Goal: Task Accomplishment & Management: Use online tool/utility

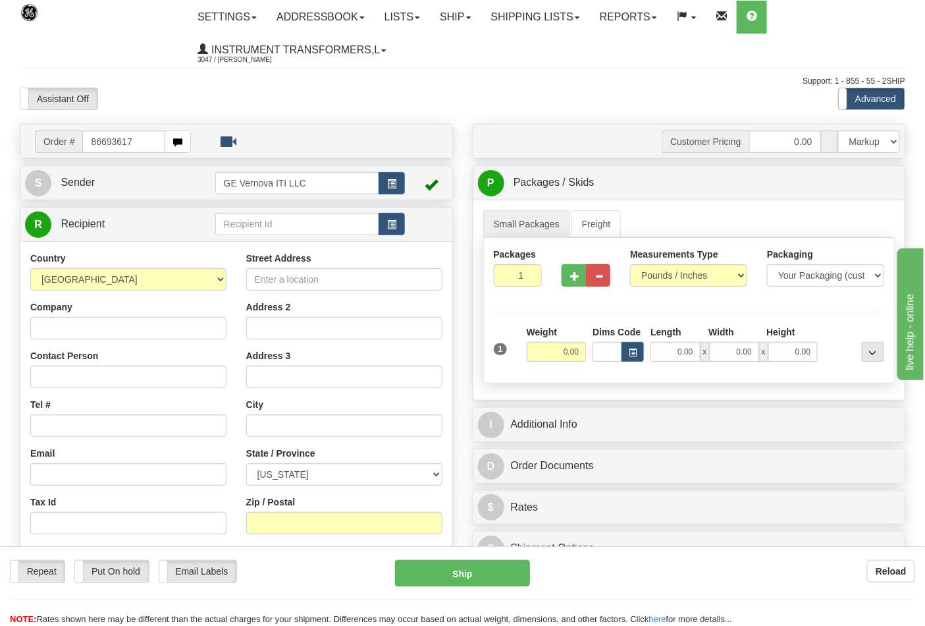
type input "86693617"
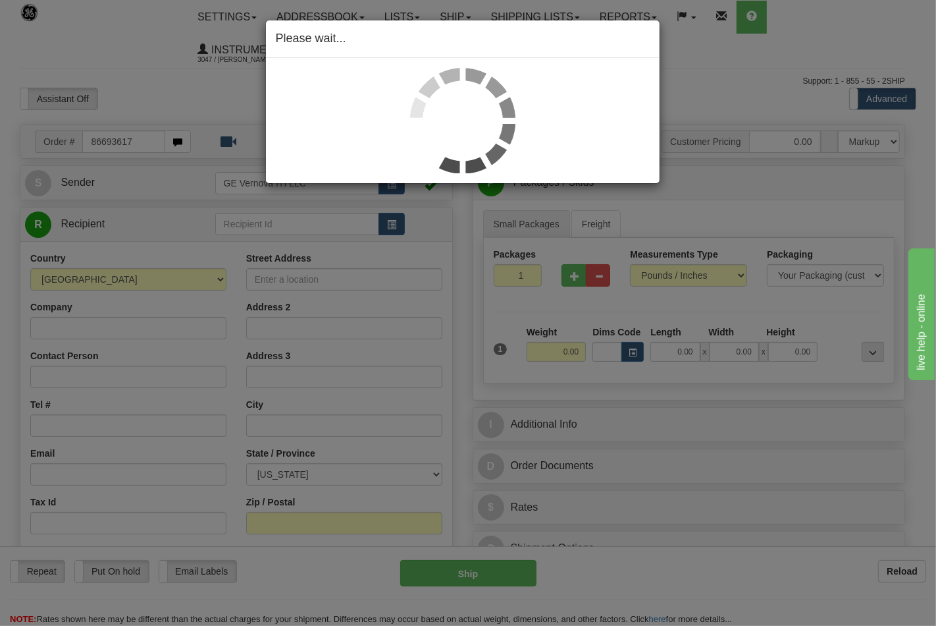
click at [670, 273] on div "Please wait..." at bounding box center [468, 313] width 936 height 626
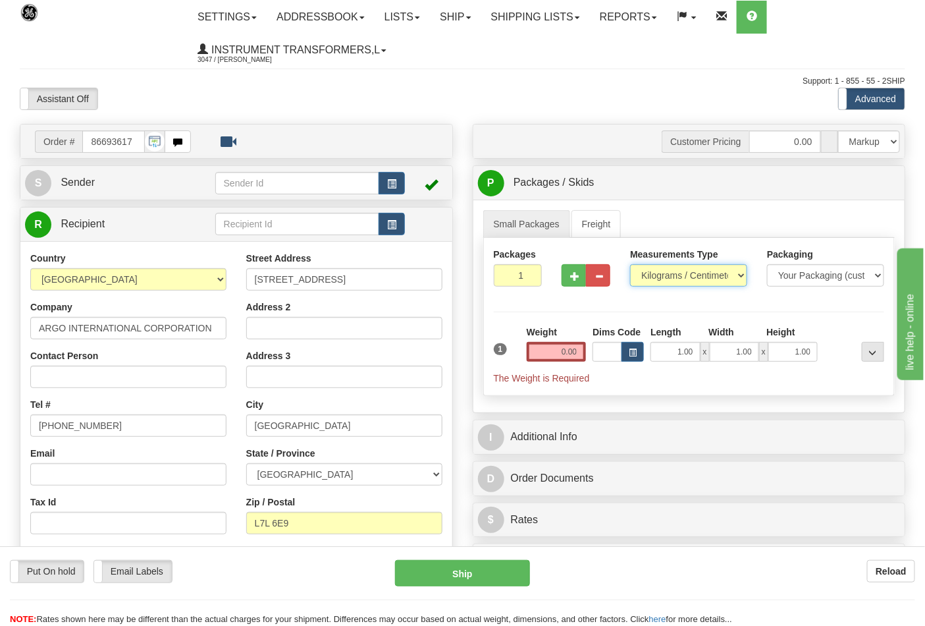
click at [670, 272] on select "Pounds / Inches Kilograms / Centimeters" at bounding box center [688, 275] width 117 height 22
select select "0"
click at [630, 265] on select "Pounds / Inches Kilograms / Centimeters" at bounding box center [688, 275] width 117 height 22
click at [574, 350] on input "0.00" at bounding box center [557, 352] width 60 height 20
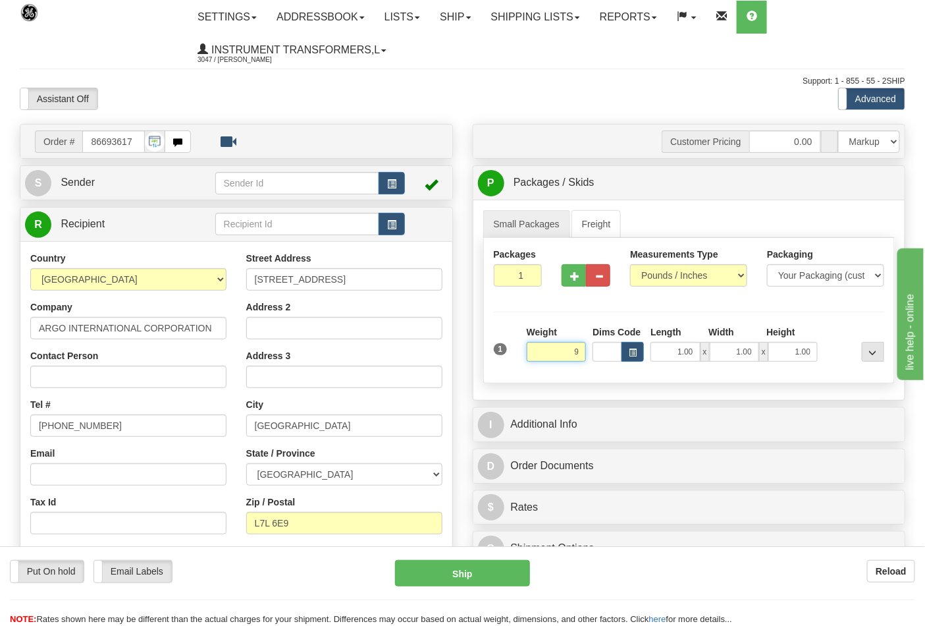
click button "Delete" at bounding box center [0, 0] width 0 height 0
type input "9.00"
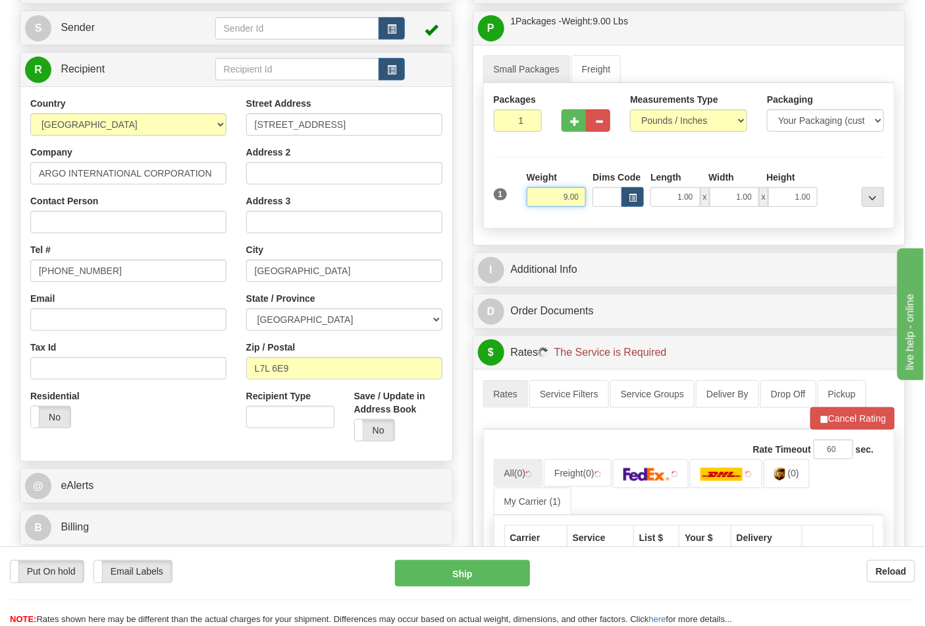
scroll to position [365, 0]
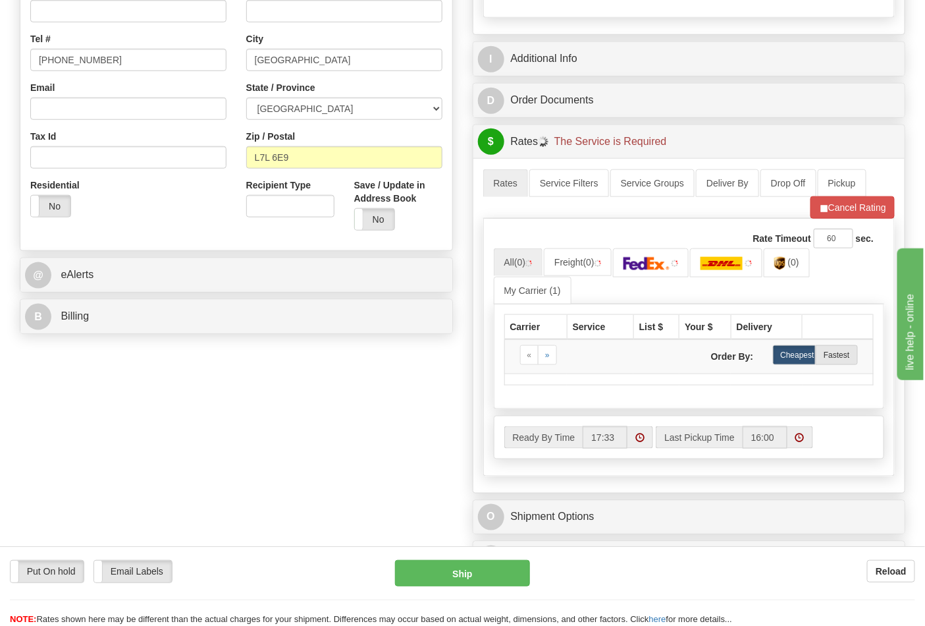
drag, startPoint x: 185, startPoint y: 340, endPoint x: 180, endPoint y: 323, distance: 18.5
click at [185, 340] on div "Order # 86693617 S" at bounding box center [236, 48] width 453 height 581
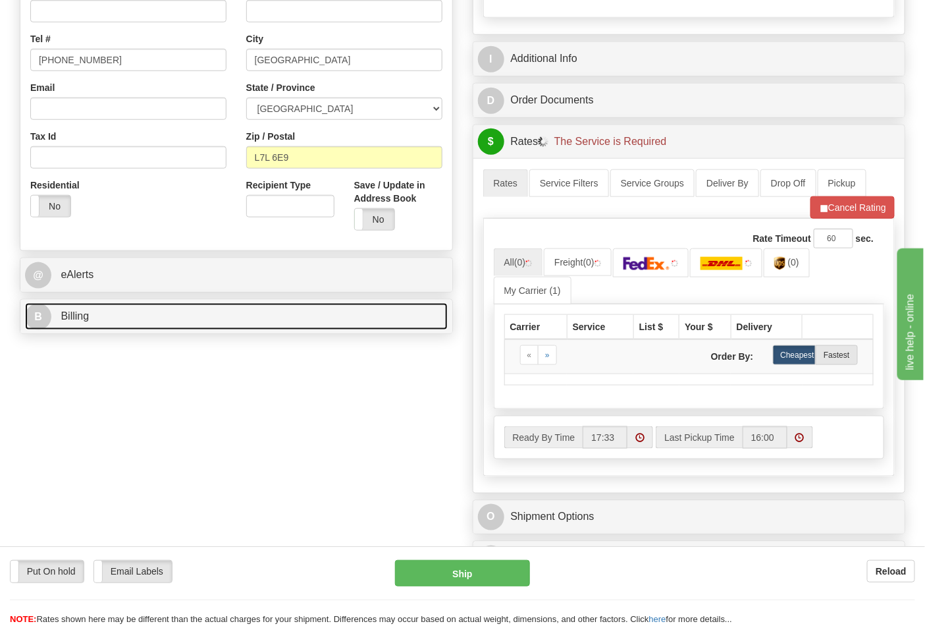
click at [179, 317] on link "B Billing" at bounding box center [236, 316] width 423 height 27
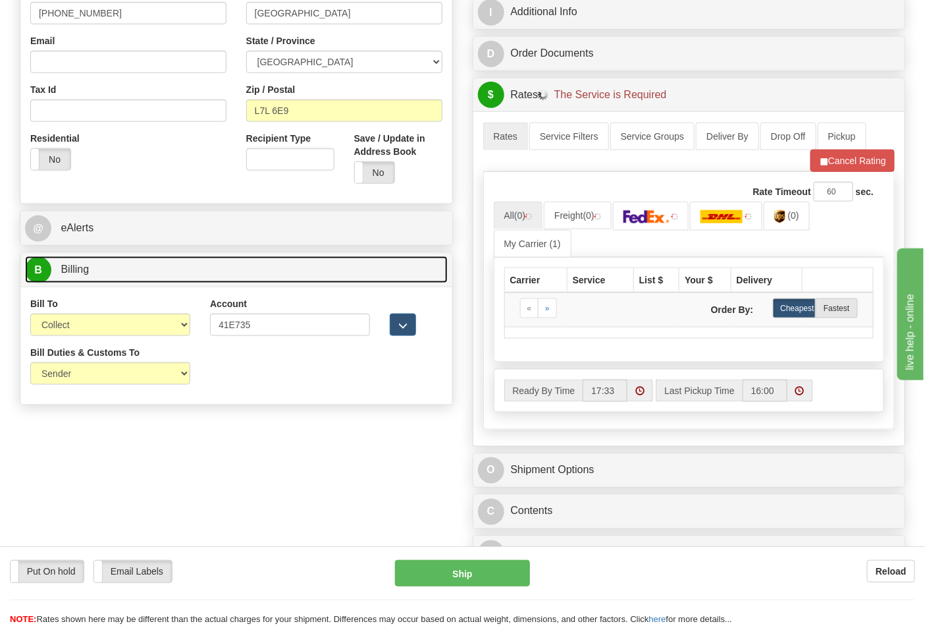
scroll to position [439, 0]
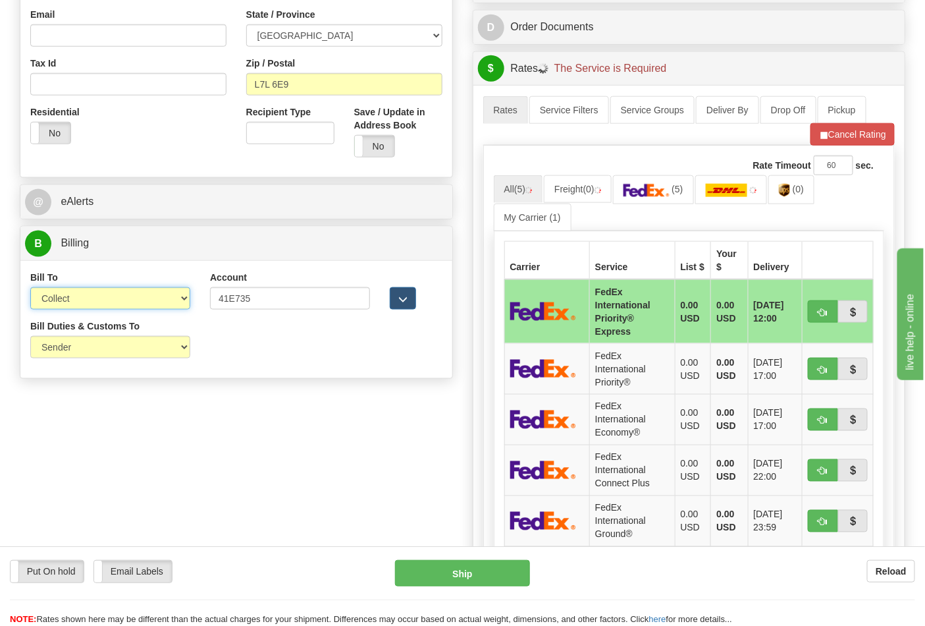
click at [71, 304] on select "Sender Recipient Third Party Collect" at bounding box center [110, 298] width 160 height 22
select select "2"
click at [30, 288] on select "Sender Recipient Third Party Collect" at bounding box center [110, 298] width 160 height 22
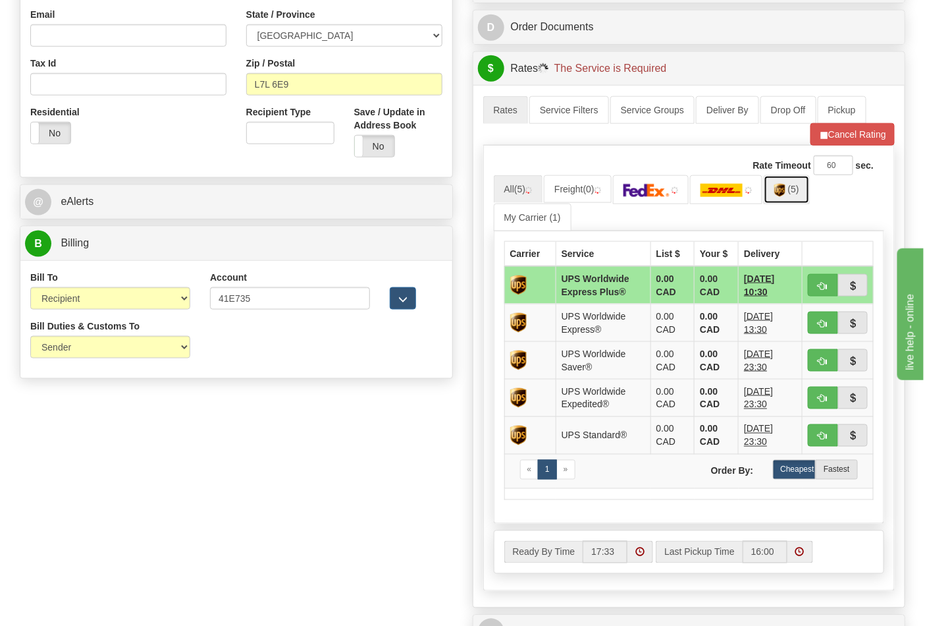
click at [805, 200] on link "(5)" at bounding box center [787, 189] width 46 height 28
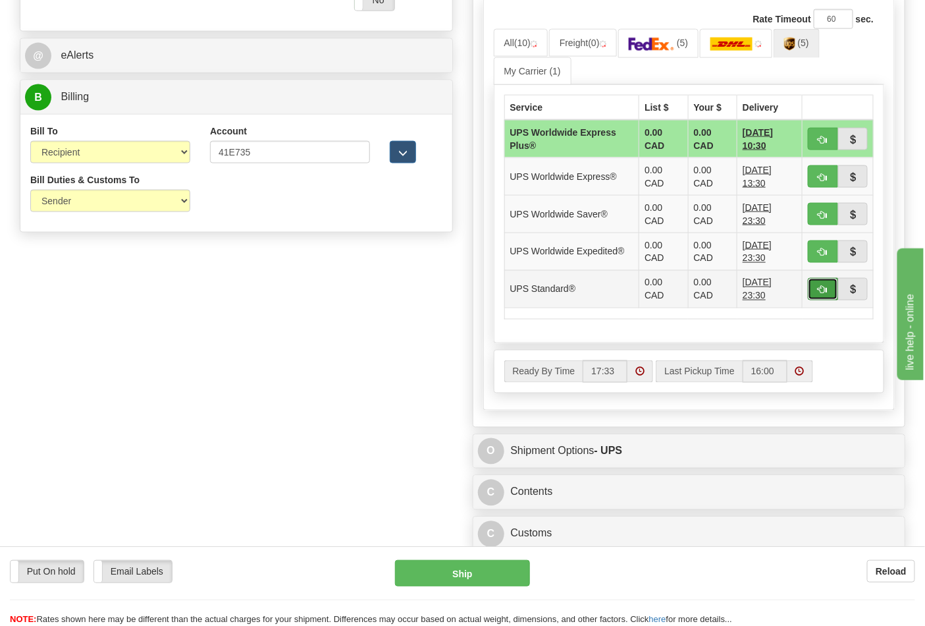
click at [819, 291] on span "button" at bounding box center [823, 290] width 9 height 9
type input "11"
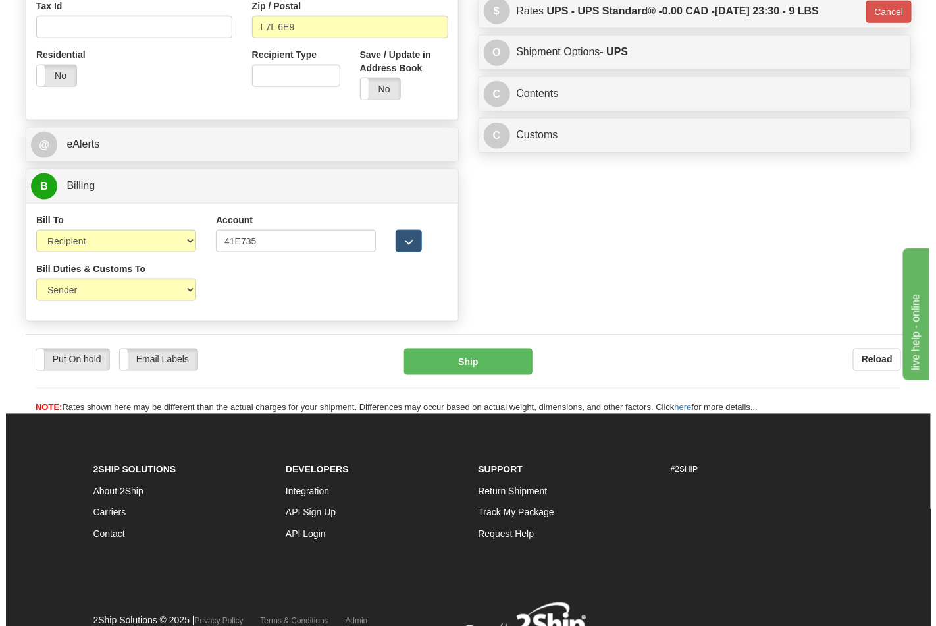
scroll to position [412, 0]
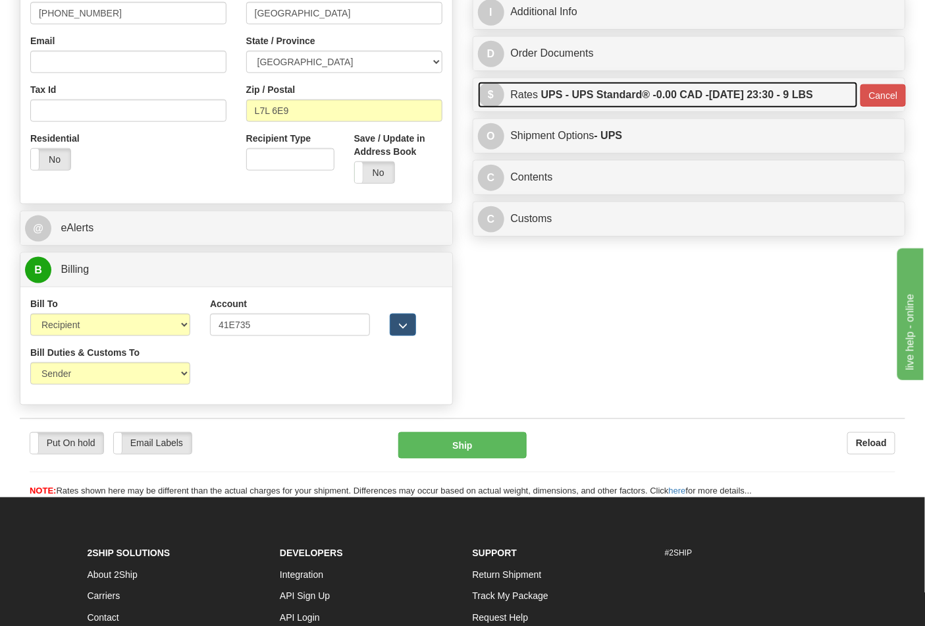
click at [674, 106] on label "UPS - UPS Standard® - 0.00 CAD - 09/16/2025 23:30 - 9 LBS" at bounding box center [677, 95] width 272 height 26
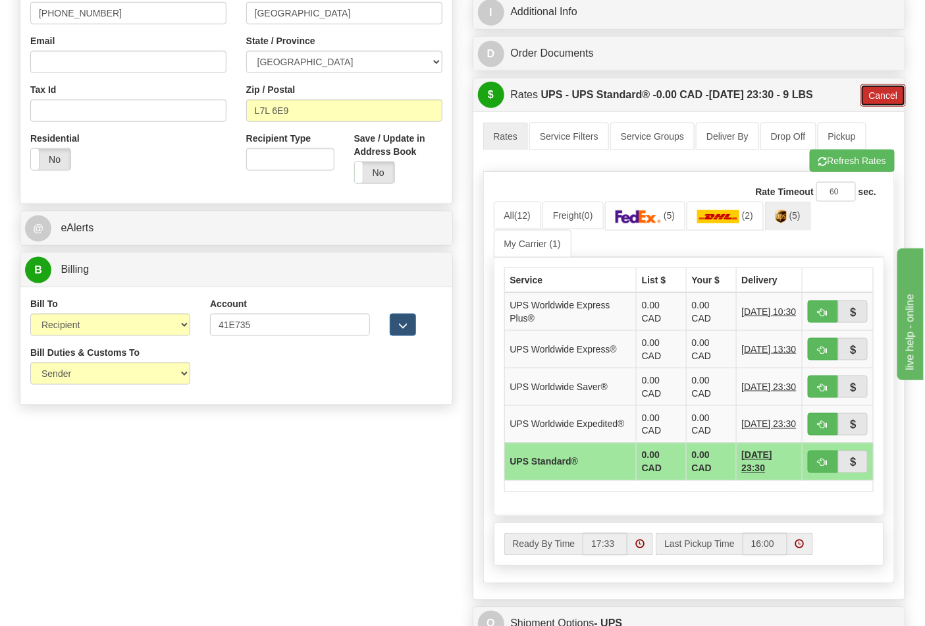
click at [868, 101] on button "Cancel" at bounding box center [884, 95] width 46 height 22
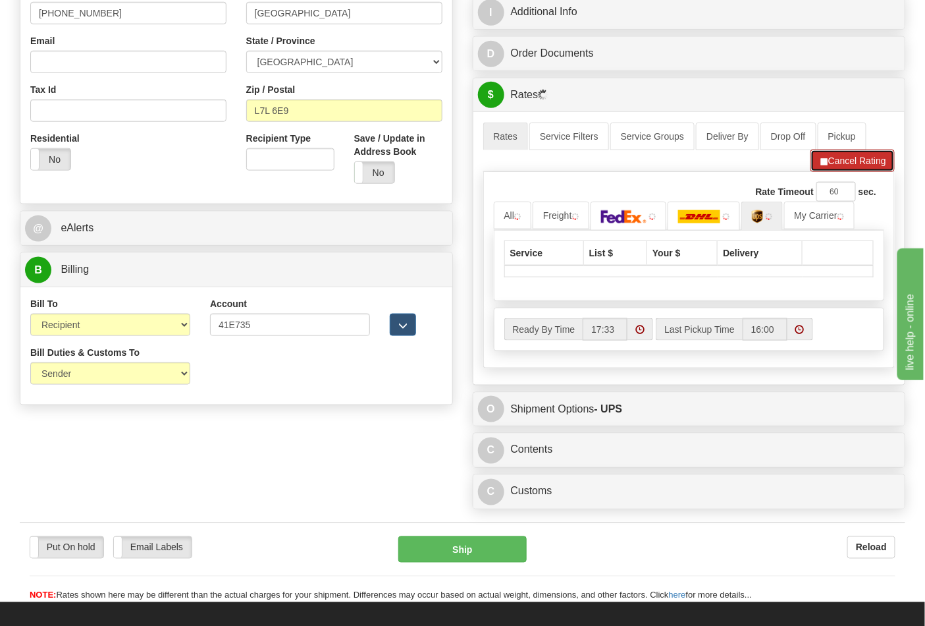
click at [853, 158] on button "Cancel Rating" at bounding box center [853, 160] width 84 height 22
drag, startPoint x: 847, startPoint y: 167, endPoint x: 814, endPoint y: 188, distance: 39.1
click at [843, 167] on button "Refresh Rates" at bounding box center [852, 160] width 85 height 22
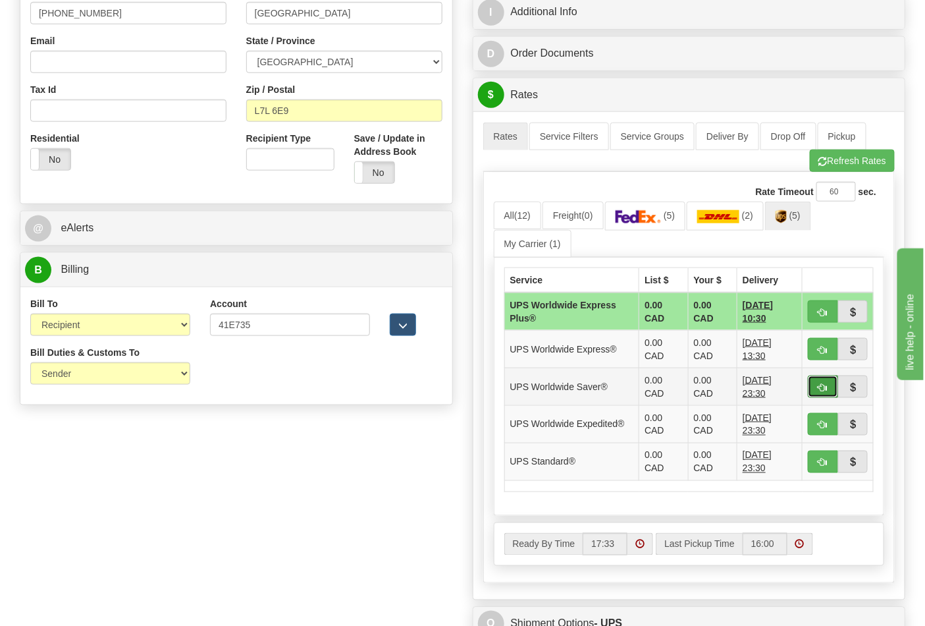
drag, startPoint x: 823, startPoint y: 391, endPoint x: 817, endPoint y: 387, distance: 6.8
click at [822, 390] on span "button" at bounding box center [823, 387] width 9 height 9
type input "65"
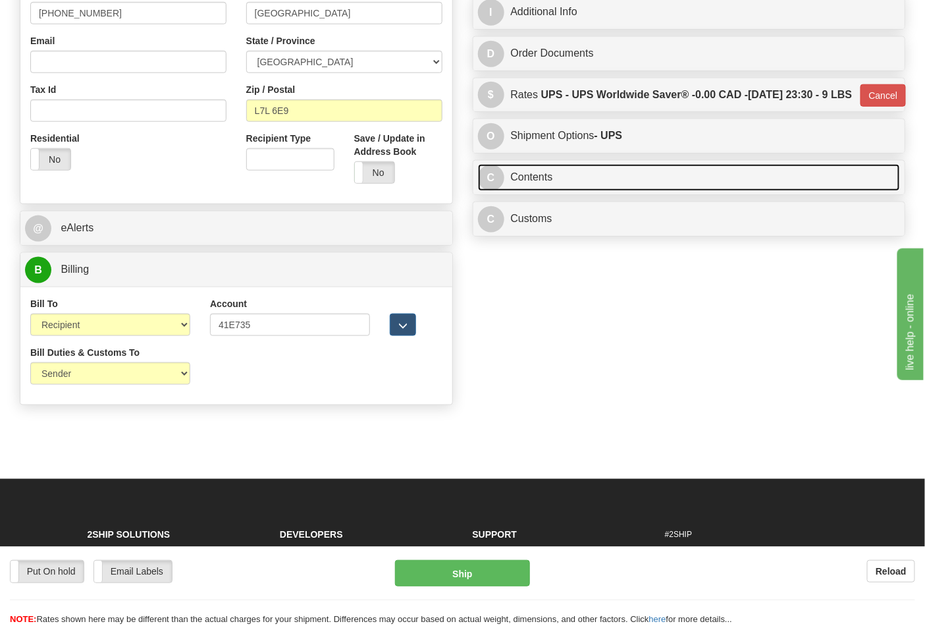
click at [591, 191] on link "C Contents" at bounding box center [689, 177] width 423 height 27
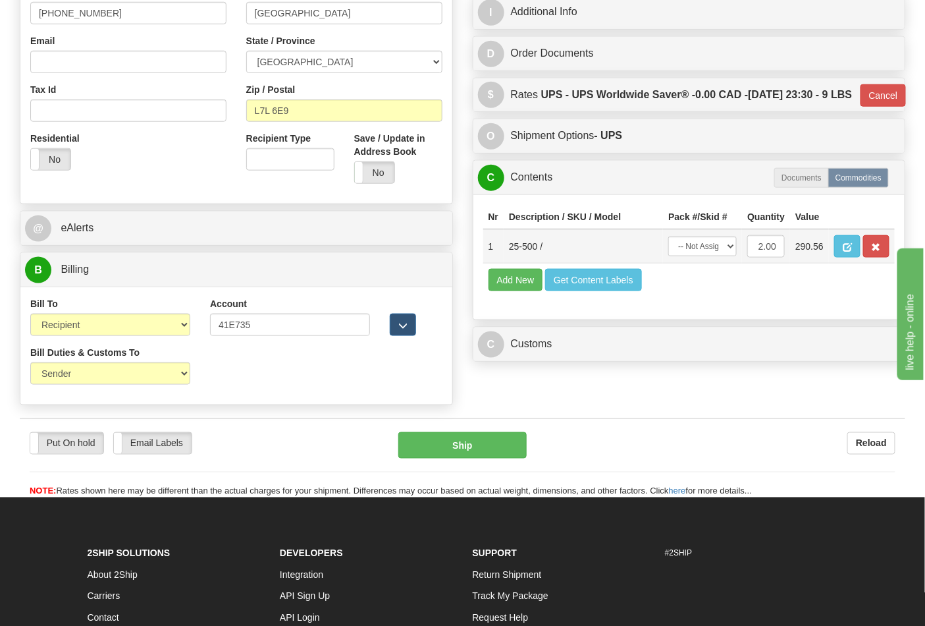
click at [863, 263] on td at bounding box center [862, 246] width 66 height 34
click at [861, 257] on button "button" at bounding box center [847, 246] width 26 height 22
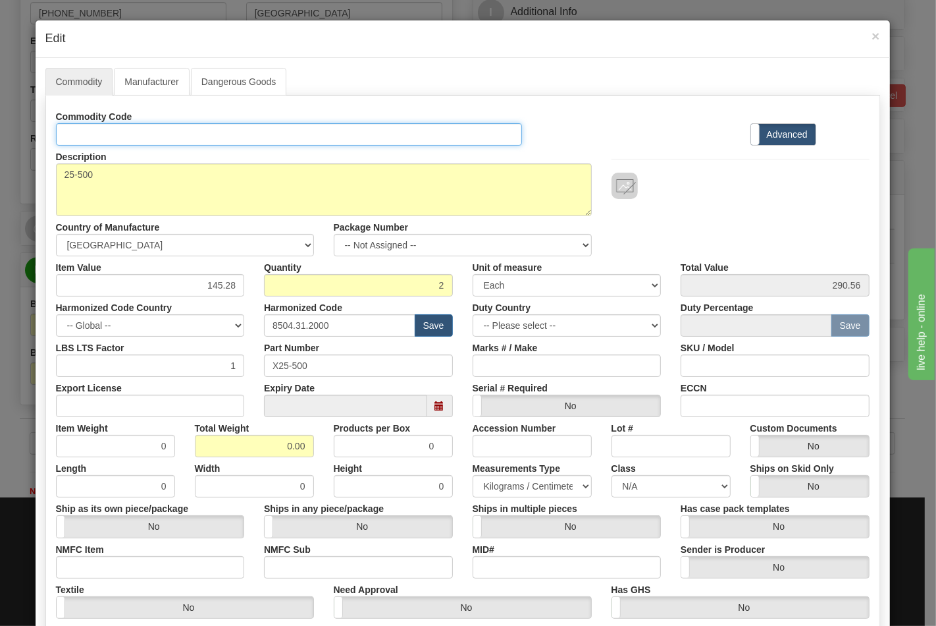
click at [159, 127] on input "Id" at bounding box center [289, 134] width 467 height 22
type input "TRANSFORMERS"
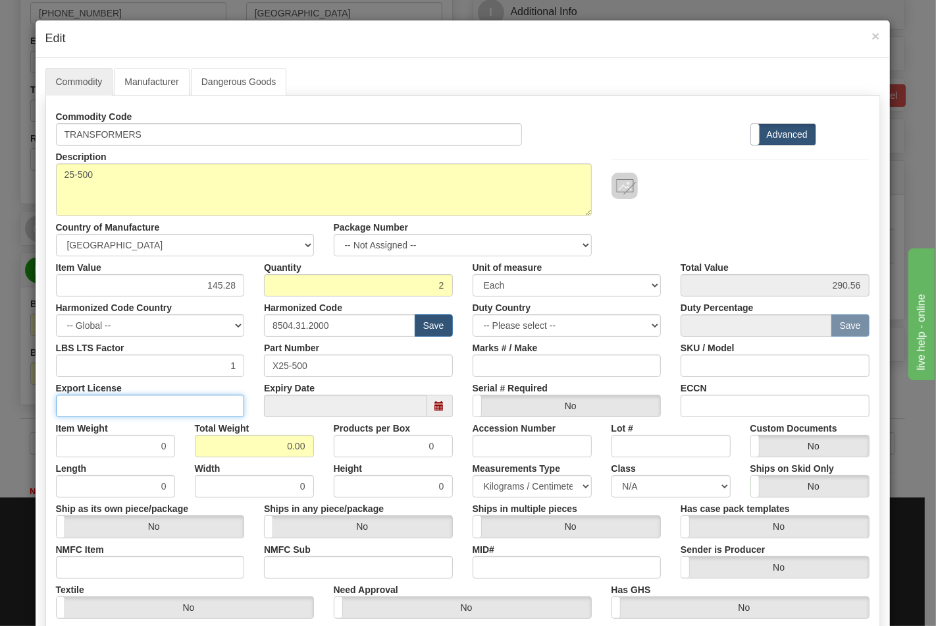
click at [181, 406] on input "Export License" at bounding box center [150, 405] width 189 height 22
type input "N/A"
drag, startPoint x: 253, startPoint y: 441, endPoint x: 313, endPoint y: 441, distance: 59.9
click at [313, 441] on div "Total Weight 0.00" at bounding box center [254, 437] width 139 height 40
type input "9"
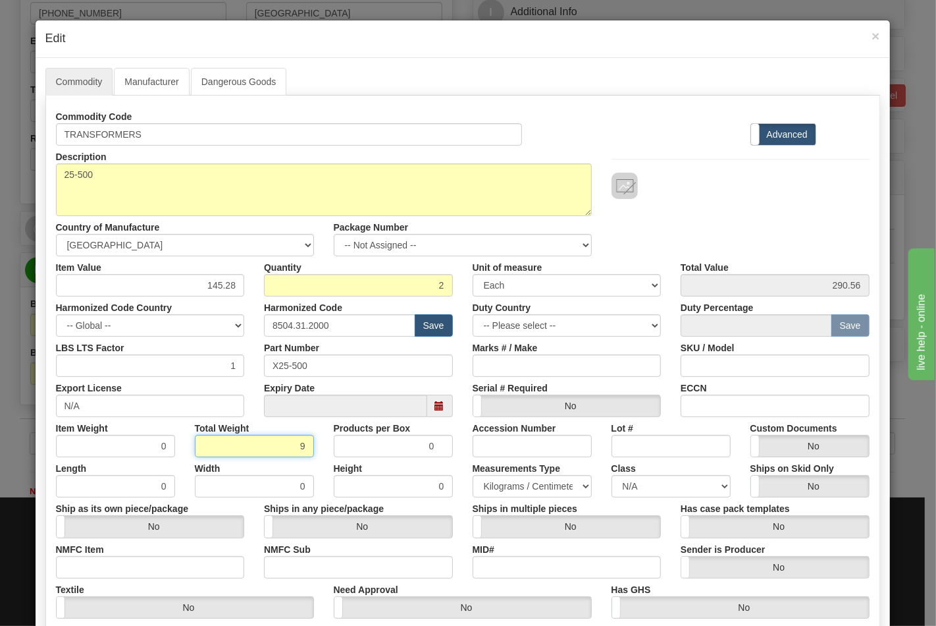
type input "4.5000"
click at [185, 551] on div "NMFC Item" at bounding box center [150, 558] width 209 height 40
click at [185, 568] on input "NMFC Item" at bounding box center [150, 567] width 189 height 22
type input "63170"
click at [266, 573] on input "NMFC Sub" at bounding box center [358, 567] width 189 height 22
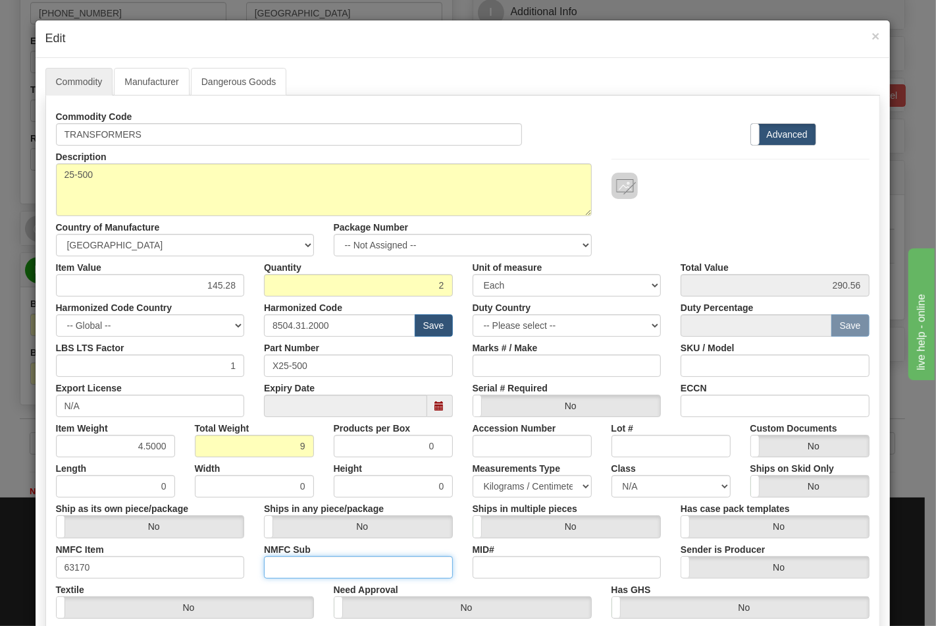
type input "4"
click at [626, 489] on select "N/A 50.0 55.0 60.0 65.0 70.0 85.0 92.5 100.0 125.0 175.0 250.0 300.0 400.0" at bounding box center [671, 486] width 119 height 22
select select "70.0"
click at [612, 475] on select "N/A 50.0 55.0 60.0 65.0 70.0 85.0 92.5 100.0 125.0 175.0 250.0 300.0 400.0" at bounding box center [671, 486] width 119 height 22
click at [731, 415] on input "ECCN" at bounding box center [775, 405] width 189 height 22
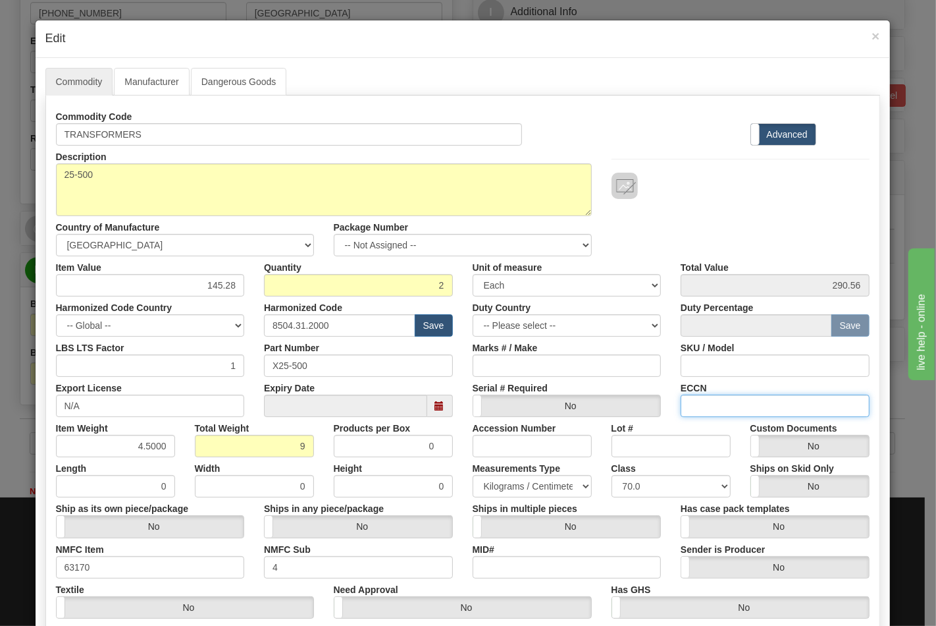
type input "EAR99"
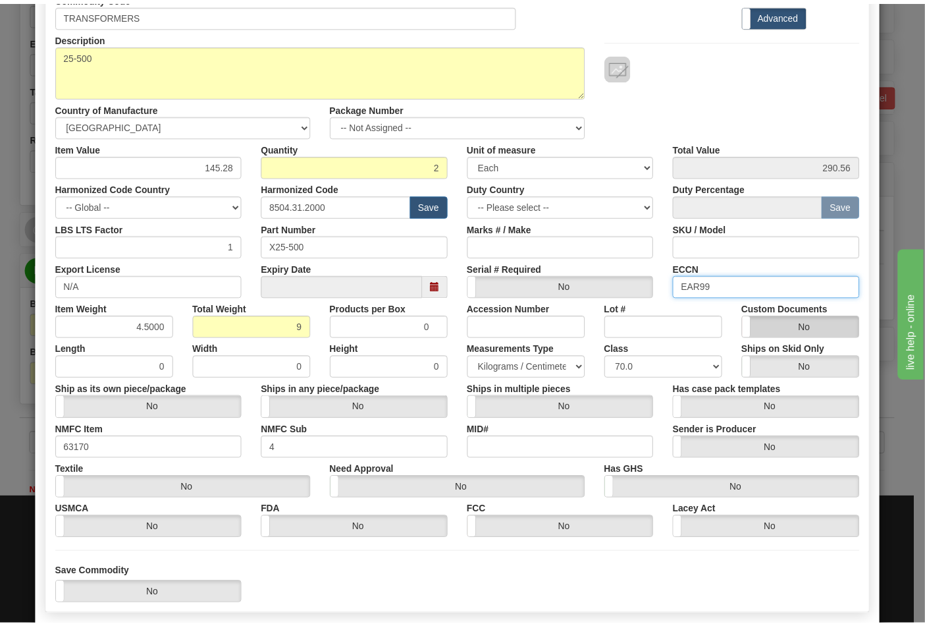
scroll to position [189, 0]
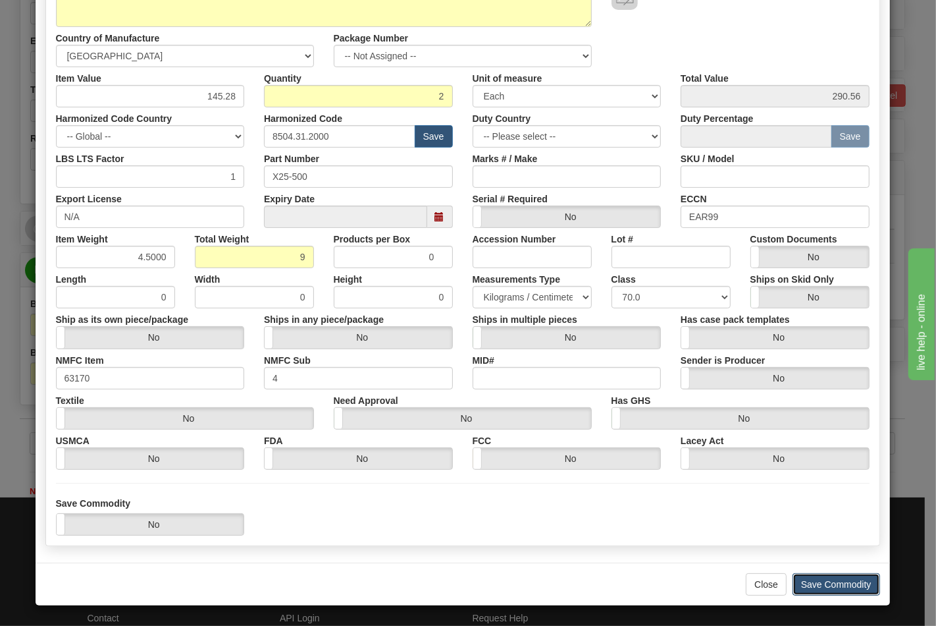
click at [812, 578] on button "Save Commodity" at bounding box center [837, 584] width 88 height 22
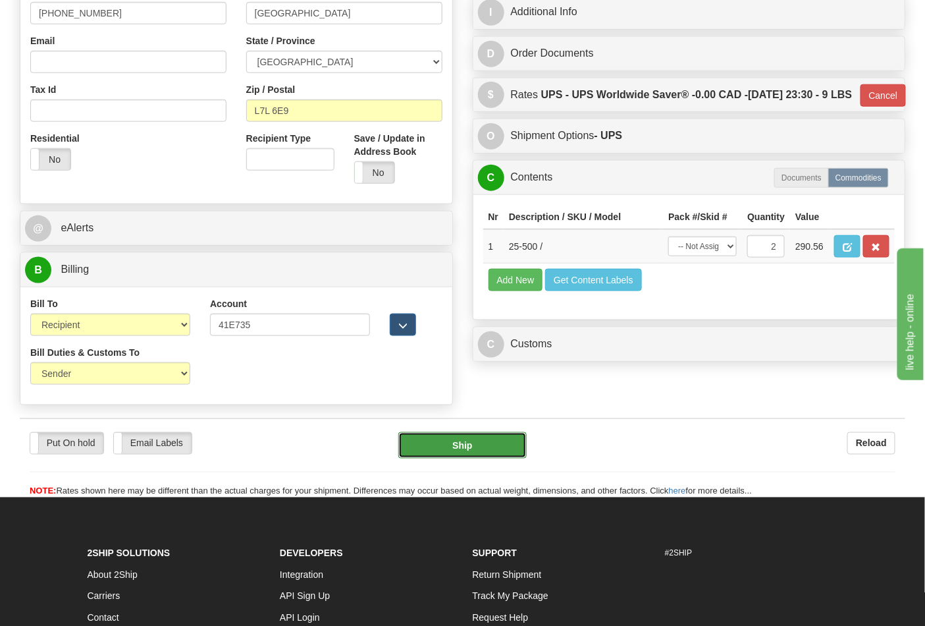
click at [471, 452] on button "Ship" at bounding box center [462, 445] width 128 height 26
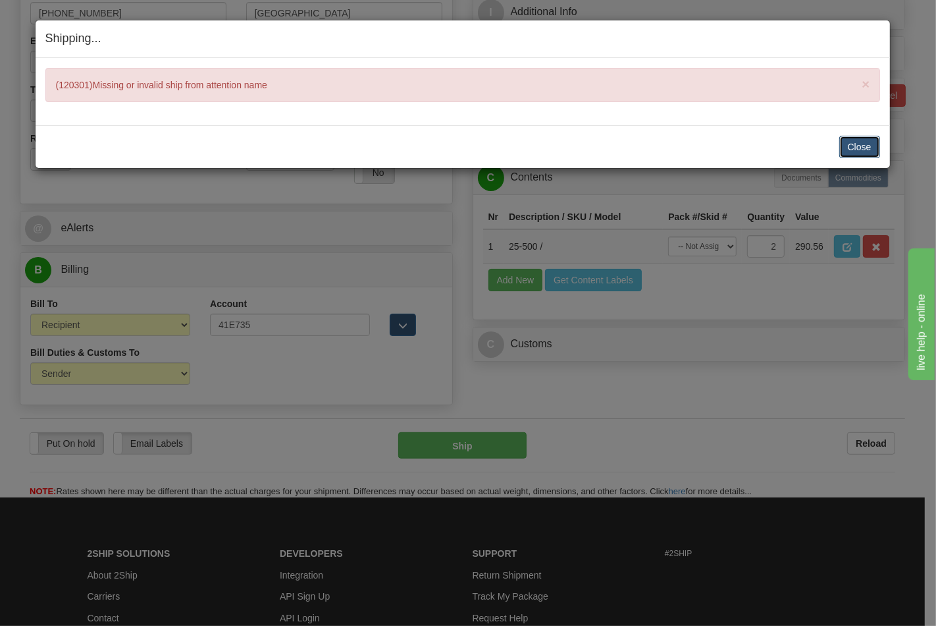
click at [844, 152] on button "Close" at bounding box center [860, 147] width 41 height 22
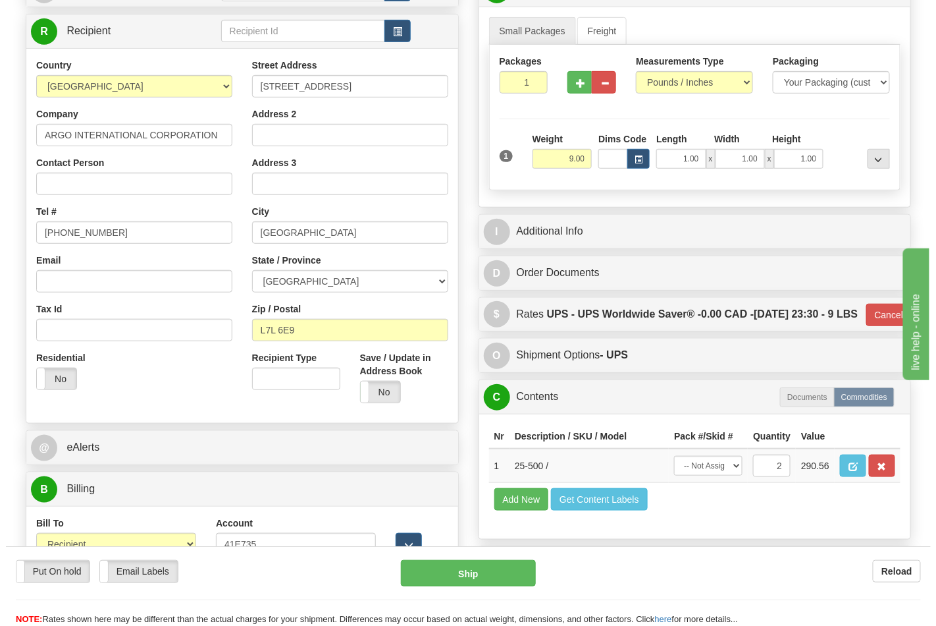
scroll to position [47, 0]
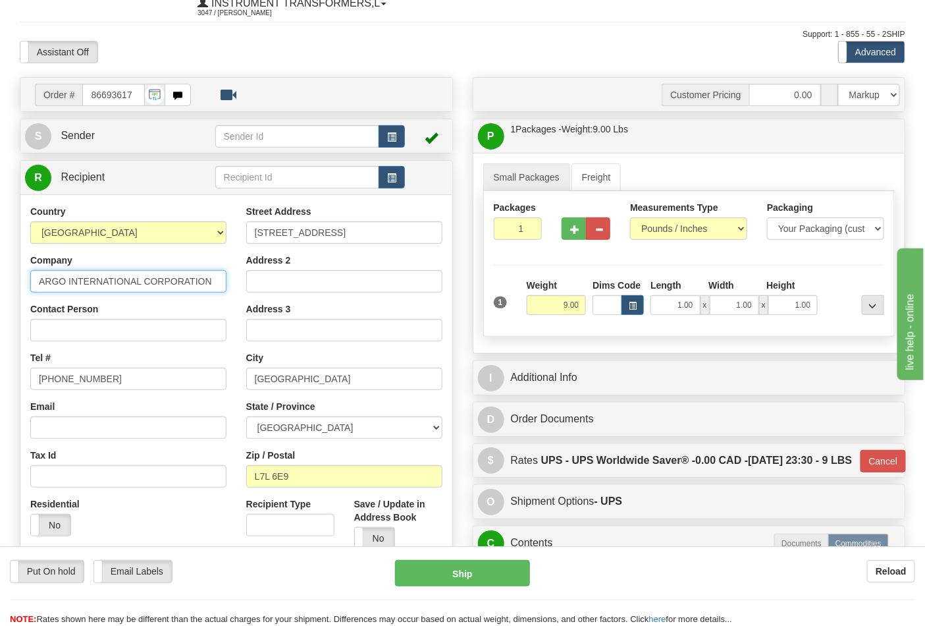
drag, startPoint x: 53, startPoint y: 281, endPoint x: 228, endPoint y: 298, distance: 176.0
click at [228, 298] on div "Country AFGHANISTAN ALAND ISLANDS ALBANIA ALGERIA AMERICAN SAMOA ANDORRA ANGOLA…" at bounding box center [128, 375] width 216 height 341
click at [158, 321] on input "Contact Person" at bounding box center [128, 330] width 196 height 22
paste input "ARGO INTERNATIONAL CORPORATION"
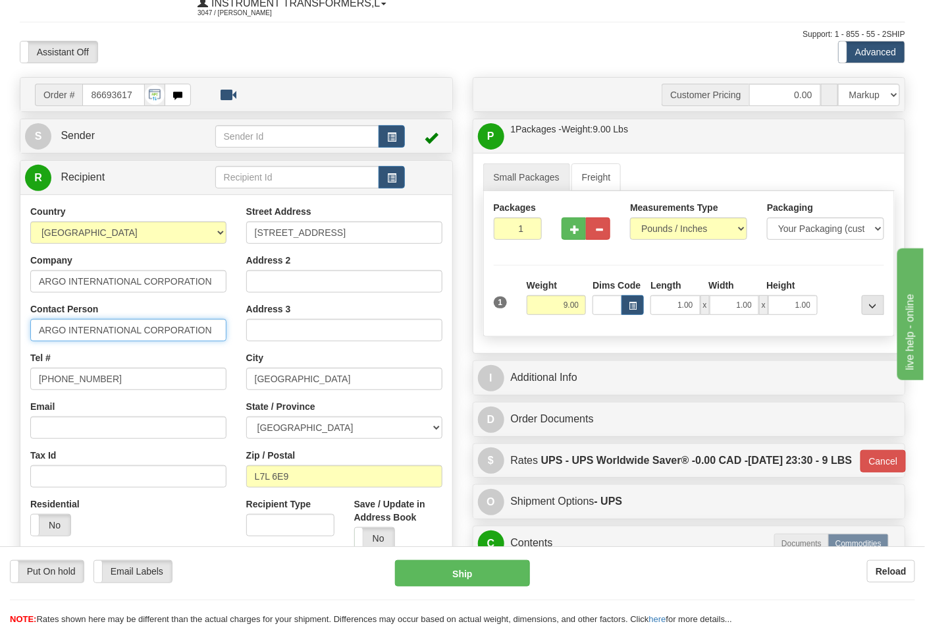
type input "ARGO INTERNATIONAL CORPORATION"
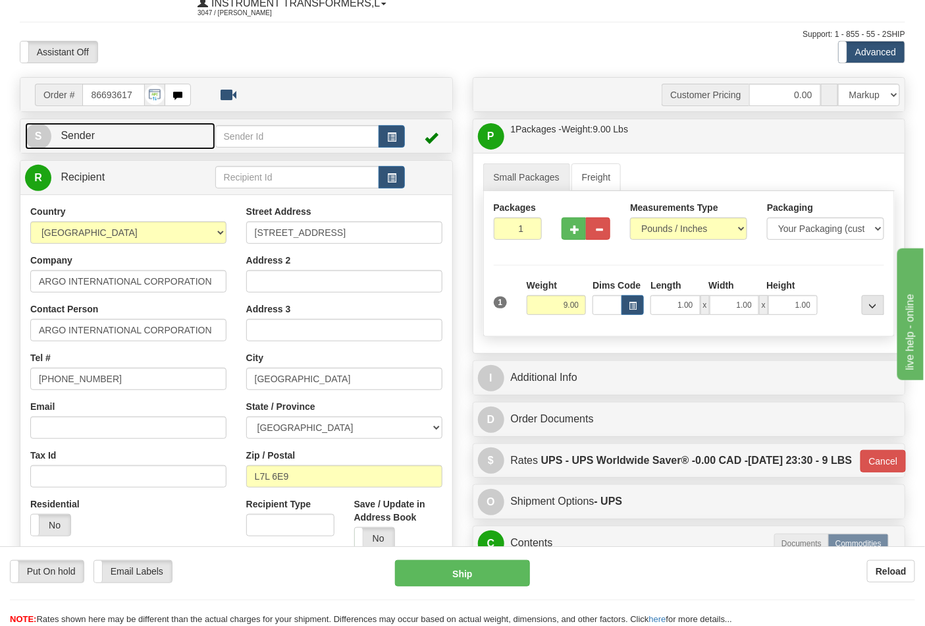
click at [82, 140] on span "Sender" at bounding box center [78, 135] width 34 height 11
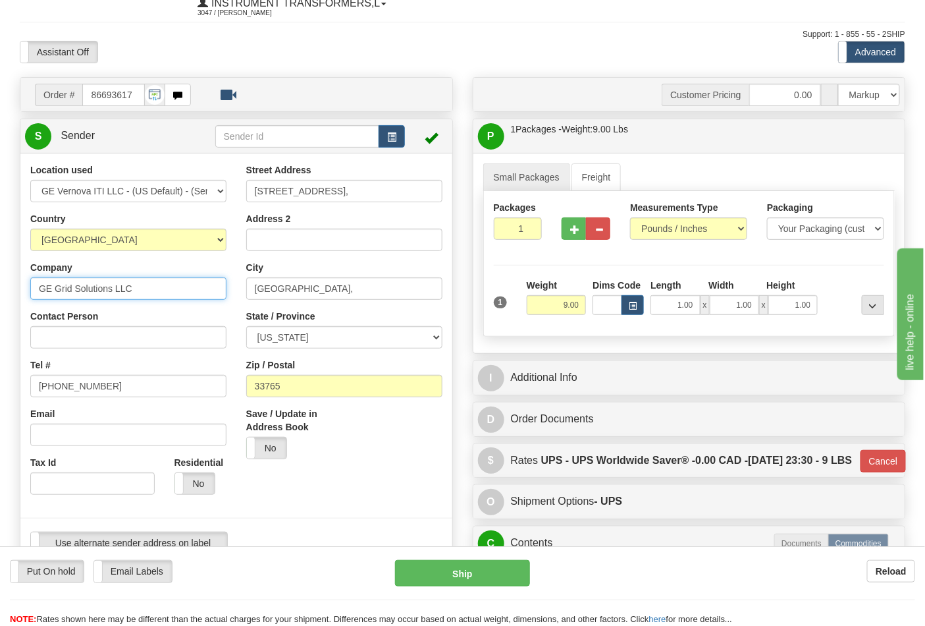
drag, startPoint x: 42, startPoint y: 285, endPoint x: 142, endPoint y: 288, distance: 99.5
click at [142, 288] on input "GE Grid Solutions LLC" at bounding box center [128, 288] width 196 height 22
click at [126, 340] on input "Contact Person" at bounding box center [128, 337] width 196 height 22
paste input "GE Grid Solutions LLC"
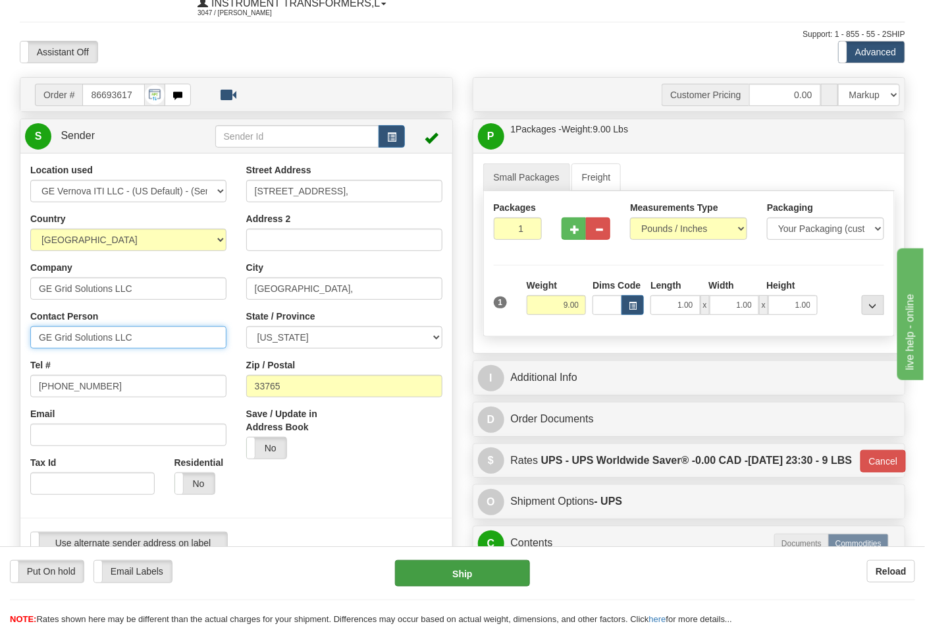
type input "GE Grid Solutions LLC"
click at [459, 564] on button "Ship" at bounding box center [462, 573] width 134 height 26
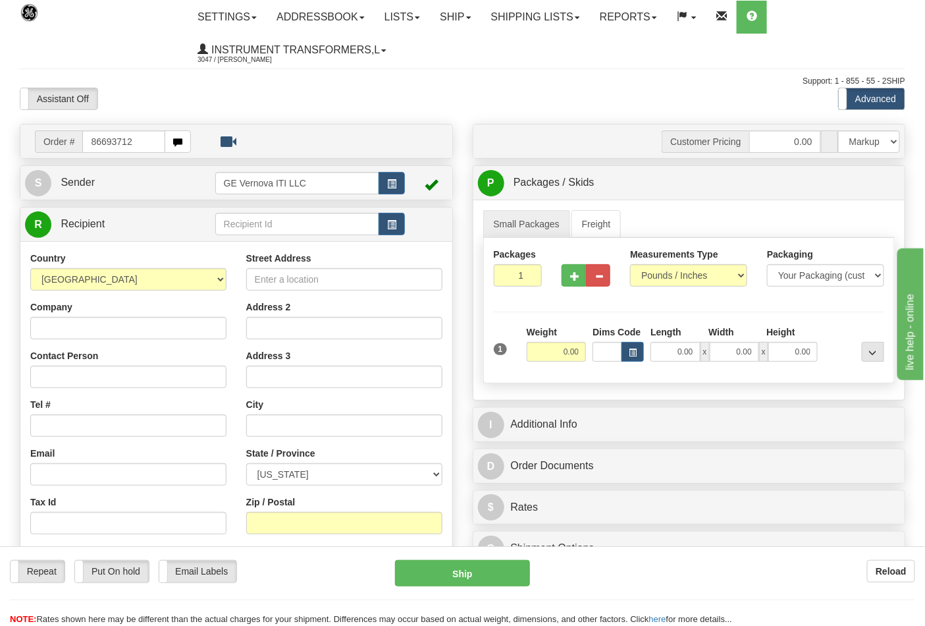
type input "86693712"
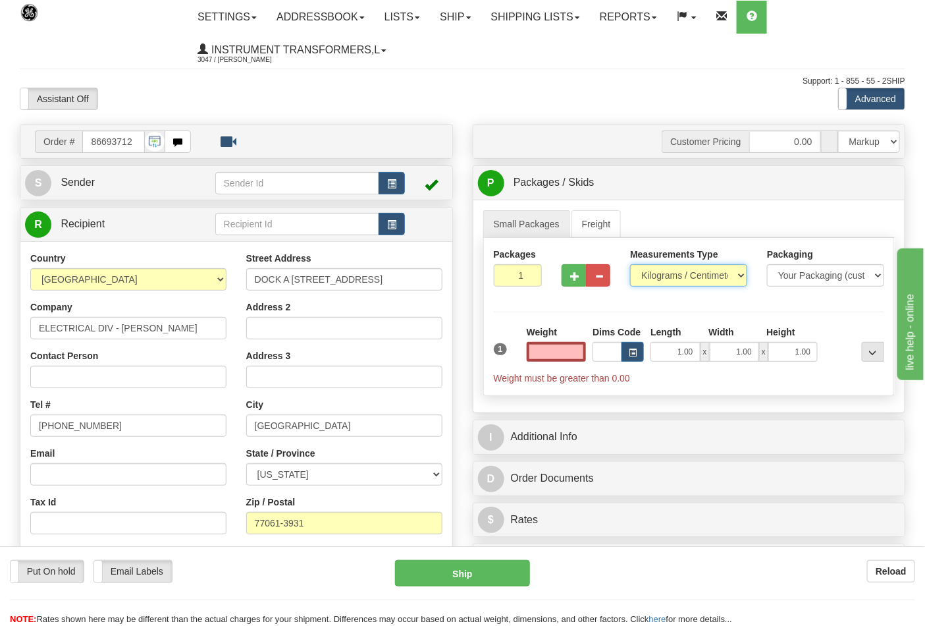
type input "0.00"
drag, startPoint x: 659, startPoint y: 270, endPoint x: 661, endPoint y: 284, distance: 14.6
click at [659, 270] on select "Pounds / Inches Kilograms / Centimeters" at bounding box center [688, 275] width 117 height 22
select select "0"
click at [630, 265] on select "Pounds / Inches Kilograms / Centimeters" at bounding box center [688, 275] width 117 height 22
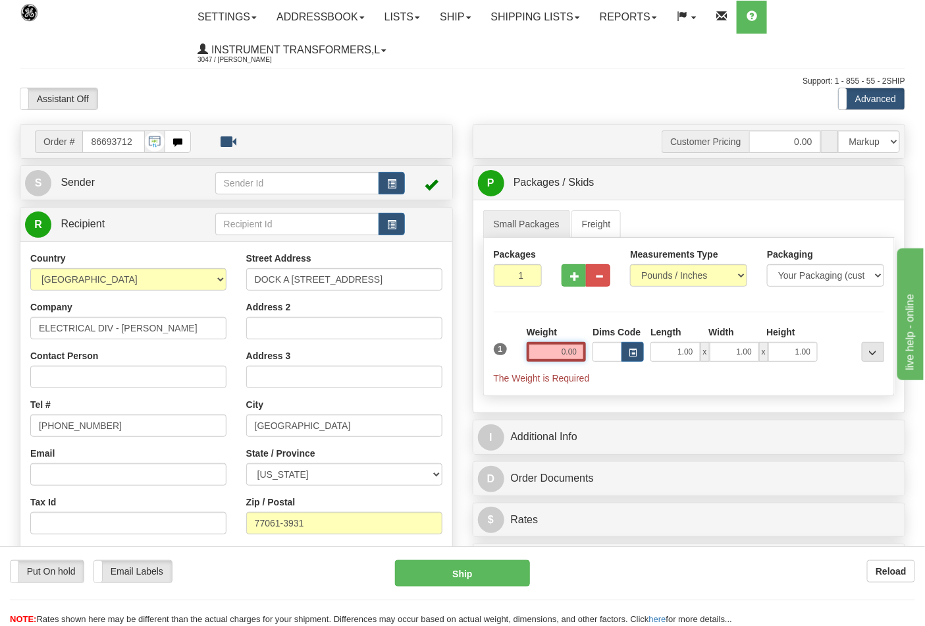
click at [577, 348] on input "0.00" at bounding box center [557, 352] width 60 height 20
click button "Delete" at bounding box center [0, 0] width 0 height 0
type input "11.00"
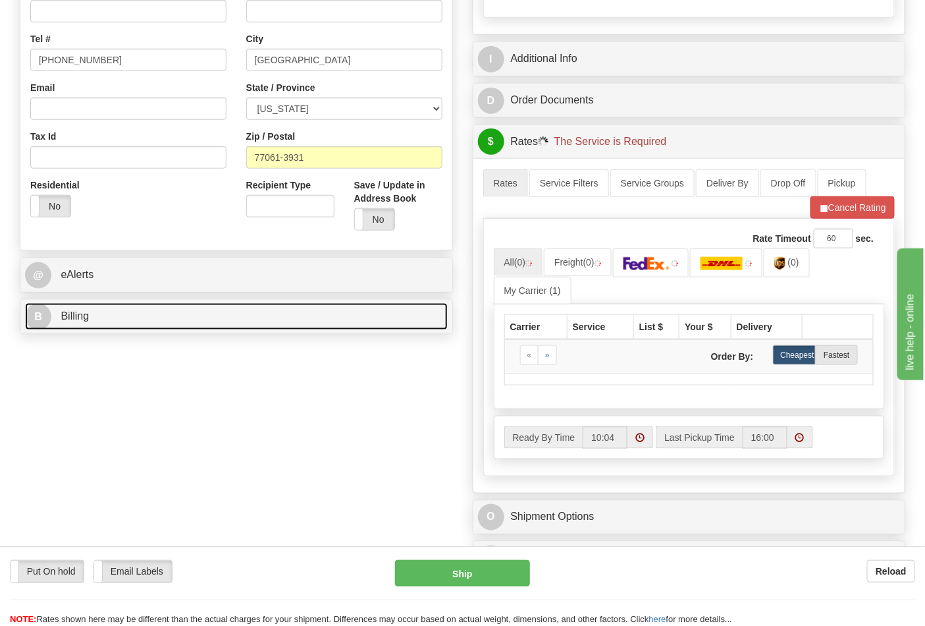
click at [80, 319] on span "Billing" at bounding box center [75, 315] width 28 height 11
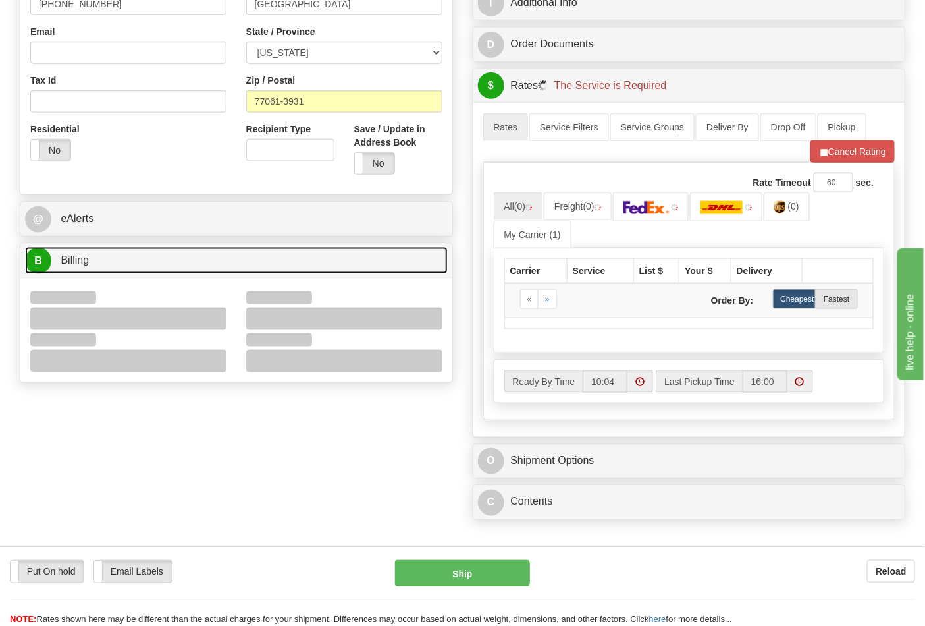
scroll to position [512, 0]
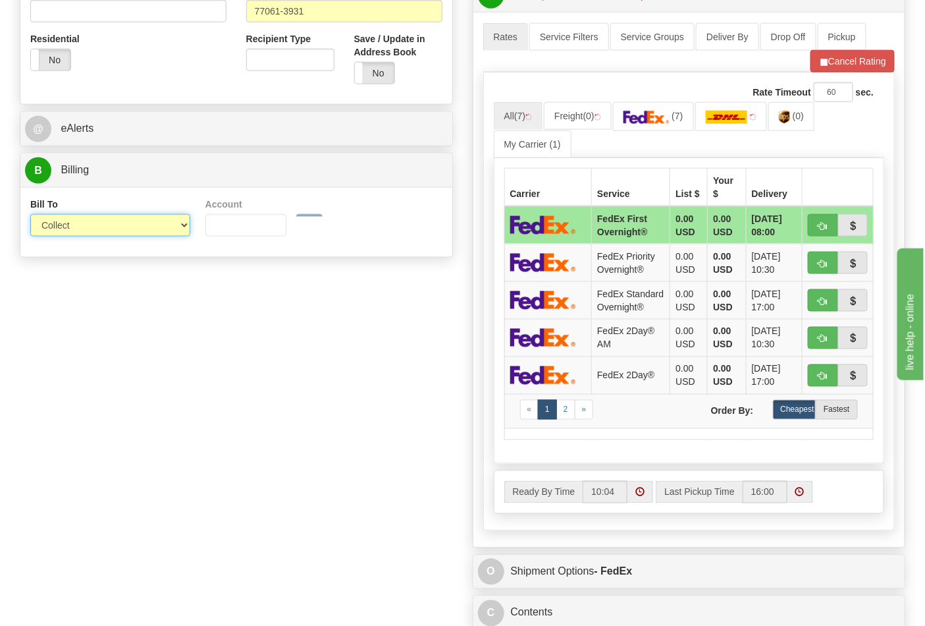
click at [65, 226] on select "Sender Recipient Third Party Collect" at bounding box center [110, 225] width 160 height 22
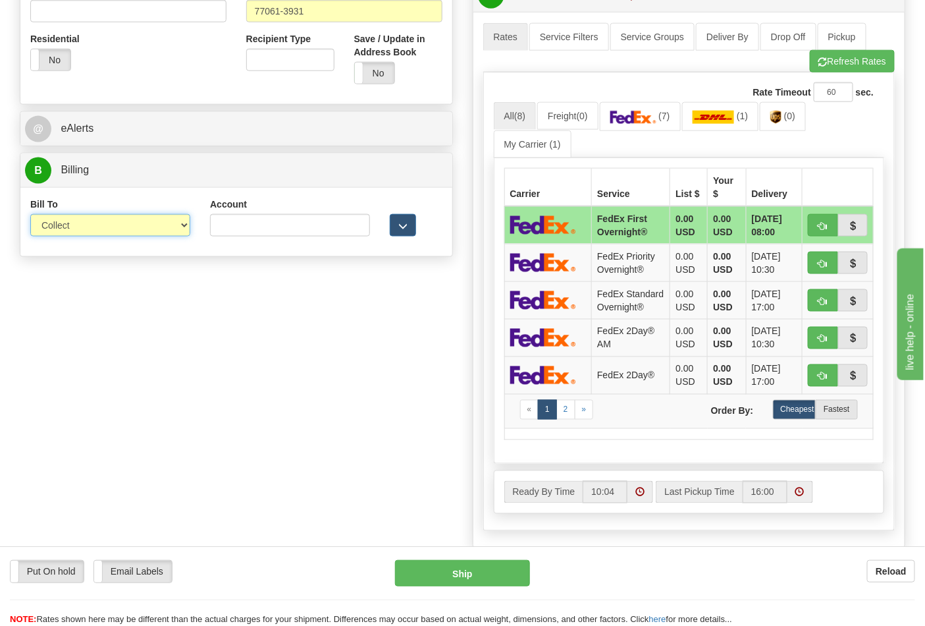
select select "2"
click at [30, 215] on select "Sender Recipient Third Party Collect" at bounding box center [110, 225] width 160 height 22
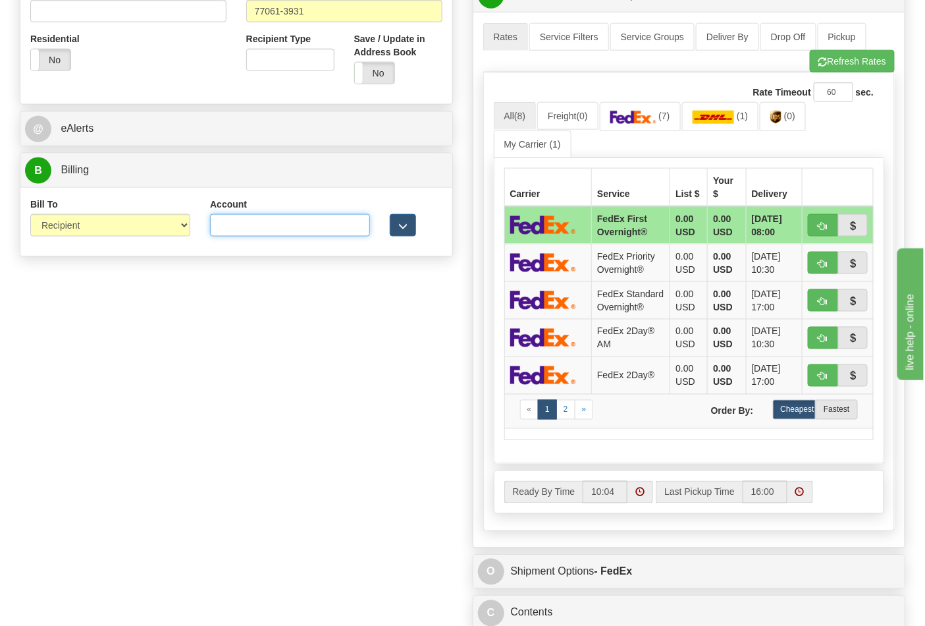
click at [234, 227] on input "Account" at bounding box center [290, 225] width 160 height 22
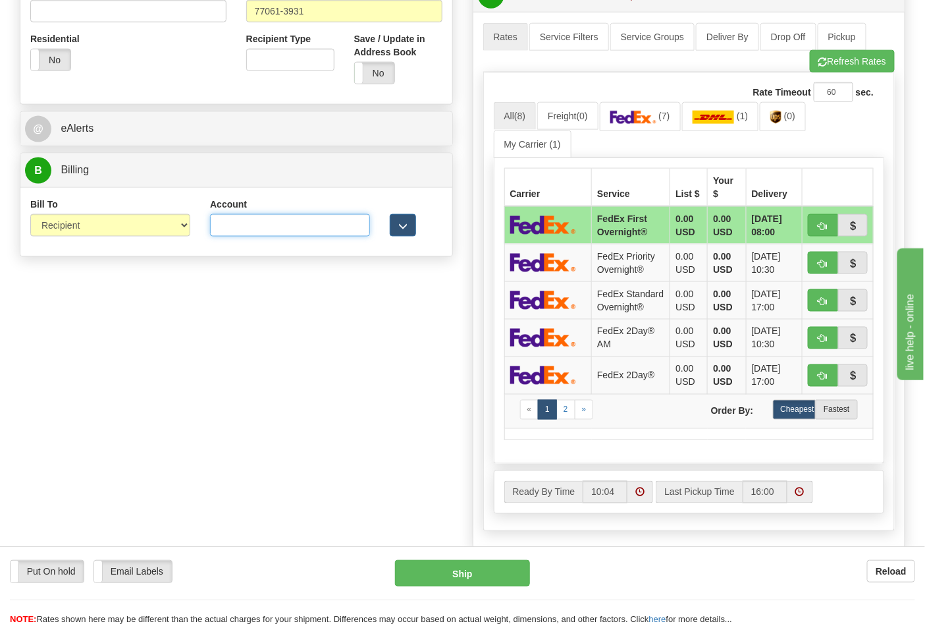
paste input "661159723"
type input "661159723"
click at [664, 124] on link "(7)" at bounding box center [640, 116] width 81 height 28
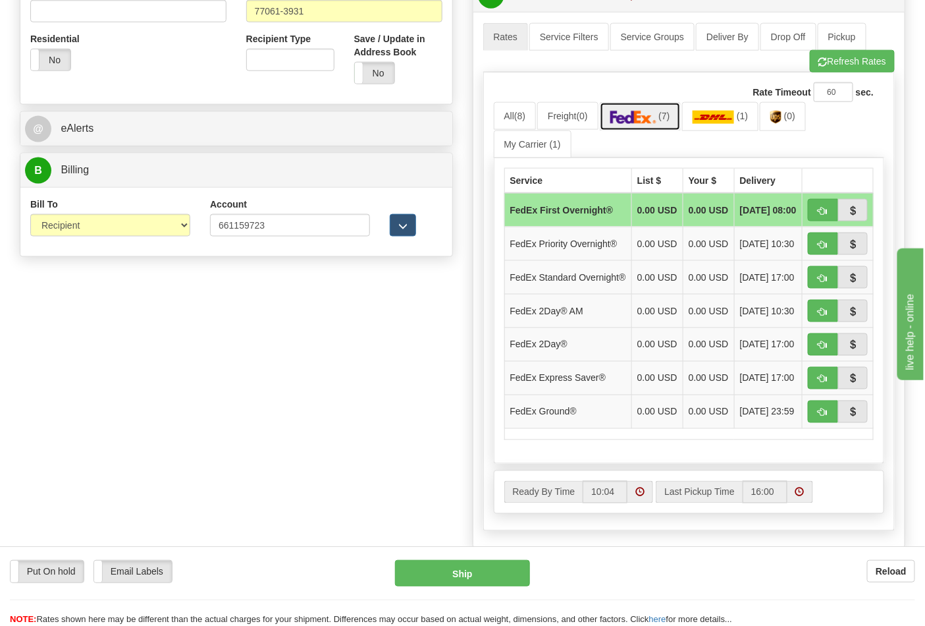
scroll to position [659, 0]
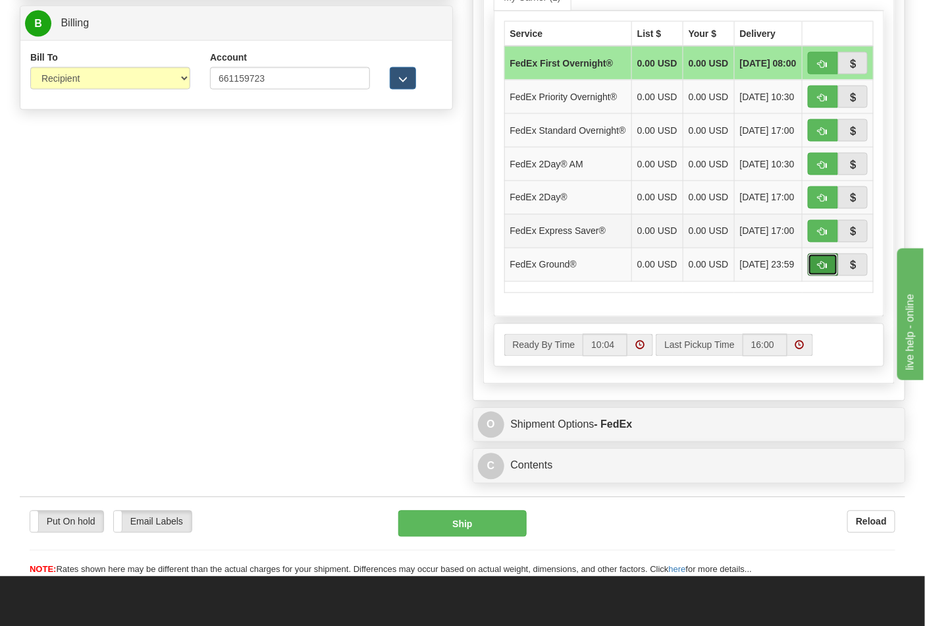
click at [821, 270] on span "button" at bounding box center [823, 265] width 9 height 9
type input "92"
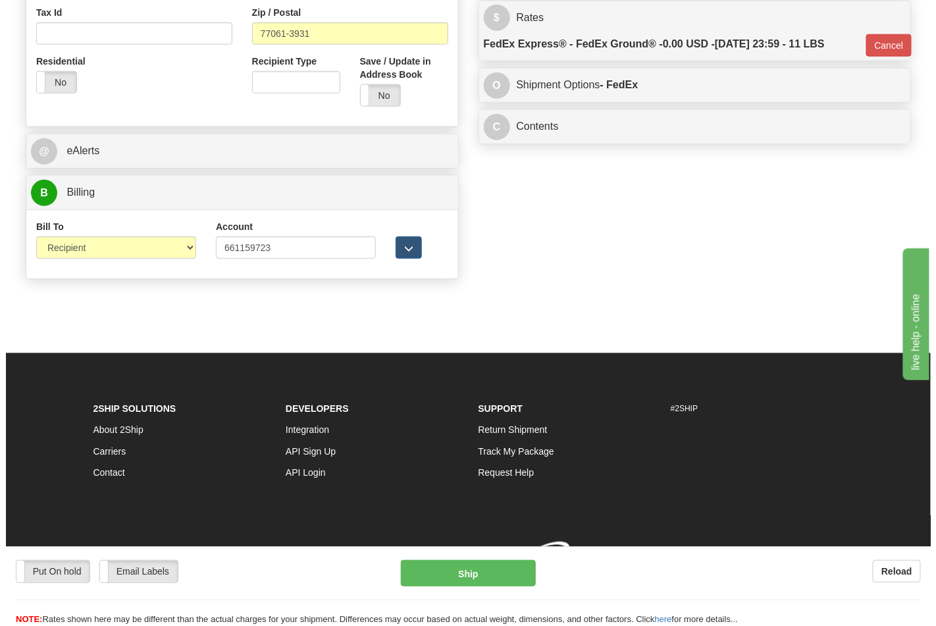
scroll to position [510, 0]
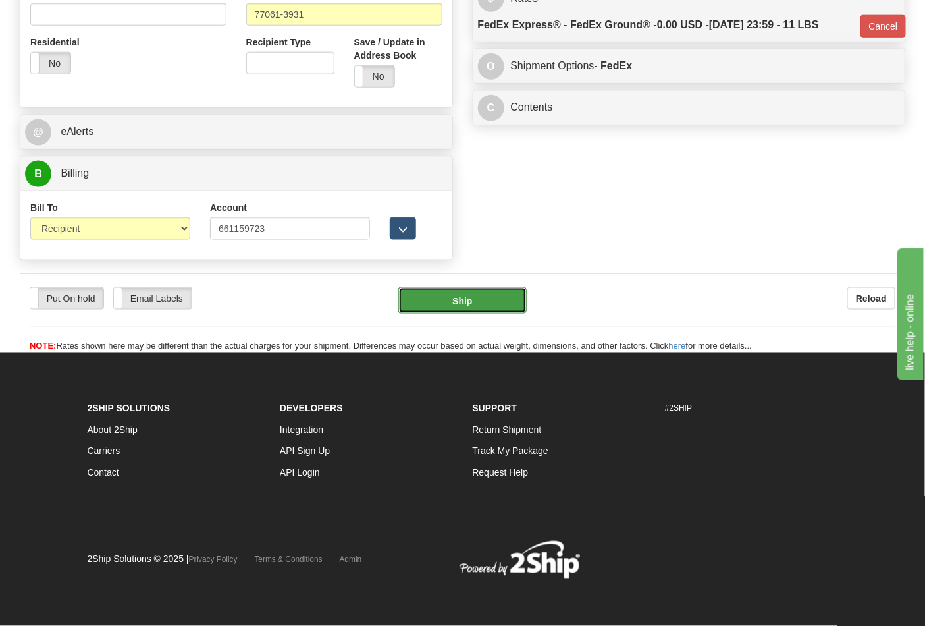
click at [500, 298] on button "Ship" at bounding box center [462, 300] width 128 height 26
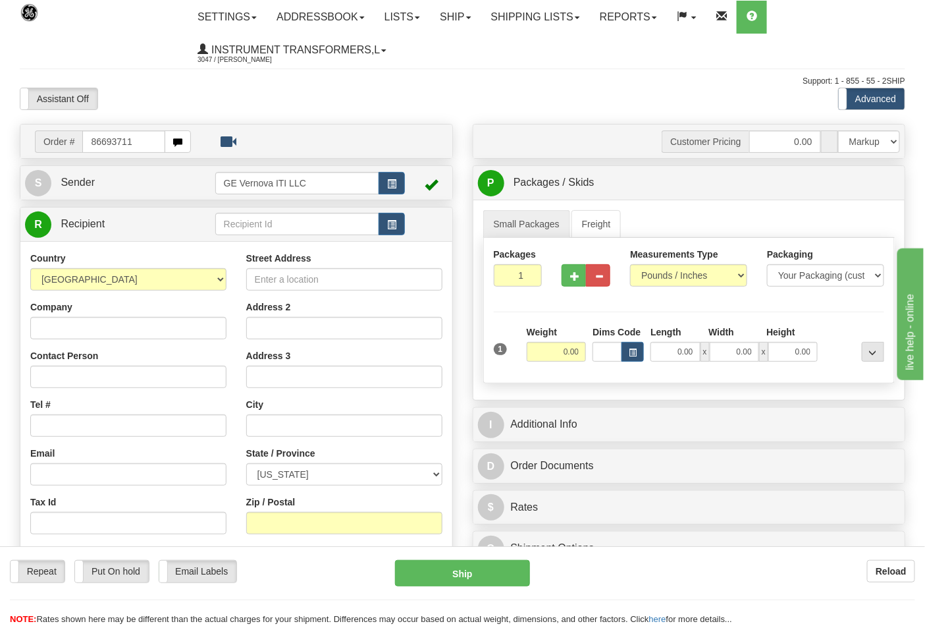
type input "86693711"
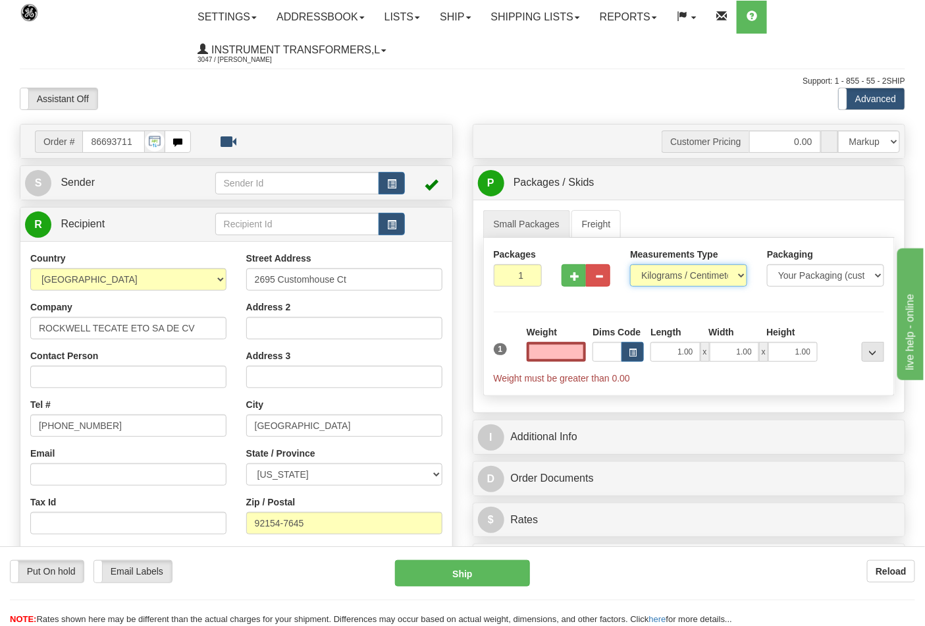
type input "0.00"
click at [663, 280] on select "Pounds / Inches Kilograms / Centimeters" at bounding box center [688, 275] width 117 height 22
select select "0"
click at [630, 265] on select "Pounds / Inches Kilograms / Centimeters" at bounding box center [688, 275] width 117 height 22
click at [576, 350] on input "0.00" at bounding box center [557, 352] width 60 height 20
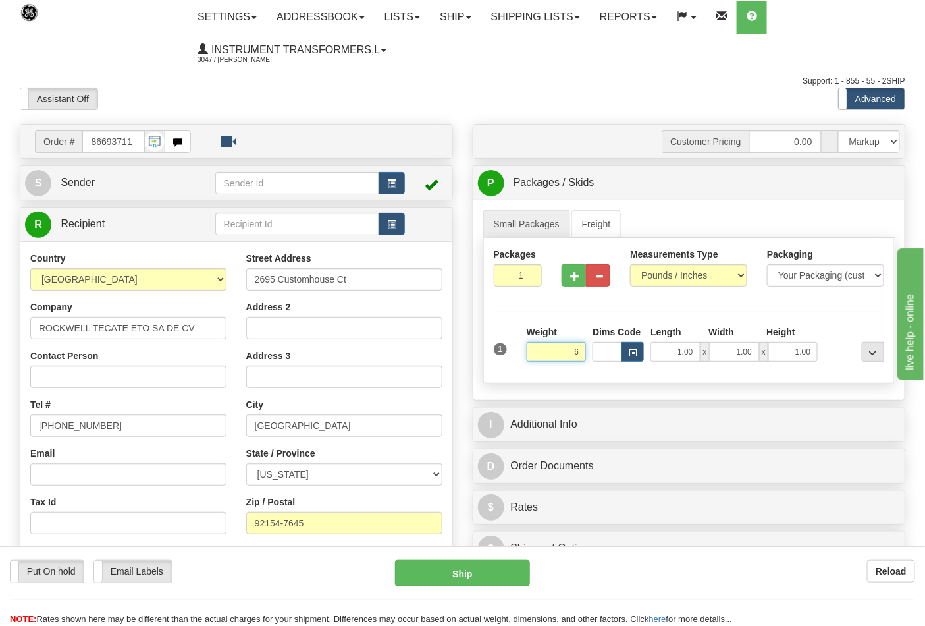
click button "Delete" at bounding box center [0, 0] width 0 height 0
type input "6.00"
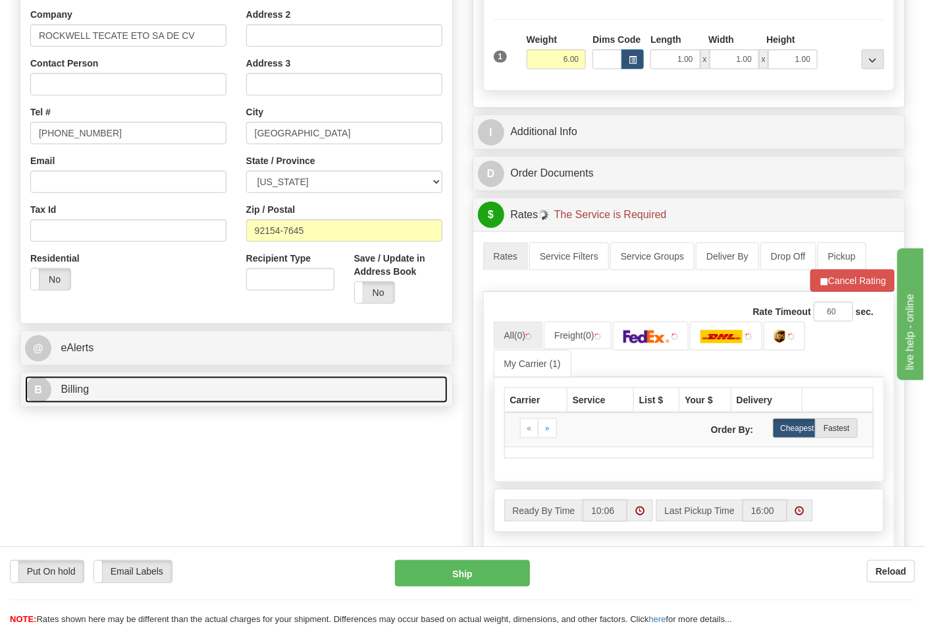
click at [112, 387] on link "B Billing" at bounding box center [236, 389] width 423 height 27
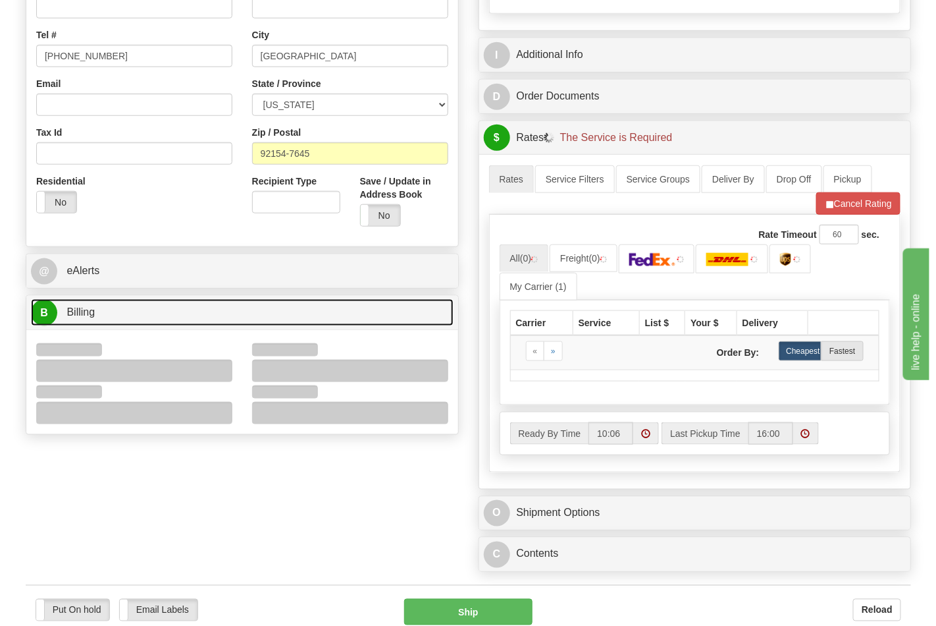
scroll to position [439, 0]
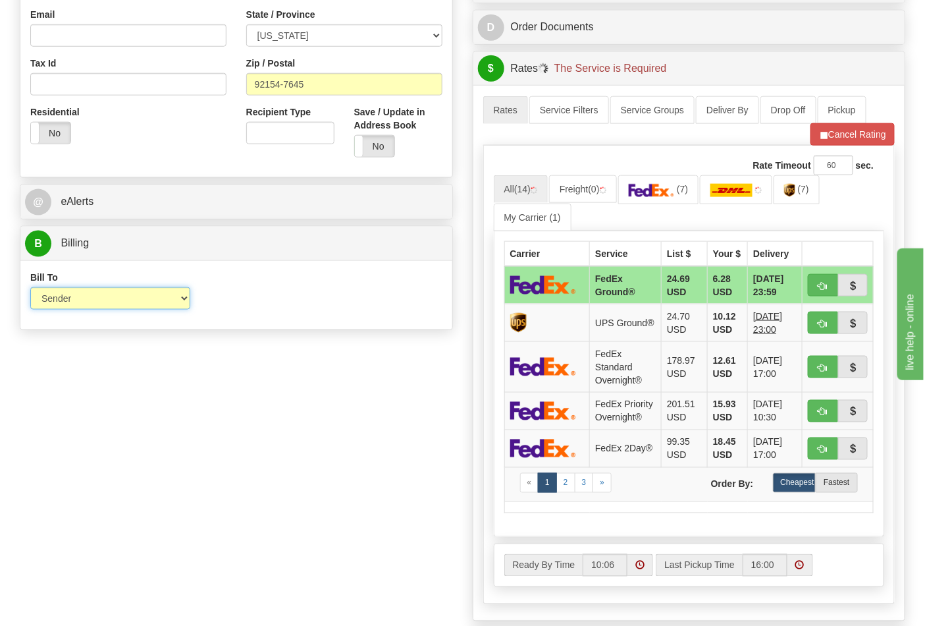
click at [63, 306] on select "Sender Recipient Third Party Collect" at bounding box center [110, 298] width 160 height 22
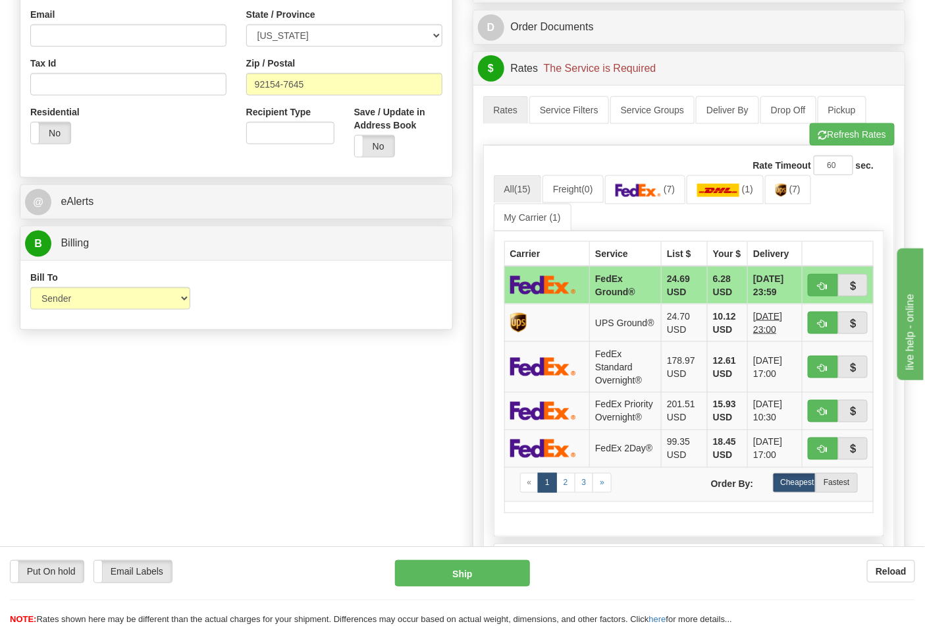
click at [135, 410] on div "Order # 86693711 S Sender" at bounding box center [462, 197] width 905 height 1025
click at [786, 201] on link "(7)" at bounding box center [788, 189] width 46 height 28
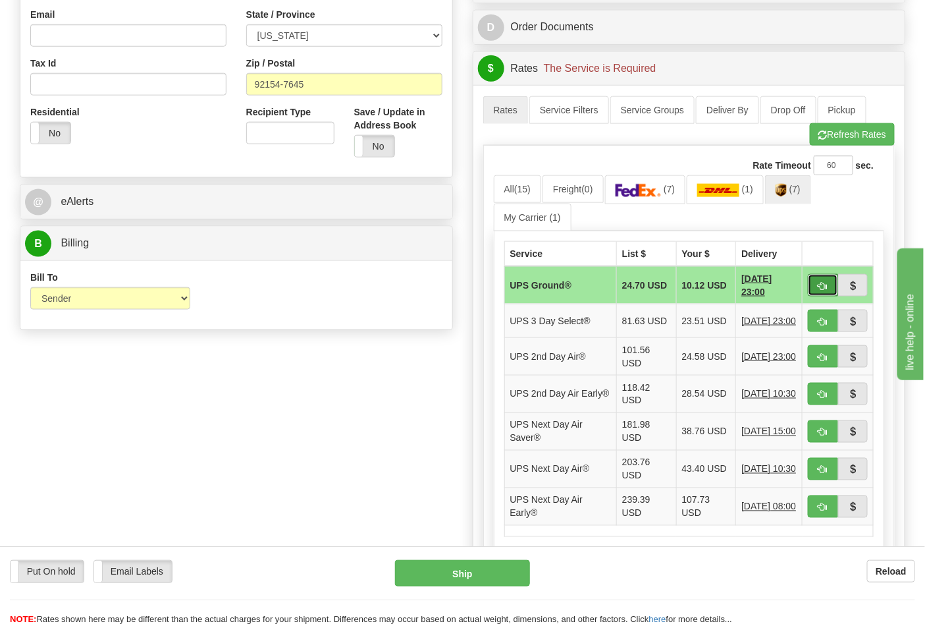
click at [821, 285] on span "button" at bounding box center [823, 286] width 9 height 9
type input "03"
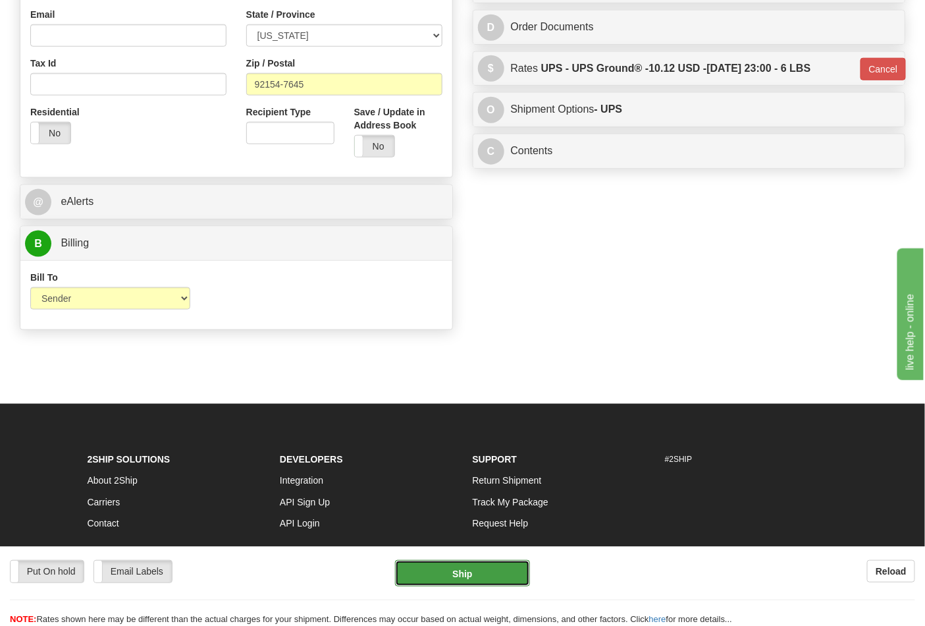
click at [474, 578] on button "Ship" at bounding box center [462, 573] width 134 height 26
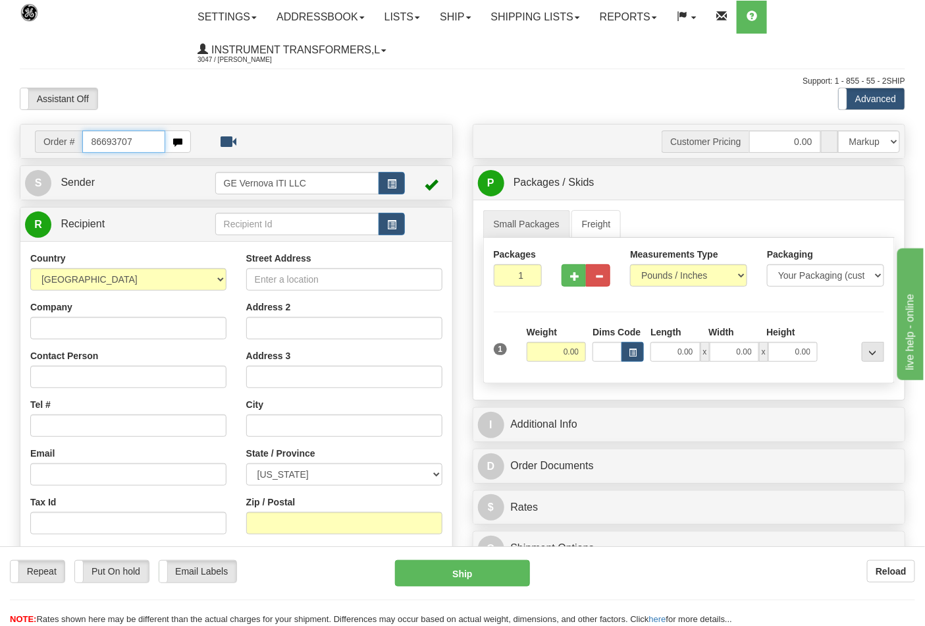
type input "86693707"
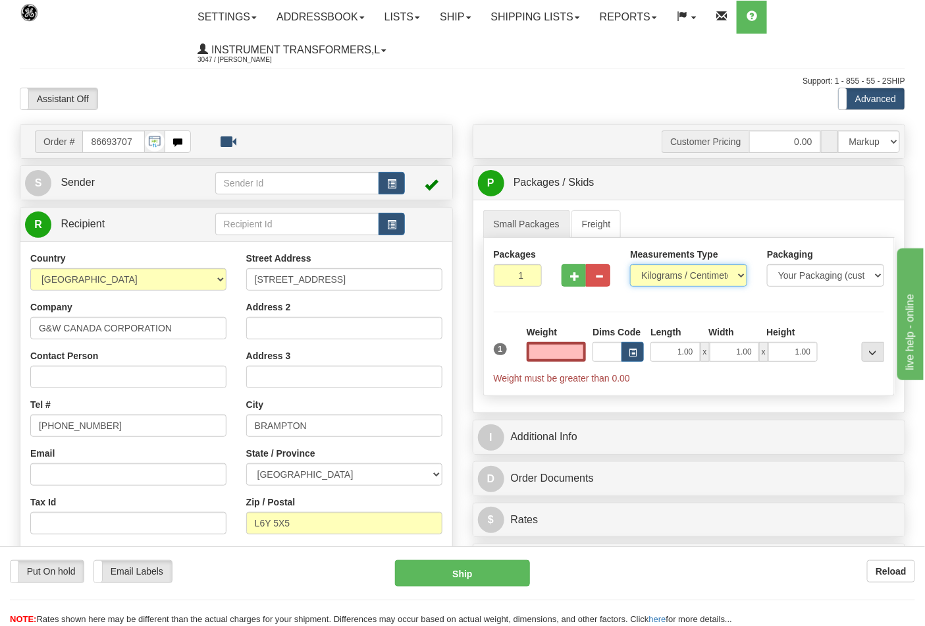
type input "0.00"
drag, startPoint x: 657, startPoint y: 279, endPoint x: 657, endPoint y: 286, distance: 7.3
click at [657, 279] on select "Pounds / Inches Kilograms / Centimeters" at bounding box center [688, 275] width 117 height 22
select select "0"
click at [630, 265] on select "Pounds / Inches Kilograms / Centimeters" at bounding box center [688, 275] width 117 height 22
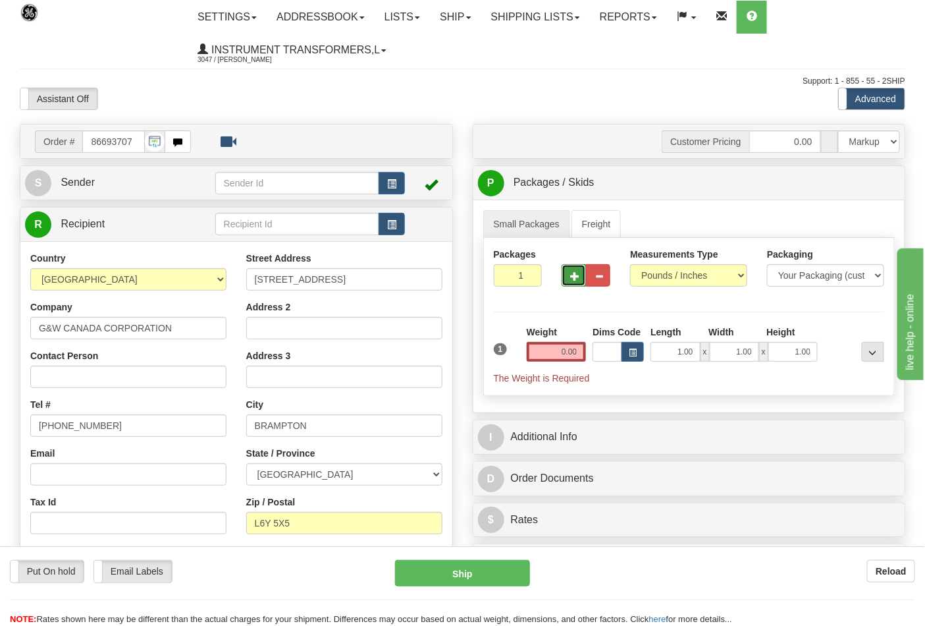
click at [574, 286] on button "button" at bounding box center [574, 275] width 24 height 22
type input "2"
click at [581, 350] on input "0.00" at bounding box center [557, 352] width 60 height 20
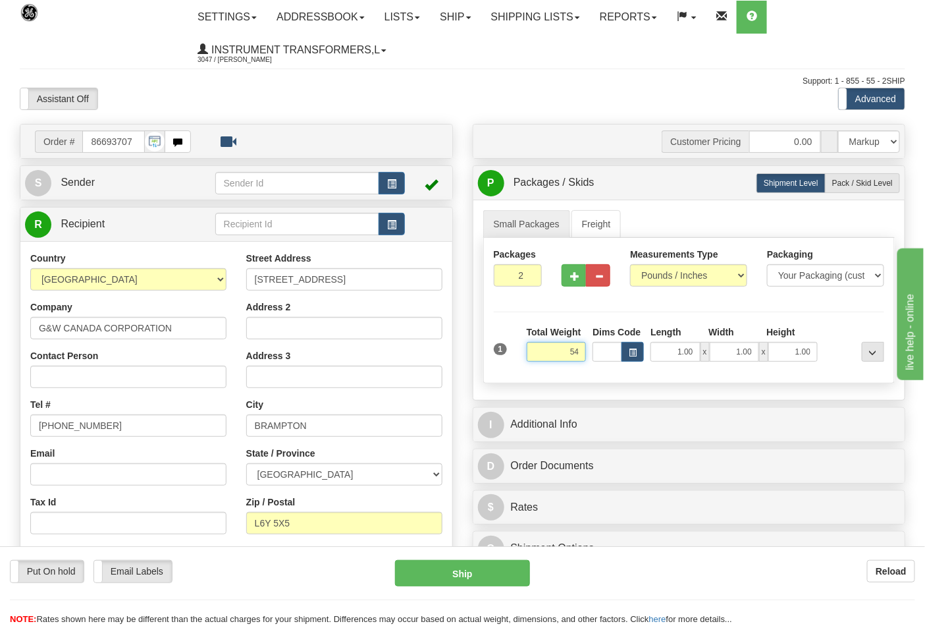
click button "Delete" at bounding box center [0, 0] width 0 height 0
type input "54.00"
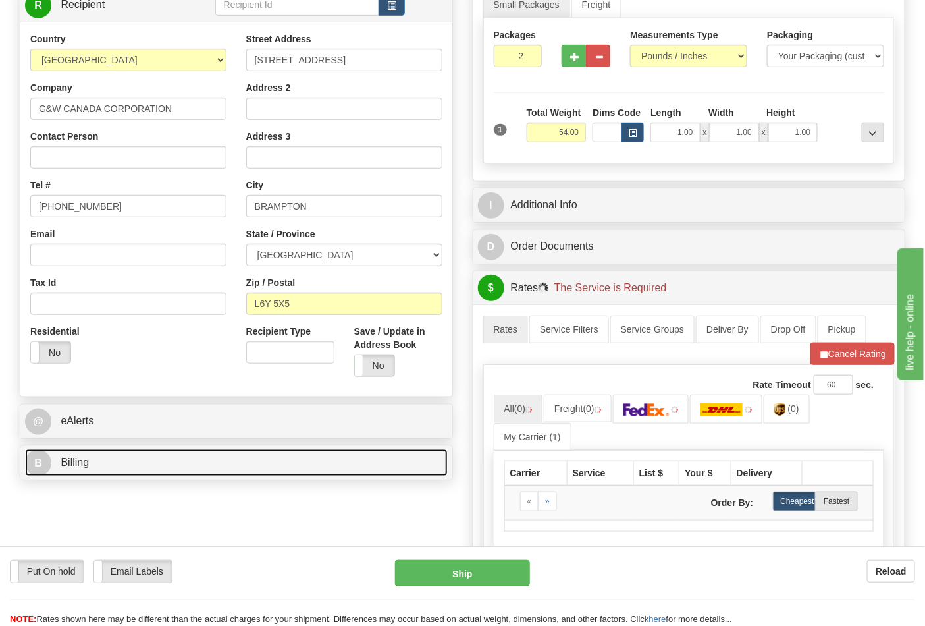
click at [125, 463] on link "B Billing" at bounding box center [236, 462] width 423 height 27
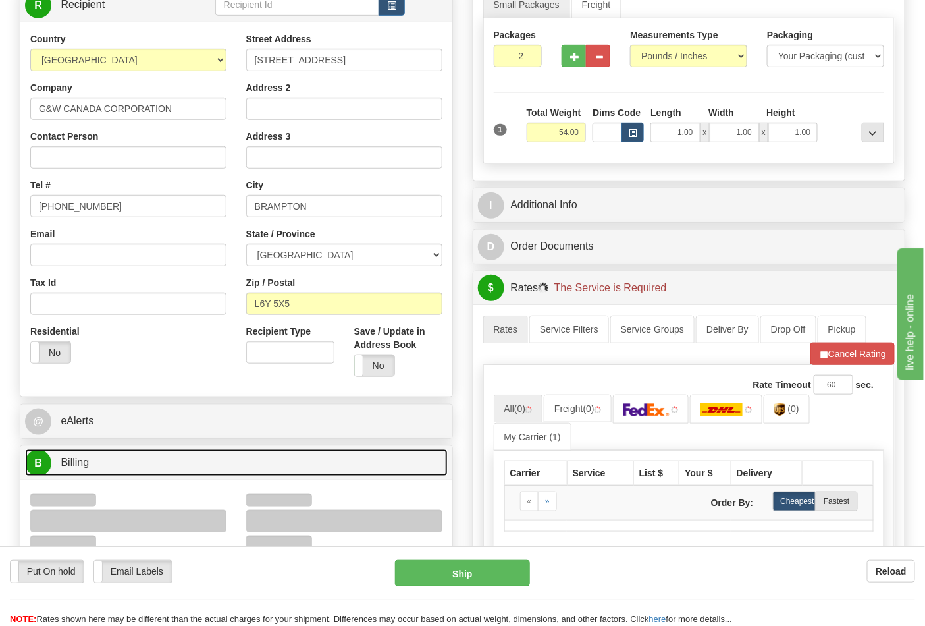
scroll to position [365, 0]
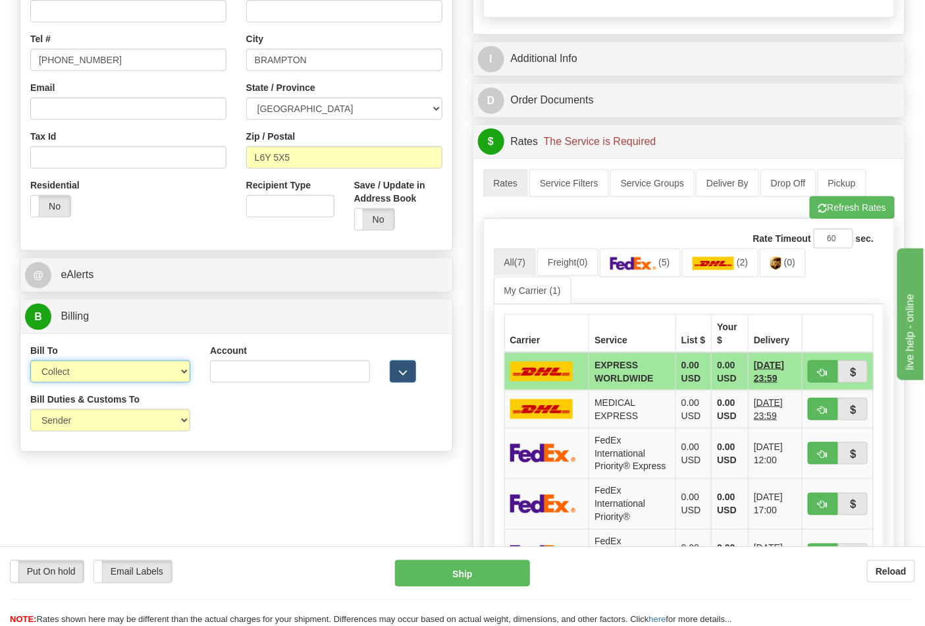
click at [88, 374] on select "Sender Recipient Third Party Collect" at bounding box center [110, 371] width 160 height 22
select select "2"
click at [30, 362] on select "Sender Recipient Third Party Collect" at bounding box center [110, 371] width 160 height 22
click at [275, 374] on input "Account" at bounding box center [290, 371] width 160 height 22
paste input "115877321"
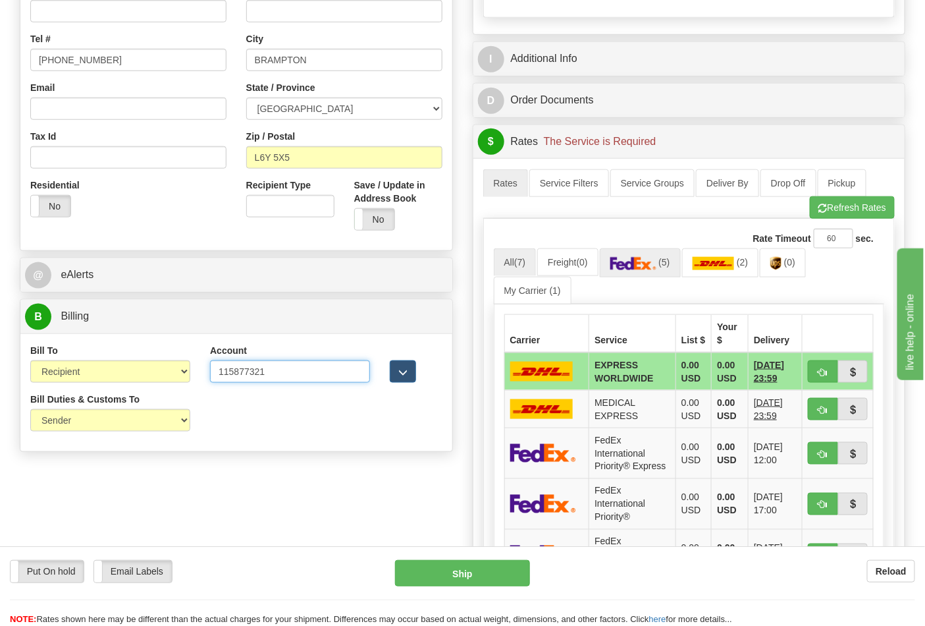
type input "115877321"
click at [644, 257] on link "(5)" at bounding box center [640, 262] width 81 height 28
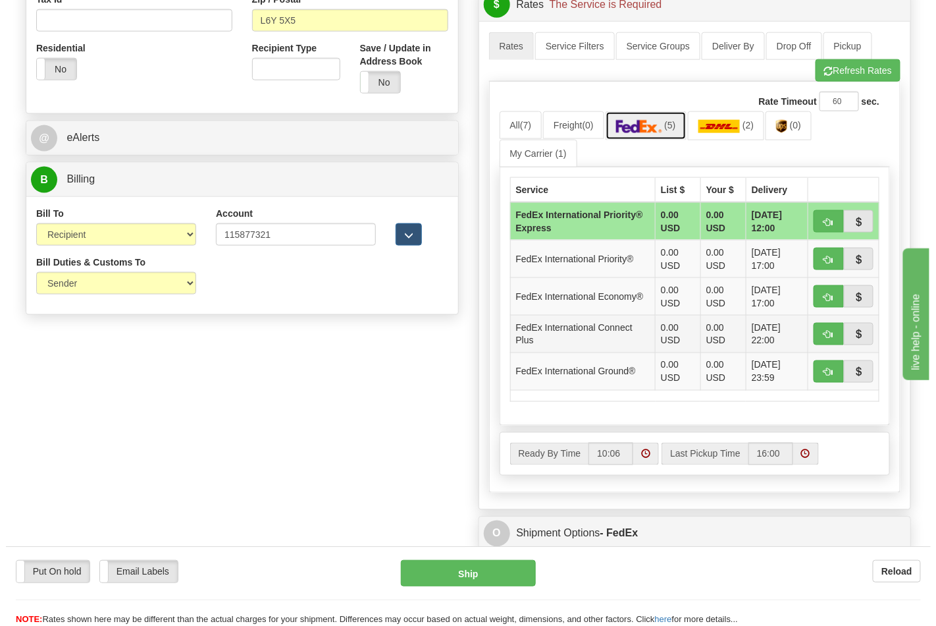
scroll to position [512, 0]
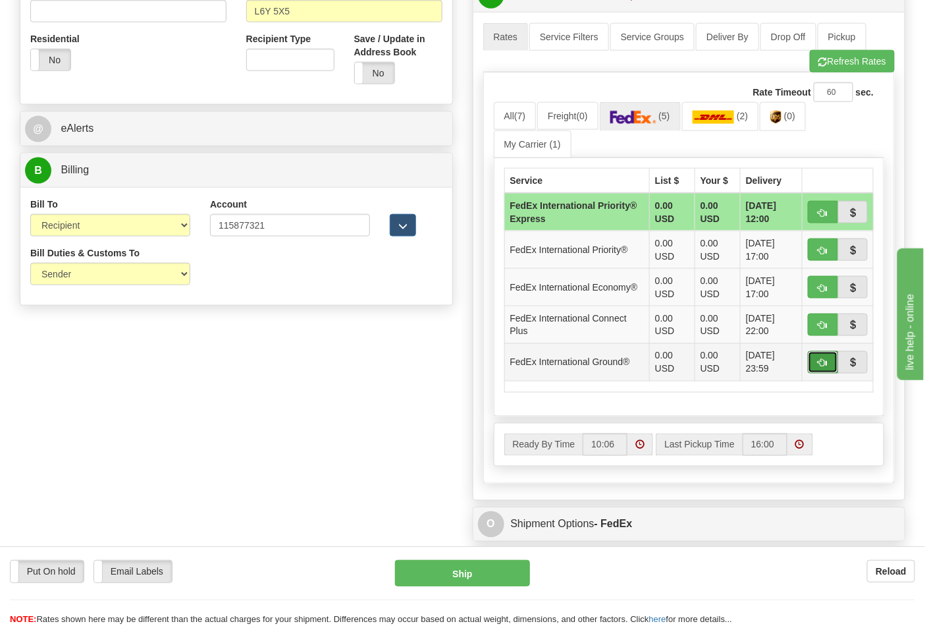
click at [821, 365] on span "button" at bounding box center [823, 363] width 9 height 9
type input "92"
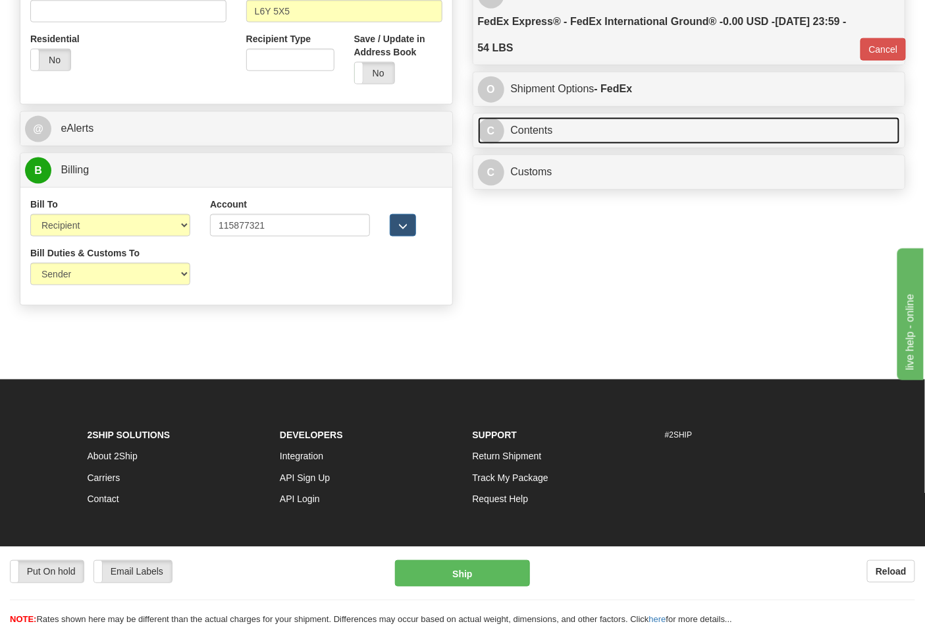
click at [545, 144] on link "C Contents" at bounding box center [689, 130] width 423 height 27
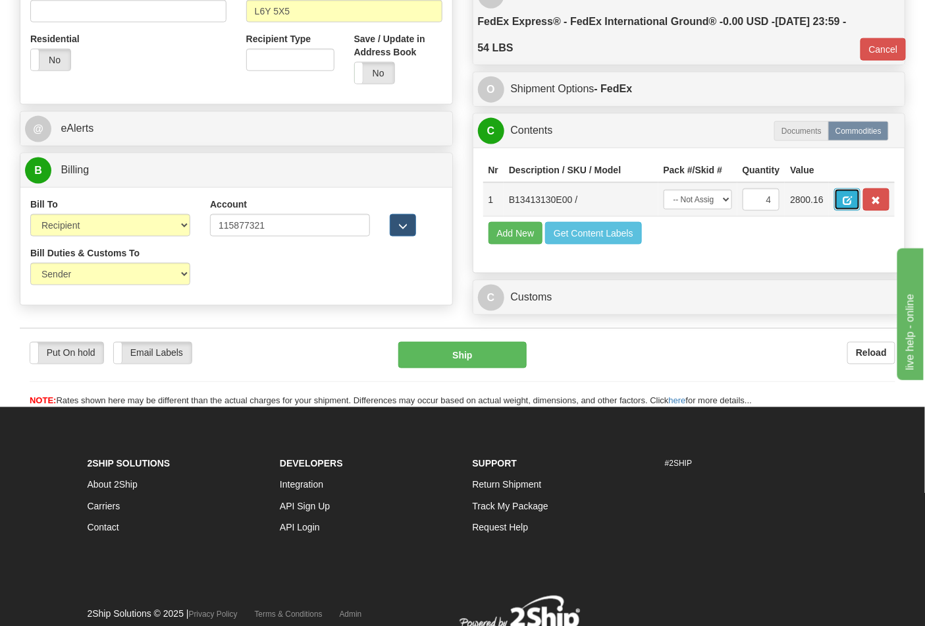
click at [861, 204] on button "button" at bounding box center [847, 199] width 26 height 22
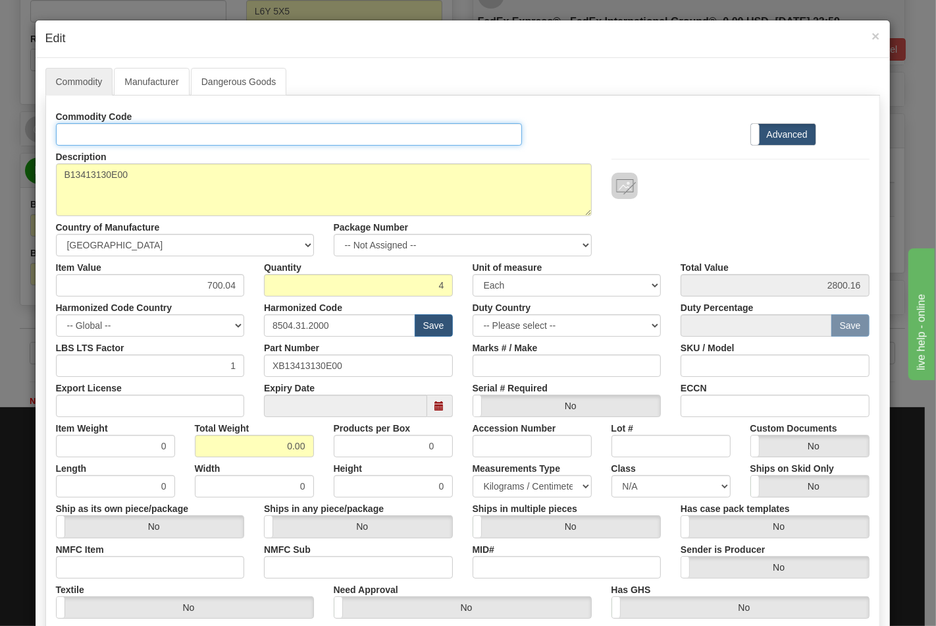
click at [176, 138] on input "Id" at bounding box center [289, 134] width 467 height 22
type input "TRANSFORMERS"
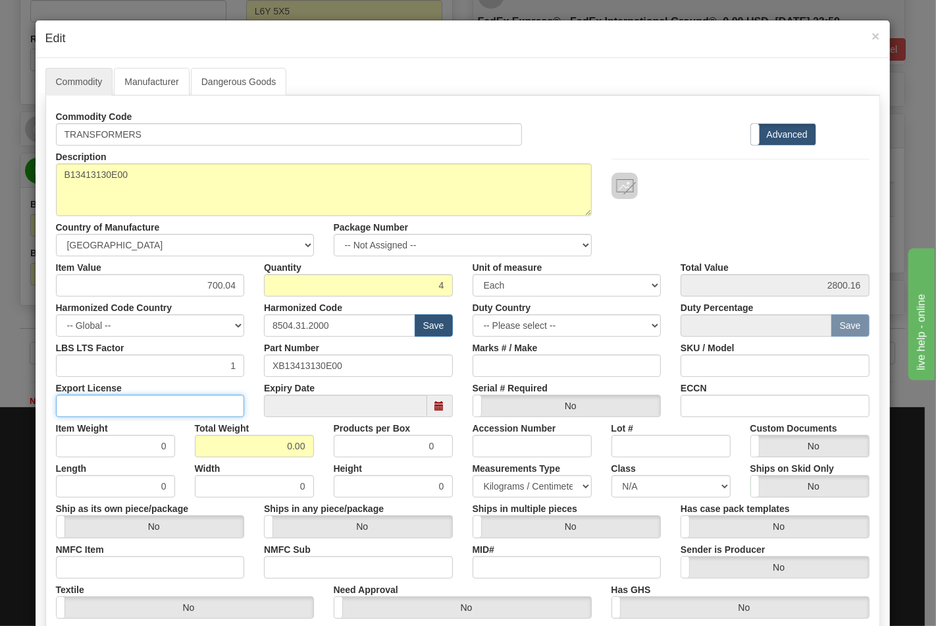
click at [202, 400] on input "Export License" at bounding box center [150, 405] width 189 height 22
type input "N/A"
drag, startPoint x: 256, startPoint y: 431, endPoint x: 285, endPoint y: 437, distance: 30.2
click at [285, 437] on div "Total Weight 0.00" at bounding box center [254, 437] width 139 height 40
drag, startPoint x: 264, startPoint y: 448, endPoint x: 323, endPoint y: 448, distance: 59.3
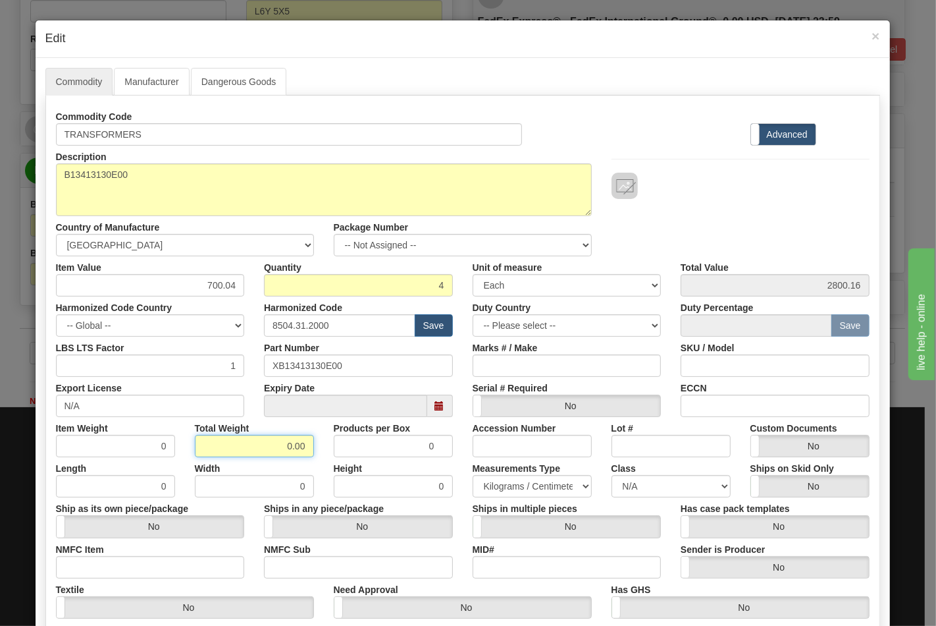
click at [323, 448] on div "Item Weight 0 Total Weight 0.00 Products per Box 0 Accession Number Lot # Custo…" at bounding box center [463, 437] width 834 height 40
type input "54"
type input "13.5000"
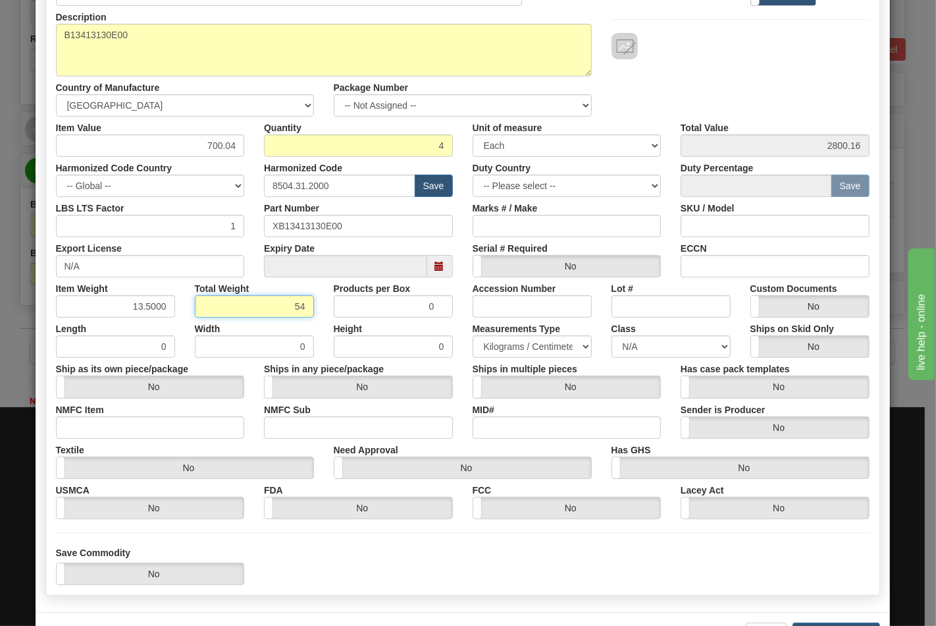
scroll to position [146, 0]
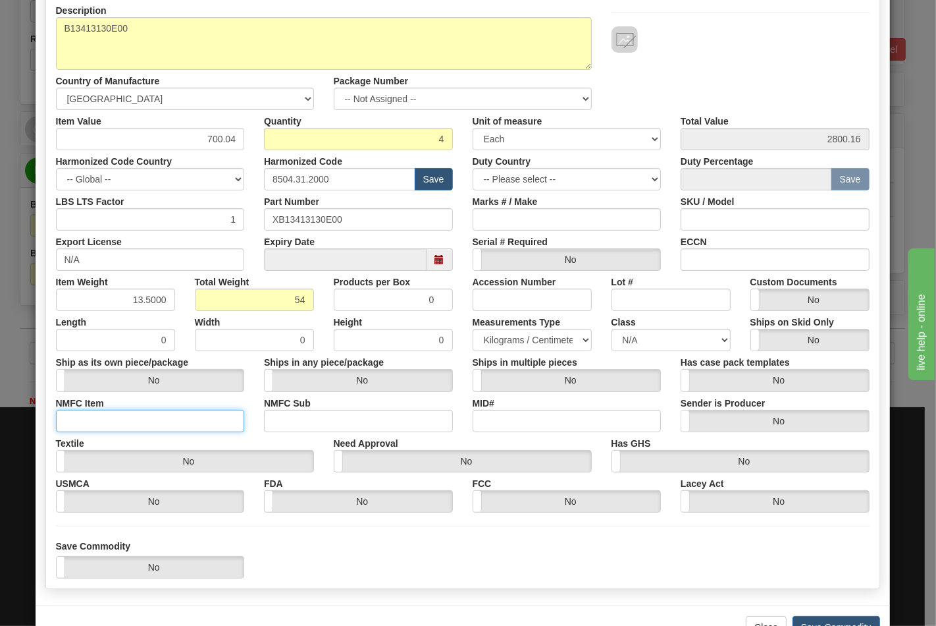
click at [173, 418] on input "NMFC Item" at bounding box center [150, 421] width 189 height 22
type input "63170"
click at [288, 423] on input "NMFC Sub" at bounding box center [358, 421] width 189 height 22
type input "4"
click at [657, 331] on select "N/A 50.0 55.0 60.0 65.0 70.0 85.0 92.5 100.0 125.0 175.0 250.0 300.0 400.0" at bounding box center [671, 340] width 119 height 22
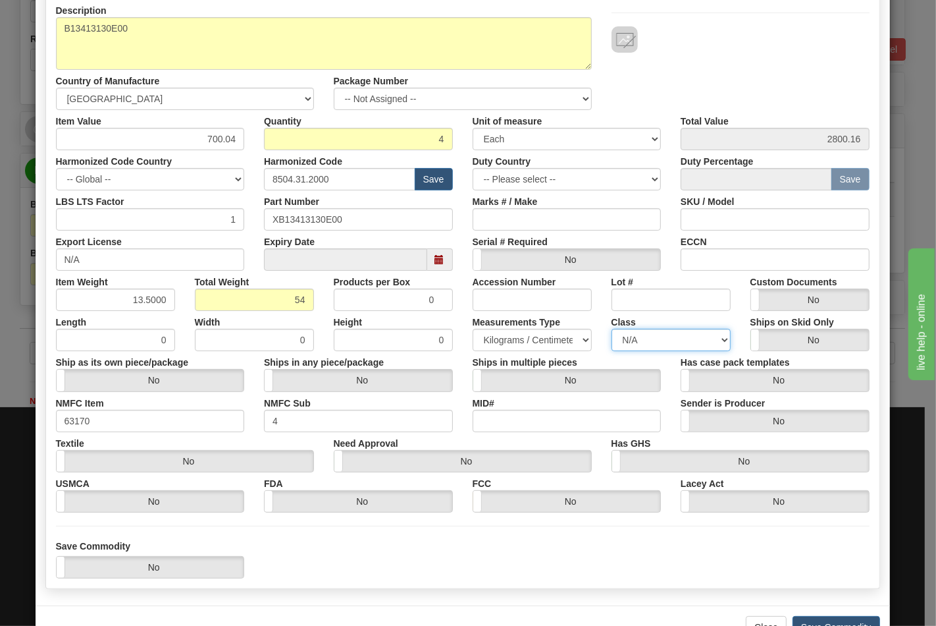
select select "70.0"
click at [612, 329] on select "N/A 50.0 55.0 60.0 65.0 70.0 85.0 92.5 100.0 125.0 175.0 250.0 300.0 400.0" at bounding box center [671, 340] width 119 height 22
click at [695, 261] on input "ECCN" at bounding box center [775, 259] width 189 height 22
type input "EAR99"
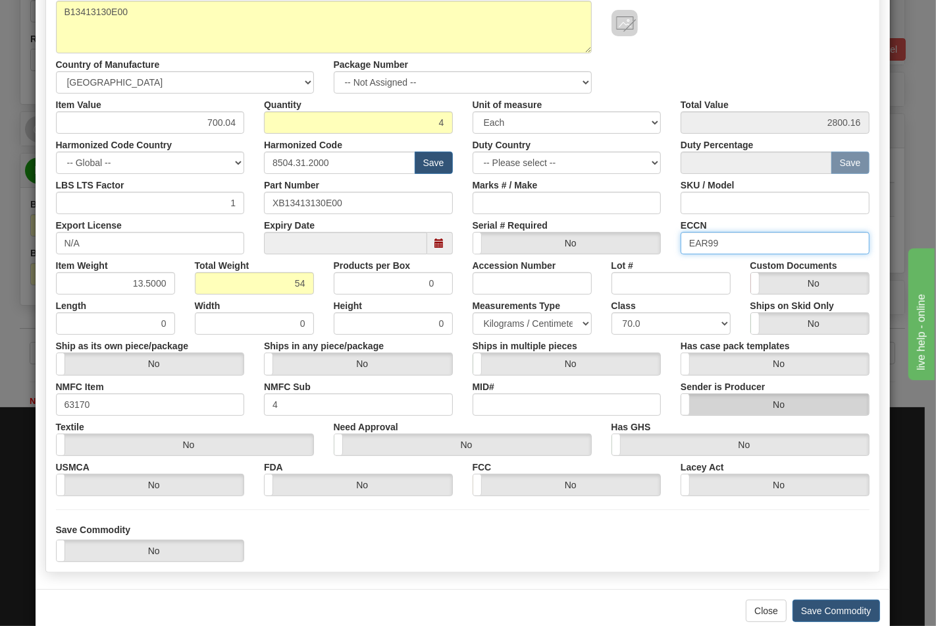
scroll to position [189, 0]
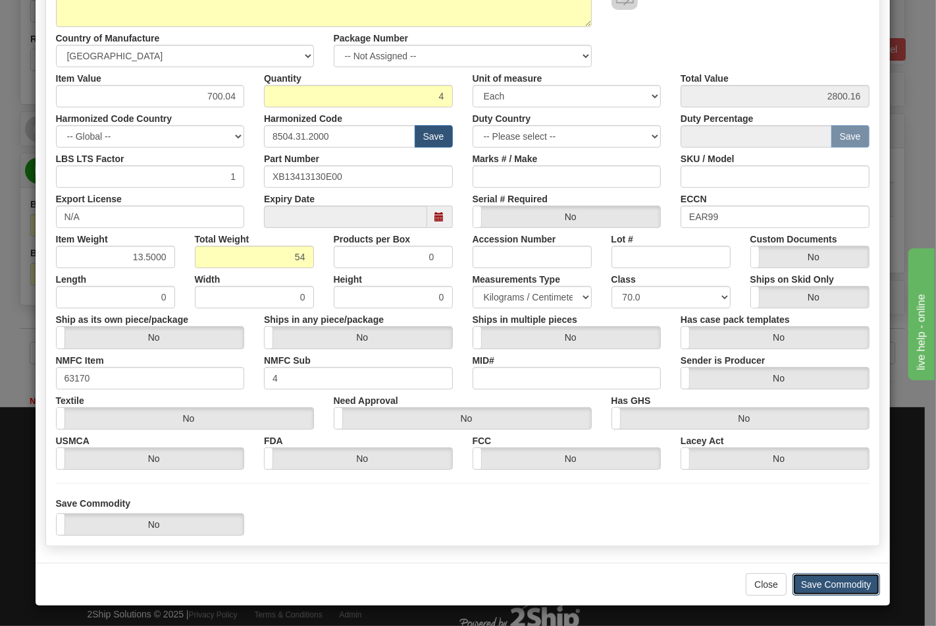
click at [817, 582] on button "Save Commodity" at bounding box center [837, 584] width 88 height 22
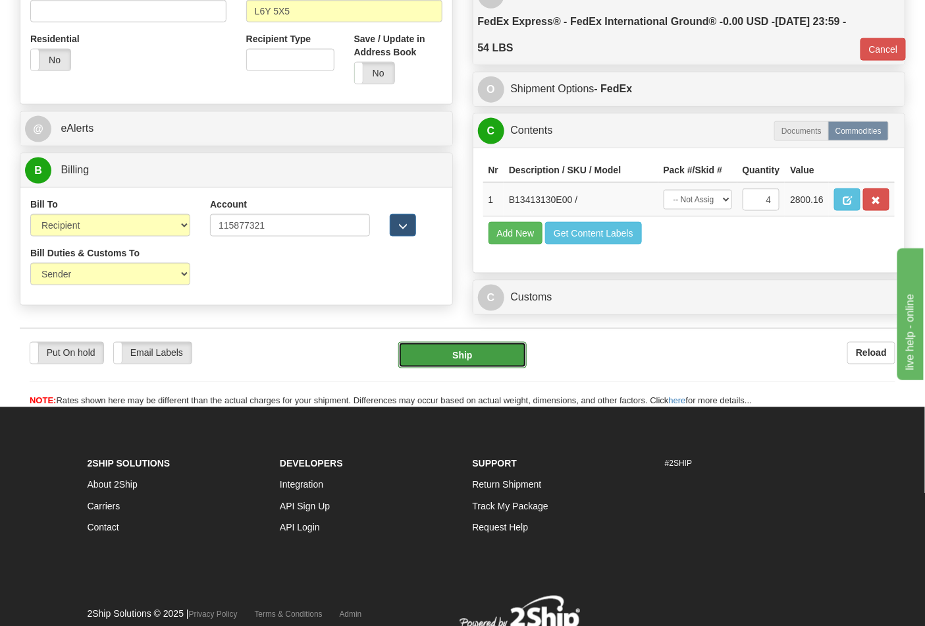
click at [446, 368] on button "Ship" at bounding box center [462, 355] width 128 height 26
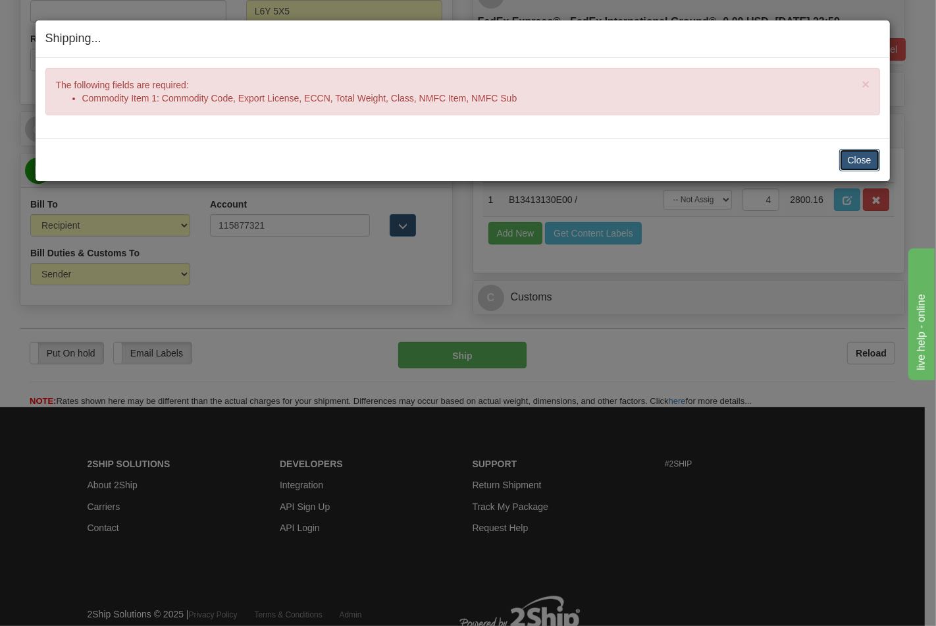
click at [872, 166] on button "Close" at bounding box center [860, 160] width 41 height 22
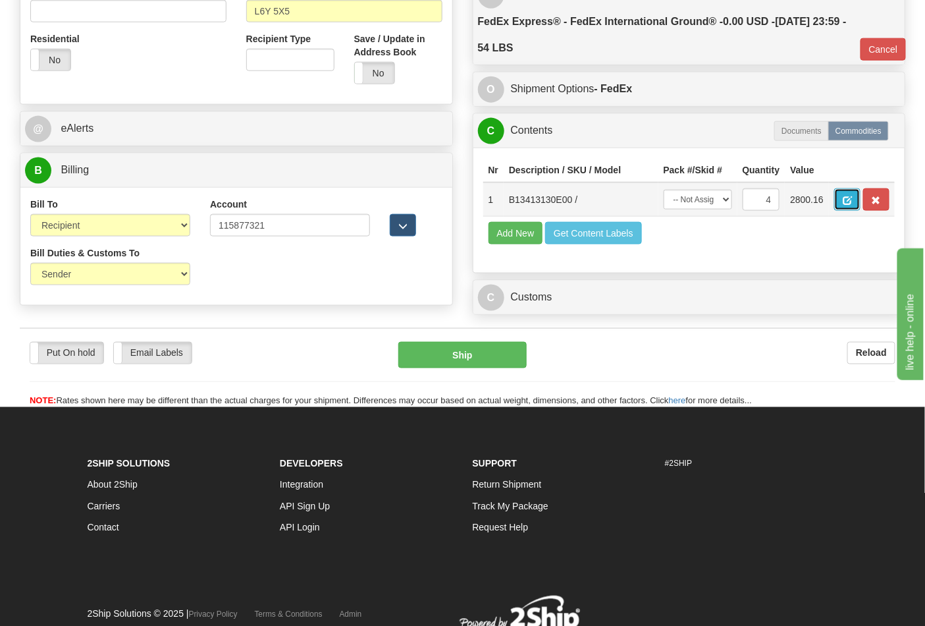
click at [852, 200] on span "button" at bounding box center [847, 200] width 9 height 9
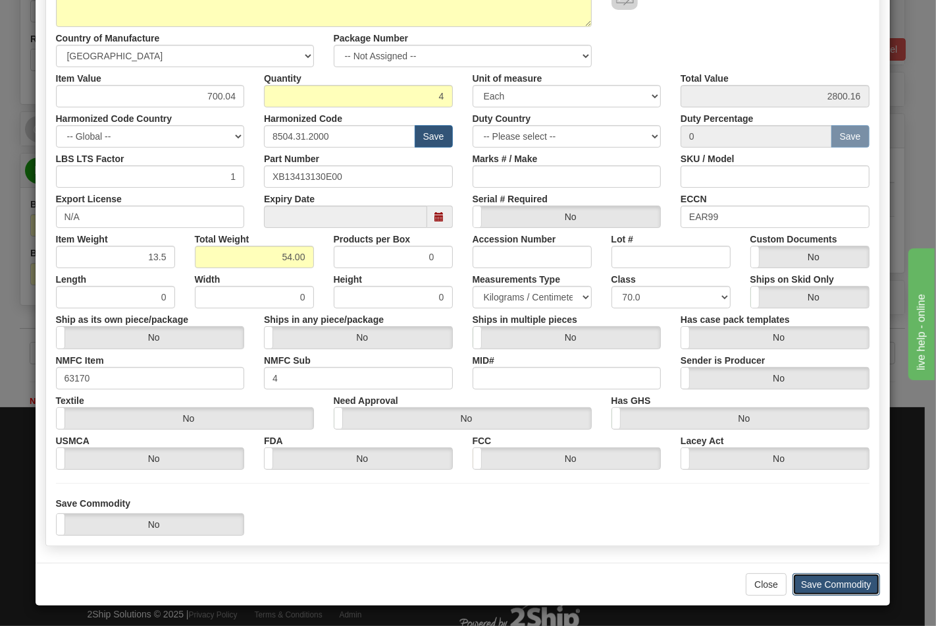
click at [840, 576] on button "Save Commodity" at bounding box center [837, 584] width 88 height 22
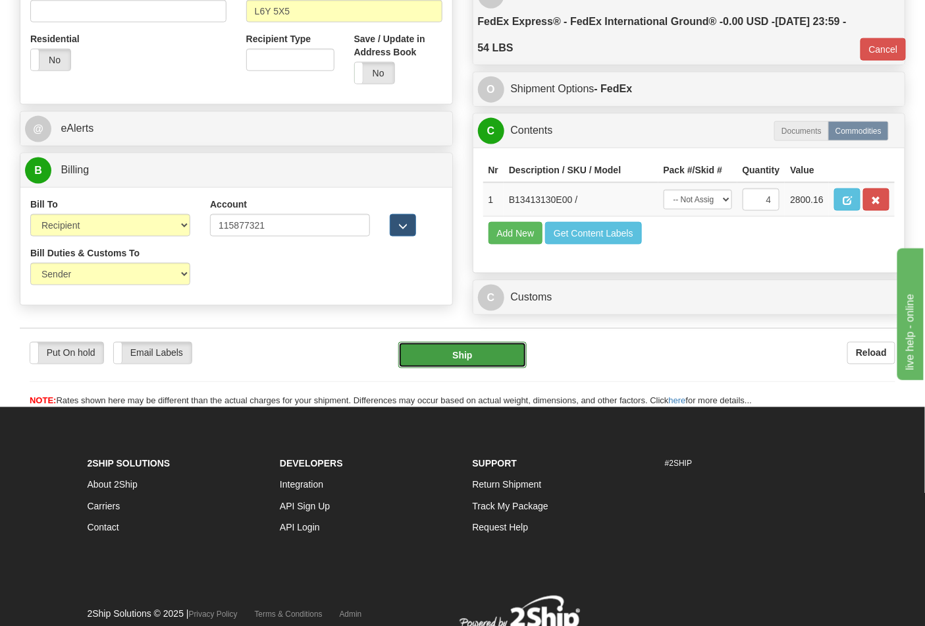
click at [462, 368] on button "Ship" at bounding box center [462, 355] width 128 height 26
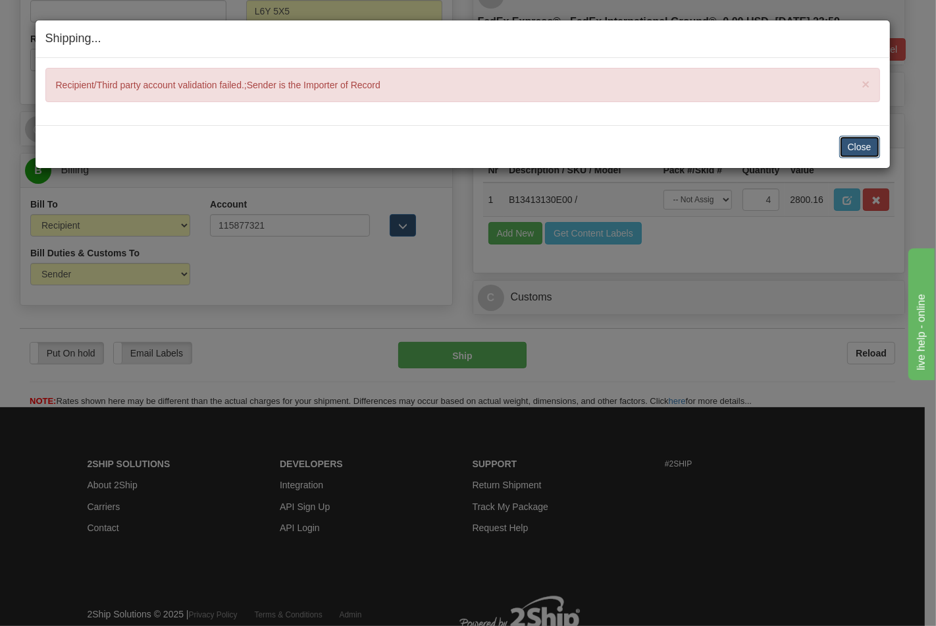
click at [851, 143] on button "Close" at bounding box center [860, 147] width 41 height 22
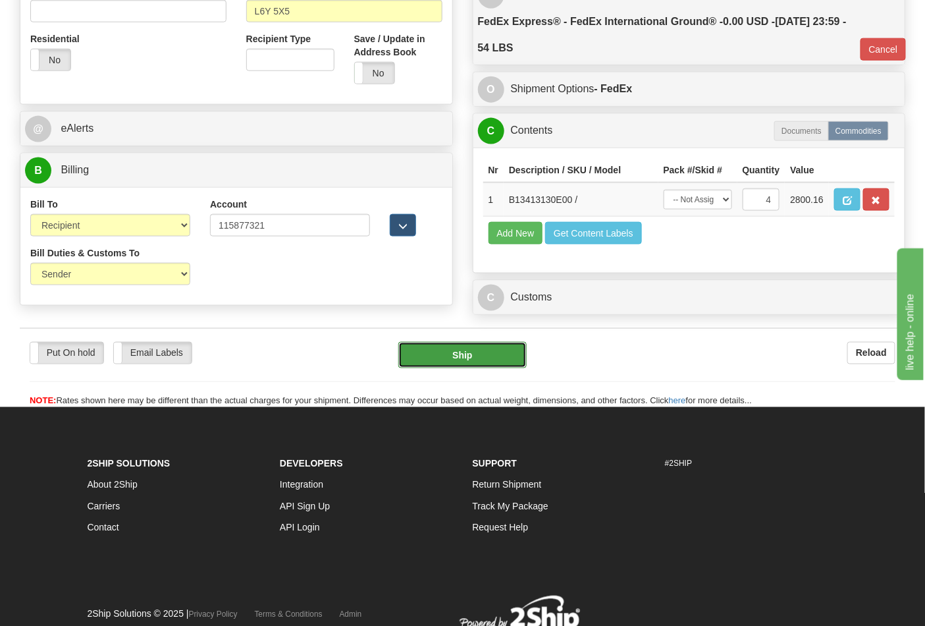
click at [475, 368] on button "Ship" at bounding box center [462, 355] width 128 height 26
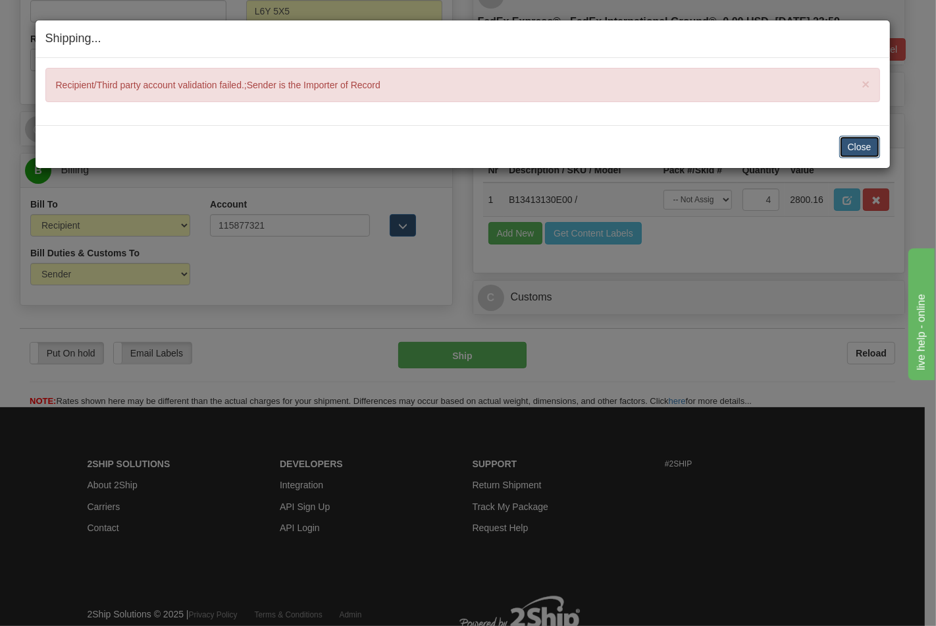
drag, startPoint x: 858, startPoint y: 144, endPoint x: 835, endPoint y: 153, distance: 24.8
click at [858, 145] on button "Close" at bounding box center [860, 147] width 41 height 22
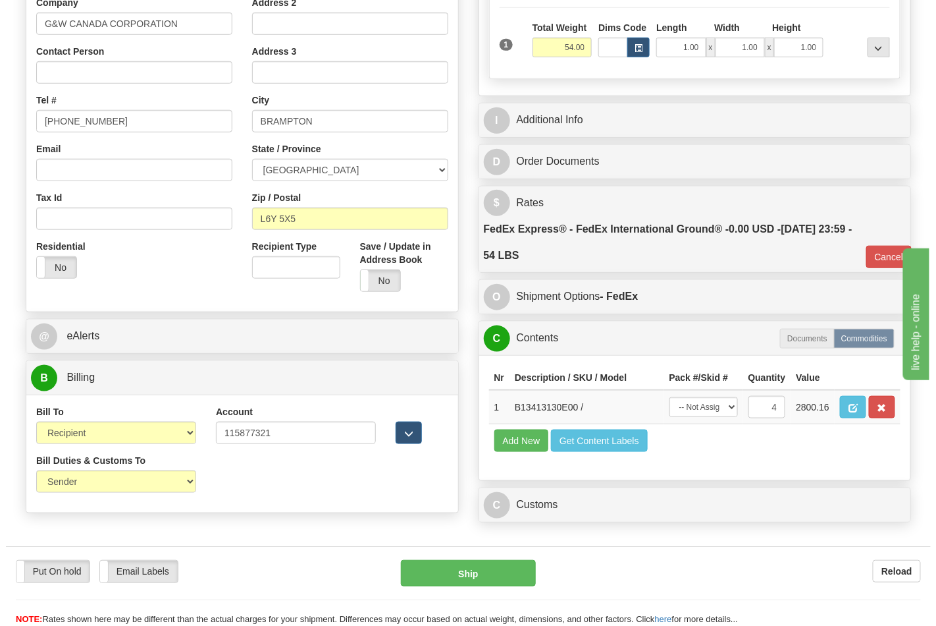
scroll to position [439, 0]
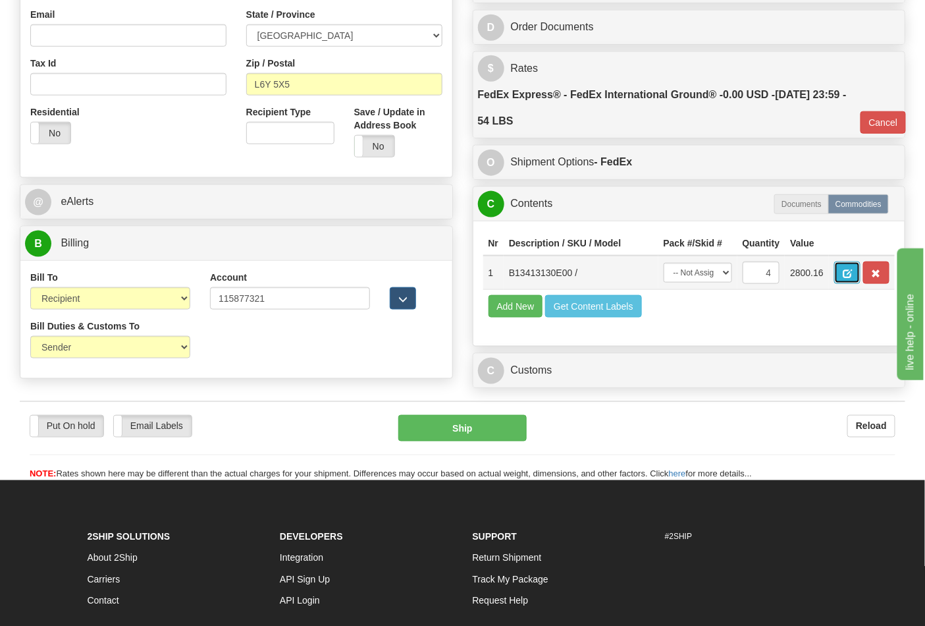
click at [852, 275] on span "button" at bounding box center [847, 273] width 9 height 9
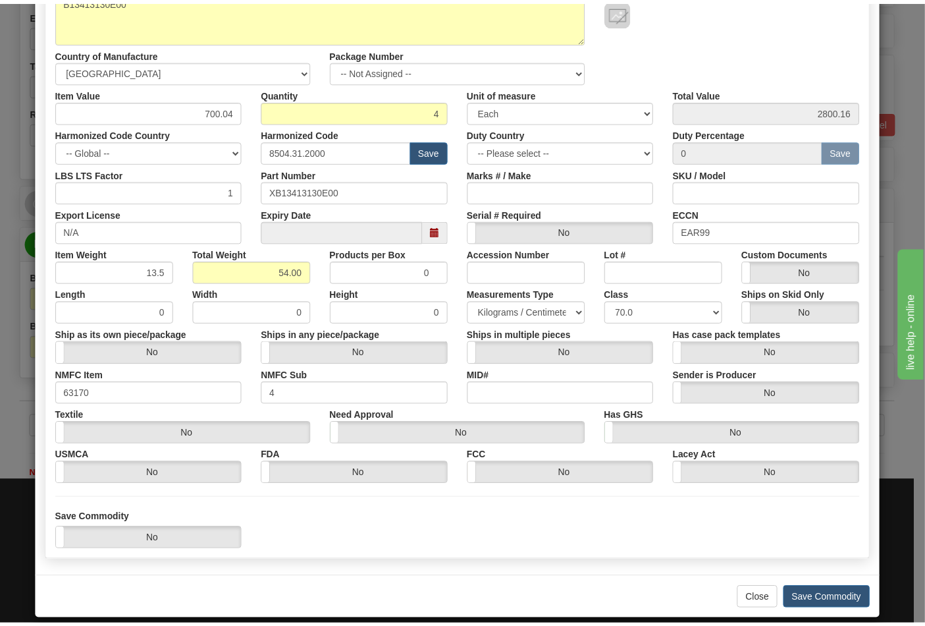
scroll to position [189, 0]
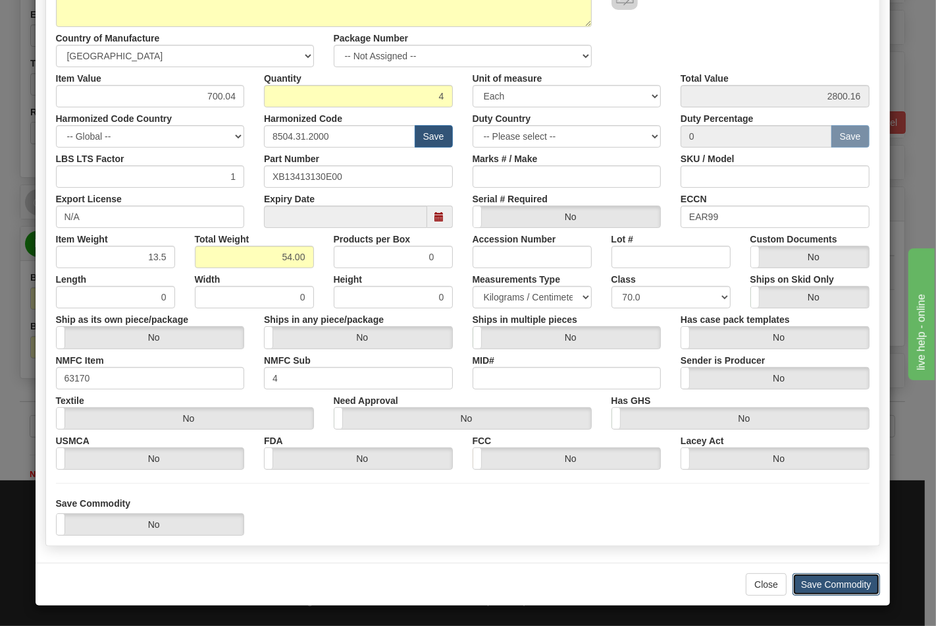
click at [809, 578] on button "Save Commodity" at bounding box center [837, 584] width 88 height 22
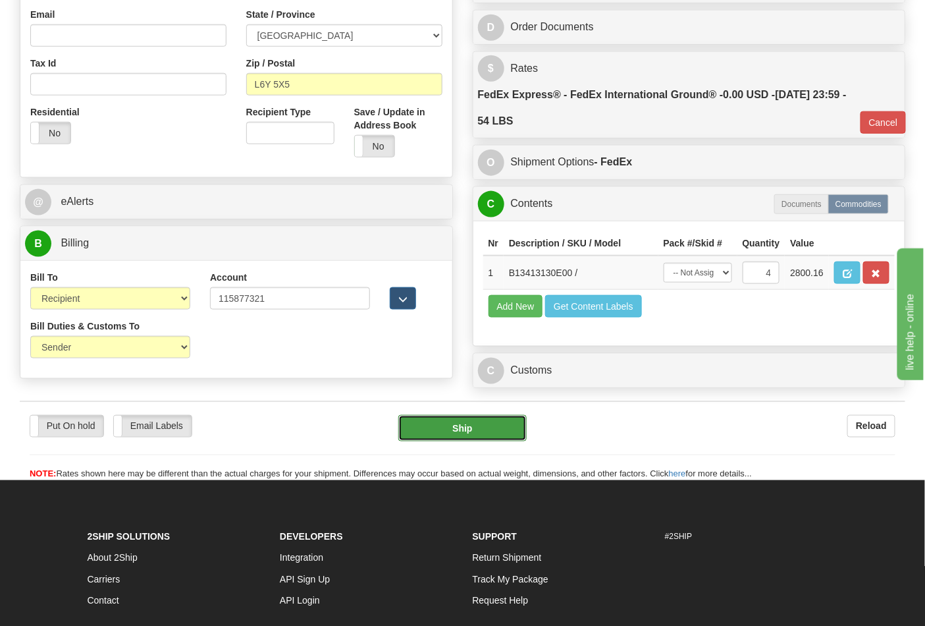
click at [481, 441] on button "Ship" at bounding box center [462, 428] width 128 height 26
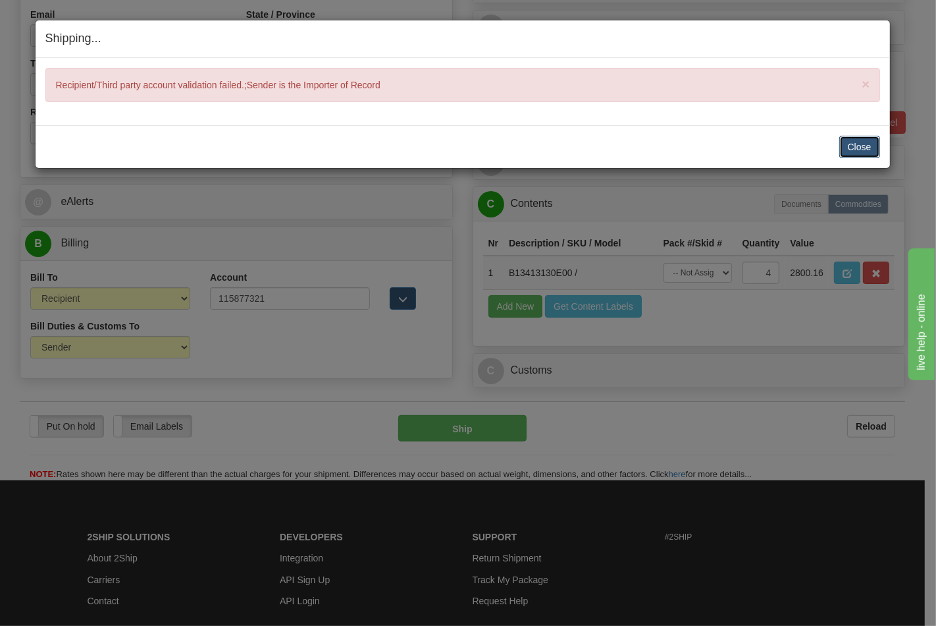
click at [853, 146] on button "Close" at bounding box center [860, 147] width 41 height 22
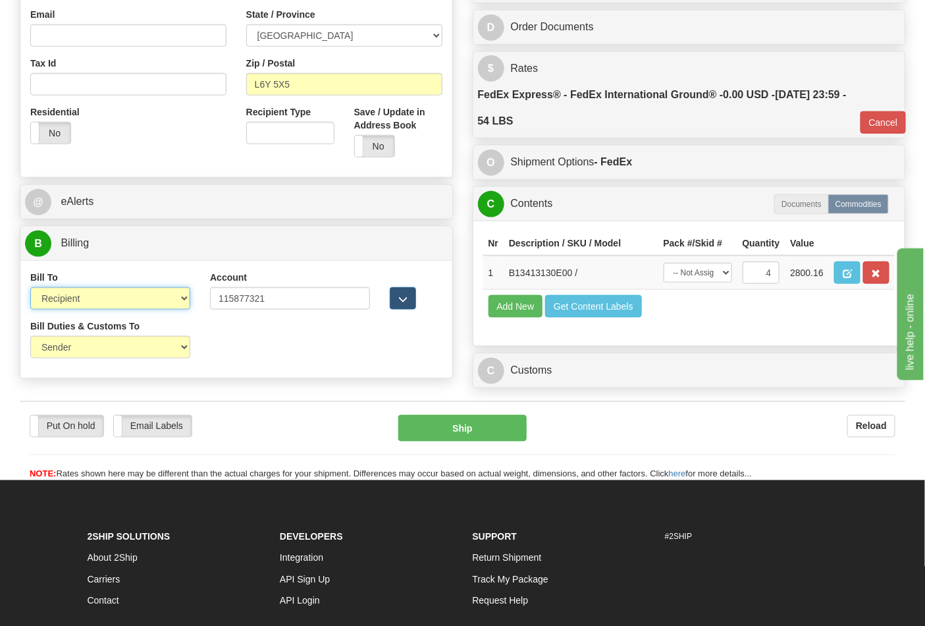
click at [95, 300] on select "Sender Recipient Third Party Collect" at bounding box center [110, 298] width 160 height 22
select select "4"
click at [30, 288] on select "Sender Recipient Third Party Collect" at bounding box center [110, 298] width 160 height 22
type input "92"
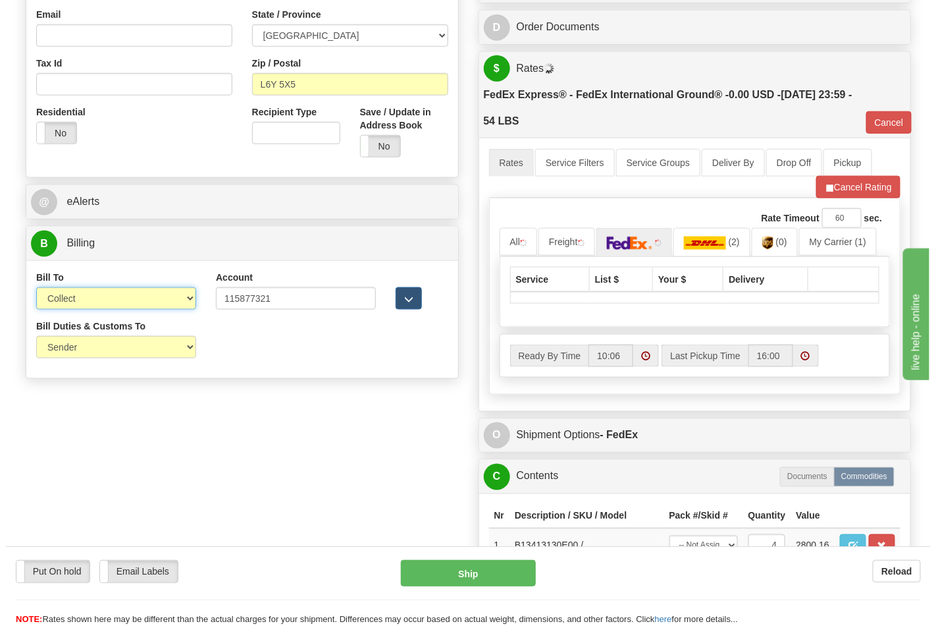
scroll to position [732, 0]
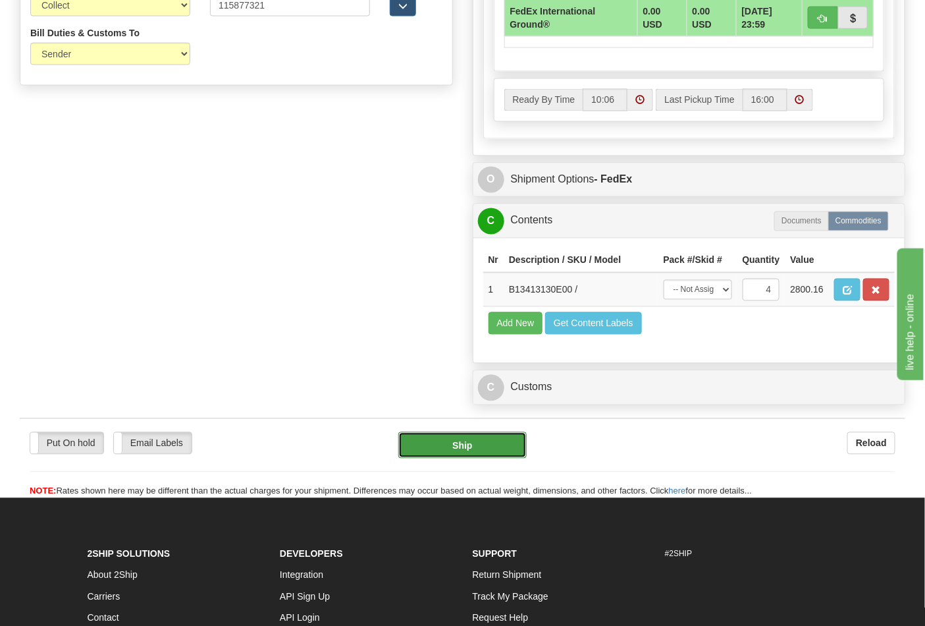
click at [464, 458] on button "Ship" at bounding box center [462, 445] width 128 height 26
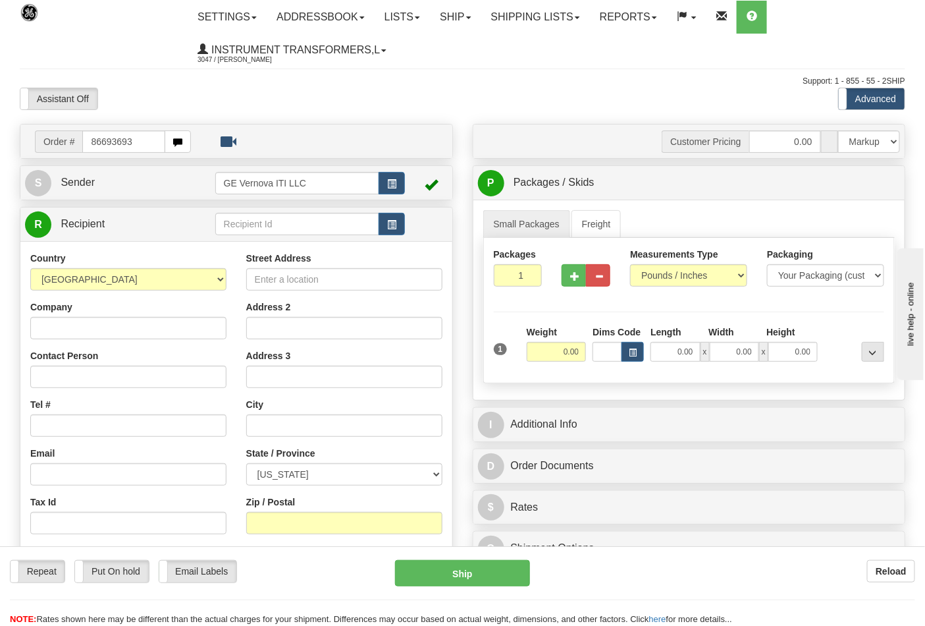
type input "86693693"
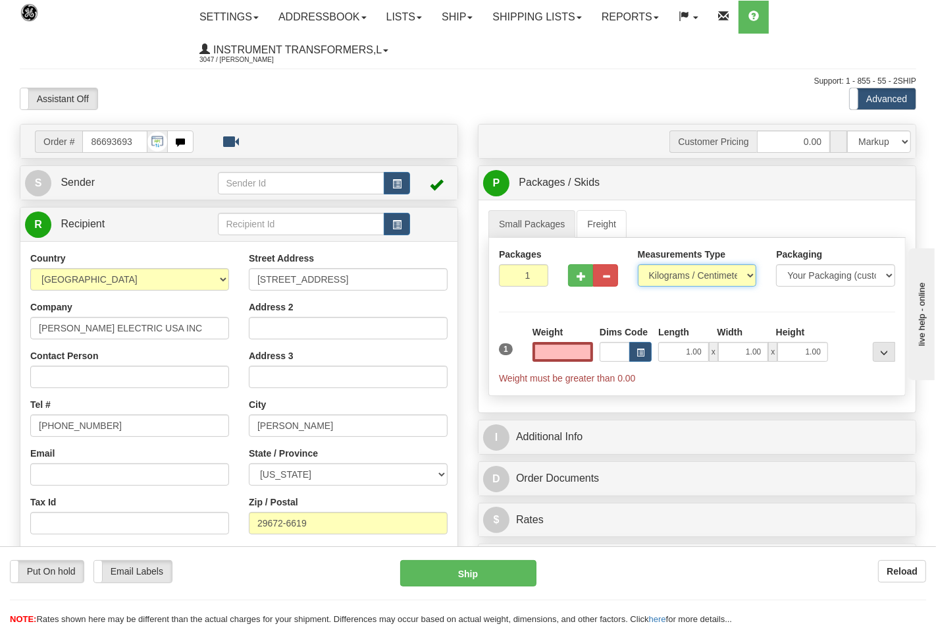
type input "0.00"
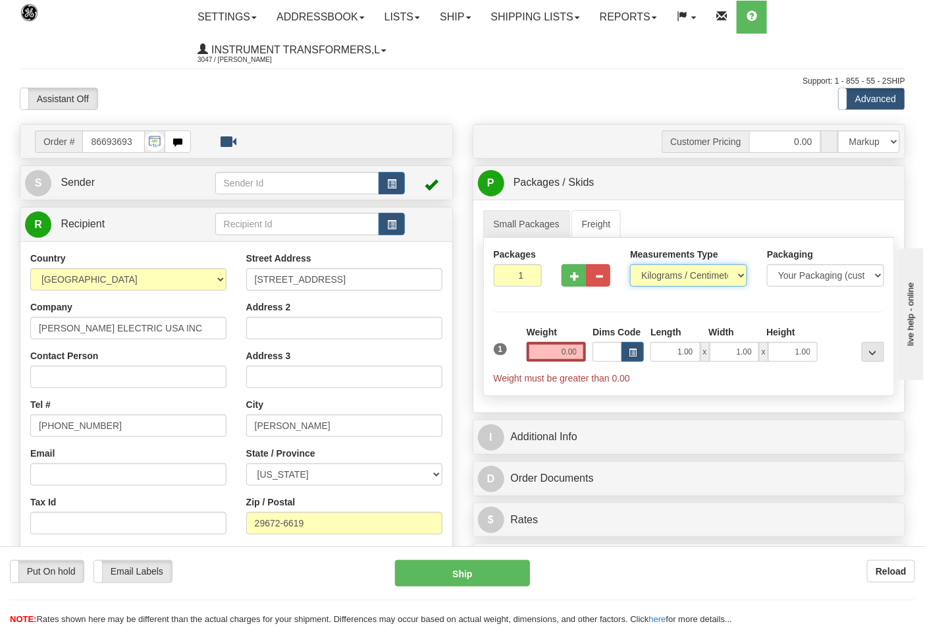
click at [665, 275] on select "Pounds / Inches Kilograms / Centimeters" at bounding box center [688, 275] width 117 height 22
select select "0"
click at [630, 265] on select "Pounds / Inches Kilograms / Centimeters" at bounding box center [688, 275] width 117 height 22
drag, startPoint x: 580, startPoint y: 360, endPoint x: 570, endPoint y: 356, distance: 11.0
click at [580, 360] on input "0.00" at bounding box center [557, 352] width 60 height 20
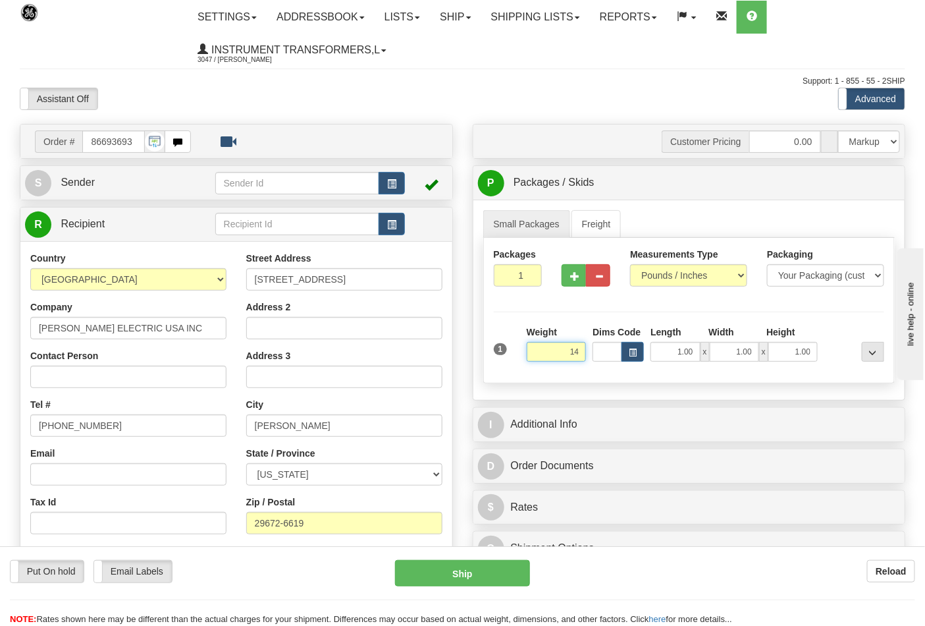
click button "Delete" at bounding box center [0, 0] width 0 height 0
type input "14.00"
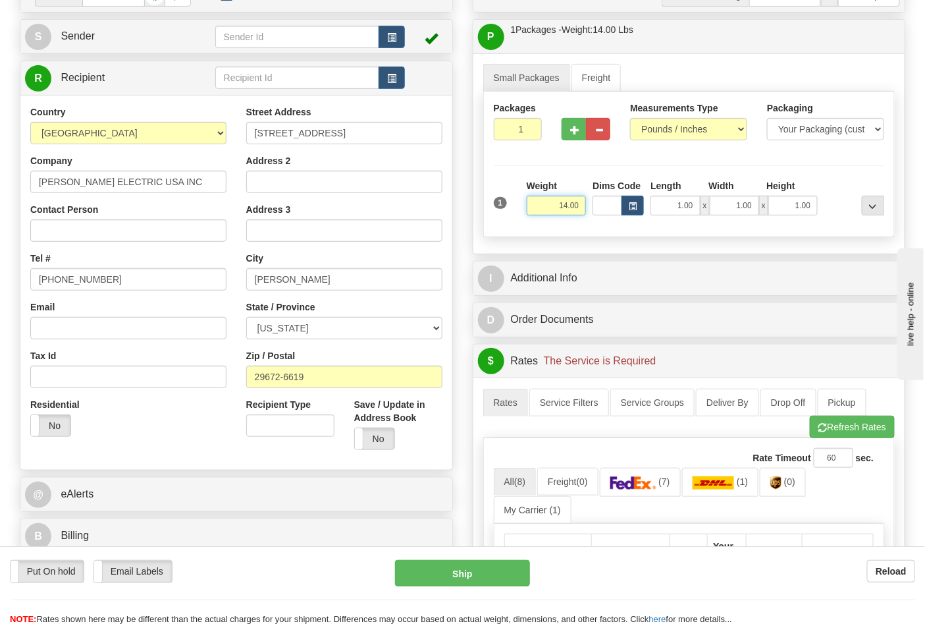
scroll to position [365, 0]
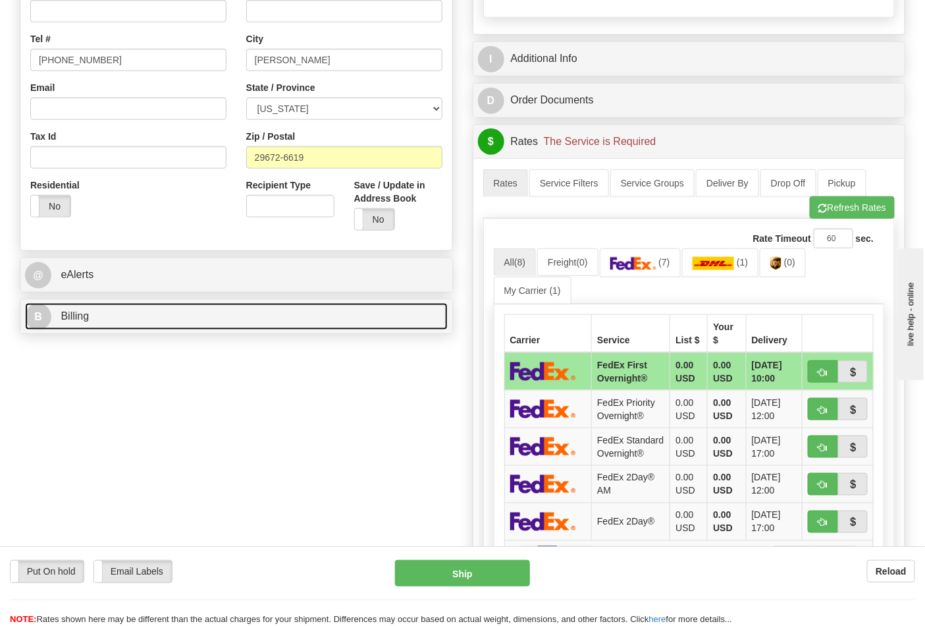
click at [101, 314] on link "B Billing" at bounding box center [236, 316] width 423 height 27
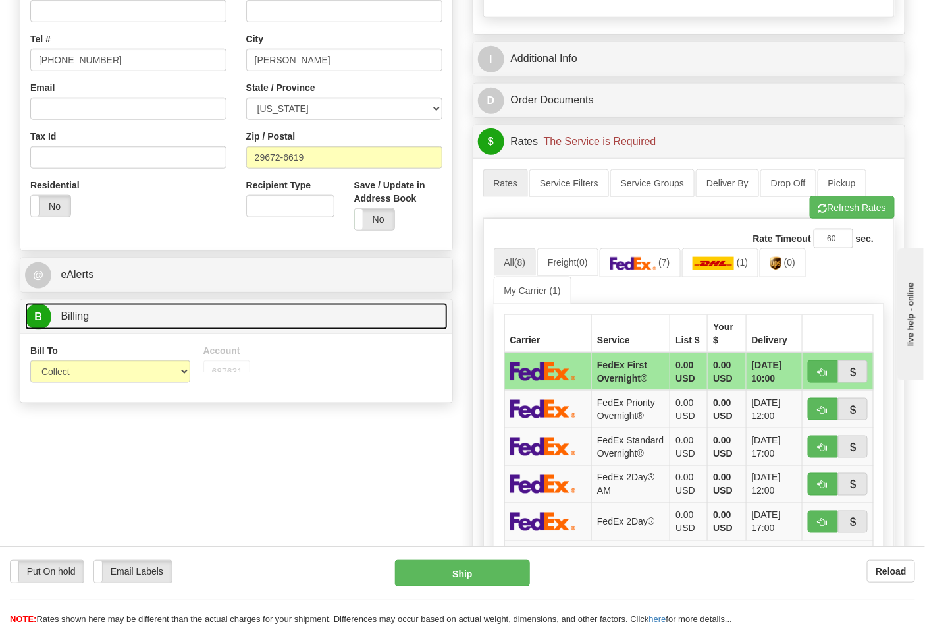
scroll to position [439, 0]
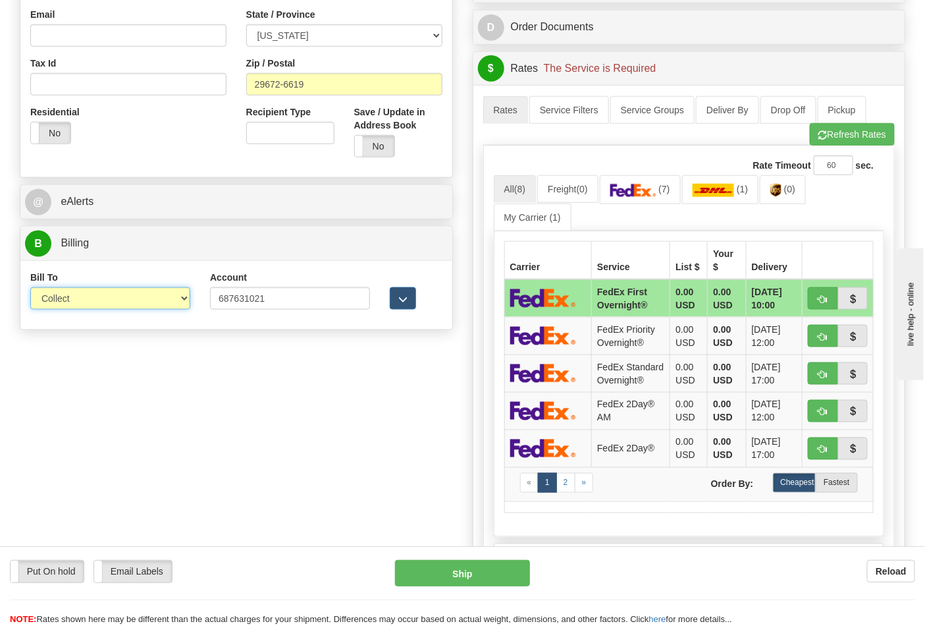
drag, startPoint x: 83, startPoint y: 296, endPoint x: 90, endPoint y: 310, distance: 15.0
click at [83, 296] on select "Sender Recipient Third Party Collect" at bounding box center [110, 298] width 160 height 22
click at [30, 288] on select "Sender Recipient Third Party Collect" at bounding box center [110, 298] width 160 height 22
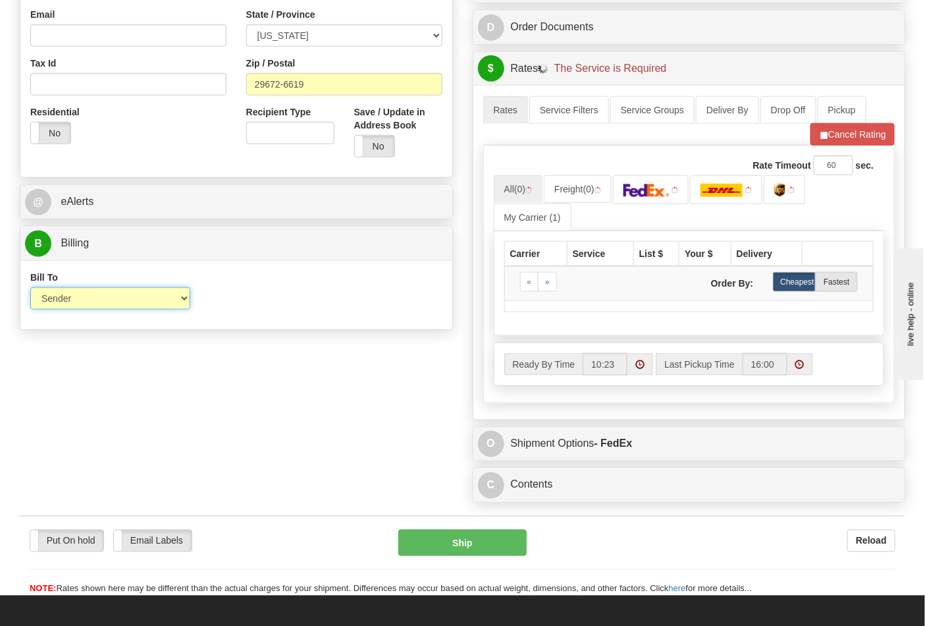
drag, startPoint x: 80, startPoint y: 299, endPoint x: 82, endPoint y: 310, distance: 11.4
click at [80, 299] on select "Sender Recipient Third Party Collect" at bounding box center [110, 298] width 160 height 22
select select "2"
click at [30, 288] on select "Sender Recipient Third Party Collect" at bounding box center [110, 298] width 160 height 22
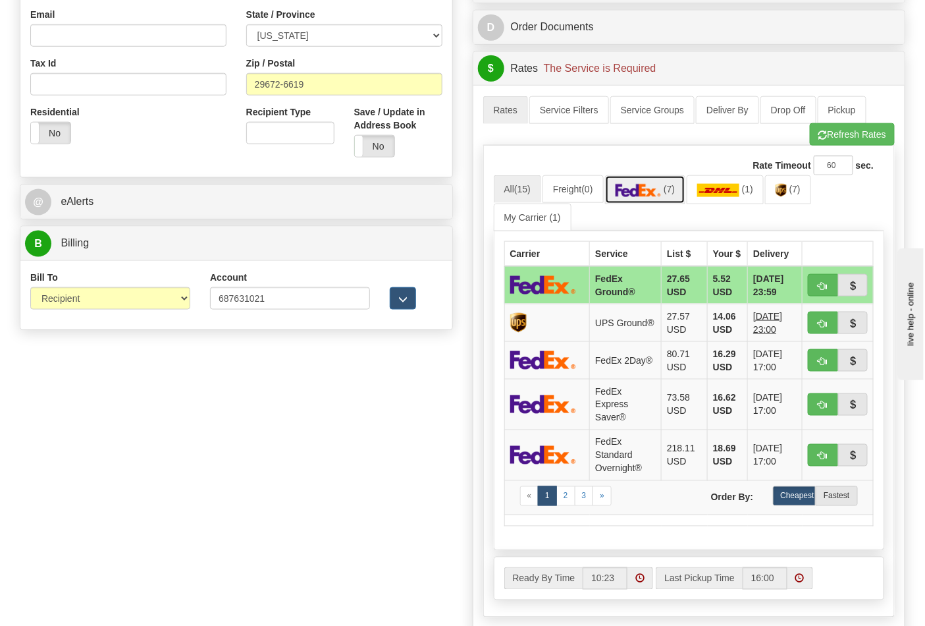
click at [656, 194] on img at bounding box center [639, 190] width 46 height 13
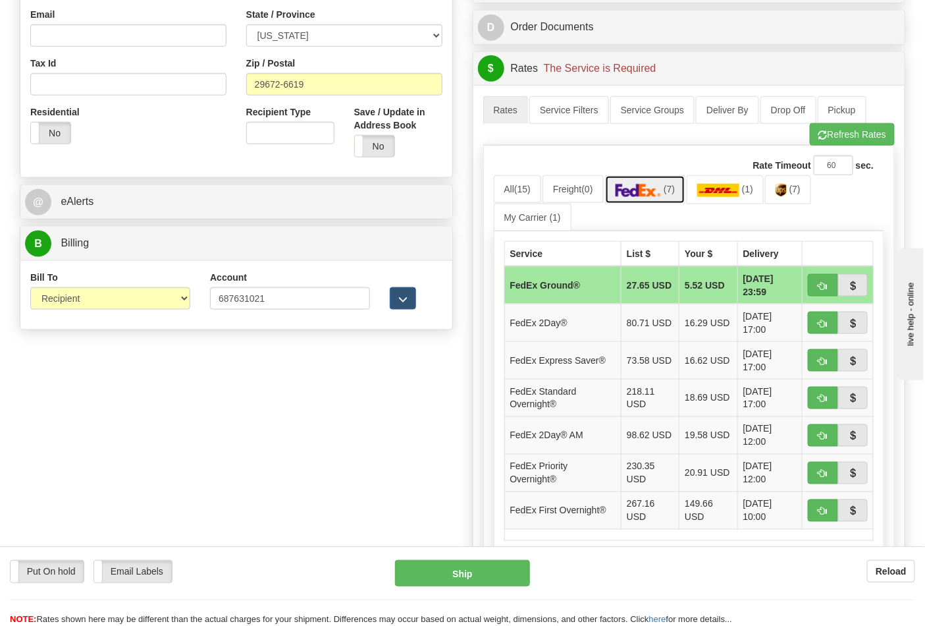
scroll to position [585, 0]
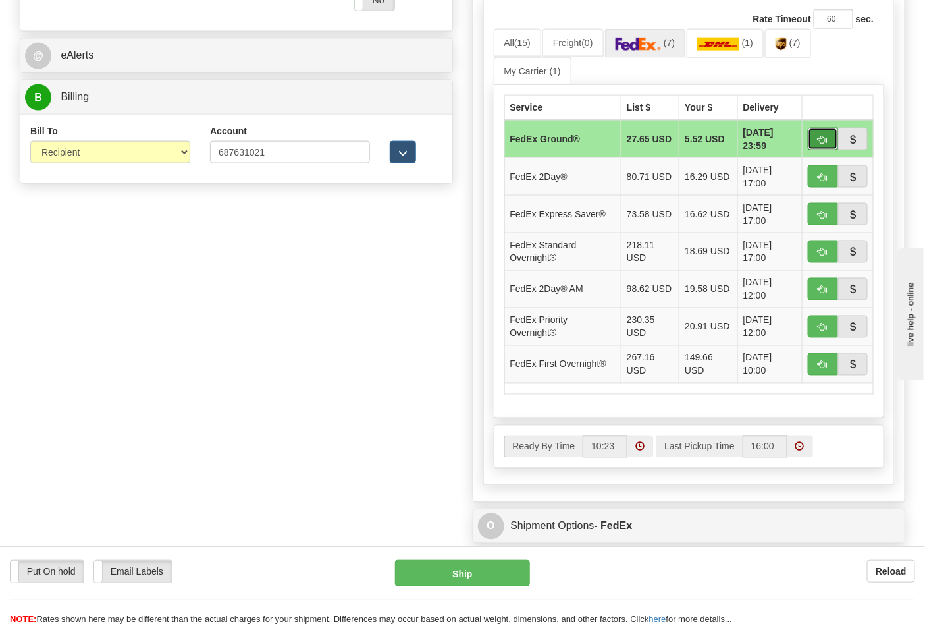
click at [818, 134] on button "button" at bounding box center [823, 139] width 30 height 22
type input "92"
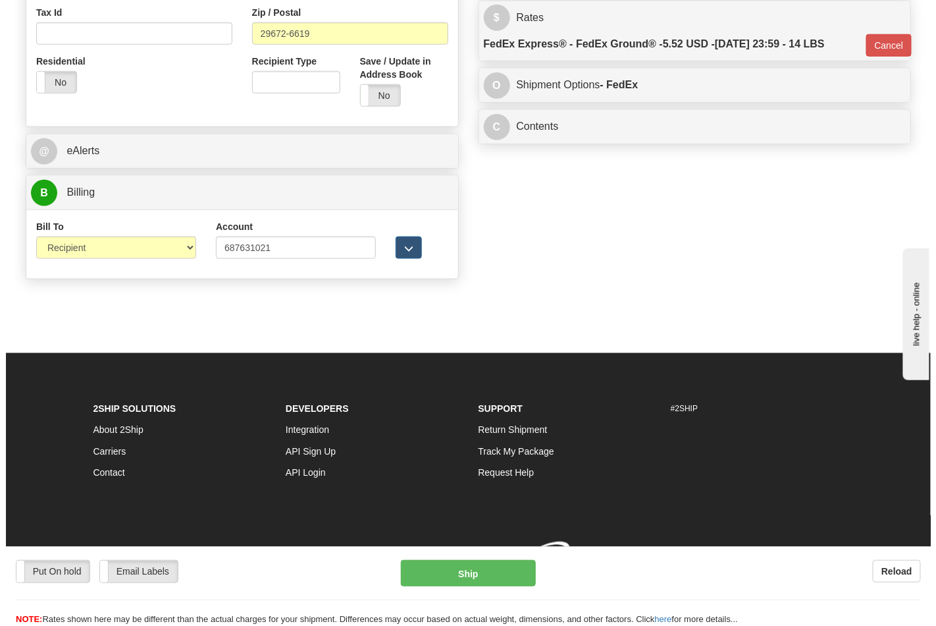
scroll to position [510, 0]
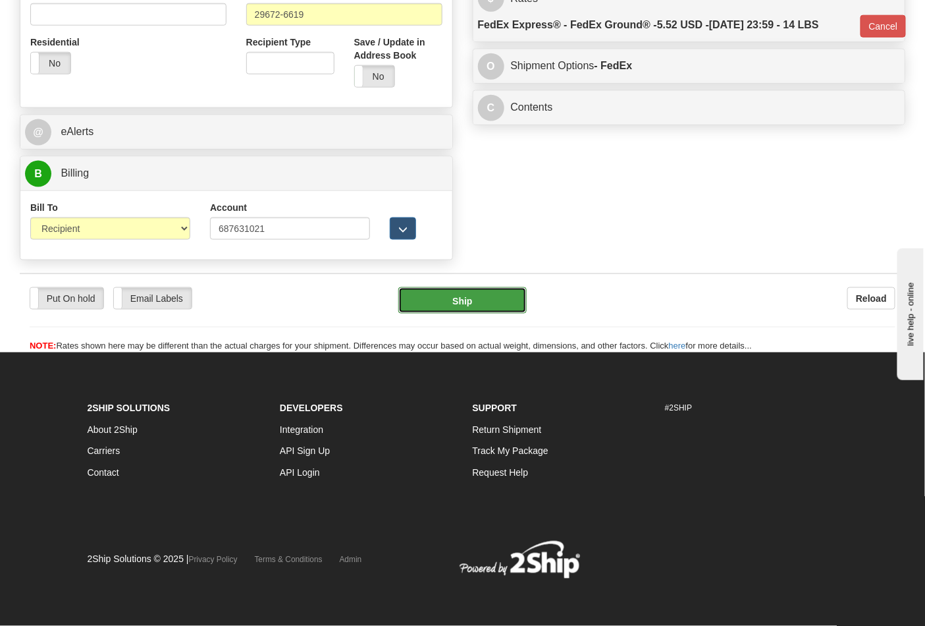
click at [476, 294] on button "Ship" at bounding box center [462, 300] width 128 height 26
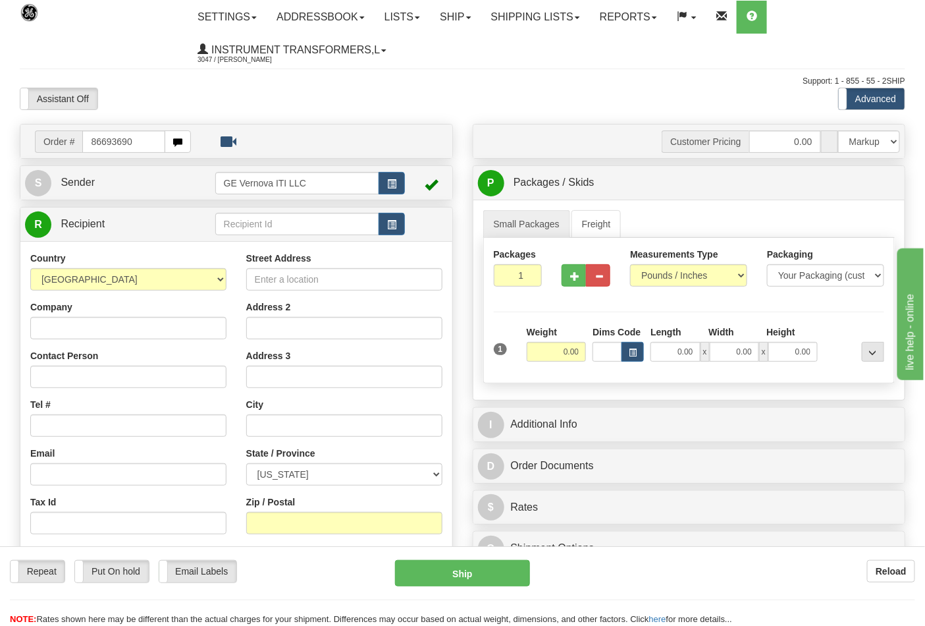
type input "86693690"
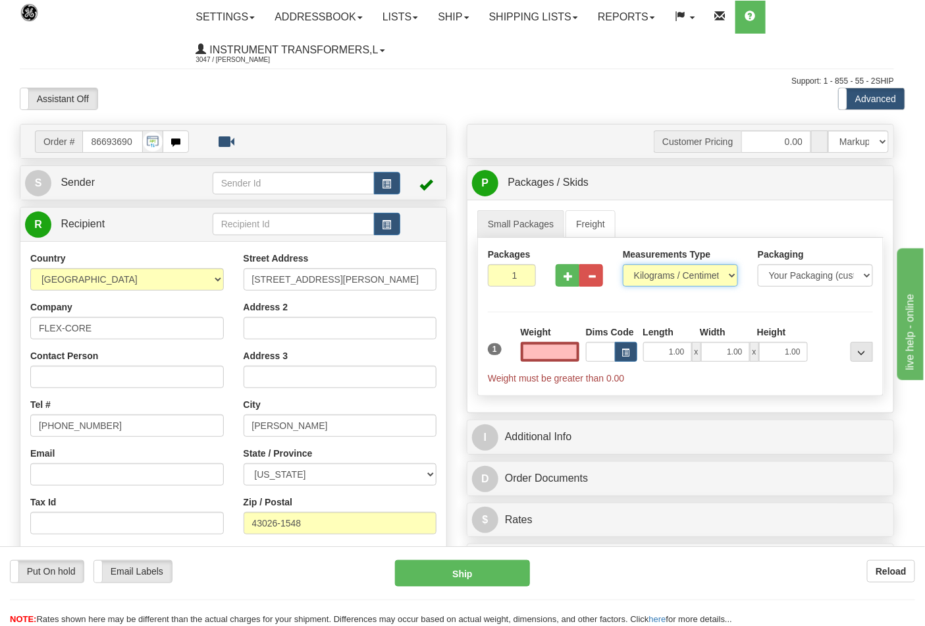
type input "0.00"
click at [661, 280] on select "Pounds / Inches Kilograms / Centimeters" at bounding box center [680, 275] width 115 height 22
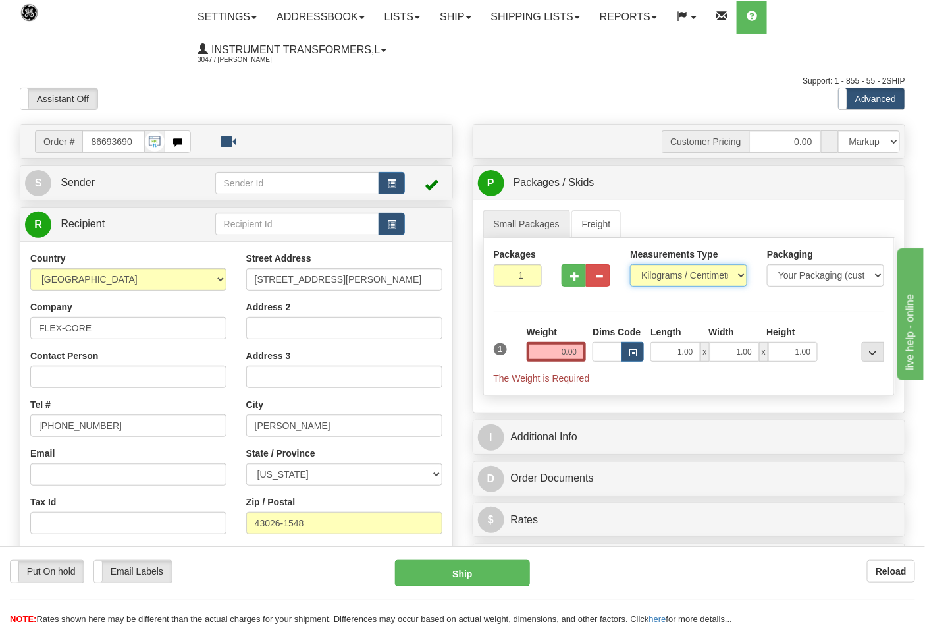
select select "0"
click at [630, 265] on select "Pounds / Inches Kilograms / Centimeters" at bounding box center [688, 275] width 117 height 22
click at [574, 352] on input "0.00" at bounding box center [557, 352] width 60 height 20
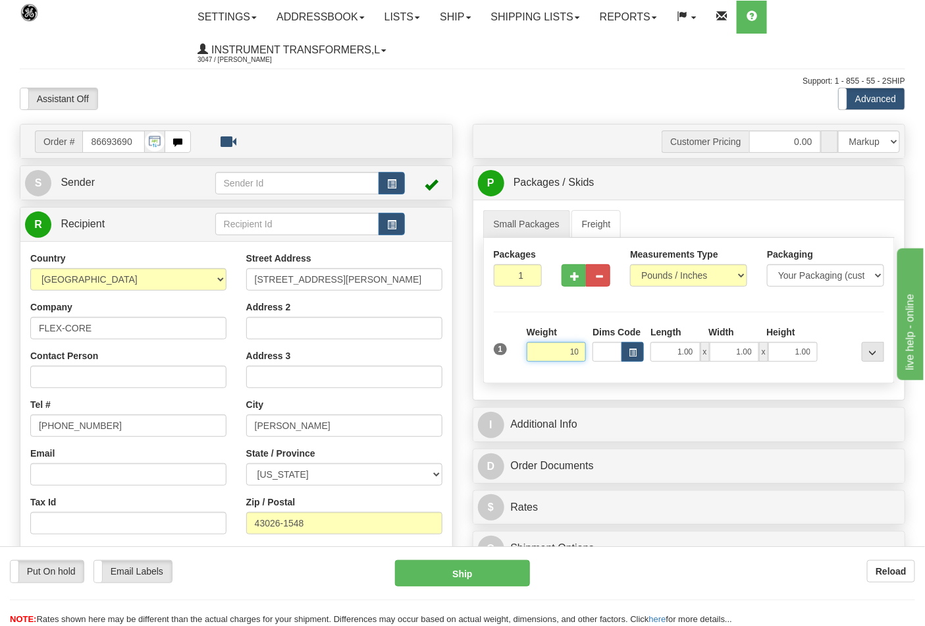
click button "Delete" at bounding box center [0, 0] width 0 height 0
type input "10.00"
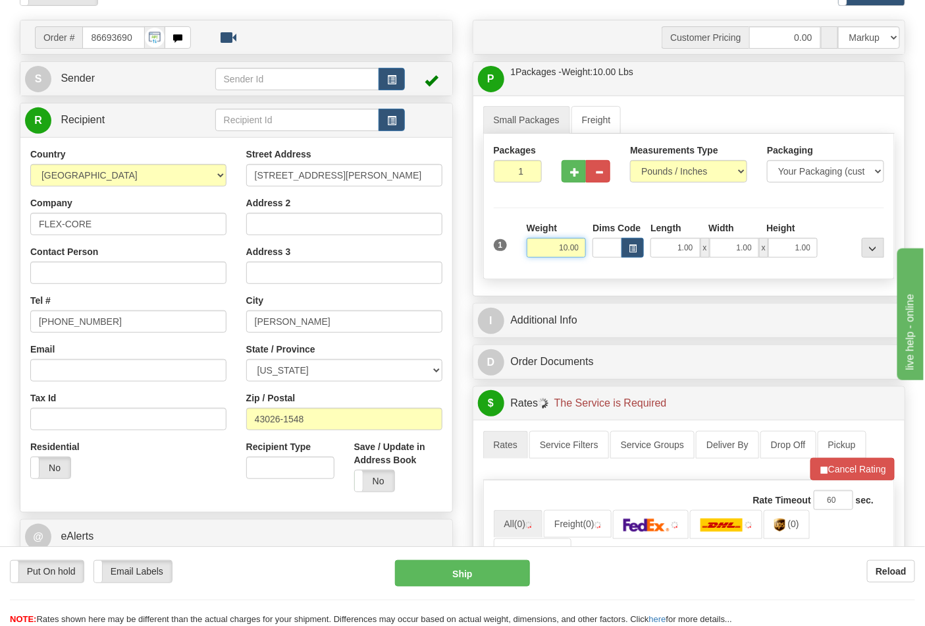
scroll to position [219, 0]
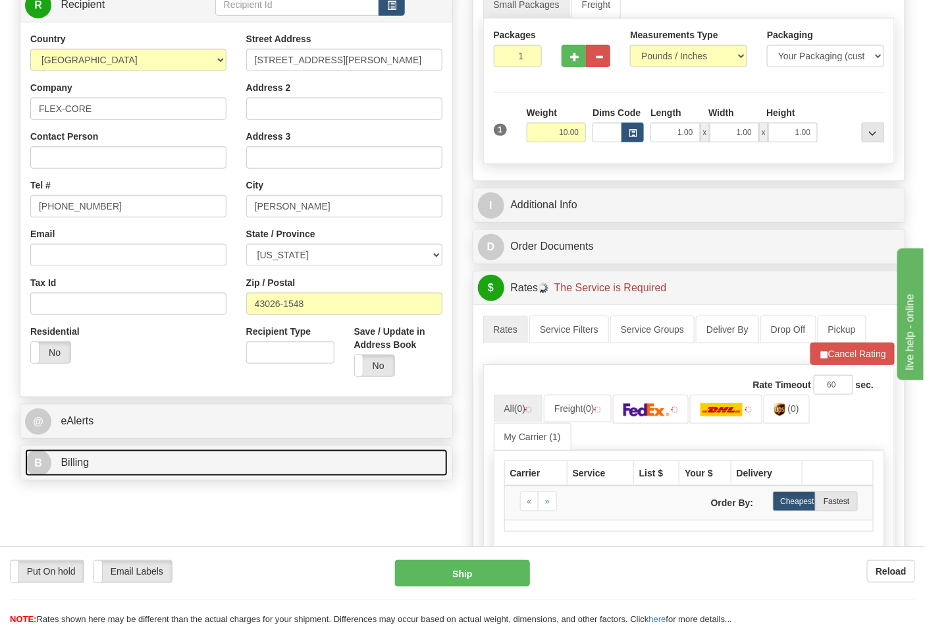
click at [122, 454] on link "B Billing" at bounding box center [236, 462] width 423 height 27
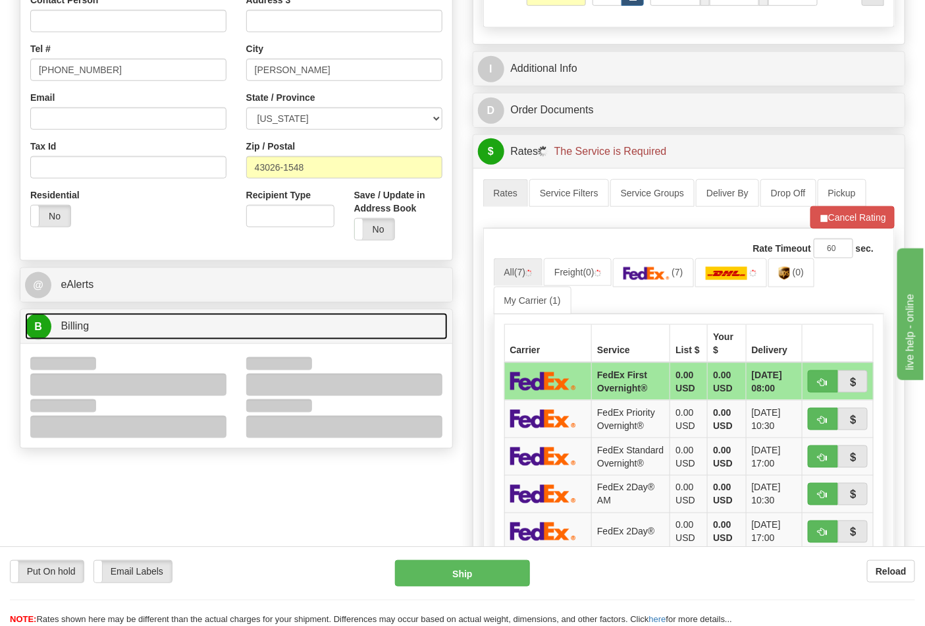
scroll to position [365, 0]
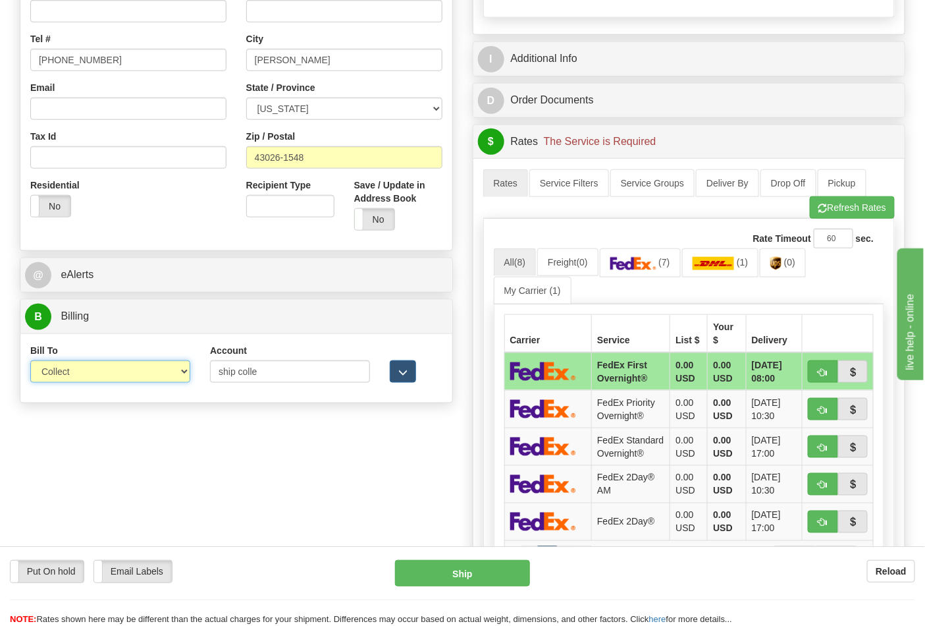
click at [82, 383] on select "Sender Recipient Third Party Collect" at bounding box center [110, 371] width 160 height 22
select select "2"
click at [30, 362] on select "Sender Recipient Third Party Collect" at bounding box center [110, 371] width 160 height 22
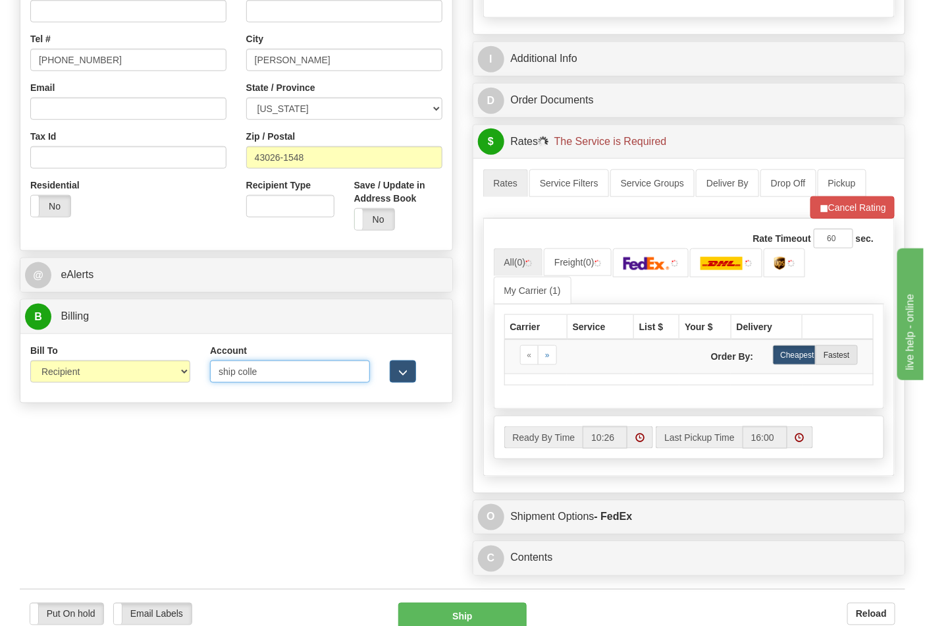
drag, startPoint x: 230, startPoint y: 383, endPoint x: 165, endPoint y: 383, distance: 65.2
click at [165, 383] on div "Bill To Sender Recipient Third Party Collect Account ship colle 3rd Party Accou…" at bounding box center [236, 368] width 432 height 49
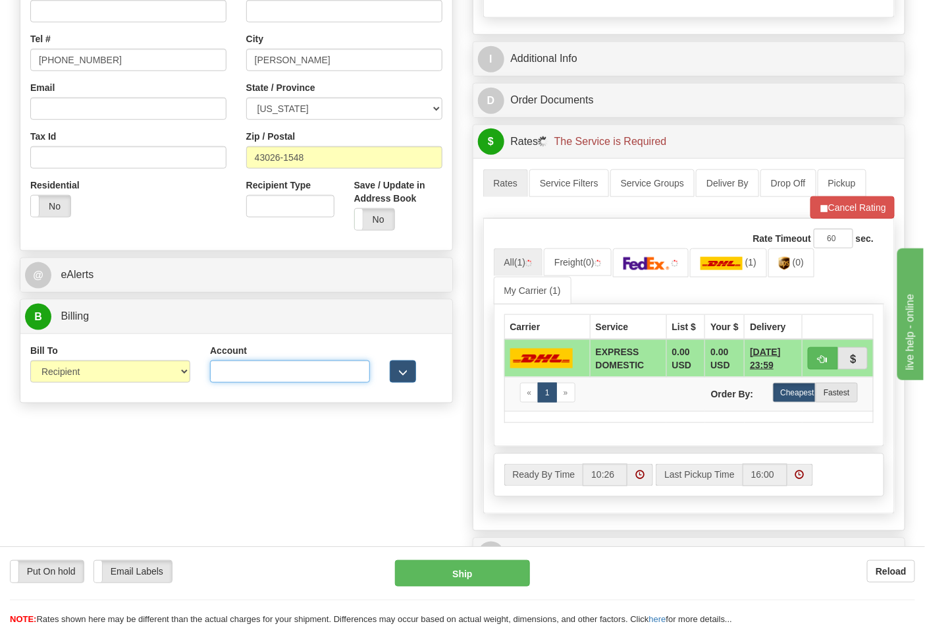
click at [262, 367] on input "Account" at bounding box center [290, 371] width 160 height 22
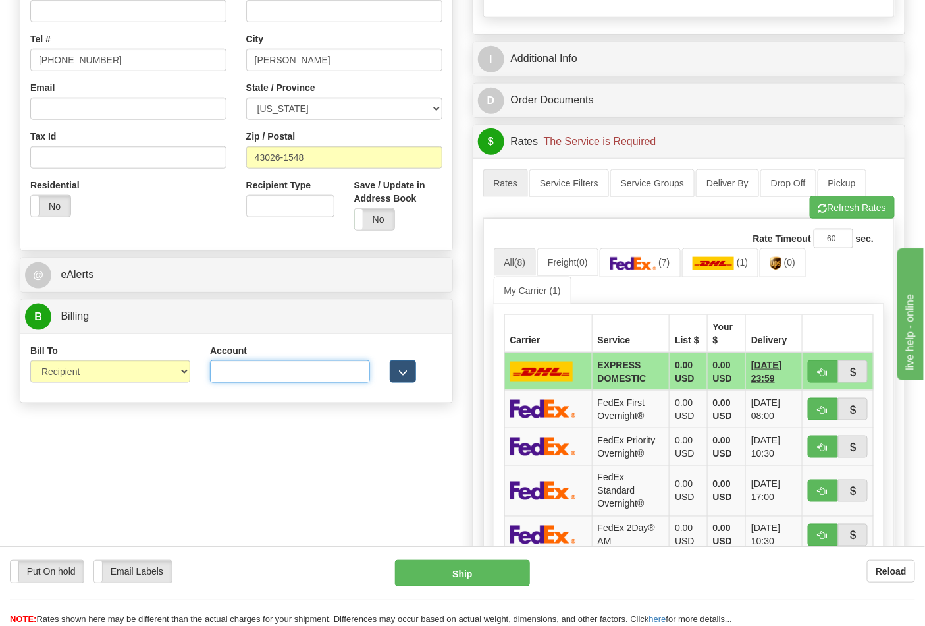
type input "473367"
click at [865, 218] on button "Refresh Rates" at bounding box center [852, 207] width 85 height 22
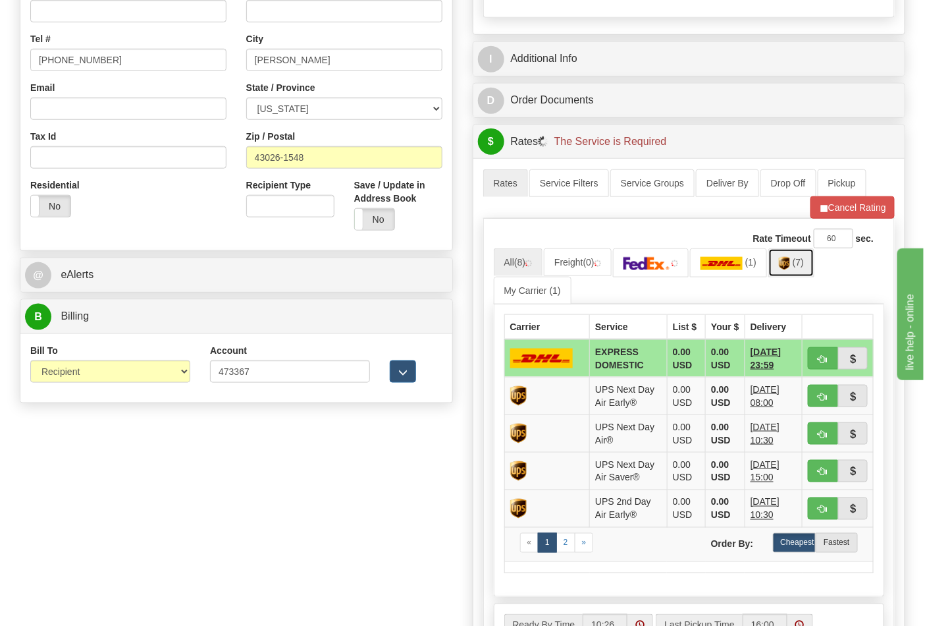
click at [788, 270] on img at bounding box center [784, 263] width 11 height 13
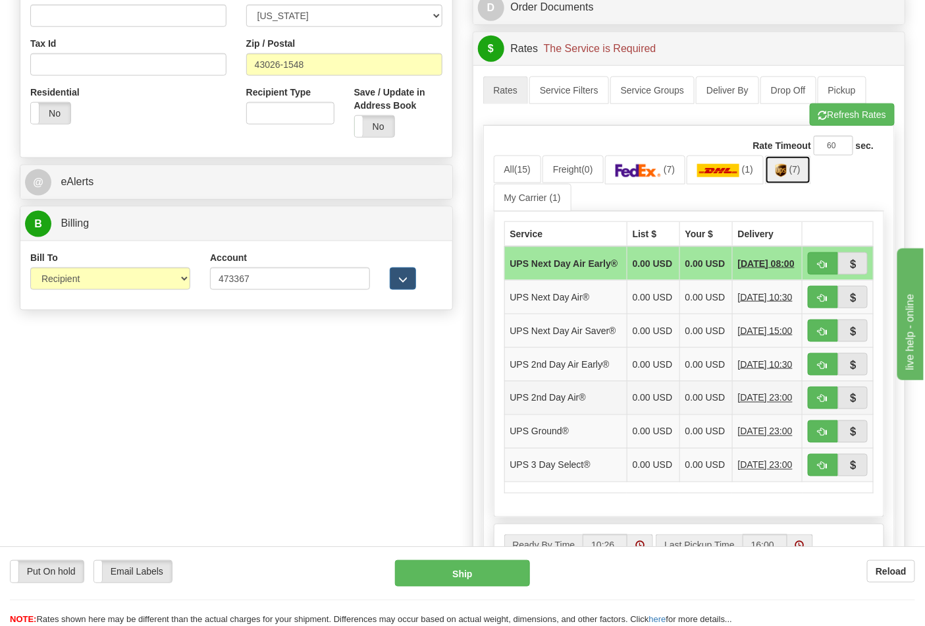
scroll to position [512, 0]
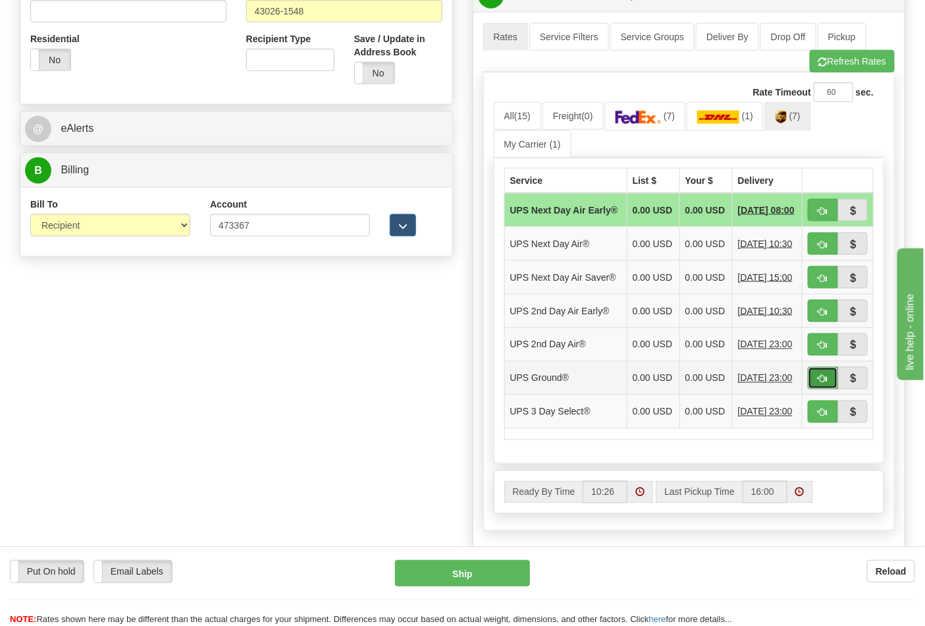
click at [819, 383] on span "button" at bounding box center [823, 379] width 9 height 9
type input "03"
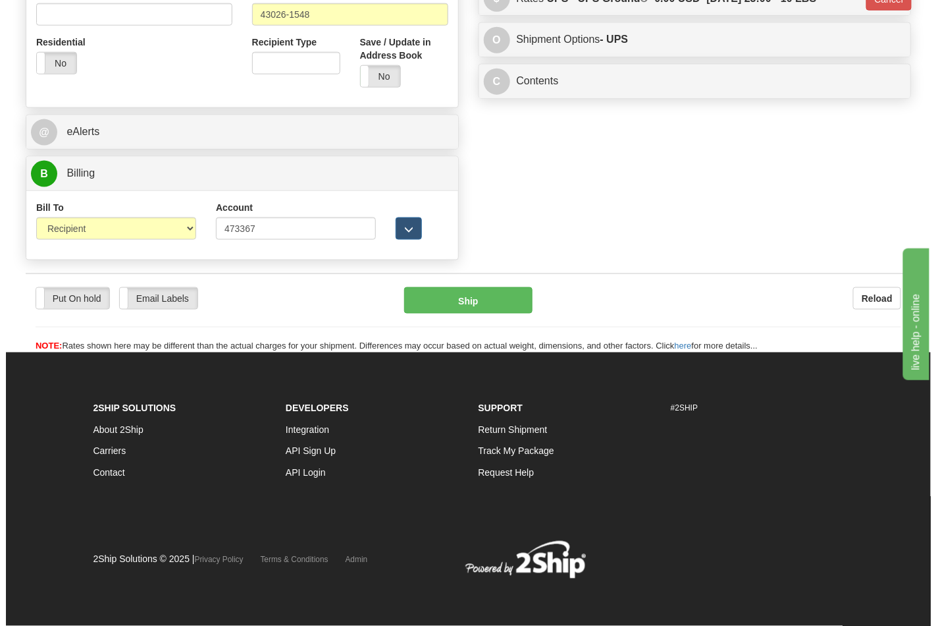
scroll to position [491, 0]
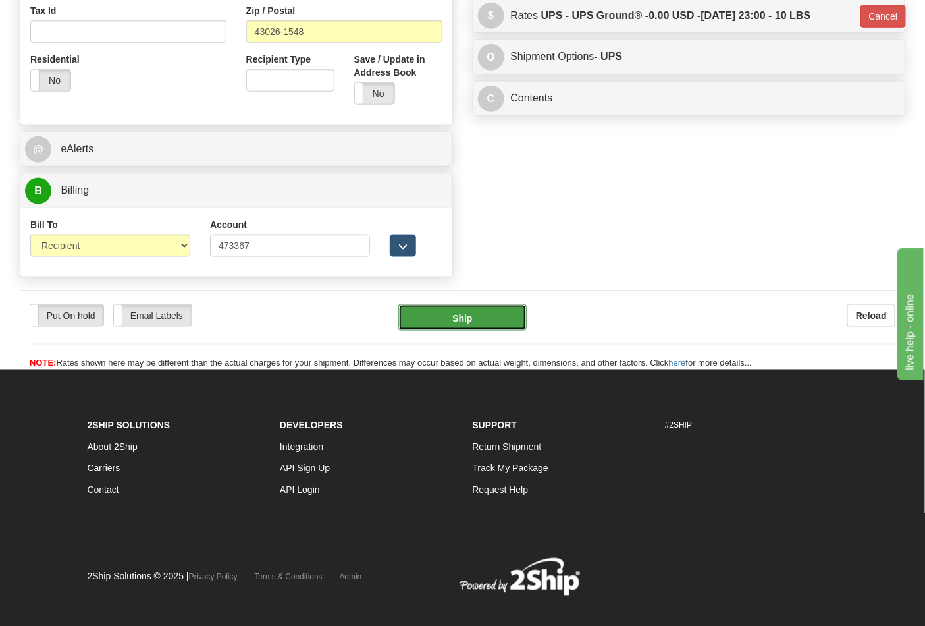
click at [464, 328] on button "Ship" at bounding box center [462, 317] width 128 height 26
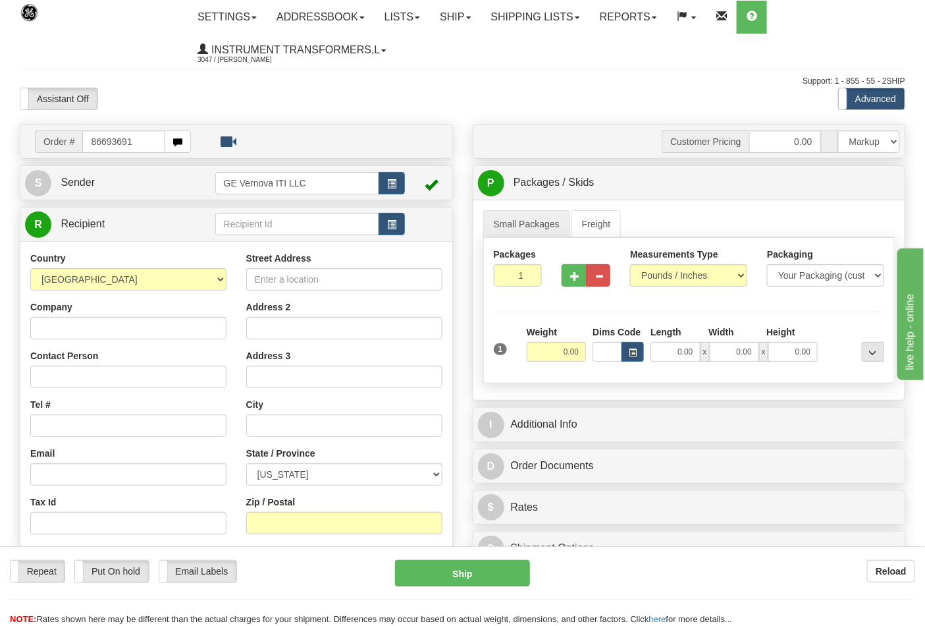
type input "86693691"
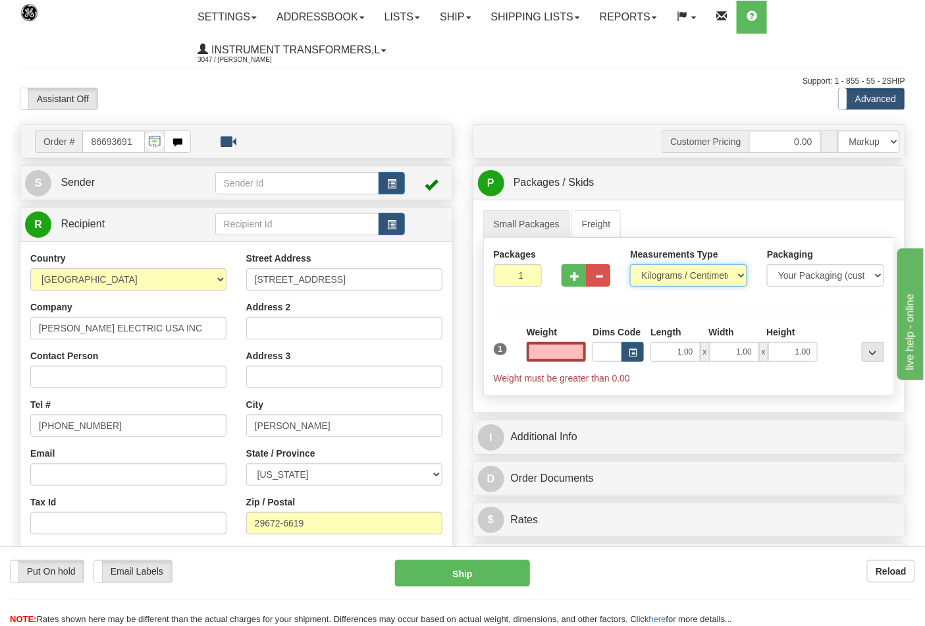
type input "0.00"
click at [659, 277] on select "Pounds / Inches Kilograms / Centimeters" at bounding box center [688, 275] width 117 height 22
select select "0"
click at [630, 265] on select "Pounds / Inches Kilograms / Centimeters" at bounding box center [688, 275] width 117 height 22
click at [577, 356] on input "0.00" at bounding box center [557, 352] width 60 height 20
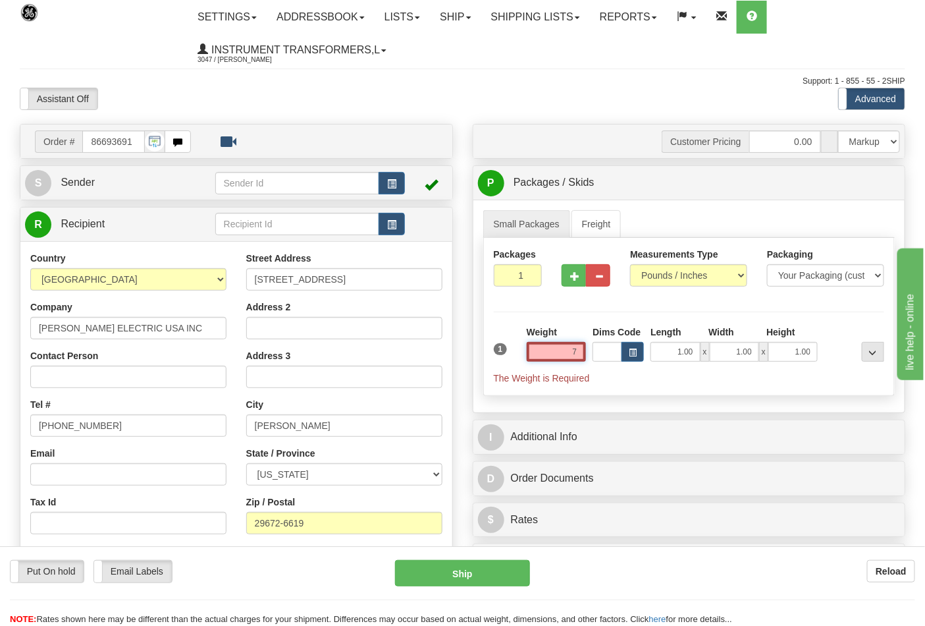
click button "Delete" at bounding box center [0, 0] width 0 height 0
type input "7.00"
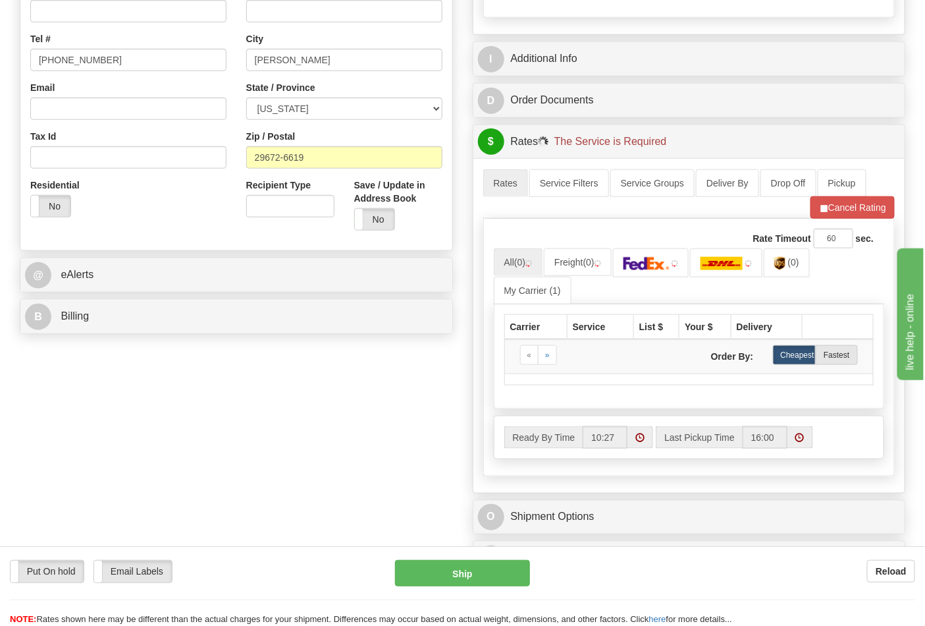
drag, startPoint x: 113, startPoint y: 336, endPoint x: 107, endPoint y: 326, distance: 11.5
click at [113, 336] on div "Order # 86693691 S" at bounding box center [236, 48] width 453 height 581
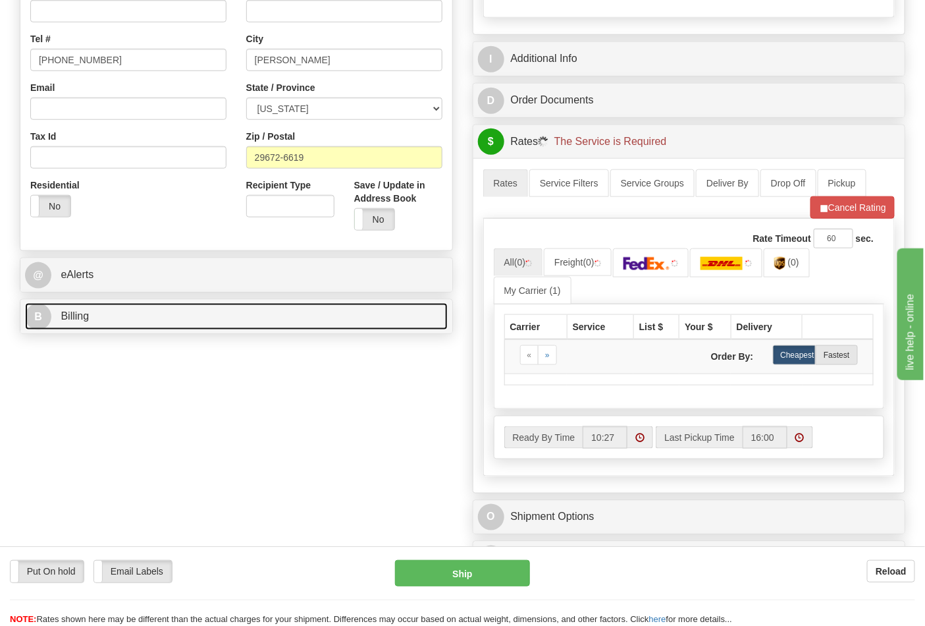
click at [107, 326] on link "B Billing" at bounding box center [236, 316] width 423 height 27
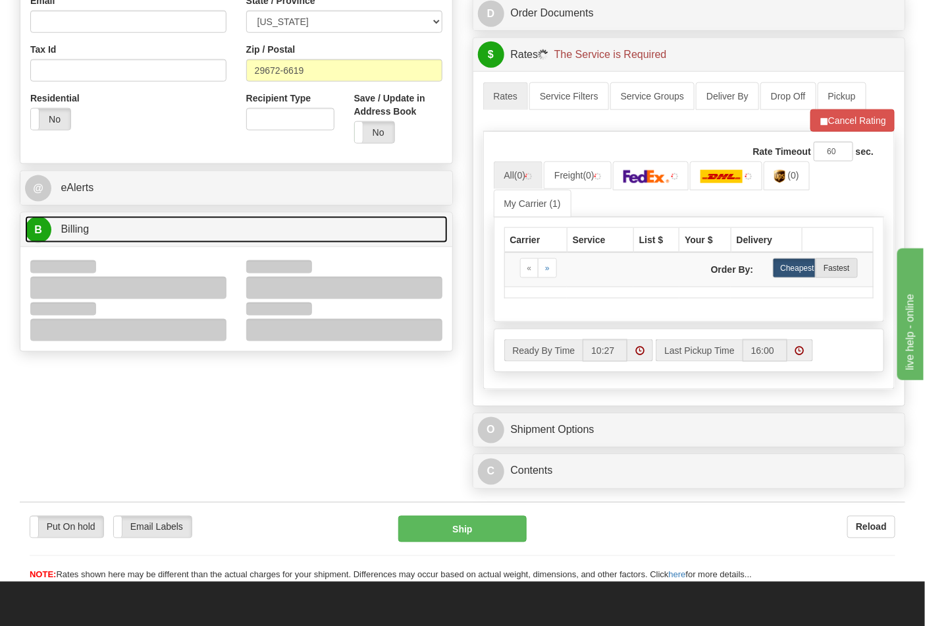
scroll to position [585, 0]
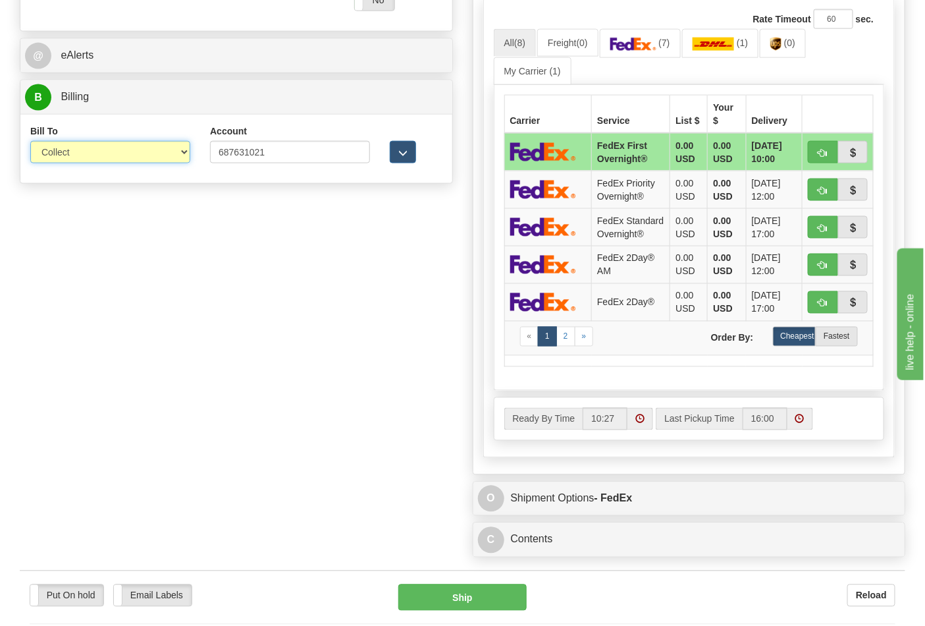
click at [71, 152] on select "Sender Recipient Third Party Collect" at bounding box center [110, 152] width 160 height 22
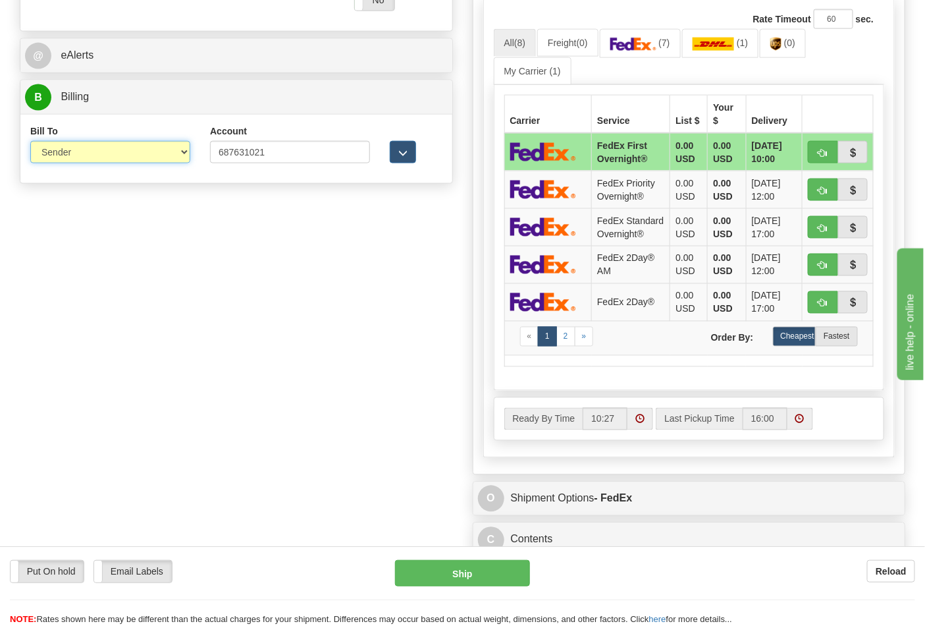
click at [30, 142] on select "Sender Recipient Third Party Collect" at bounding box center [110, 152] width 160 height 22
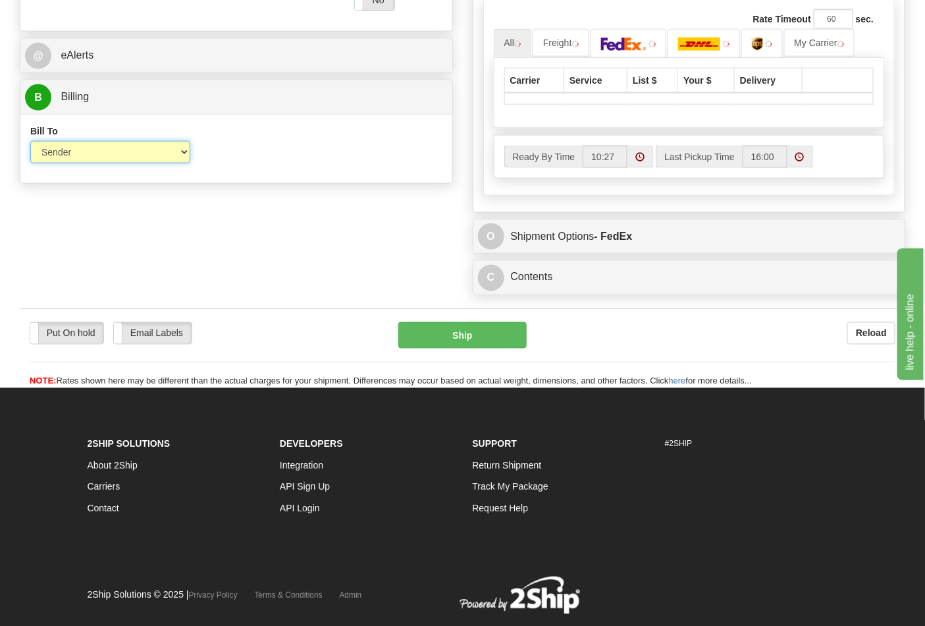
click at [68, 148] on select "Sender Recipient Third Party Collect" at bounding box center [110, 152] width 160 height 22
select select "2"
click at [30, 142] on select "Sender Recipient Third Party Collect" at bounding box center [110, 152] width 160 height 22
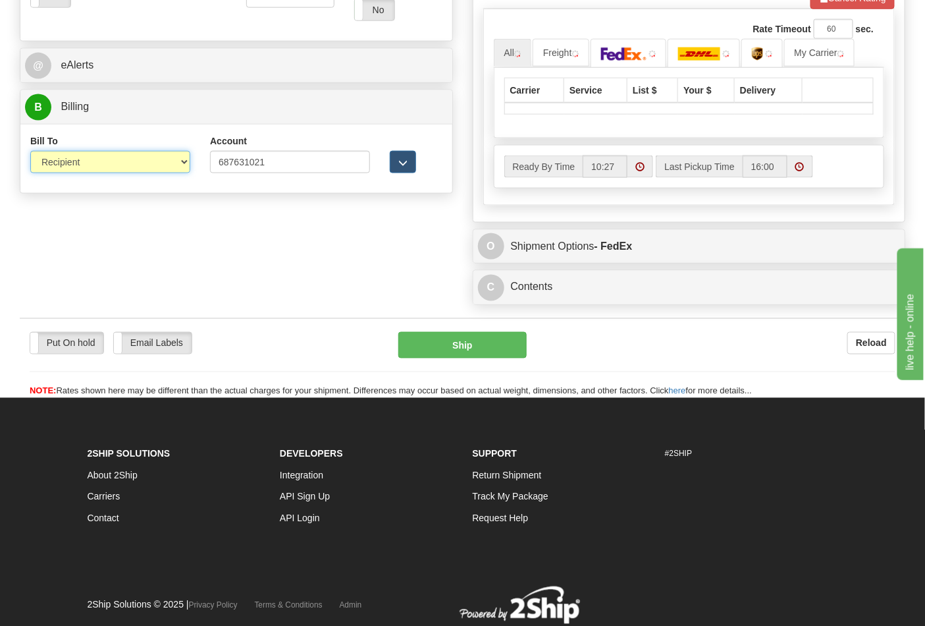
scroll to position [439, 0]
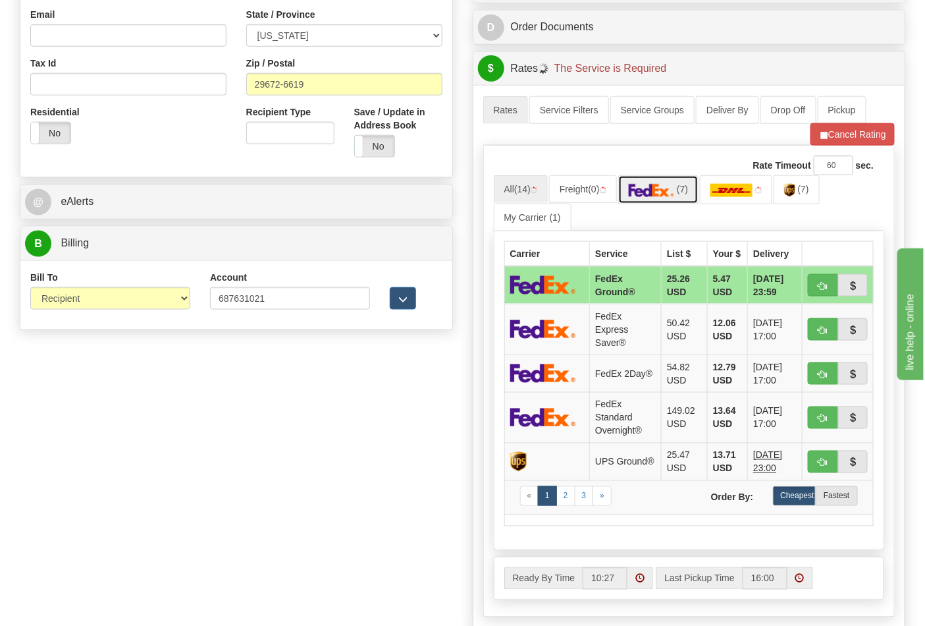
click at [660, 199] on link "(7)" at bounding box center [658, 189] width 81 height 28
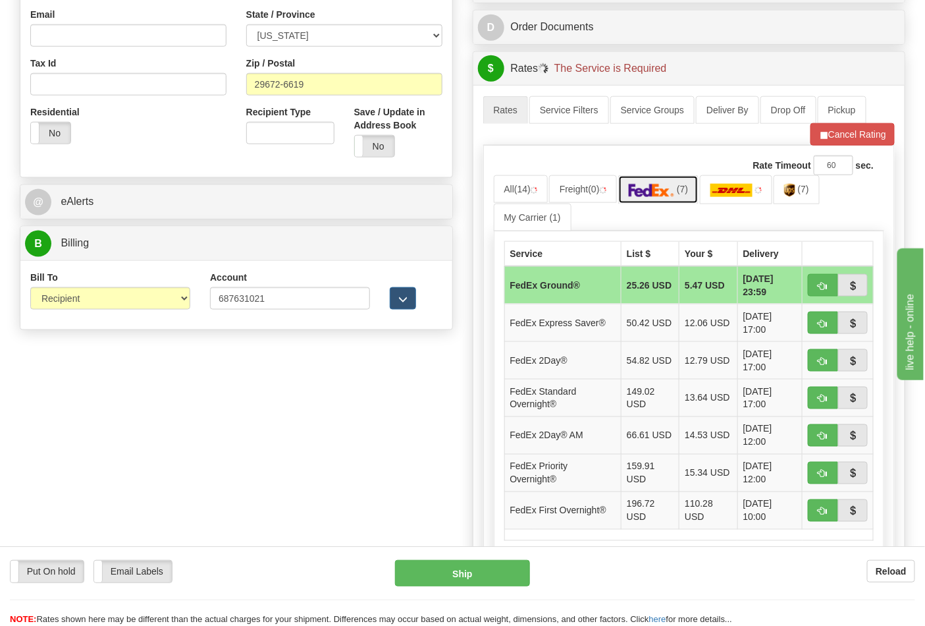
scroll to position [585, 0]
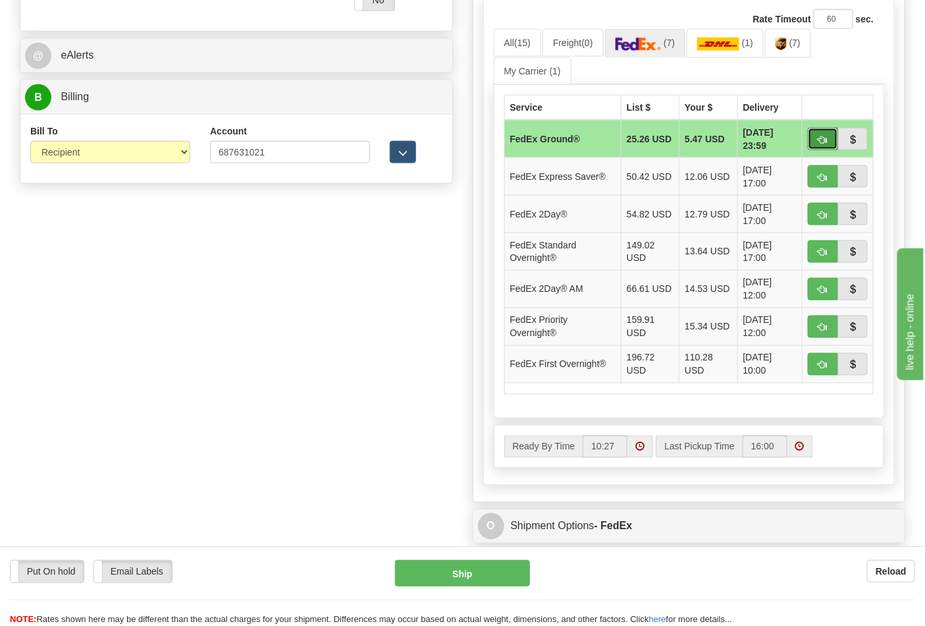
click at [821, 136] on span "button" at bounding box center [823, 140] width 9 height 9
type input "92"
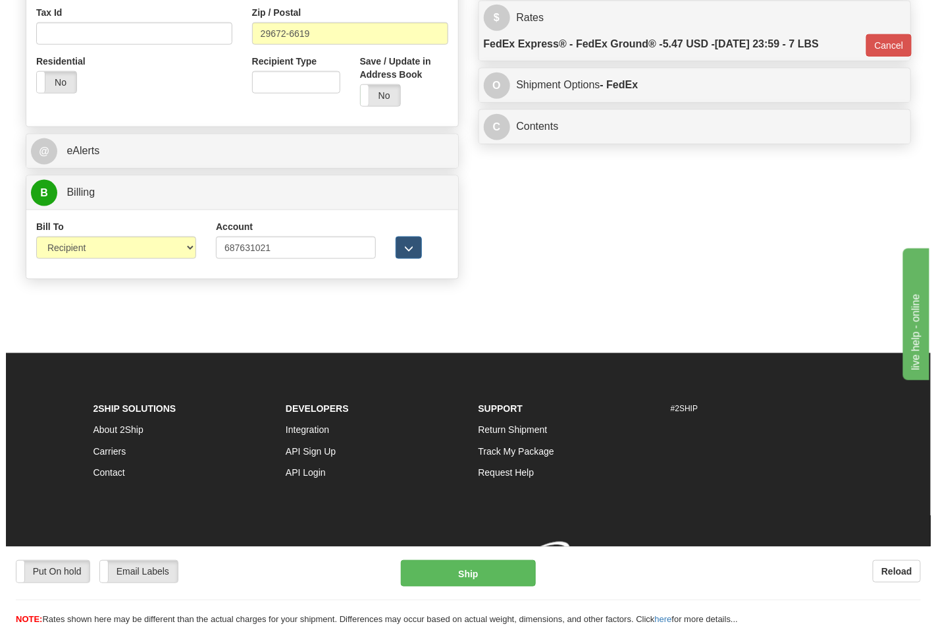
scroll to position [510, 0]
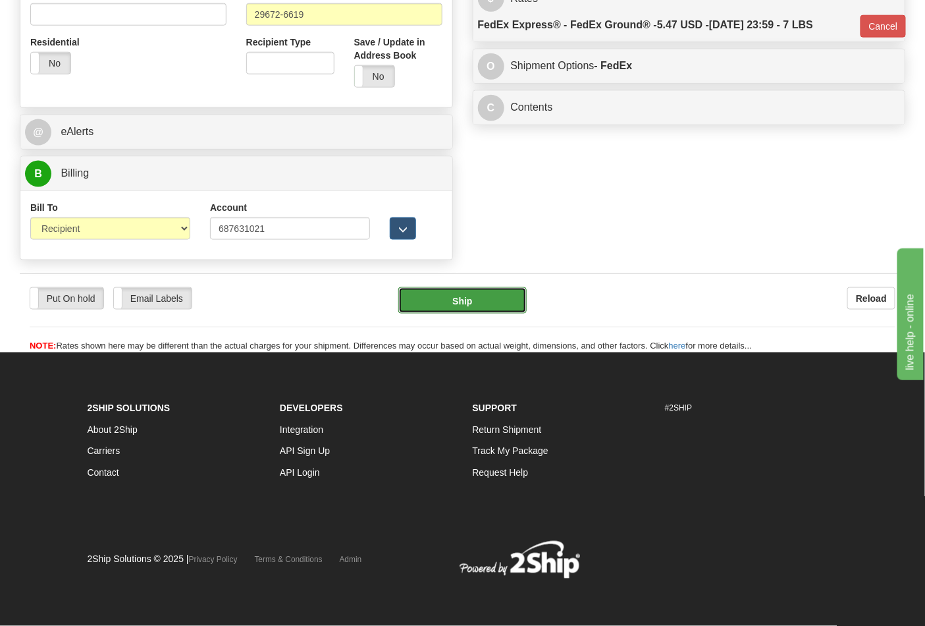
click at [483, 296] on button "Ship" at bounding box center [462, 300] width 128 height 26
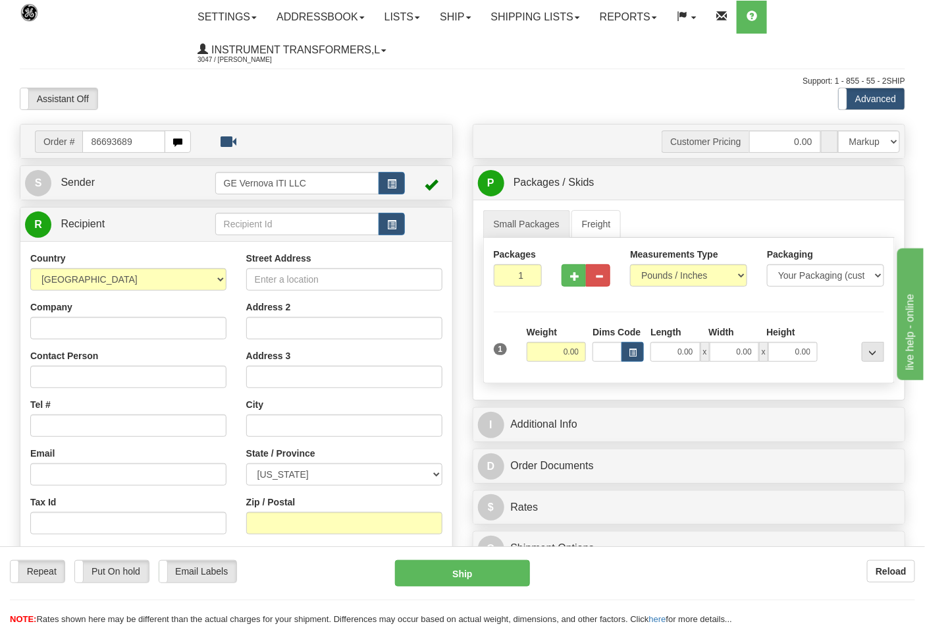
type input "86693689"
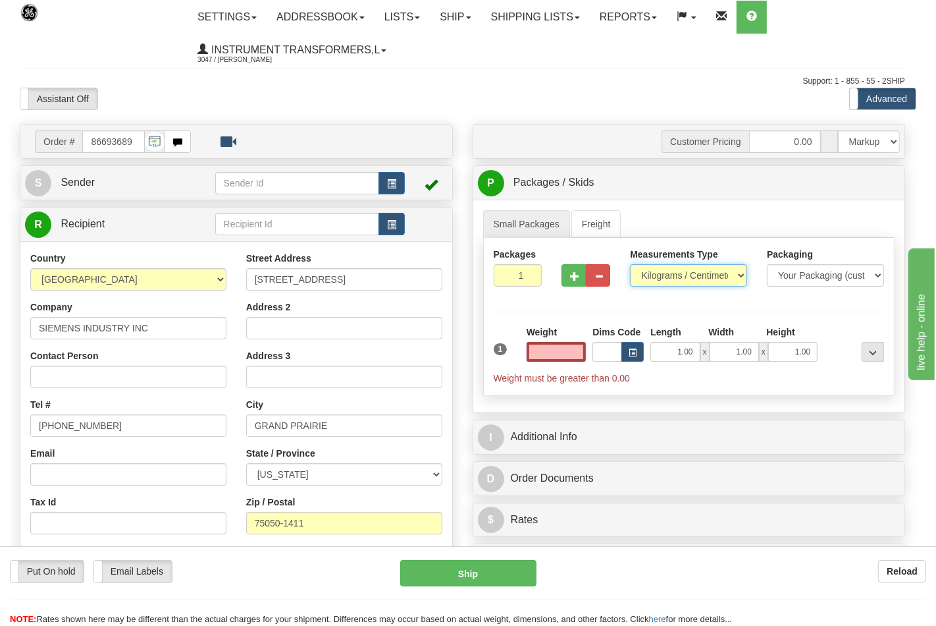
type input "0.00"
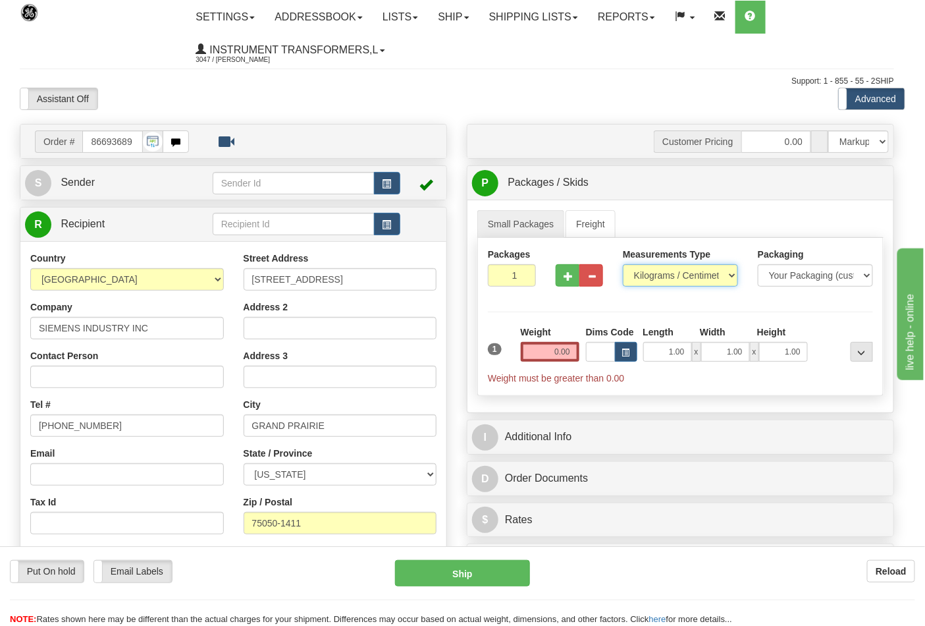
click at [685, 273] on select "Pounds / Inches Kilograms / Centimeters" at bounding box center [680, 275] width 115 height 22
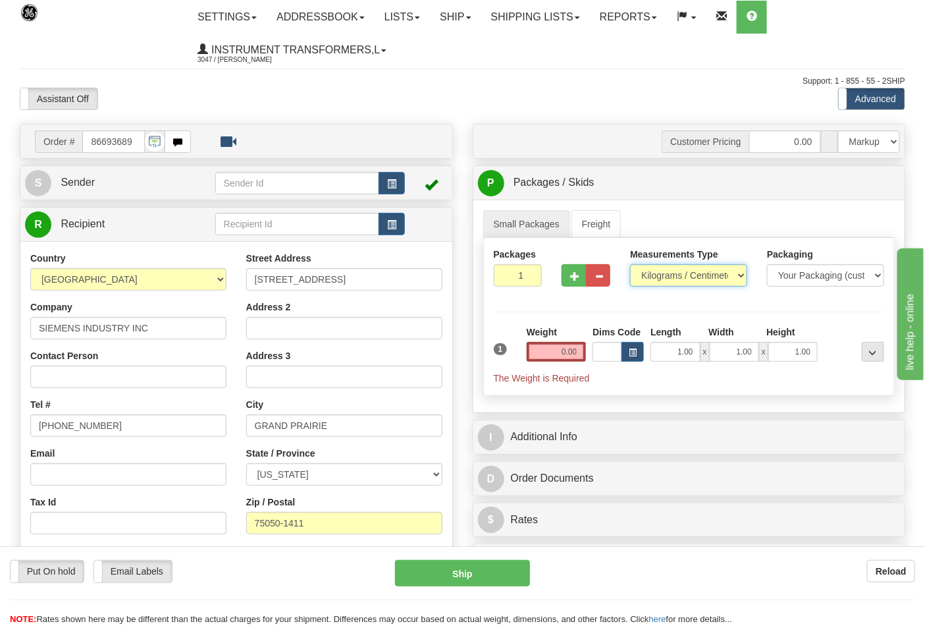
select select "0"
click at [630, 265] on select "Pounds / Inches Kilograms / Centimeters" at bounding box center [688, 275] width 117 height 22
click at [583, 346] on input "0.00" at bounding box center [557, 352] width 60 height 20
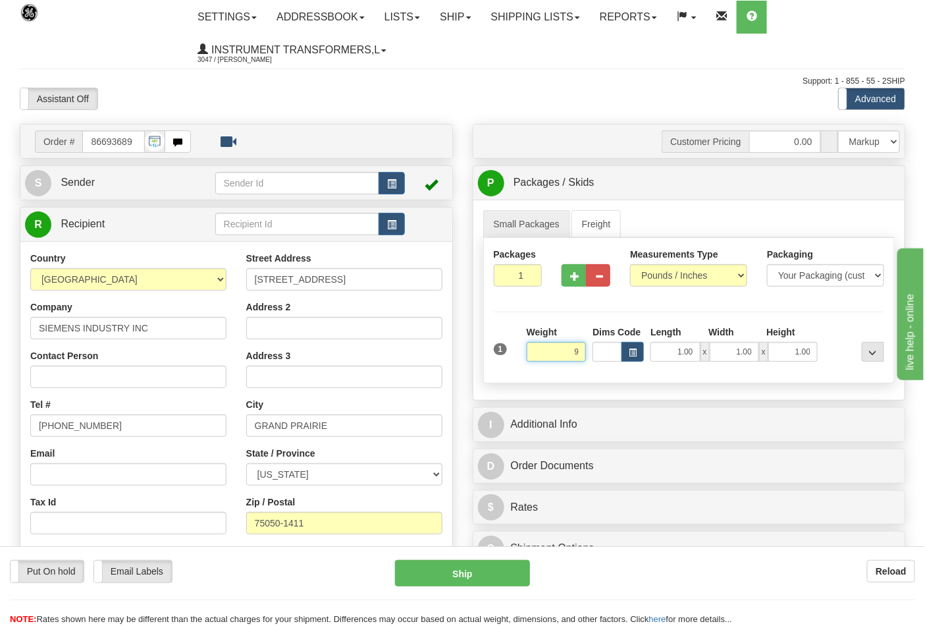
click button "Delete" at bounding box center [0, 0] width 0 height 0
type input "9.00"
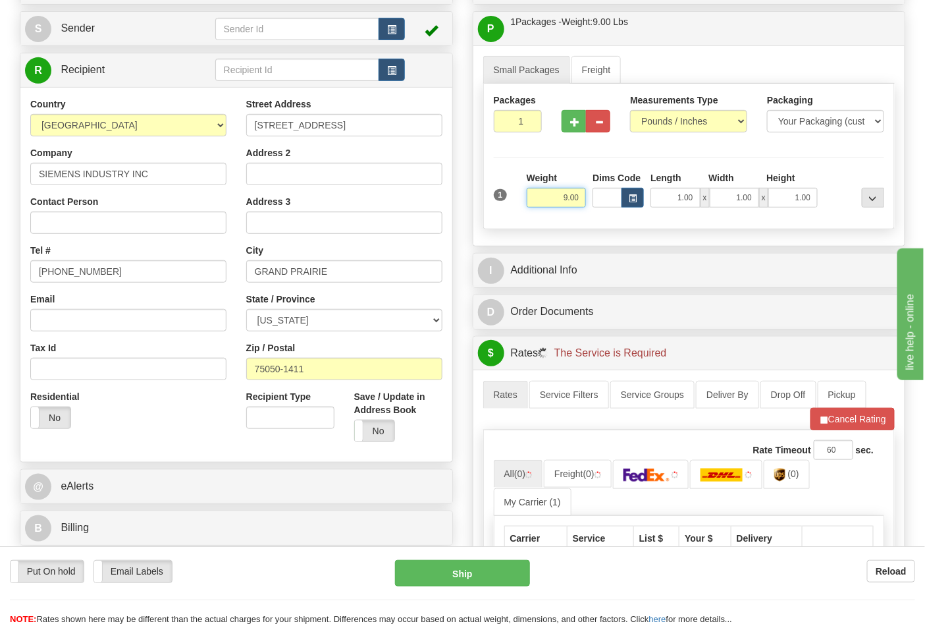
scroll to position [292, 0]
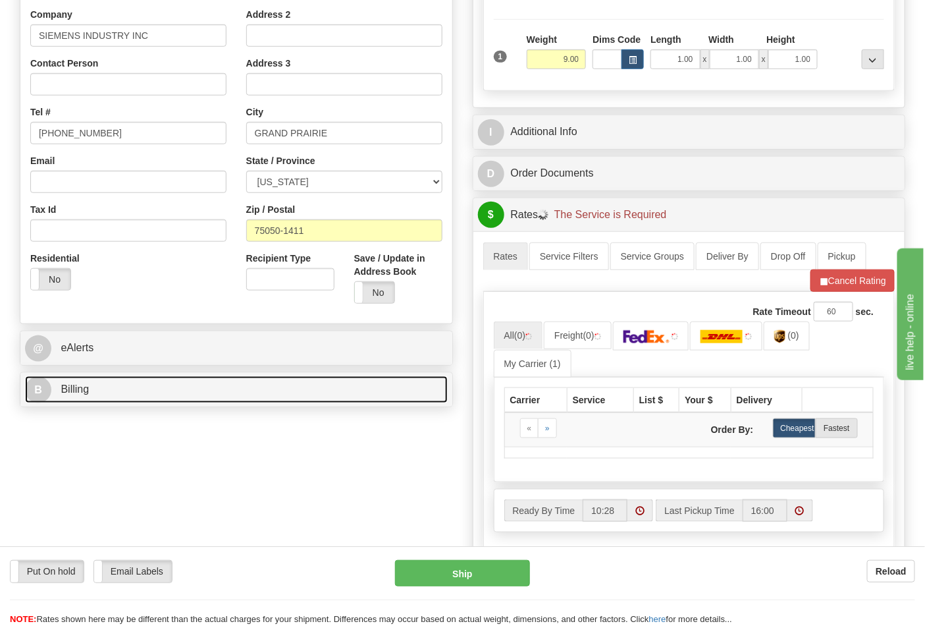
click at [167, 386] on link "B Billing" at bounding box center [236, 389] width 423 height 27
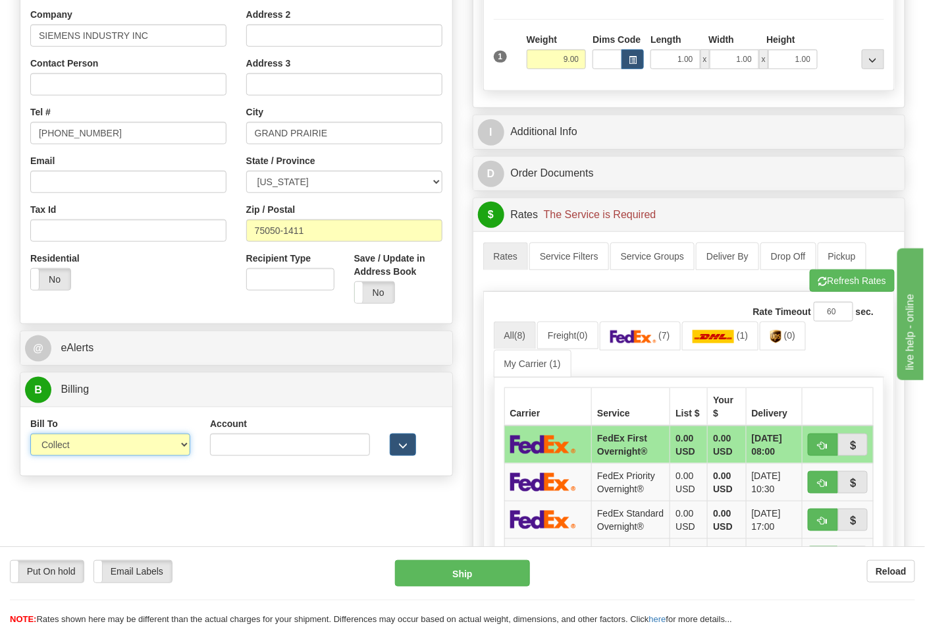
click at [60, 445] on select "Sender Recipient Third Party Collect" at bounding box center [110, 444] width 160 height 22
select select "2"
click at [30, 435] on select "Sender Recipient Third Party Collect" at bounding box center [110, 444] width 160 height 22
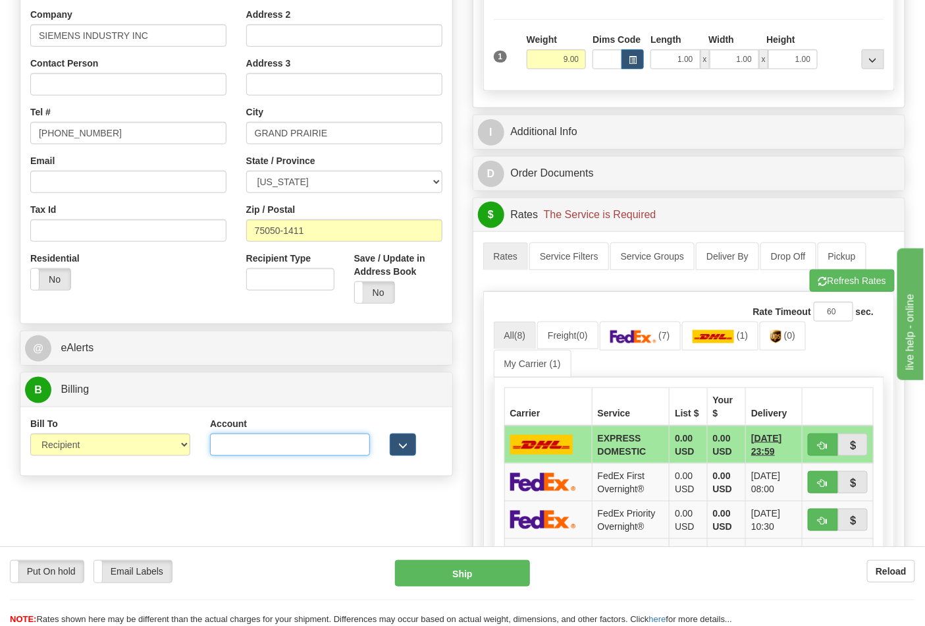
click at [287, 444] on input "Account" at bounding box center [290, 444] width 160 height 22
paste input "100007215"
type input "100007215"
click at [657, 345] on link "(7)" at bounding box center [640, 335] width 81 height 28
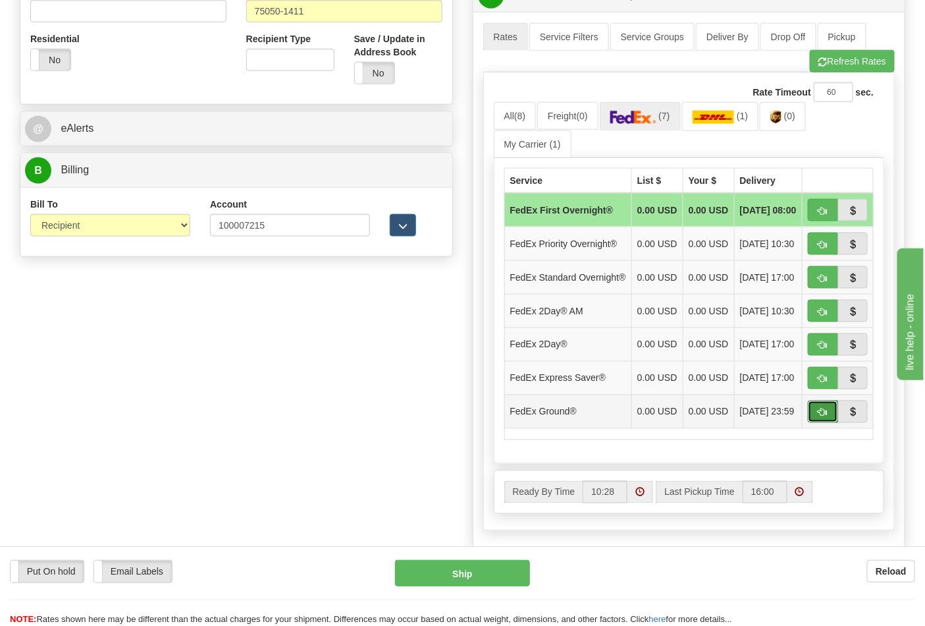
click at [835, 423] on button "button" at bounding box center [823, 411] width 30 height 22
type input "92"
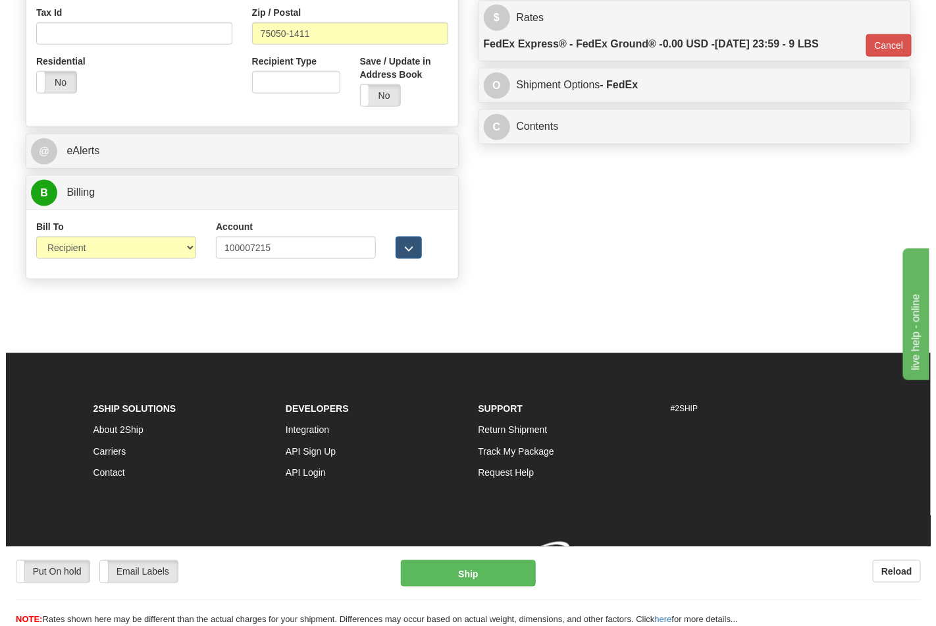
scroll to position [491, 0]
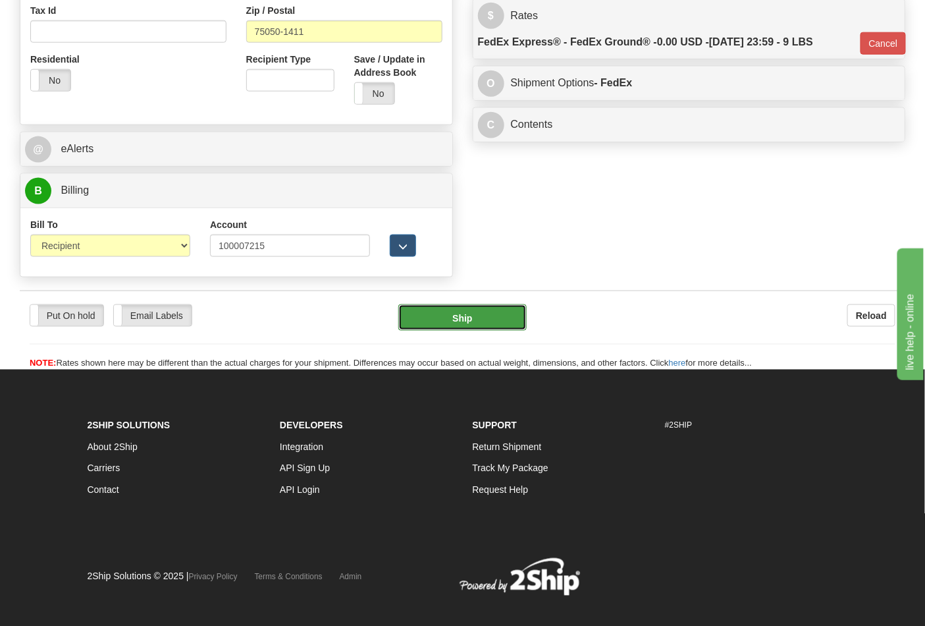
click at [489, 325] on button "Ship" at bounding box center [462, 317] width 128 height 26
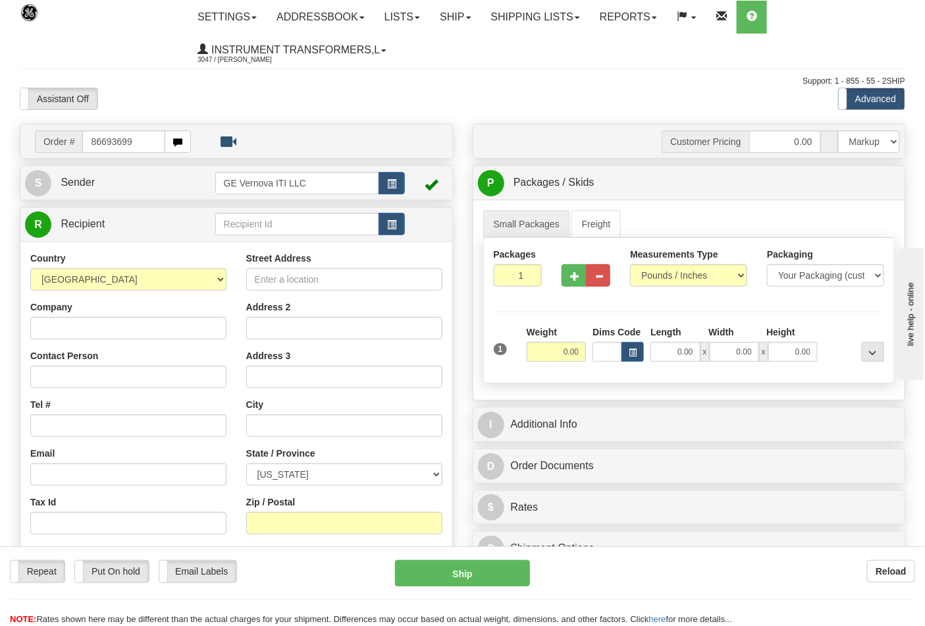
type input "86693699"
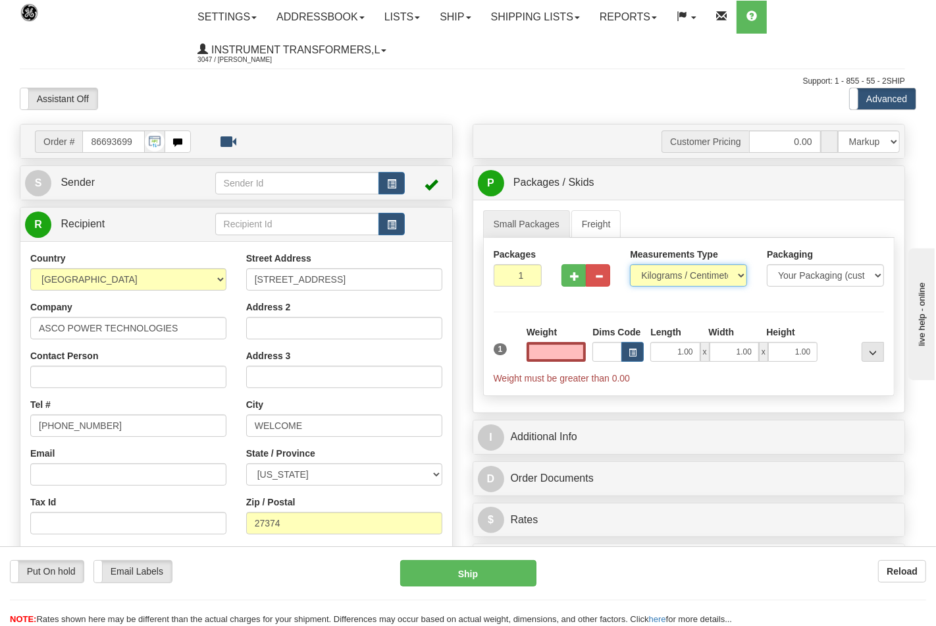
type input "0.00"
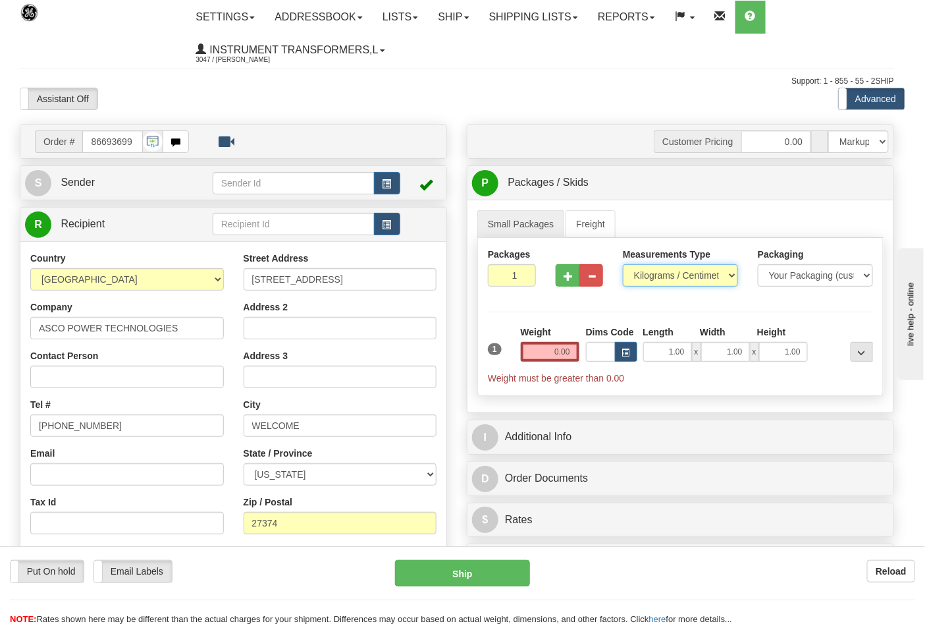
click at [650, 274] on select "Pounds / Inches Kilograms / Centimeters" at bounding box center [680, 275] width 115 height 22
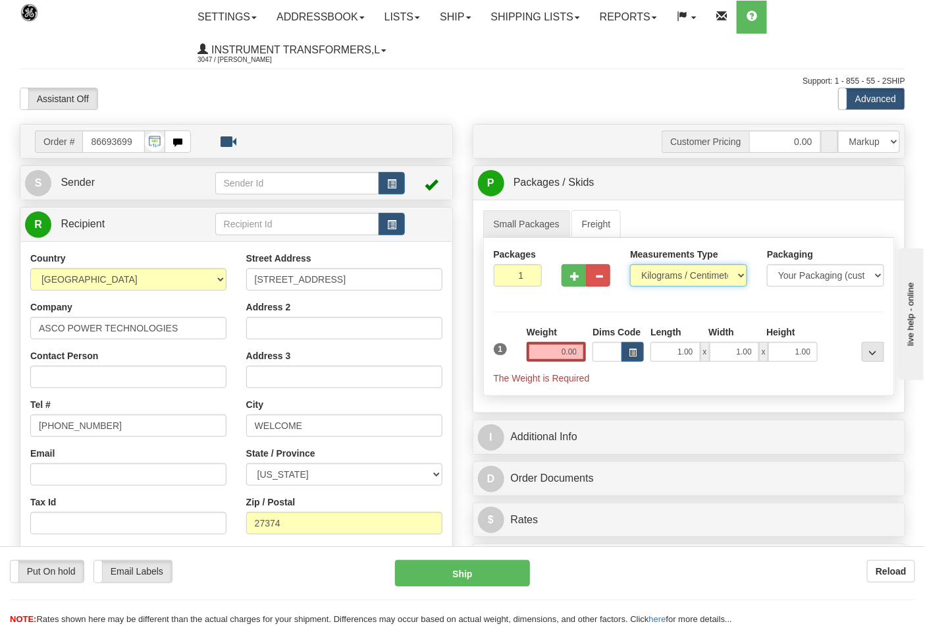
select select "0"
click at [630, 265] on select "Pounds / Inches Kilograms / Centimeters" at bounding box center [688, 275] width 117 height 22
click at [585, 353] on input "0.00" at bounding box center [557, 352] width 60 height 20
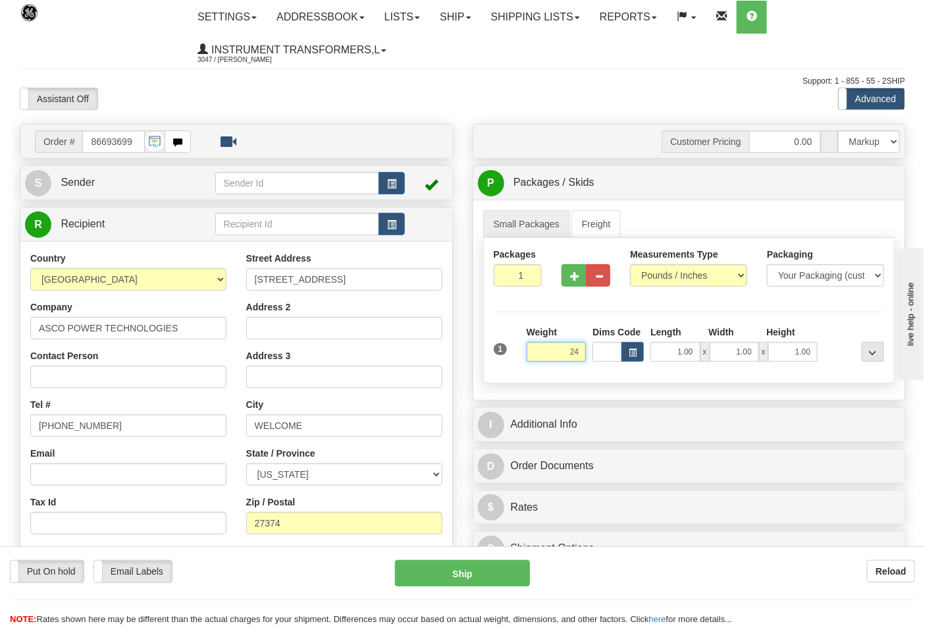
click button "Delete" at bounding box center [0, 0] width 0 height 0
type input "24.00"
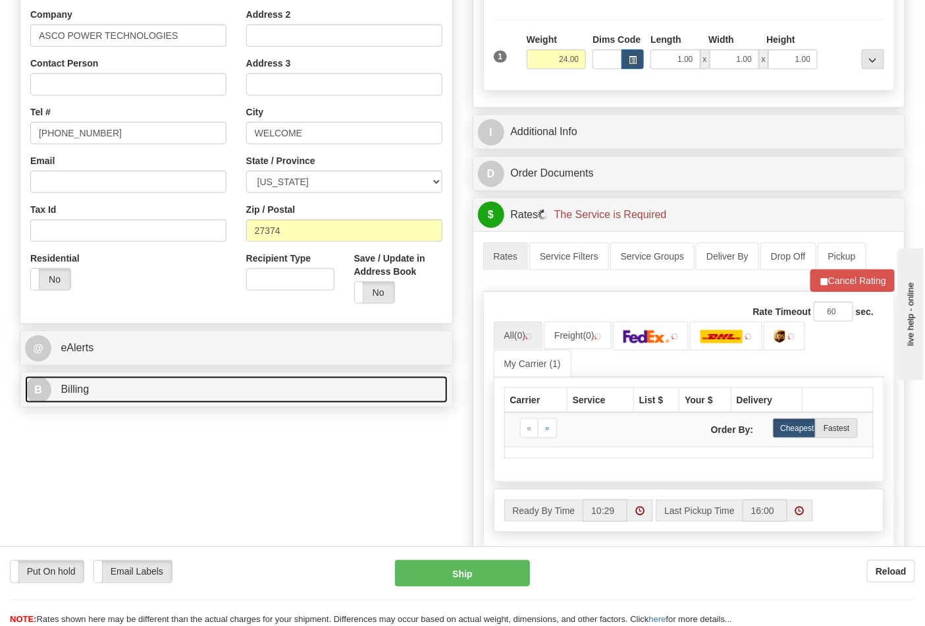
click at [151, 384] on link "B Billing" at bounding box center [236, 389] width 423 height 27
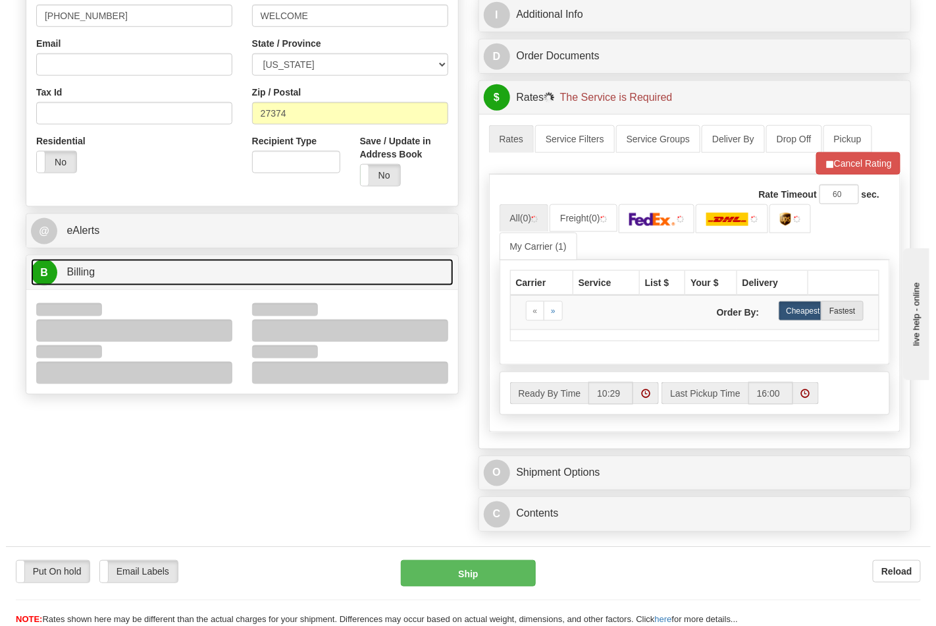
scroll to position [439, 0]
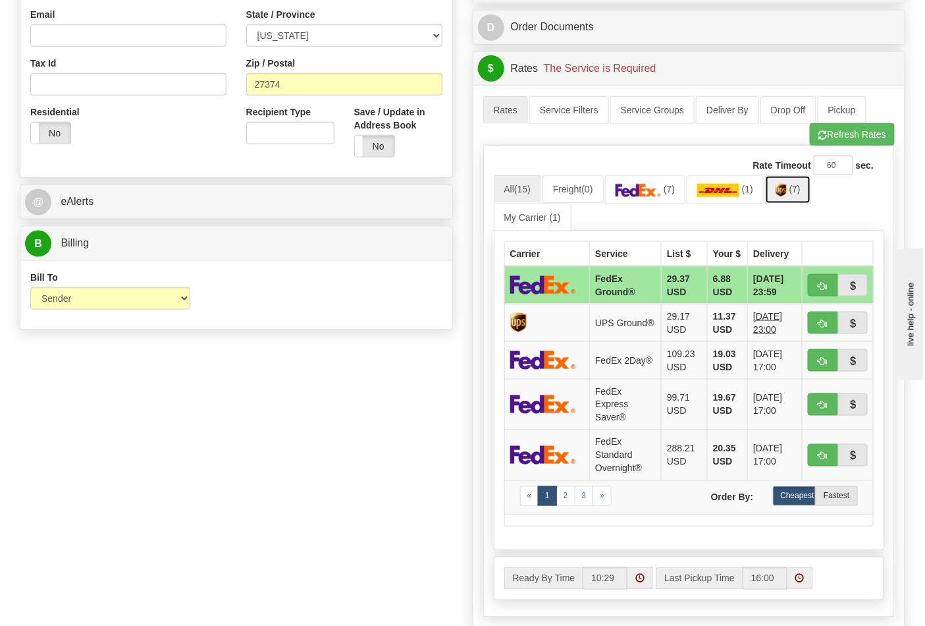
click at [784, 196] on img at bounding box center [781, 190] width 11 height 13
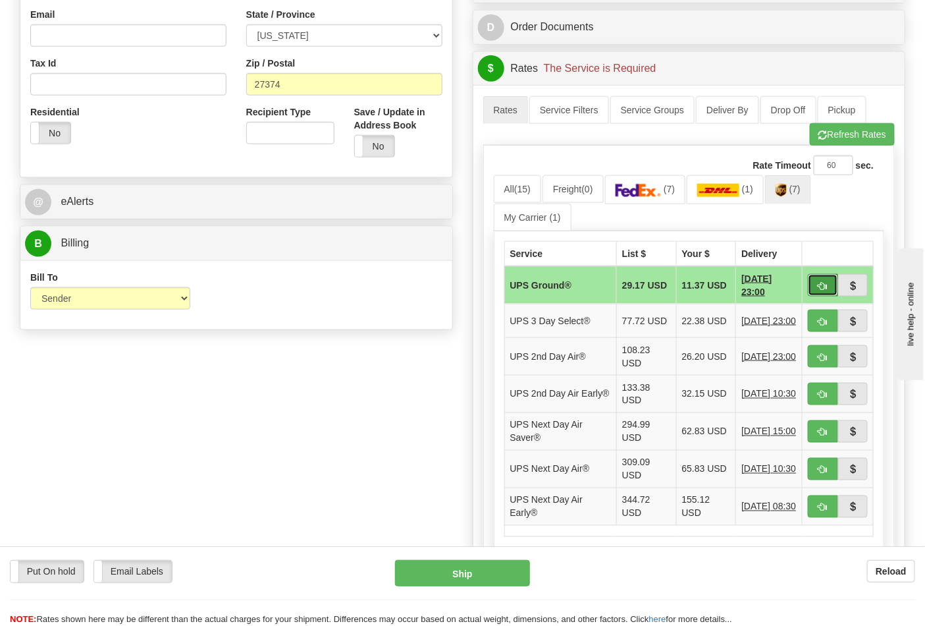
click at [822, 284] on span "button" at bounding box center [823, 286] width 9 height 9
type input "03"
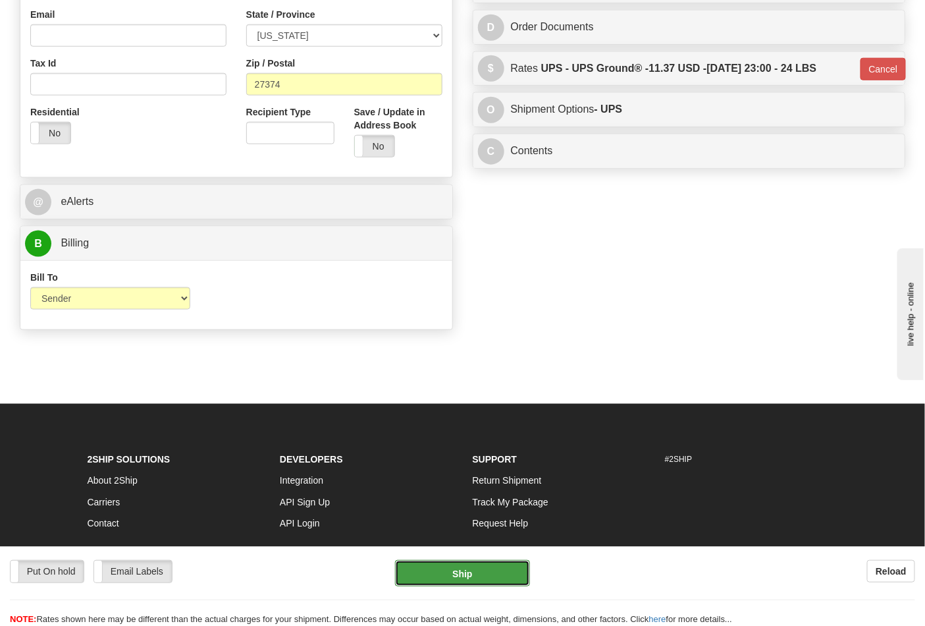
click at [470, 569] on button "Ship" at bounding box center [462, 573] width 134 height 26
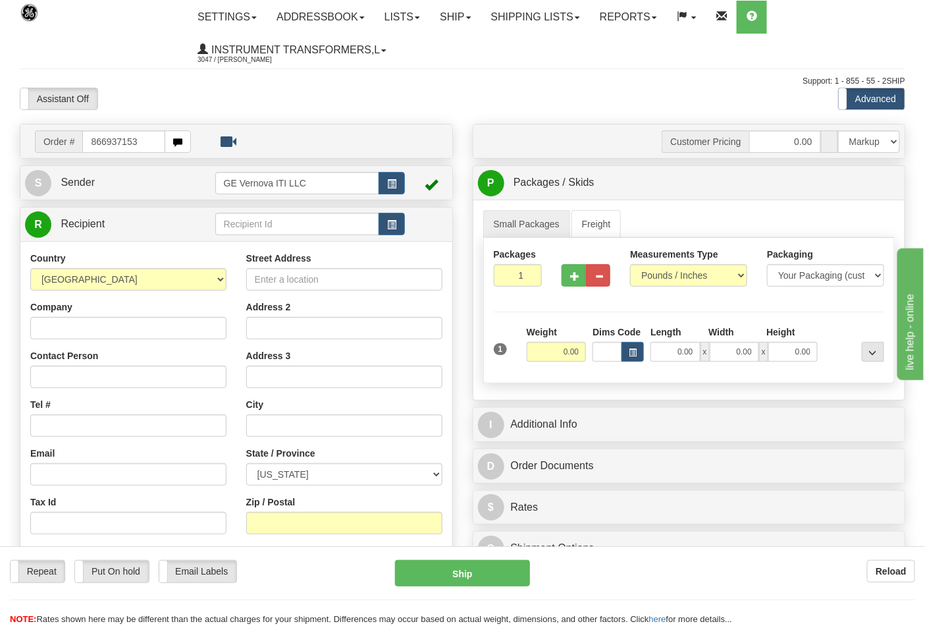
type input "866937153"
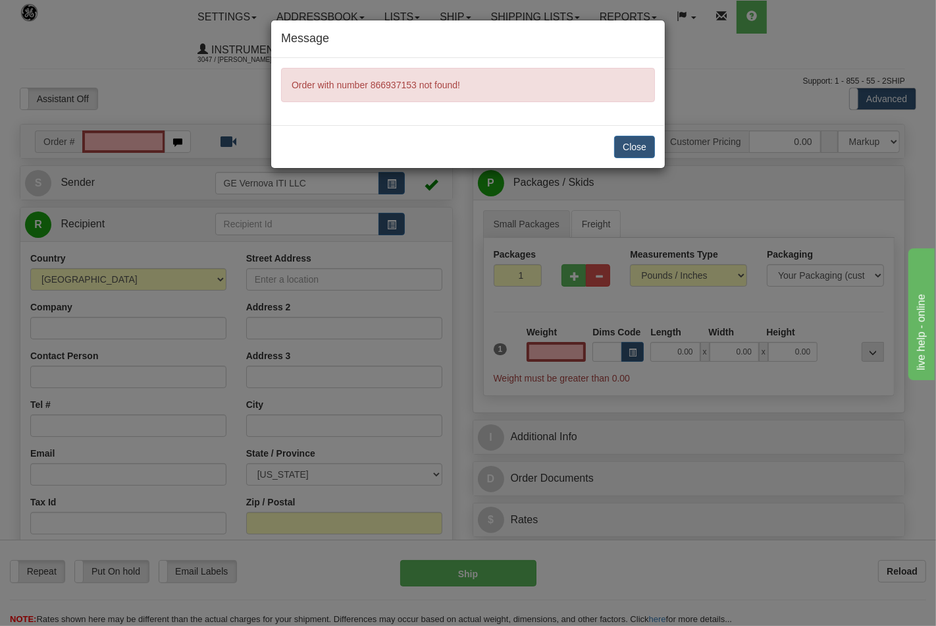
type input "0.00"
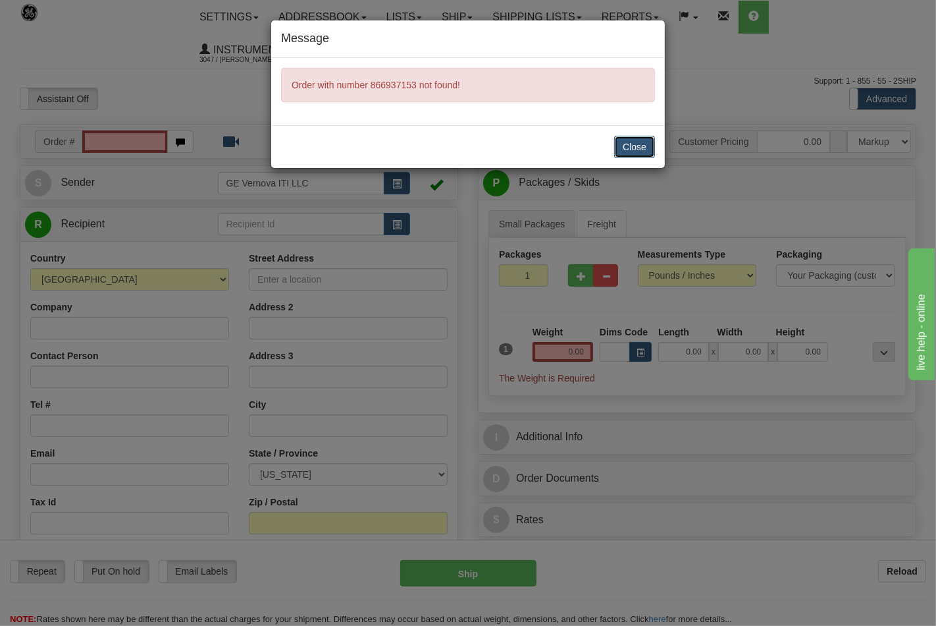
click at [636, 149] on button "Close" at bounding box center [634, 147] width 41 height 22
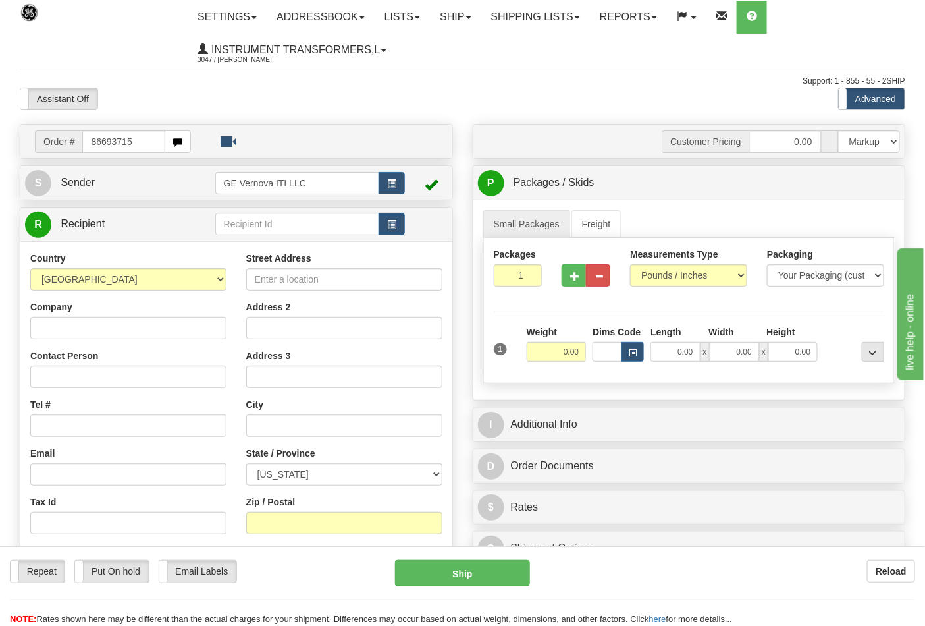
type input "86693715"
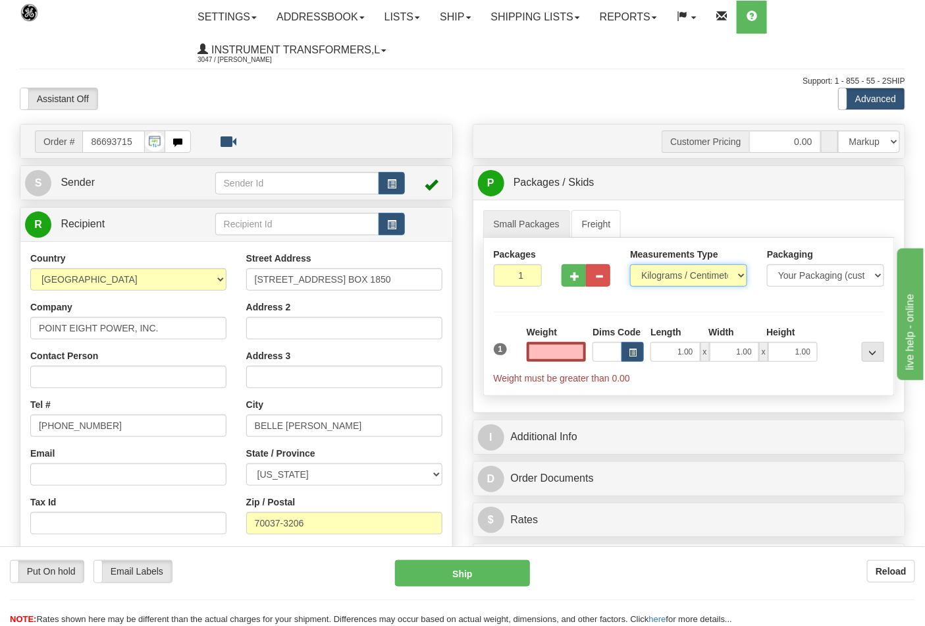
type input "0.00"
drag, startPoint x: 675, startPoint y: 284, endPoint x: 666, endPoint y: 273, distance: 14.0
click at [674, 281] on select "Pounds / Inches Kilograms / Centimeters" at bounding box center [688, 275] width 117 height 22
select select "0"
click at [630, 265] on select "Pounds / Inches Kilograms / Centimeters" at bounding box center [688, 275] width 117 height 22
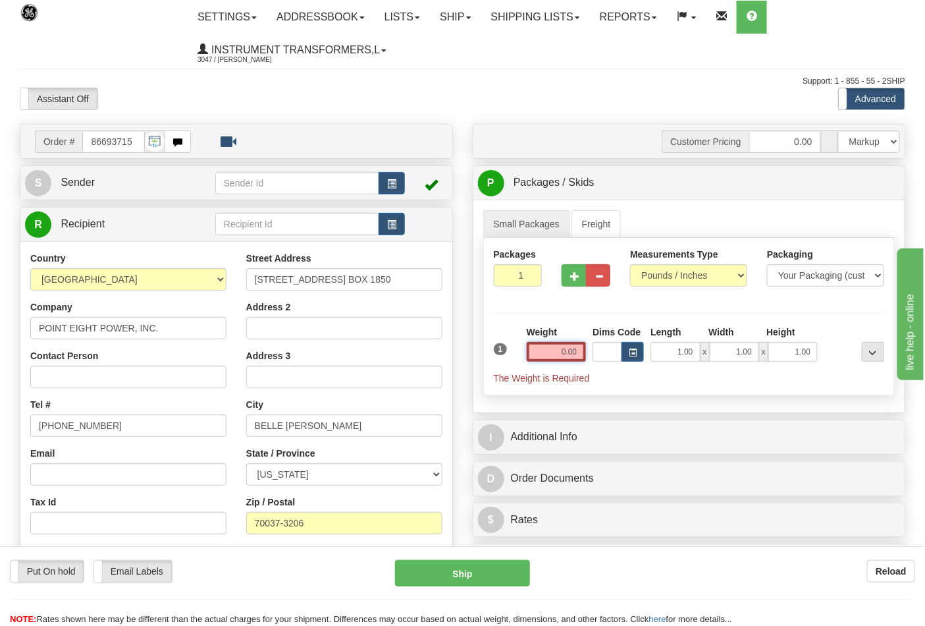
click at [576, 357] on input "0.00" at bounding box center [557, 352] width 60 height 20
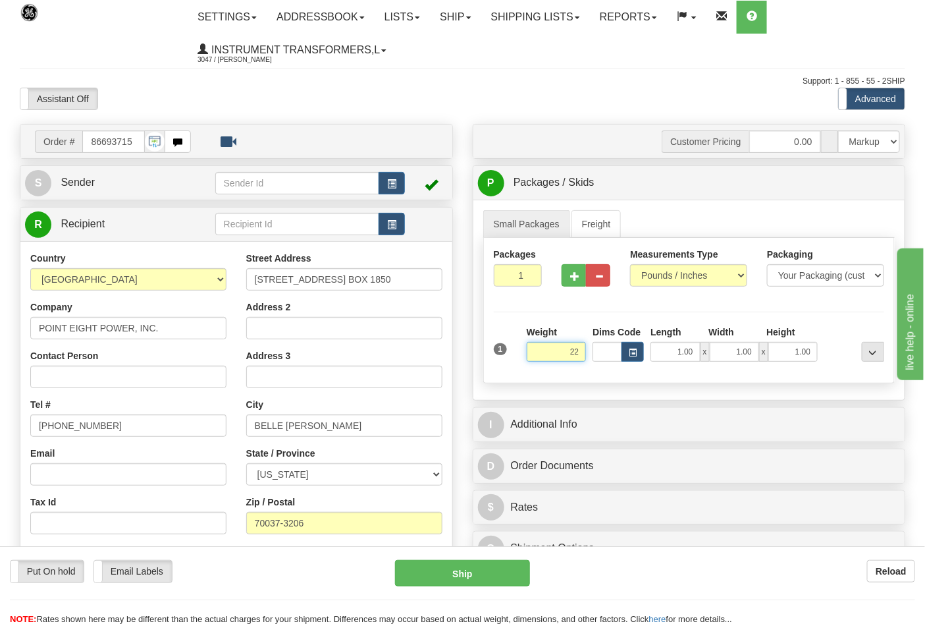
click button "Delete" at bounding box center [0, 0] width 0 height 0
type input "22.00"
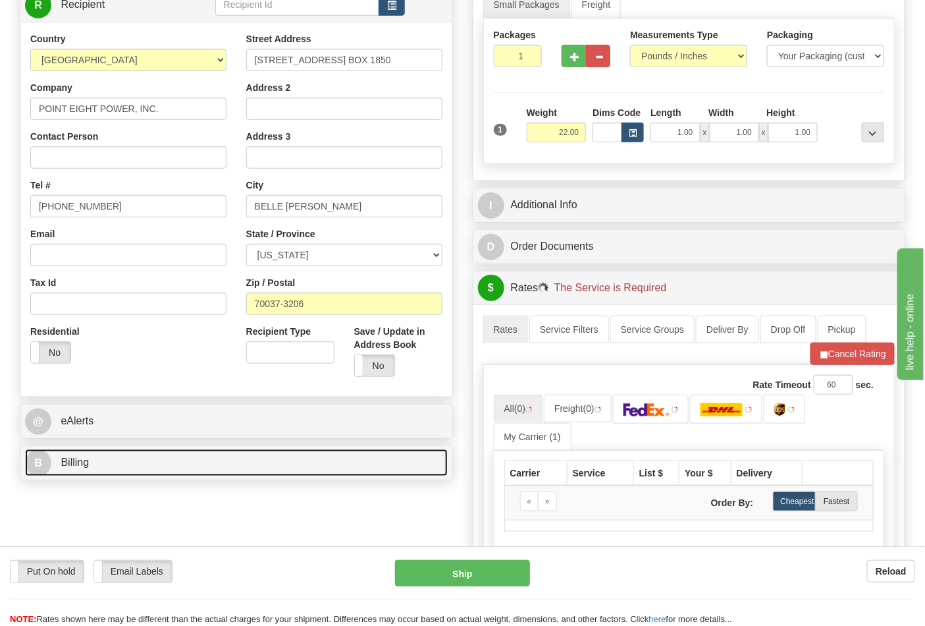
click at [182, 476] on link "B Billing" at bounding box center [236, 462] width 423 height 27
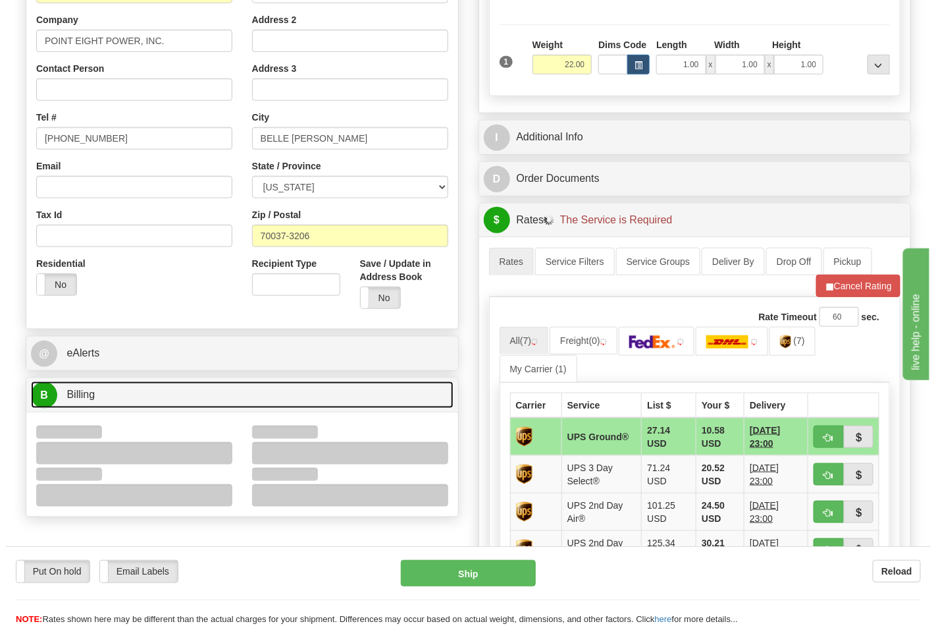
scroll to position [365, 0]
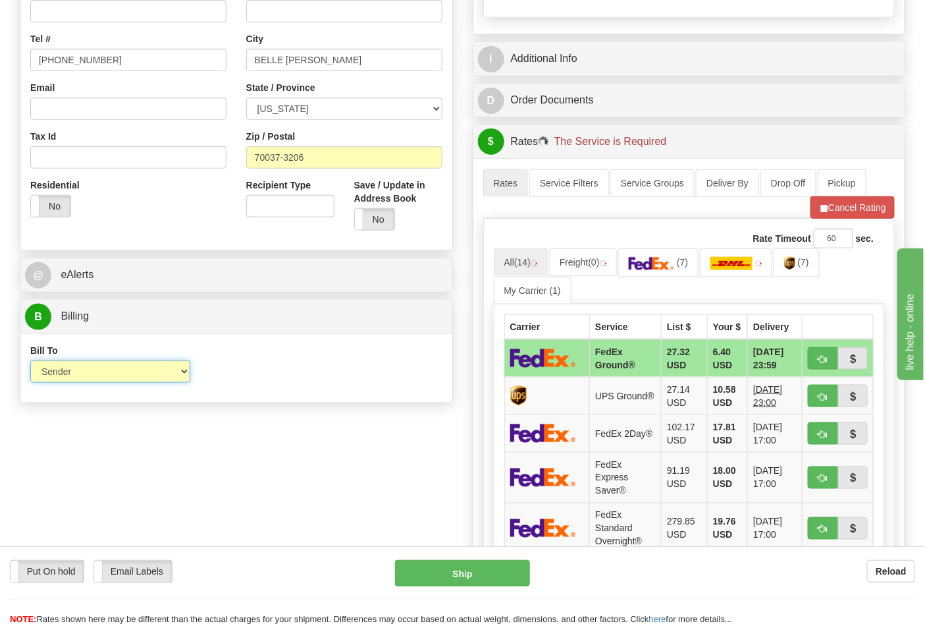
click at [79, 375] on select "Sender Recipient Third Party Collect" at bounding box center [110, 371] width 160 height 22
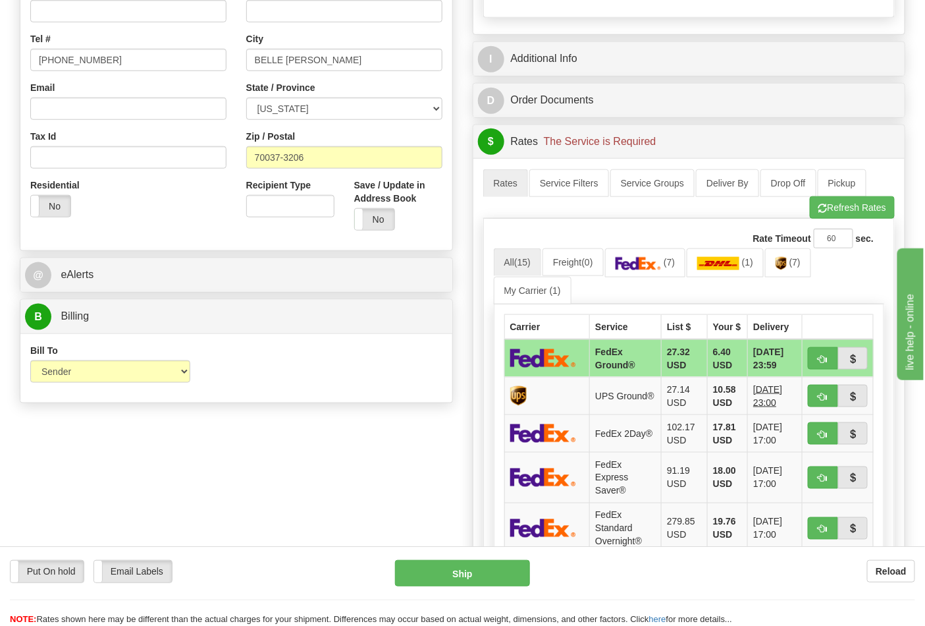
drag, startPoint x: 277, startPoint y: 396, endPoint x: 277, endPoint y: 389, distance: 7.9
click at [277, 396] on div "Bill To Sender Recipient Third Party Collect Account 3rd Party Account List Ple…" at bounding box center [236, 367] width 432 height 69
click at [801, 267] on span "(7)" at bounding box center [795, 262] width 11 height 11
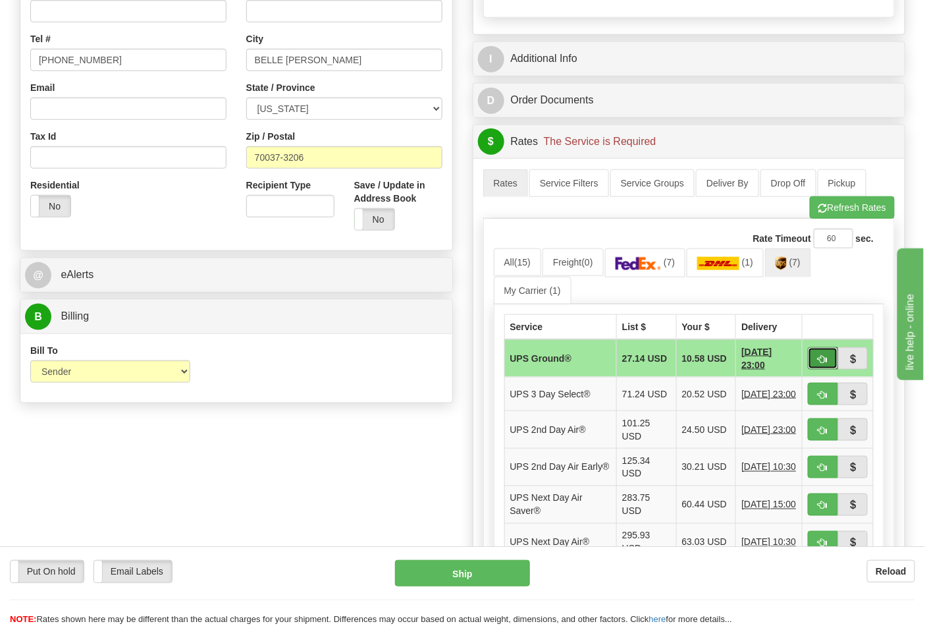
click at [828, 360] on button "button" at bounding box center [823, 358] width 30 height 22
type input "03"
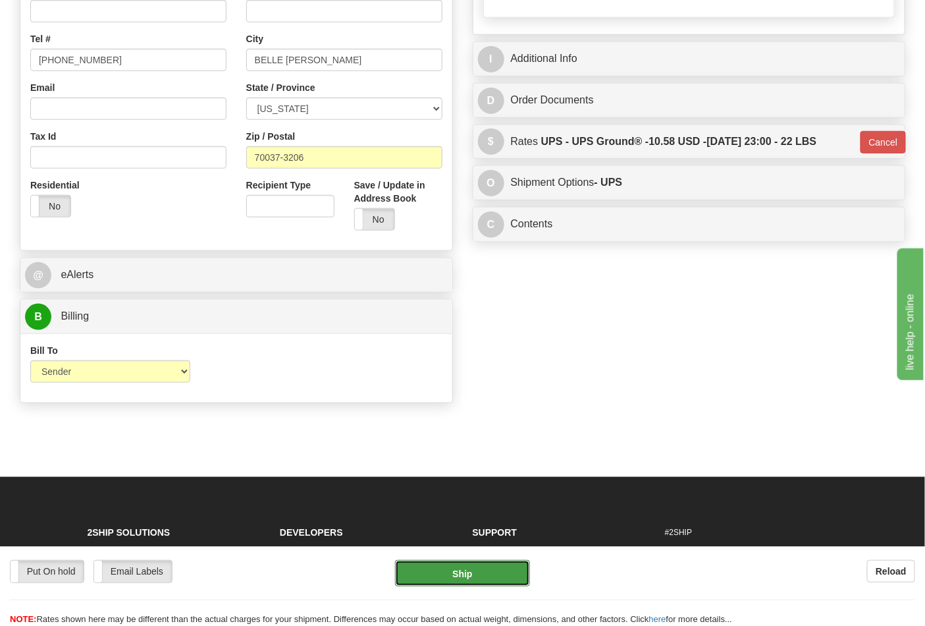
click at [457, 566] on button "Ship" at bounding box center [462, 573] width 134 height 26
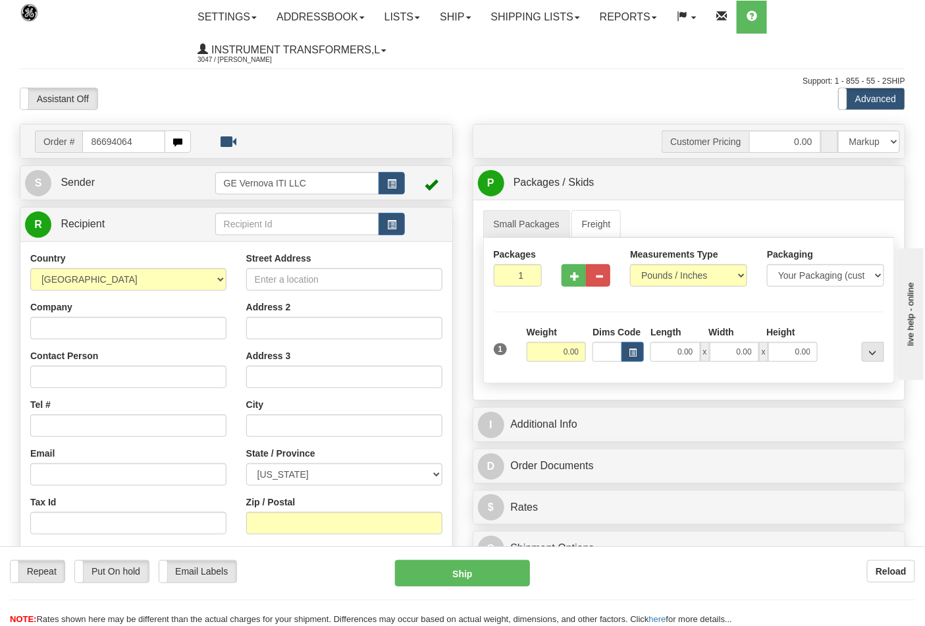
type input "86694064"
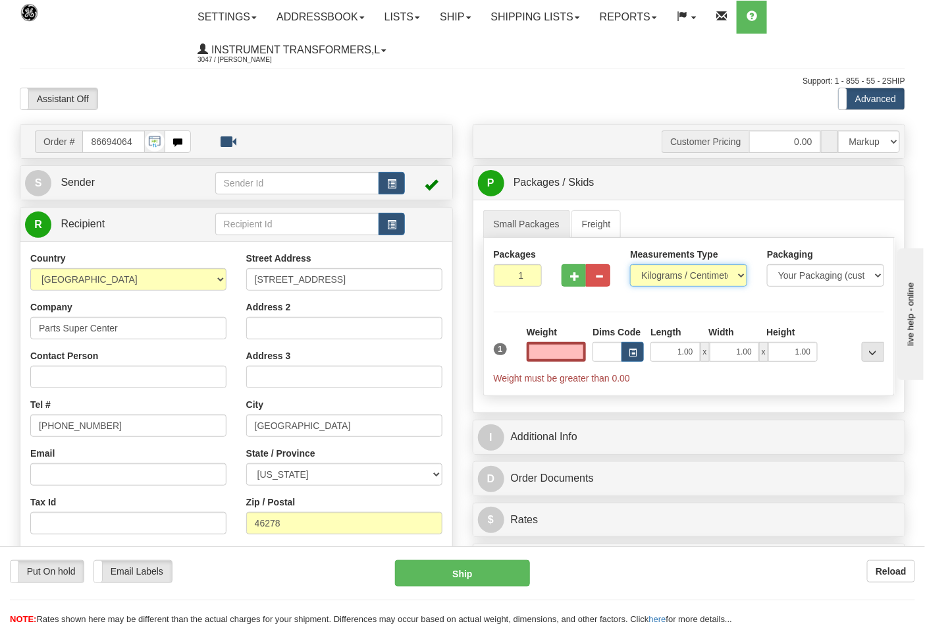
type input "0.00"
drag, startPoint x: 655, startPoint y: 280, endPoint x: 659, endPoint y: 286, distance: 7.1
click at [657, 279] on select "Pounds / Inches Kilograms / Centimeters" at bounding box center [688, 275] width 117 height 22
select select "0"
click at [630, 265] on select "Pounds / Inches Kilograms / Centimeters" at bounding box center [688, 275] width 117 height 22
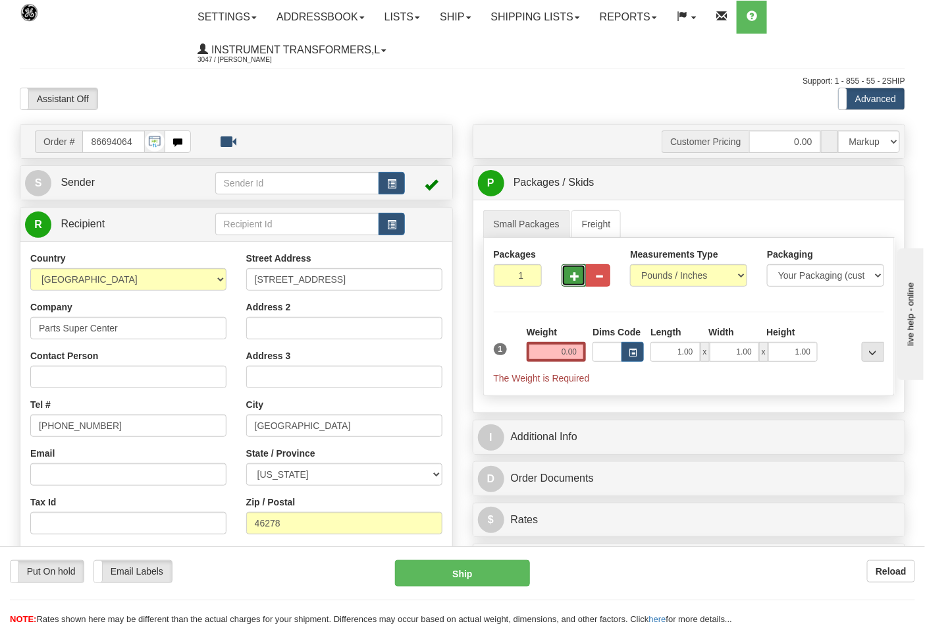
click at [572, 281] on button "button" at bounding box center [574, 275] width 24 height 22
type input "2"
click at [578, 356] on input "0.00" at bounding box center [557, 352] width 60 height 20
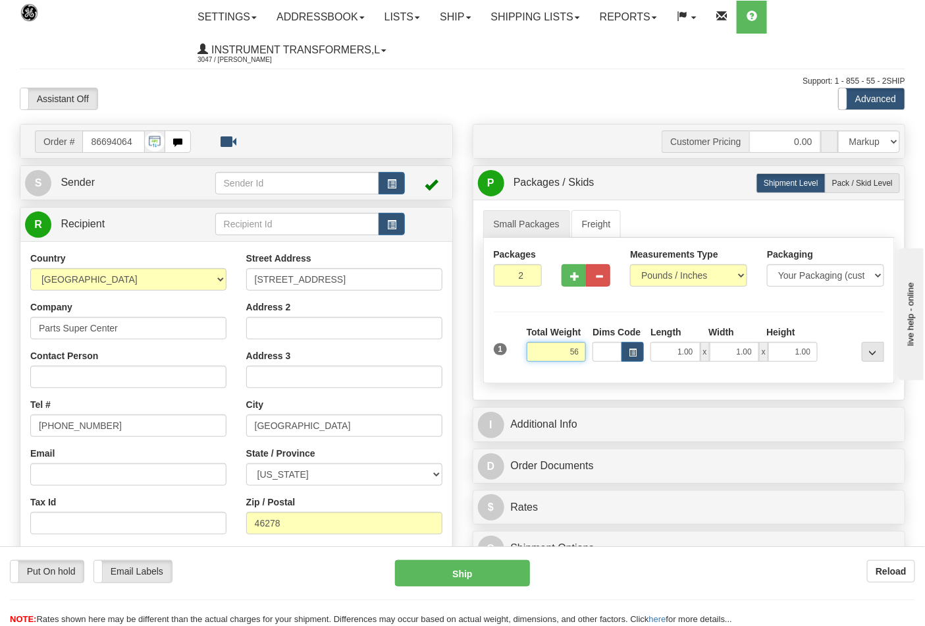
click button "Delete" at bounding box center [0, 0] width 0 height 0
type input "56.00"
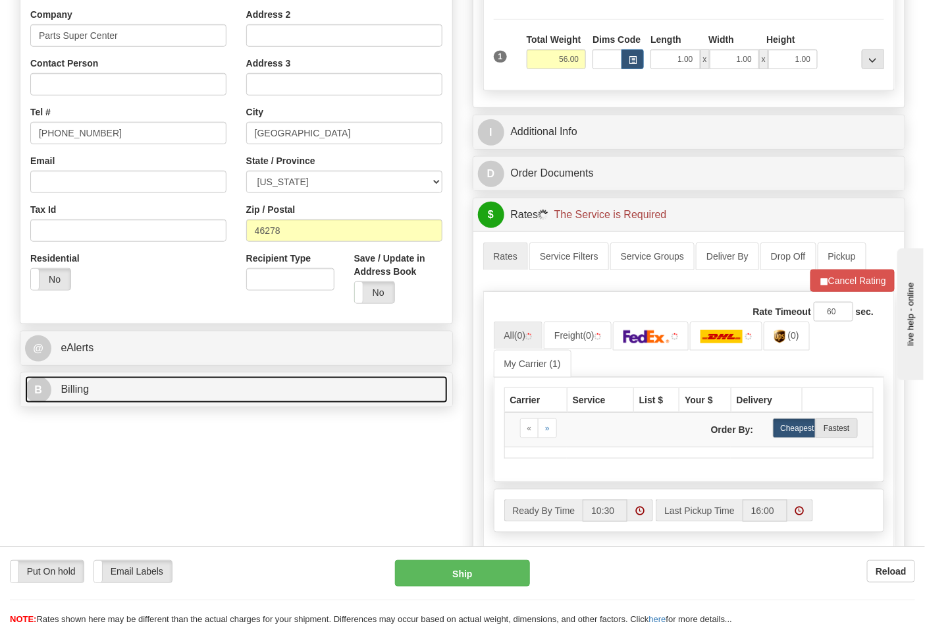
click at [171, 402] on link "B Billing" at bounding box center [236, 389] width 423 height 27
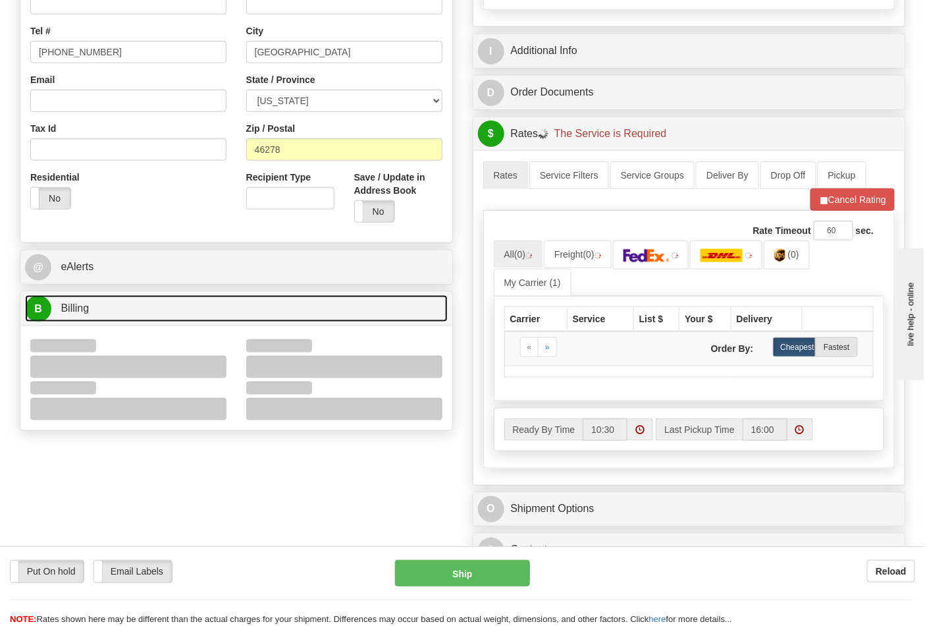
scroll to position [439, 0]
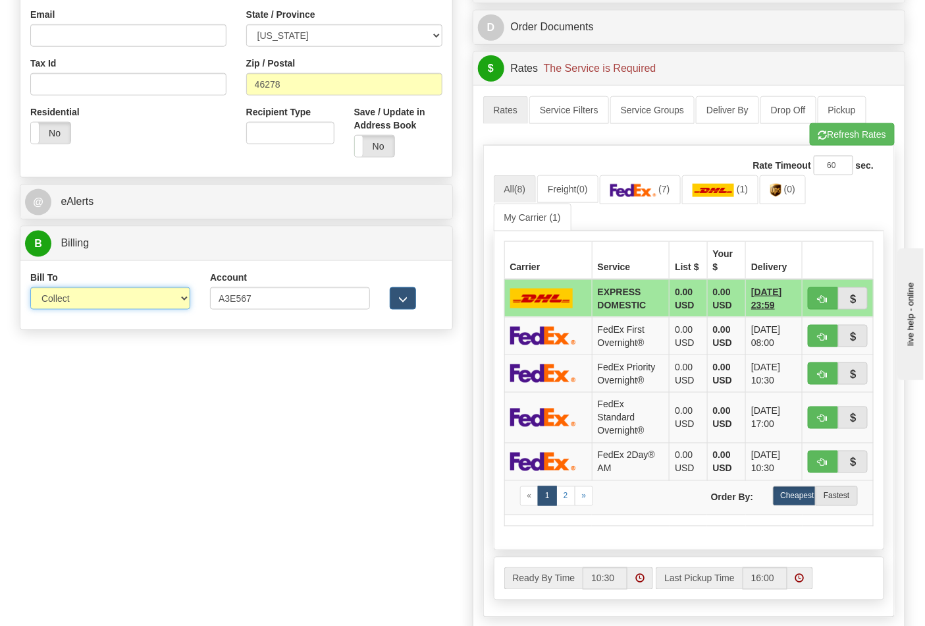
click at [76, 291] on select "Sender Recipient Third Party Collect" at bounding box center [110, 298] width 160 height 22
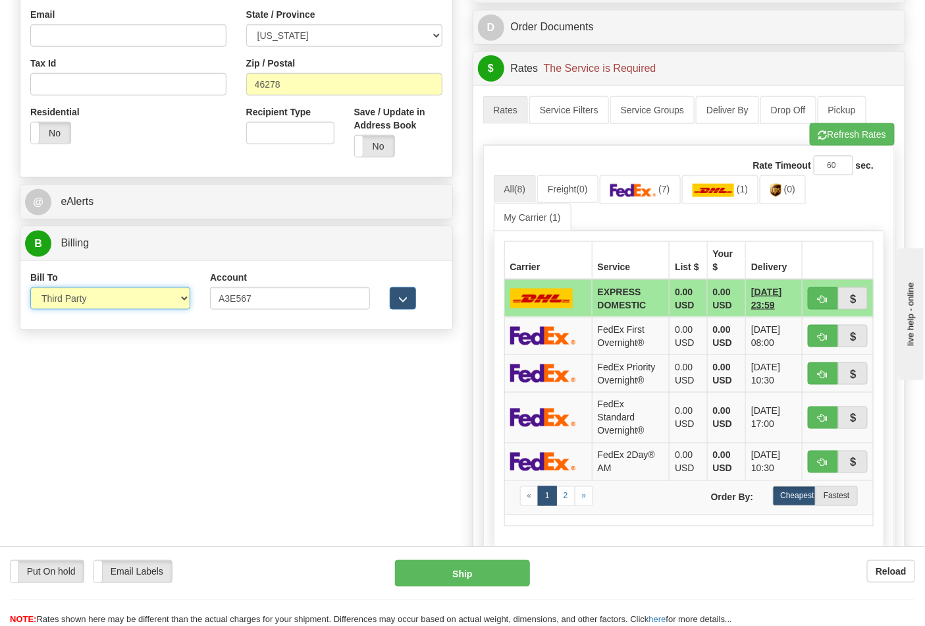
click at [30, 288] on select "Sender Recipient Third Party Collect" at bounding box center [110, 298] width 160 height 22
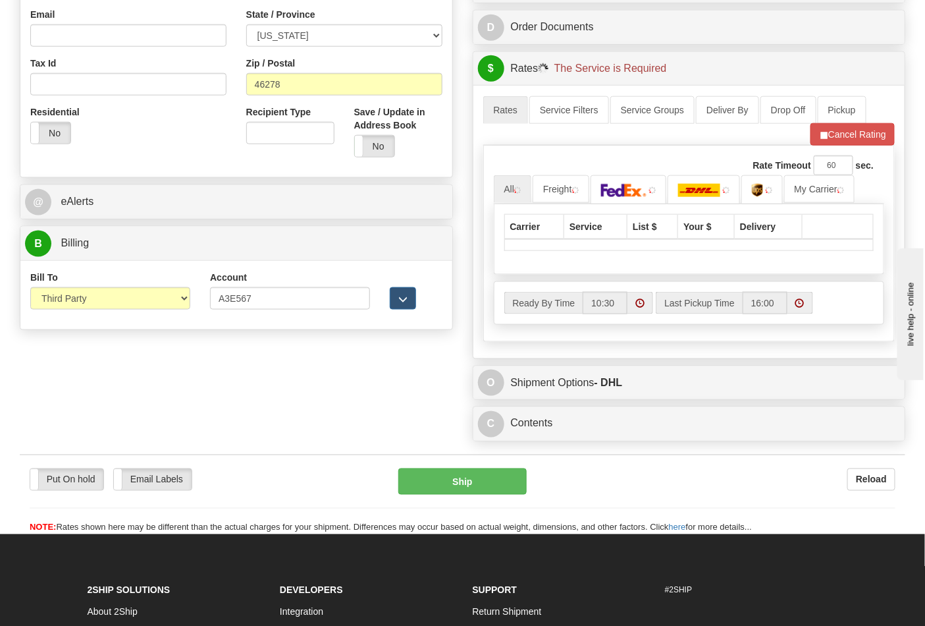
click at [68, 313] on div "Bill To Sender Recipient Third Party Collect" at bounding box center [110, 295] width 180 height 49
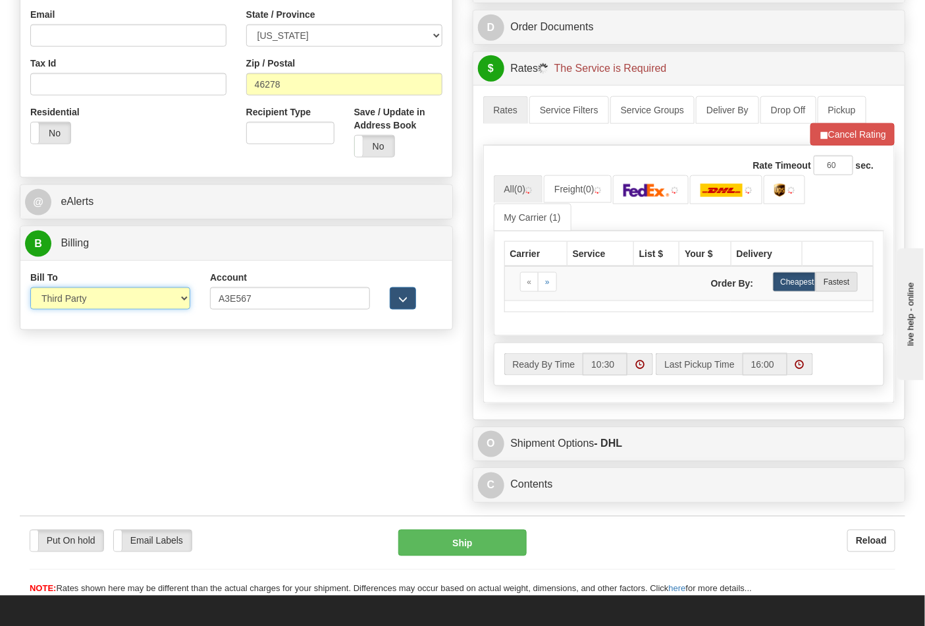
click at [68, 305] on select "Sender Recipient Third Party Collect" at bounding box center [110, 298] width 160 height 22
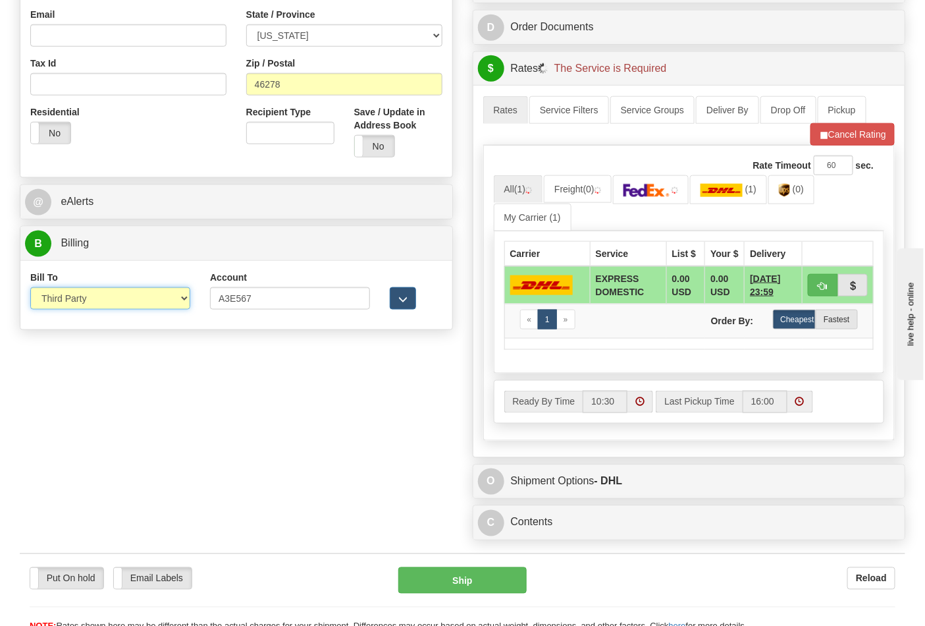
select select "2"
click at [30, 288] on select "Sender Recipient Third Party Collect" at bounding box center [110, 298] width 160 height 22
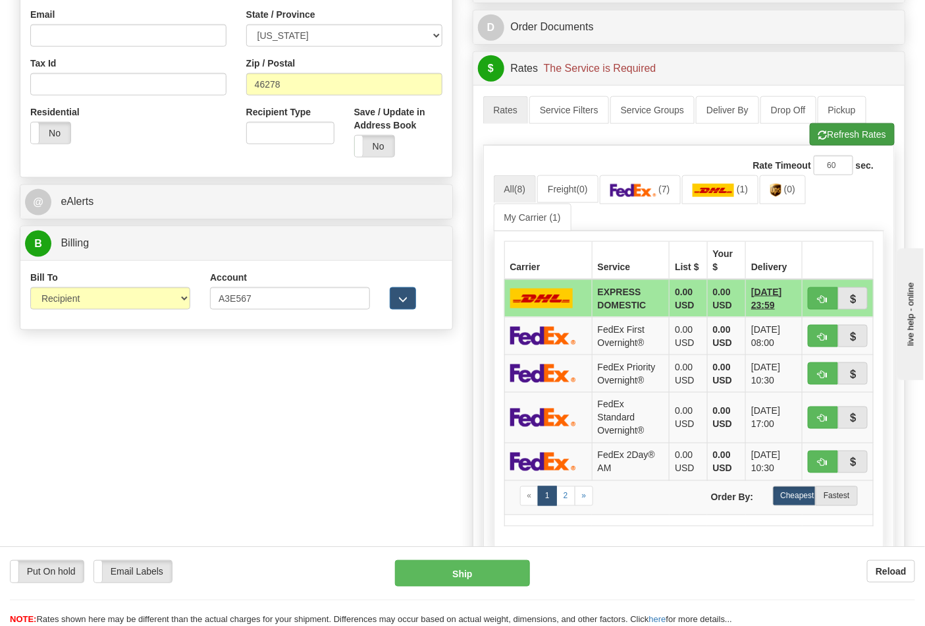
click at [820, 150] on div "Rate Timeout 60 sec. All (8) Freight (0) (7) (1)" at bounding box center [689, 381] width 412 height 471
click at [821, 144] on button "Refresh Rates" at bounding box center [852, 134] width 85 height 22
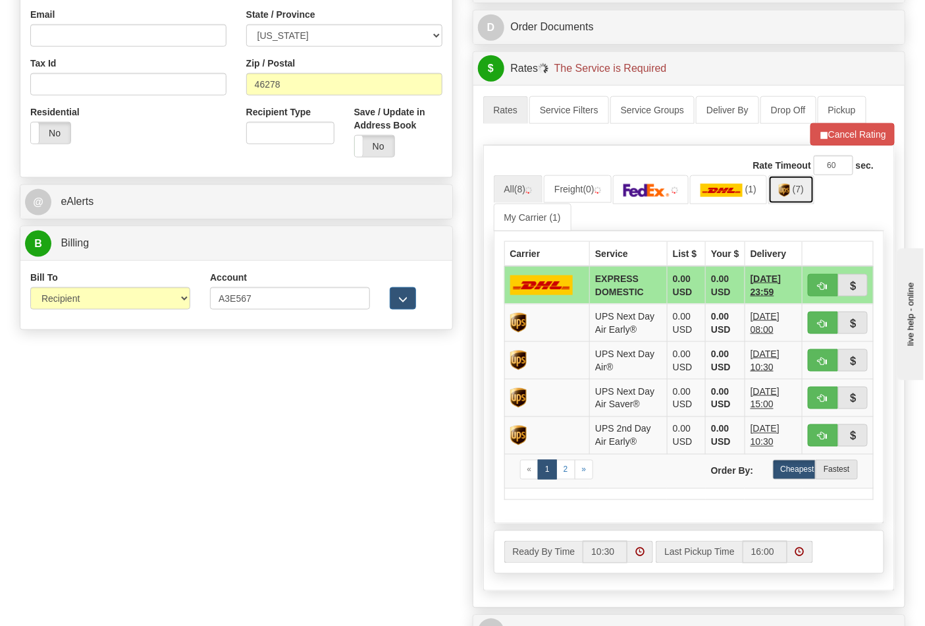
click at [790, 197] on img at bounding box center [784, 190] width 11 height 13
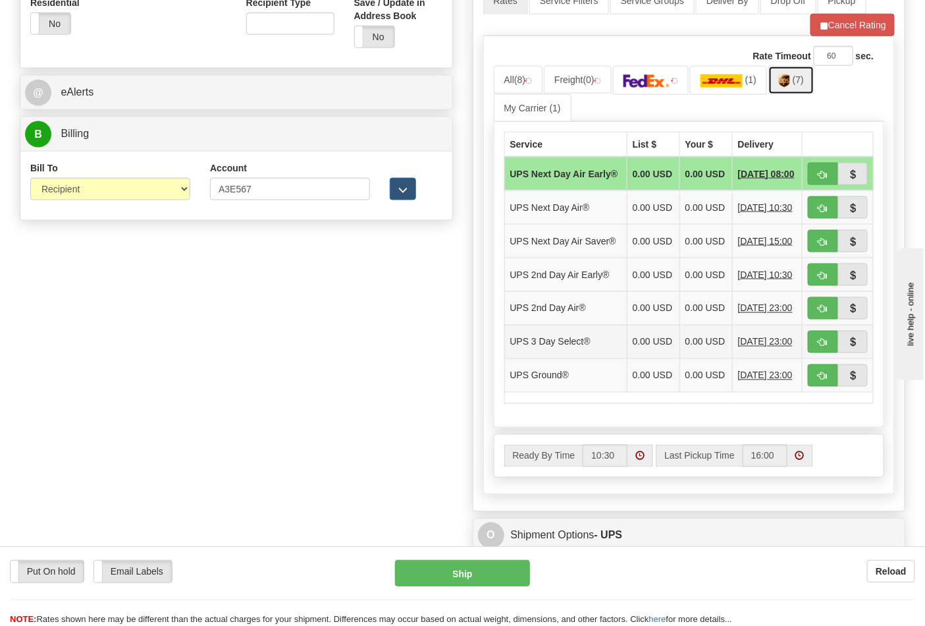
scroll to position [659, 0]
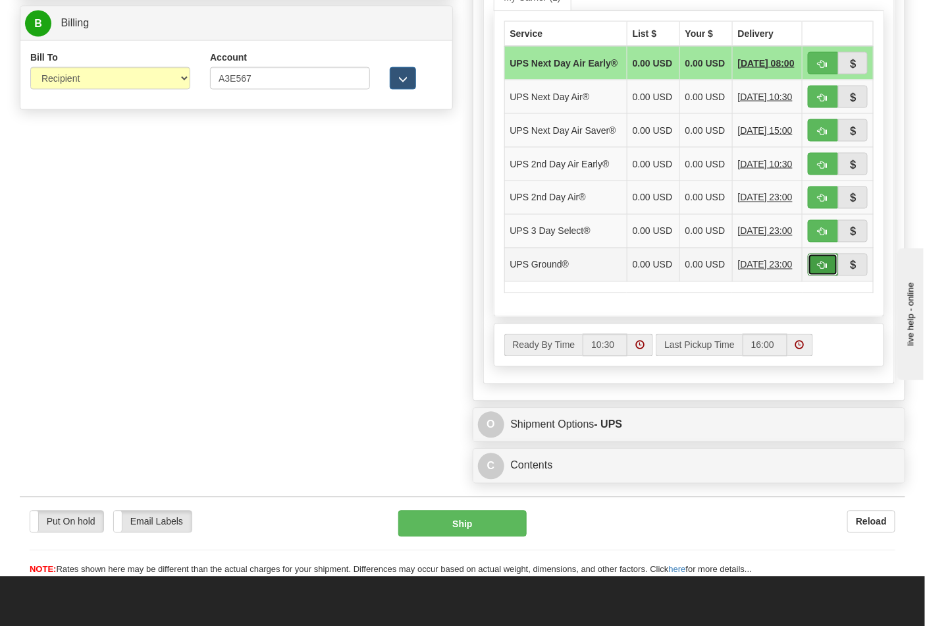
click at [811, 276] on button "button" at bounding box center [823, 265] width 30 height 22
type input "03"
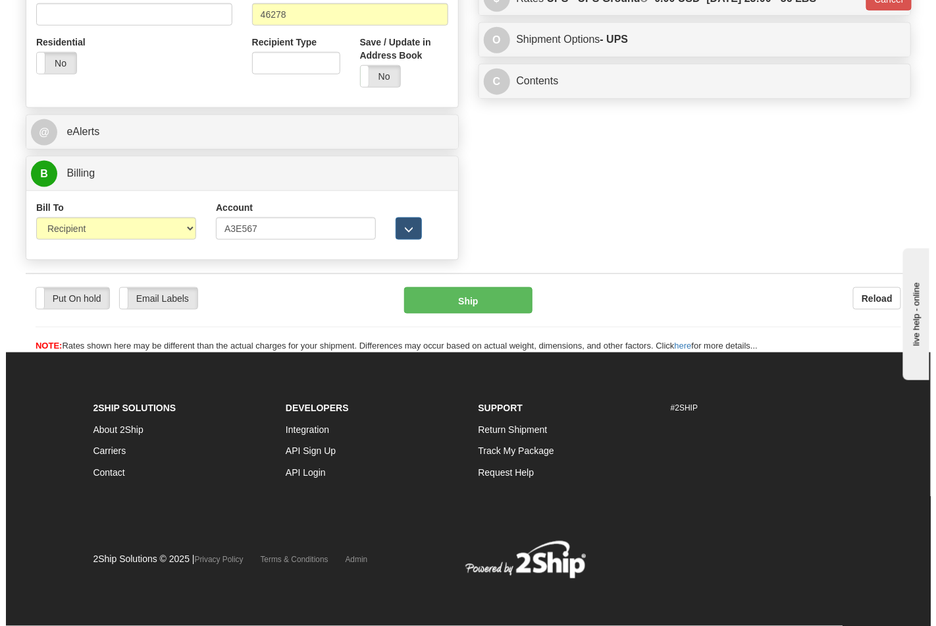
scroll to position [510, 0]
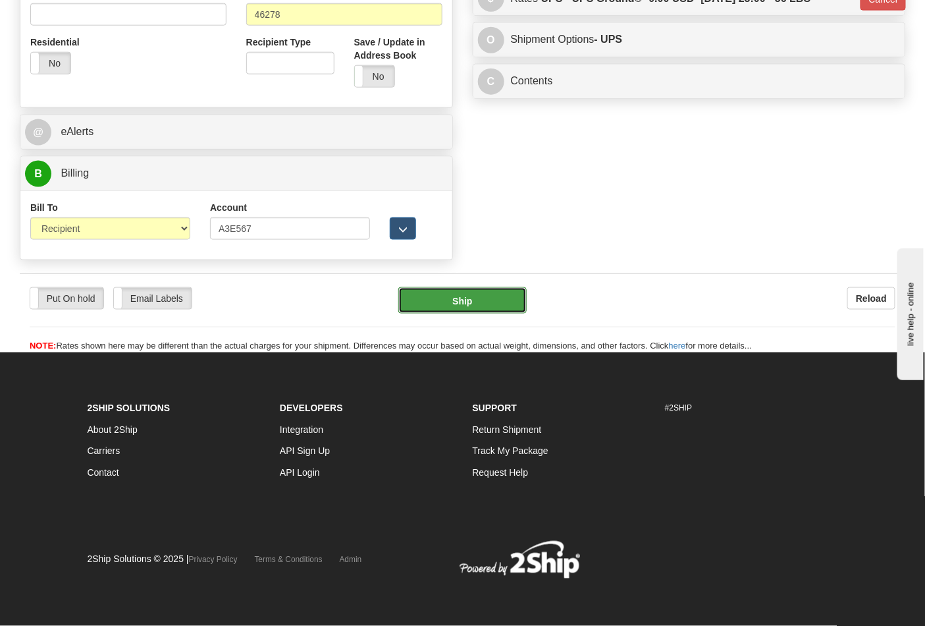
click at [477, 298] on button "Ship" at bounding box center [462, 300] width 128 height 26
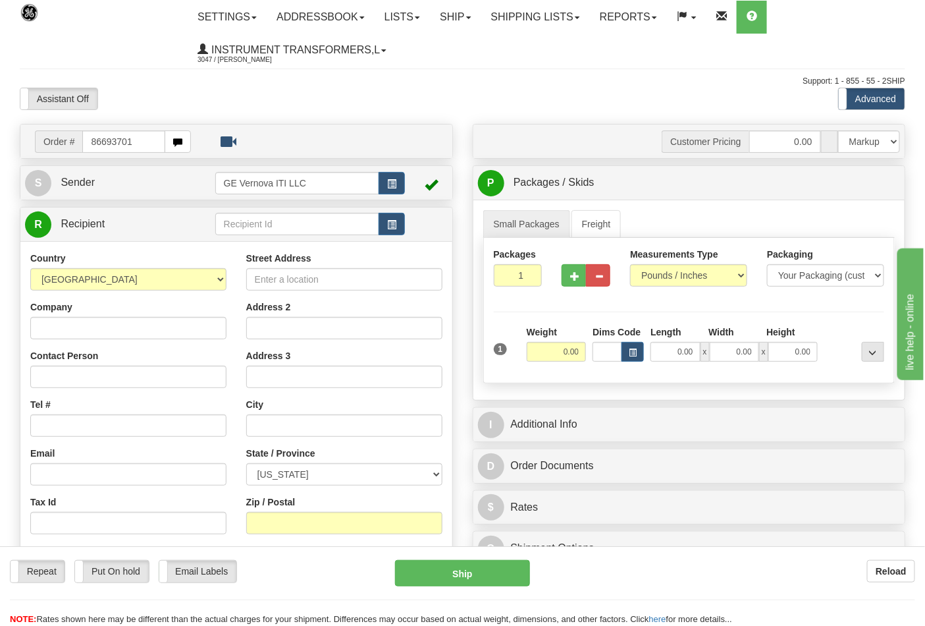
type input "86693701"
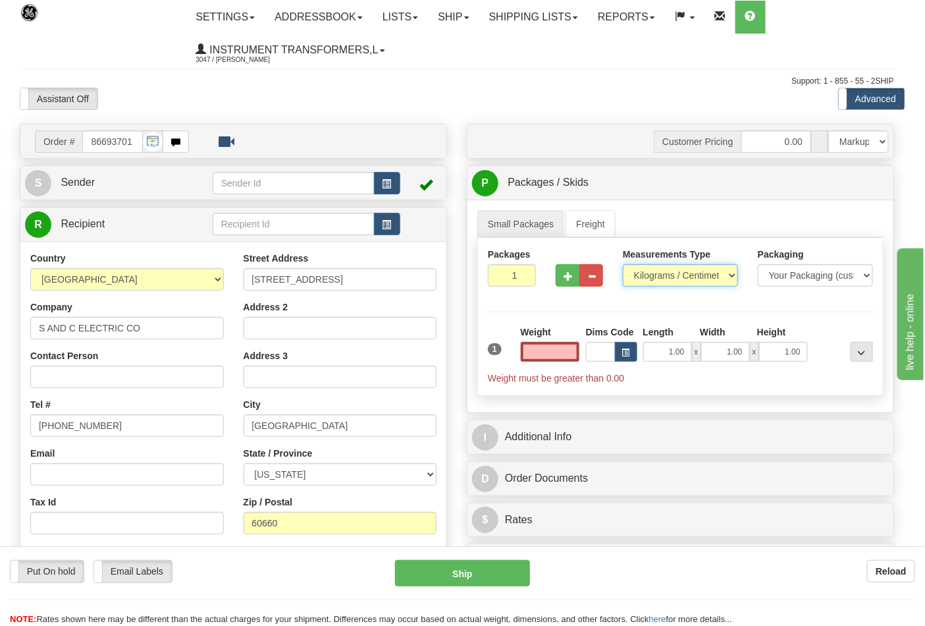
type input "0.00"
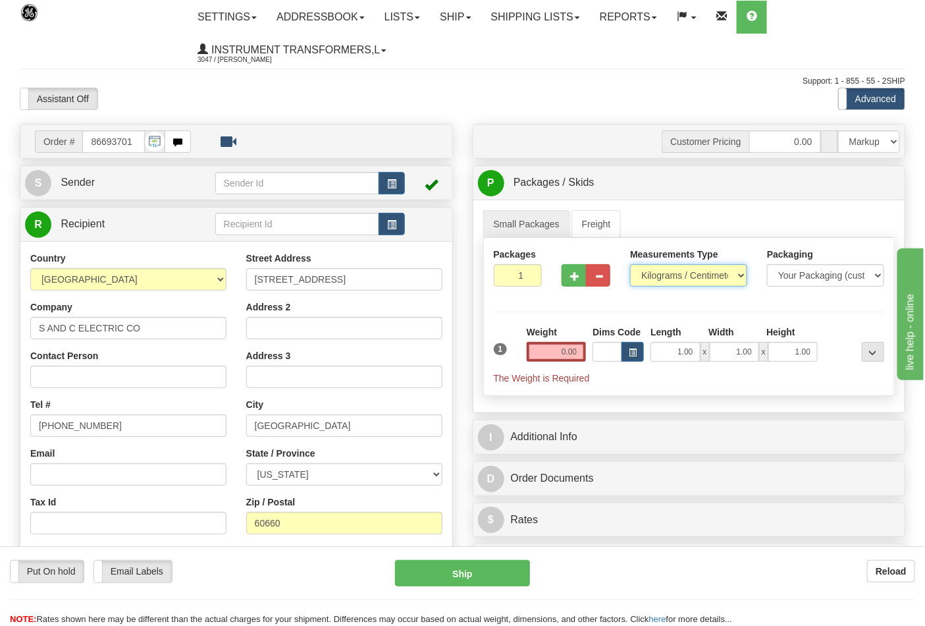
click at [666, 274] on select "Pounds / Inches Kilograms / Centimeters" at bounding box center [688, 275] width 117 height 22
select select "0"
click at [630, 265] on select "Pounds / Inches Kilograms / Centimeters" at bounding box center [688, 275] width 117 height 22
click at [584, 357] on input "0.00" at bounding box center [557, 352] width 60 height 20
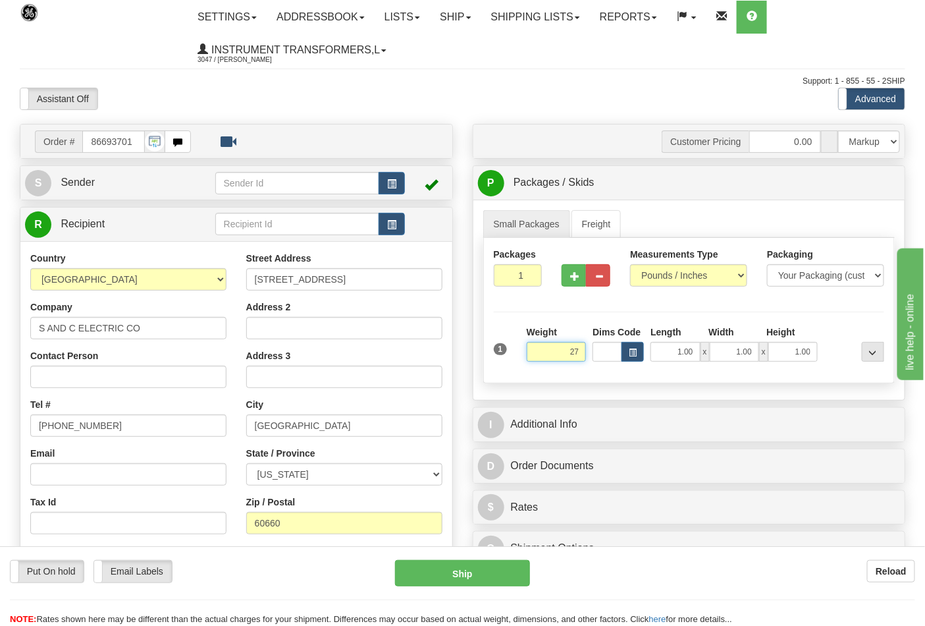
click button "Delete" at bounding box center [0, 0] width 0 height 0
type input "27.00"
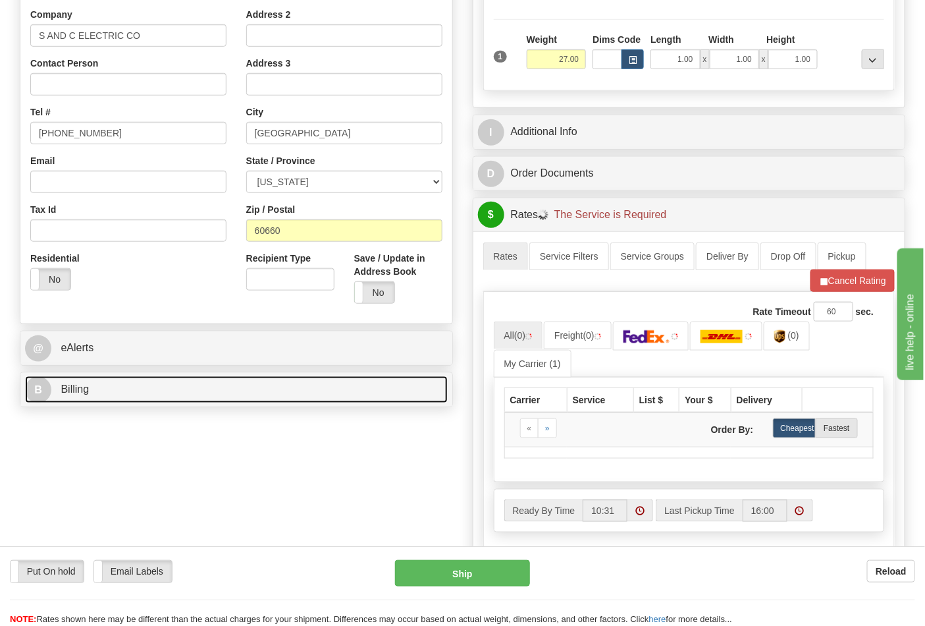
click at [182, 396] on link "B Billing" at bounding box center [236, 389] width 423 height 27
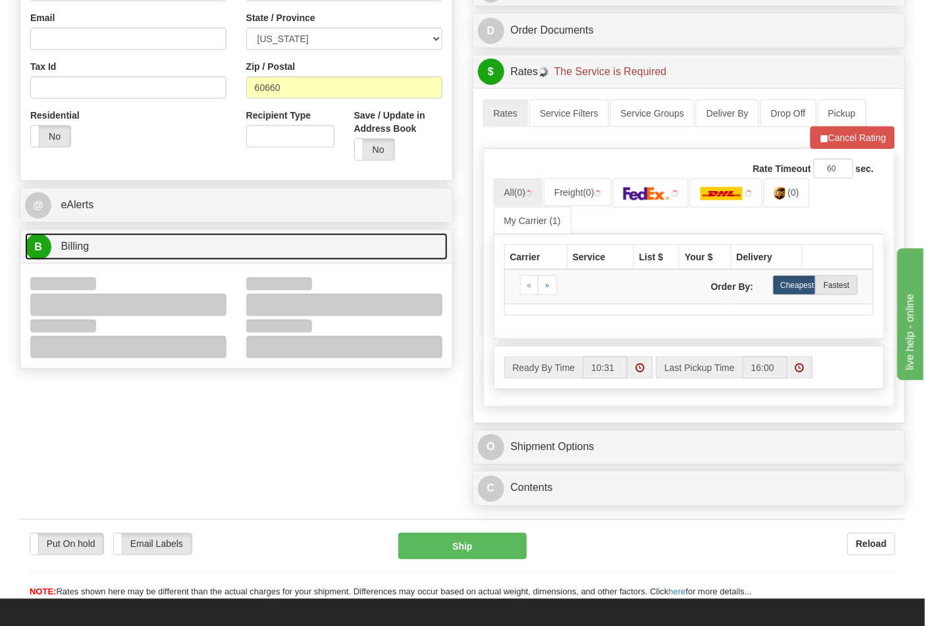
scroll to position [439, 0]
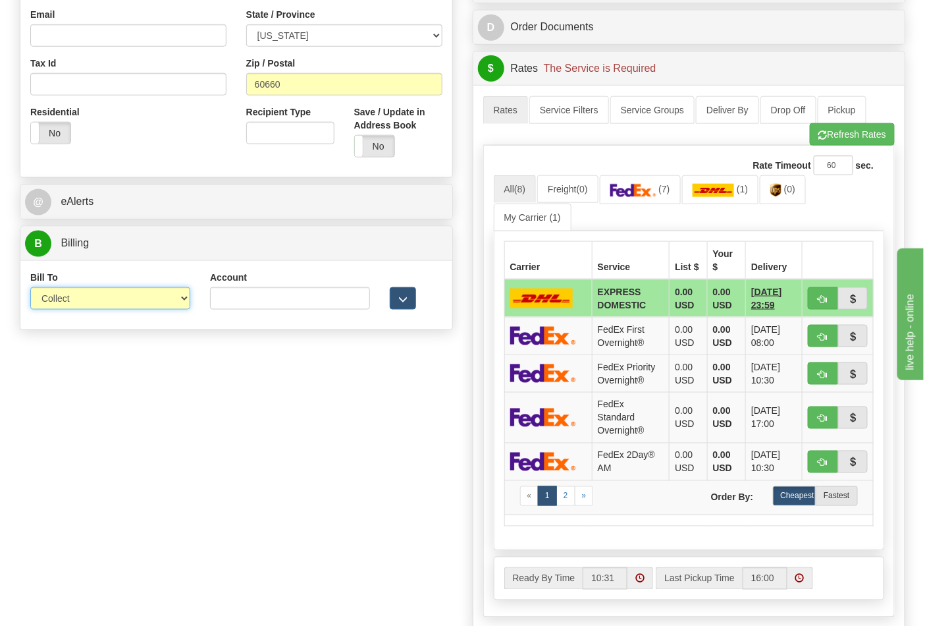
click at [72, 302] on select "Sender Recipient Third Party Collect" at bounding box center [110, 298] width 160 height 22
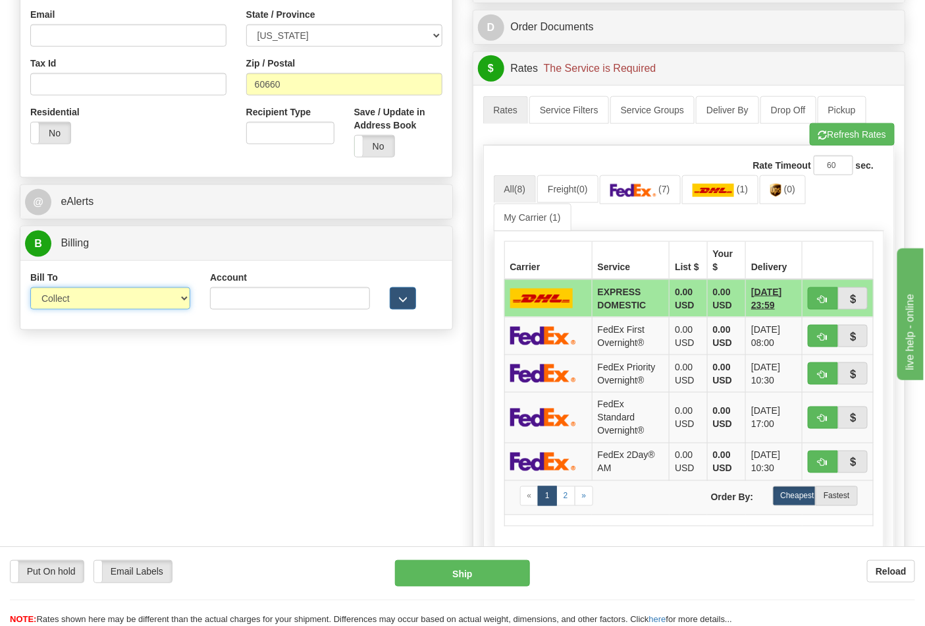
select select "2"
click at [30, 288] on select "Sender Recipient Third Party Collect" at bounding box center [110, 298] width 160 height 22
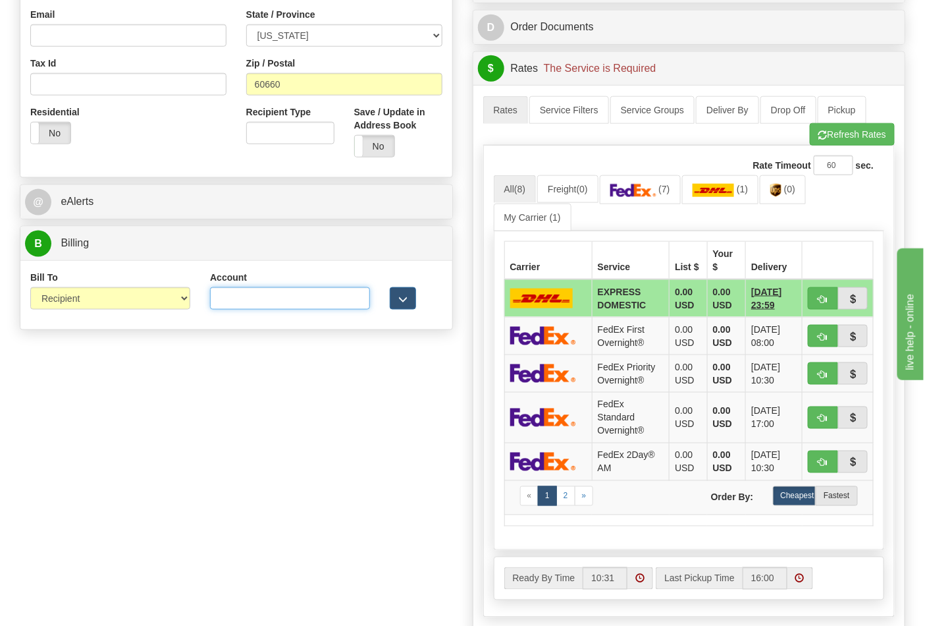
click at [257, 300] on input "Account" at bounding box center [290, 298] width 160 height 22
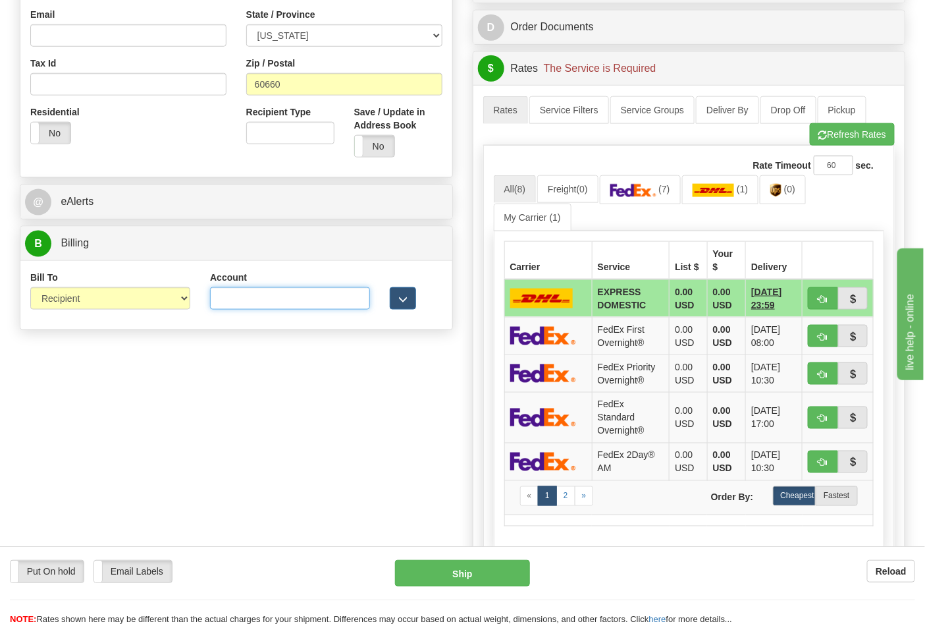
paste input "060648484"
type input "060648484"
click at [646, 188] on img at bounding box center [633, 190] width 46 height 13
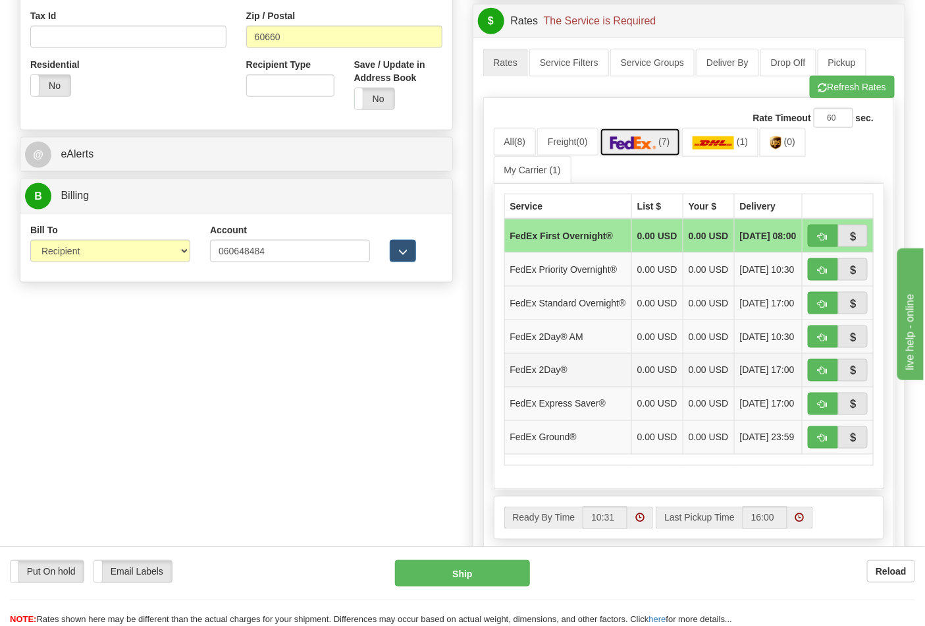
scroll to position [585, 0]
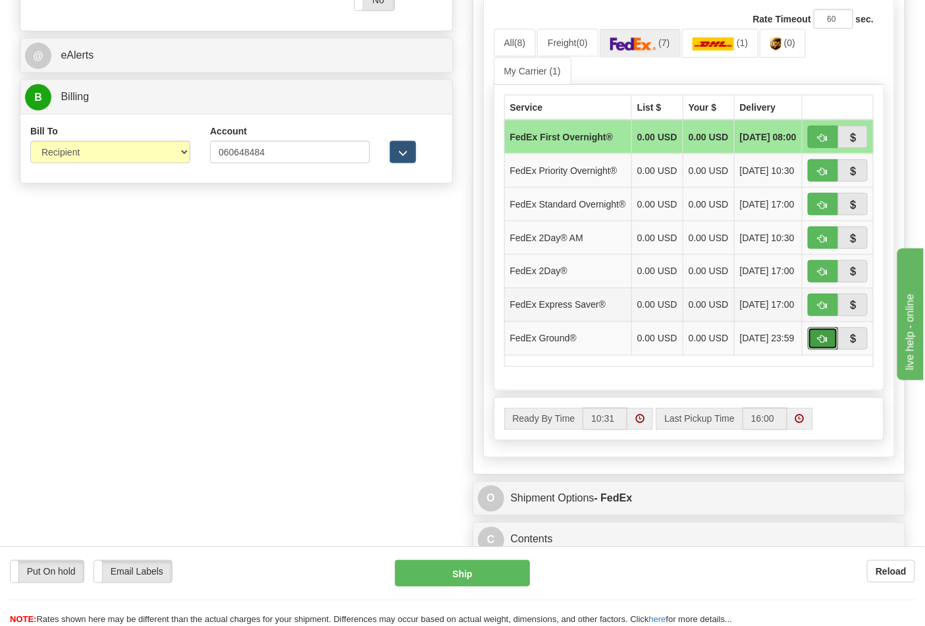
click at [817, 350] on button "button" at bounding box center [823, 338] width 30 height 22
type input "92"
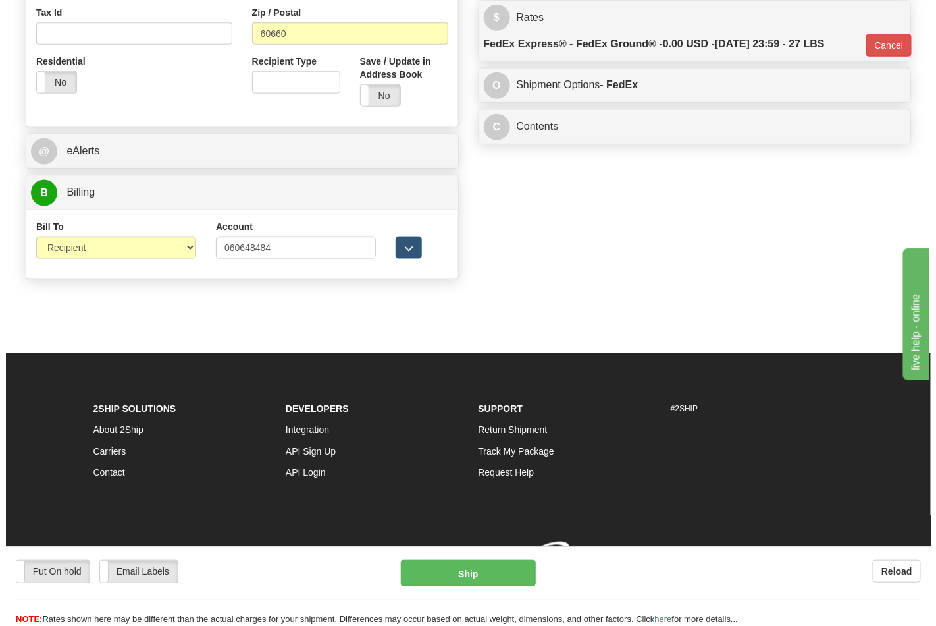
scroll to position [510, 0]
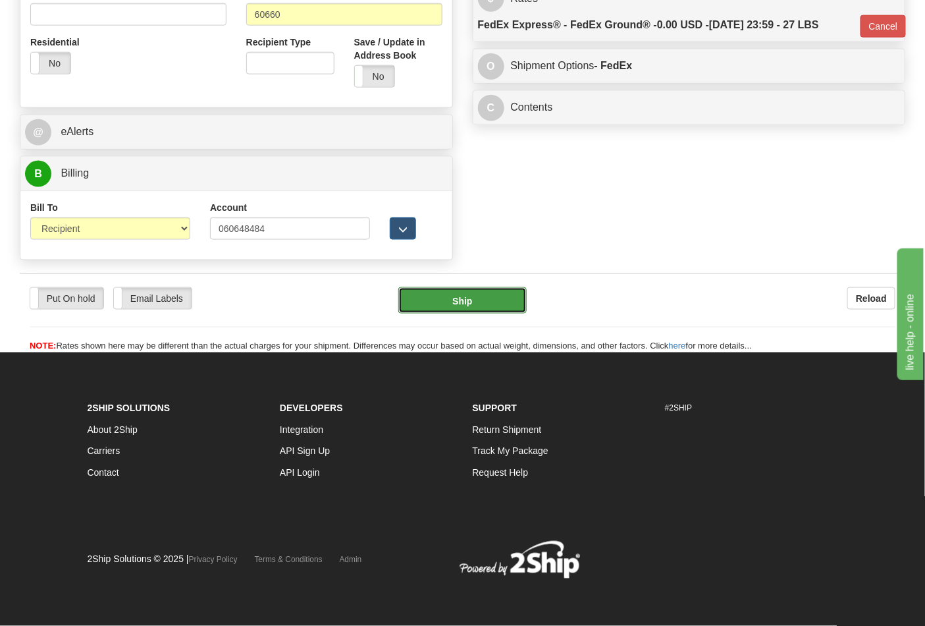
click at [470, 305] on button "Ship" at bounding box center [462, 300] width 128 height 26
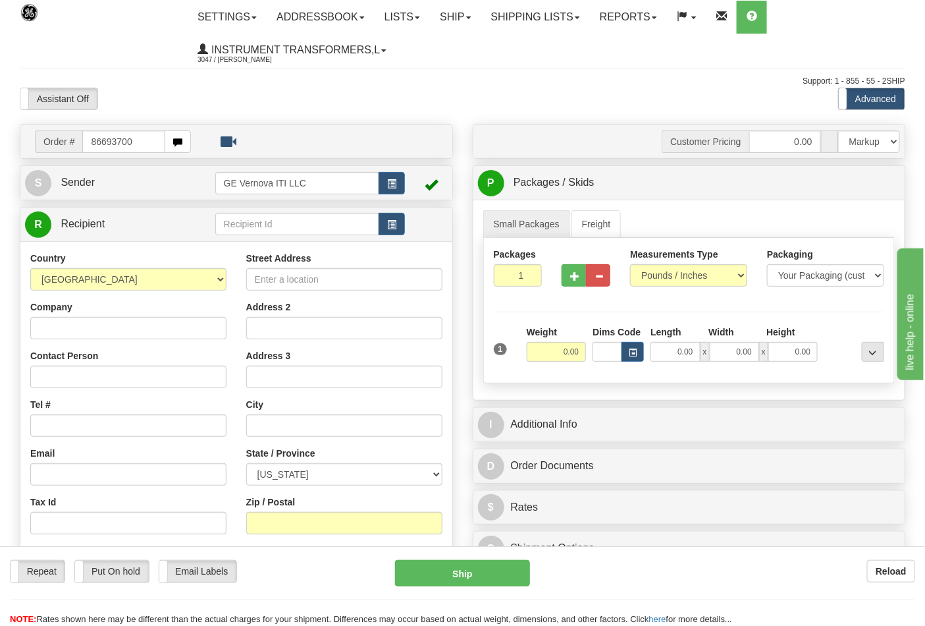
type input "86693700"
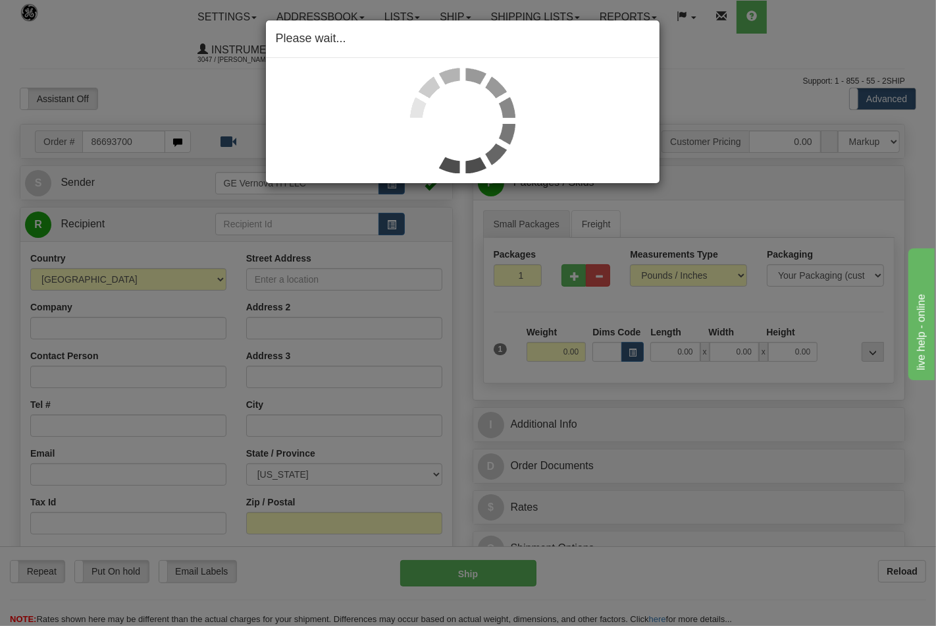
click at [676, 279] on div "Please wait..." at bounding box center [468, 313] width 936 height 626
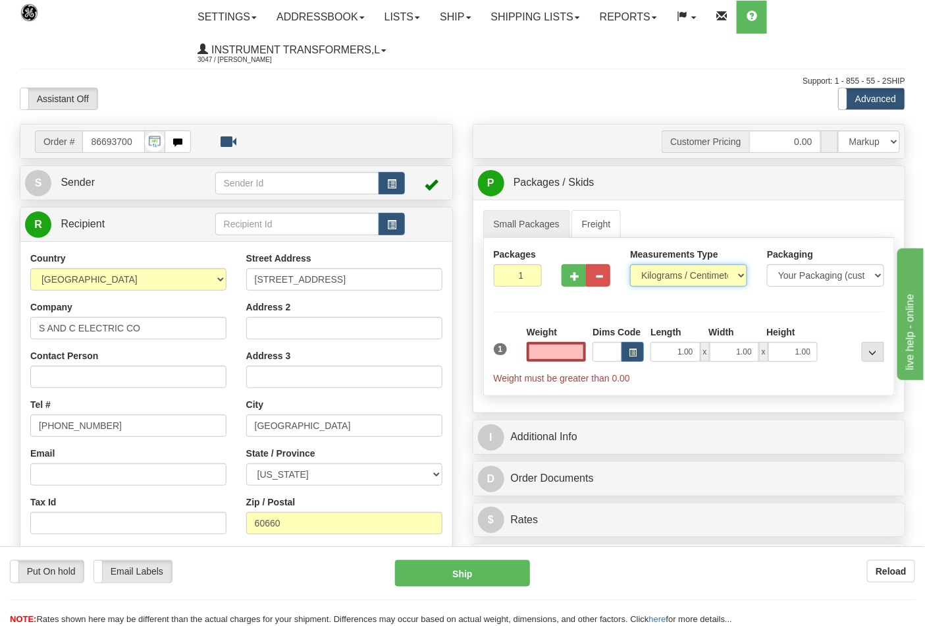
type input "0.00"
click at [670, 285] on select "Pounds / Inches Kilograms / Centimeters" at bounding box center [688, 275] width 117 height 22
select select "0"
click at [630, 265] on select "Pounds / Inches Kilograms / Centimeters" at bounding box center [688, 275] width 117 height 22
click at [581, 344] on input "0.00" at bounding box center [557, 352] width 60 height 20
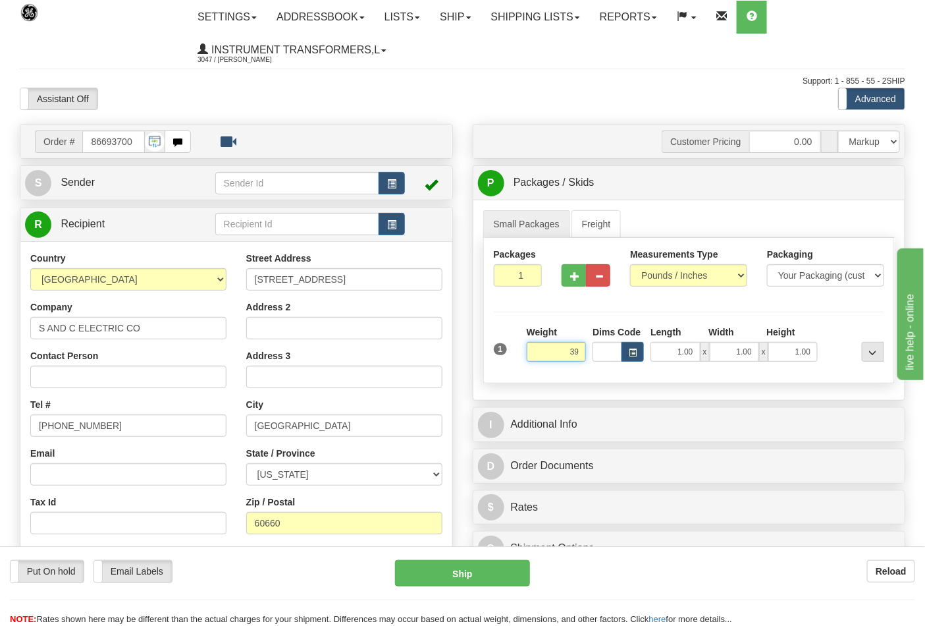
click button "Delete" at bounding box center [0, 0] width 0 height 0
type input "39.00"
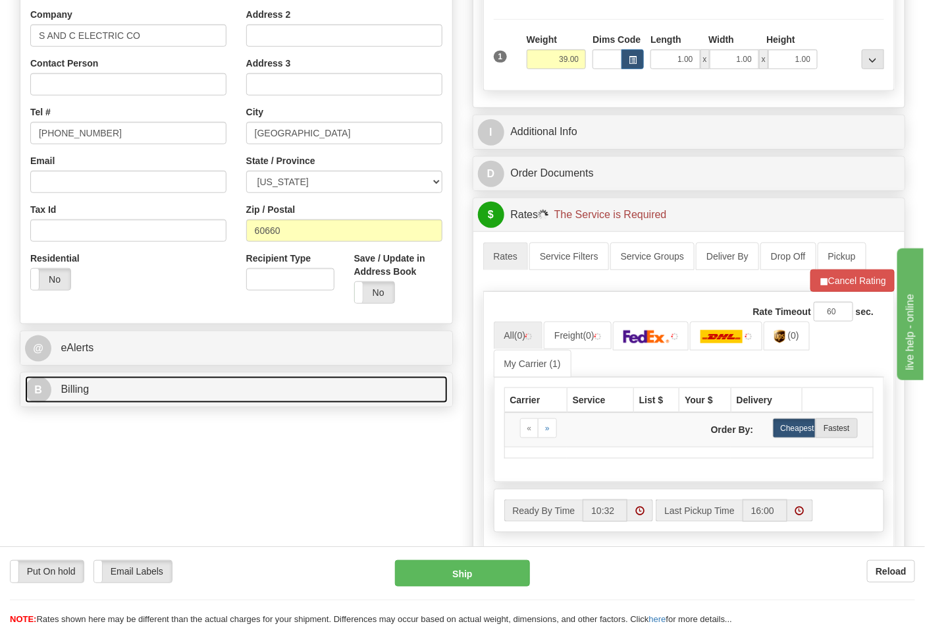
click at [127, 383] on link "B Billing" at bounding box center [236, 389] width 423 height 27
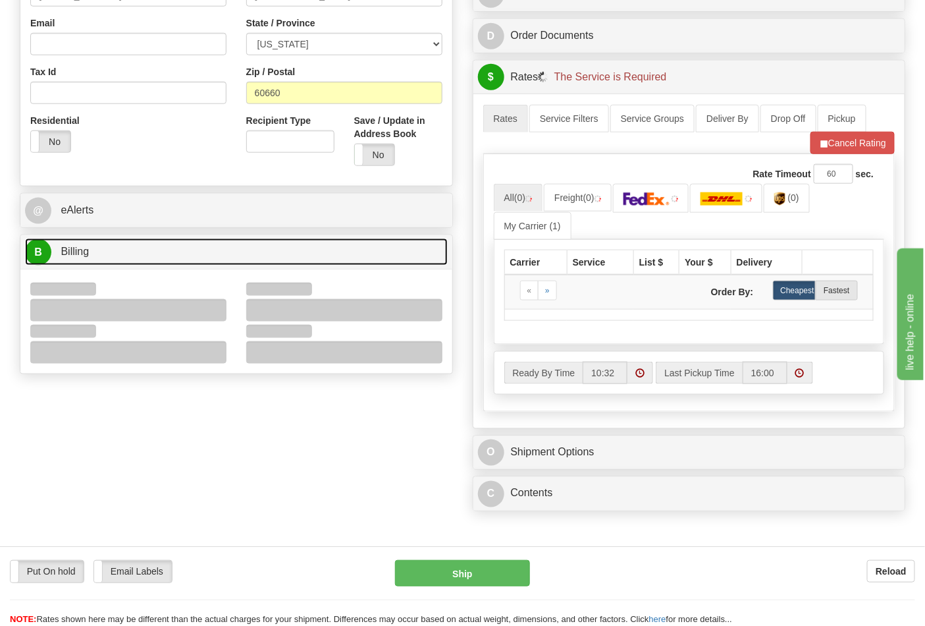
scroll to position [512, 0]
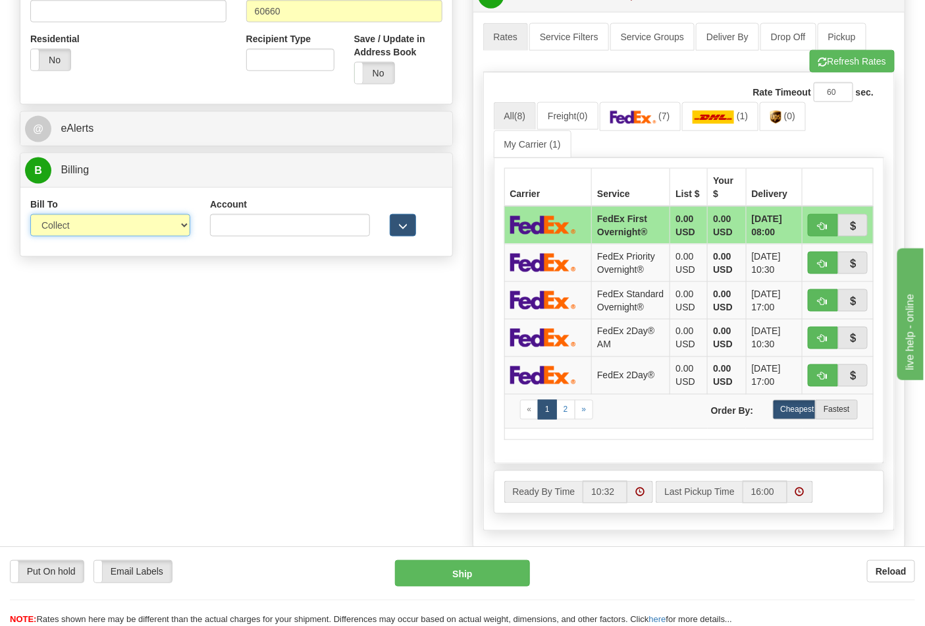
drag, startPoint x: 81, startPoint y: 227, endPoint x: 81, endPoint y: 236, distance: 9.2
click at [81, 227] on select "Sender Recipient Third Party Collect" at bounding box center [110, 225] width 160 height 22
select select "2"
click at [30, 215] on select "Sender Recipient Third Party Collect" at bounding box center [110, 225] width 160 height 22
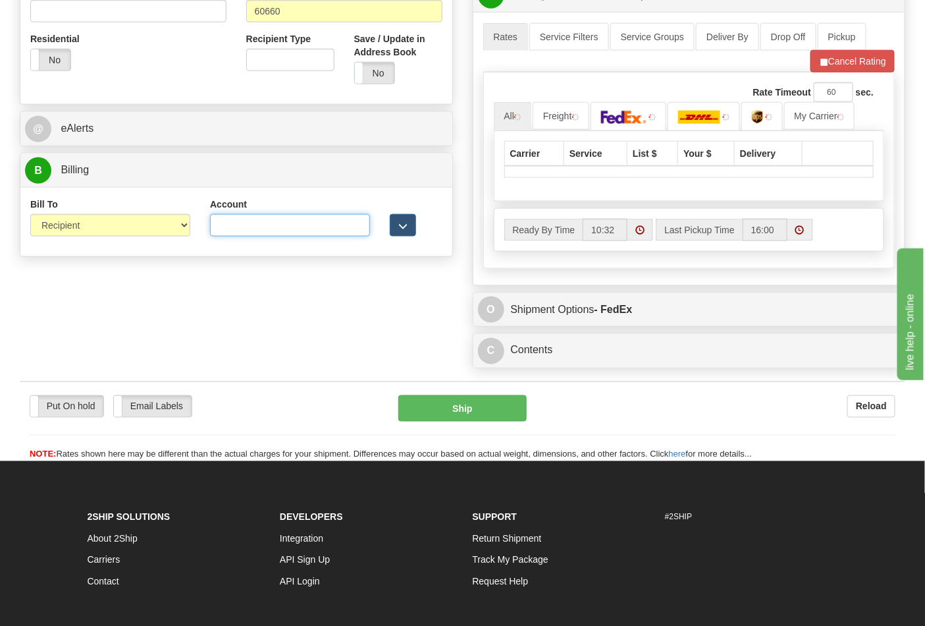
click at [255, 229] on input "Account" at bounding box center [290, 225] width 160 height 22
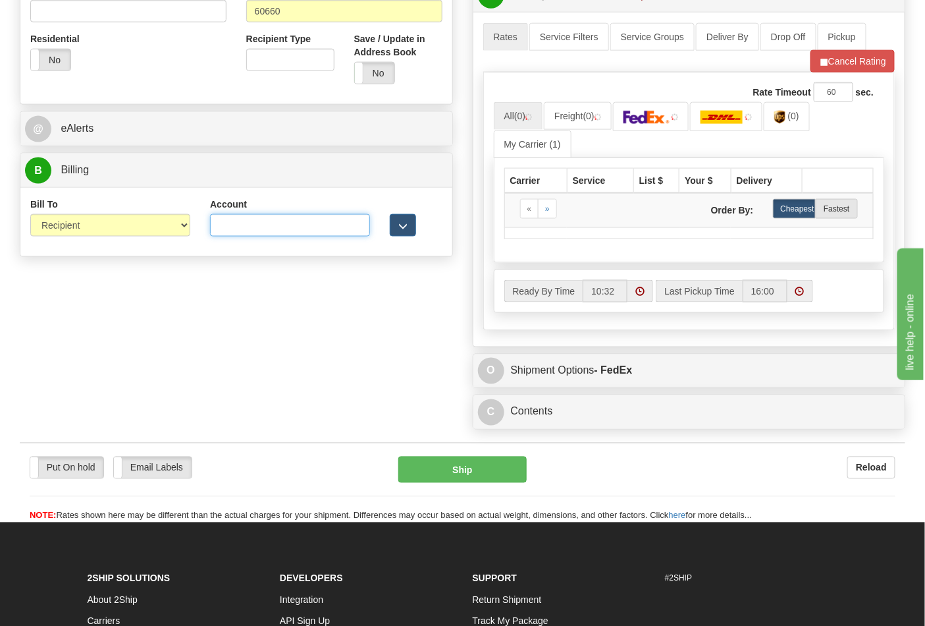
paste input "060648484"
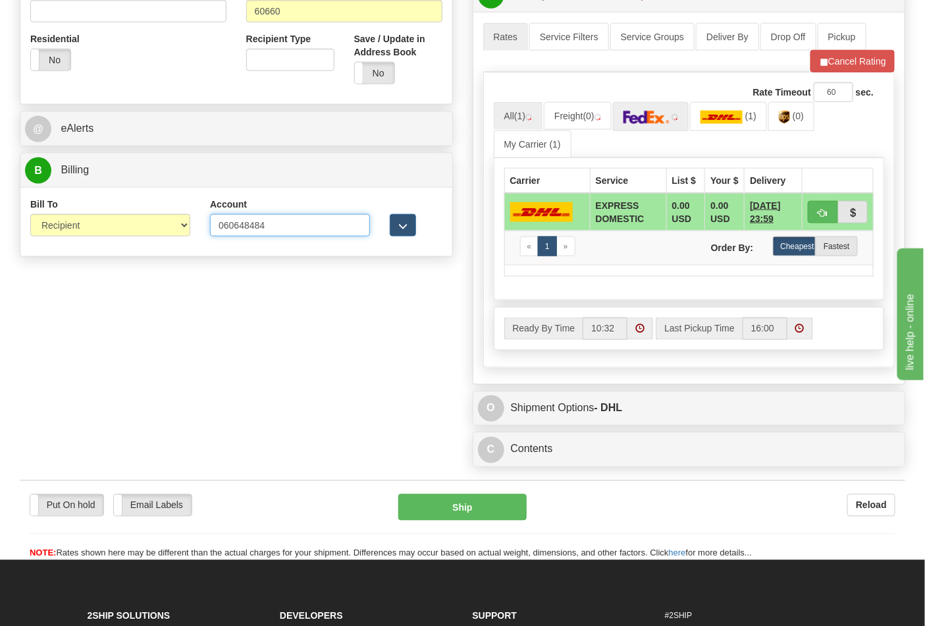
type input "060648484"
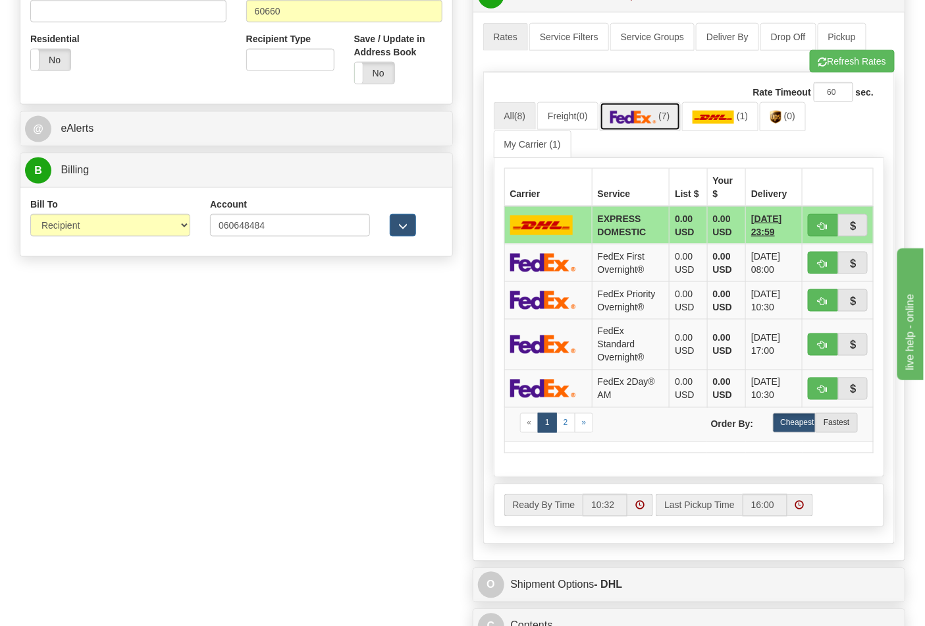
click at [649, 124] on img at bounding box center [633, 117] width 46 height 13
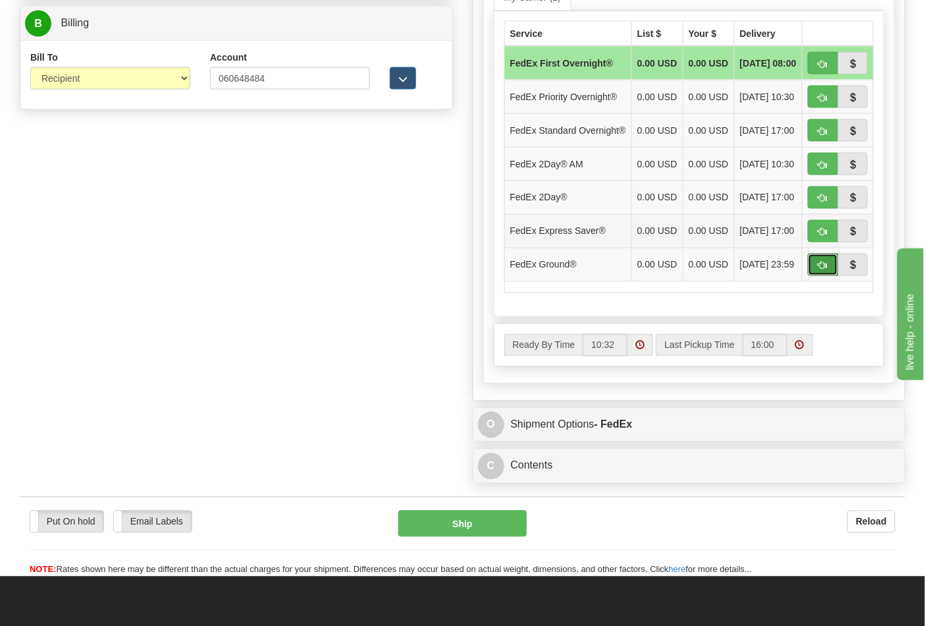
drag, startPoint x: 813, startPoint y: 293, endPoint x: 803, endPoint y: 288, distance: 10.9
click at [814, 276] on button "button" at bounding box center [823, 265] width 30 height 22
type input "92"
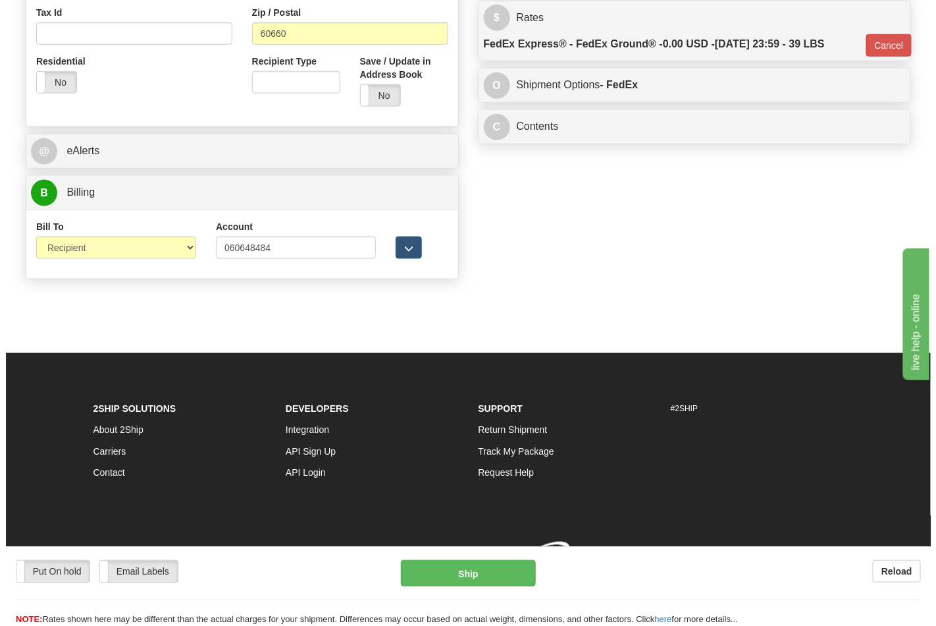
scroll to position [510, 0]
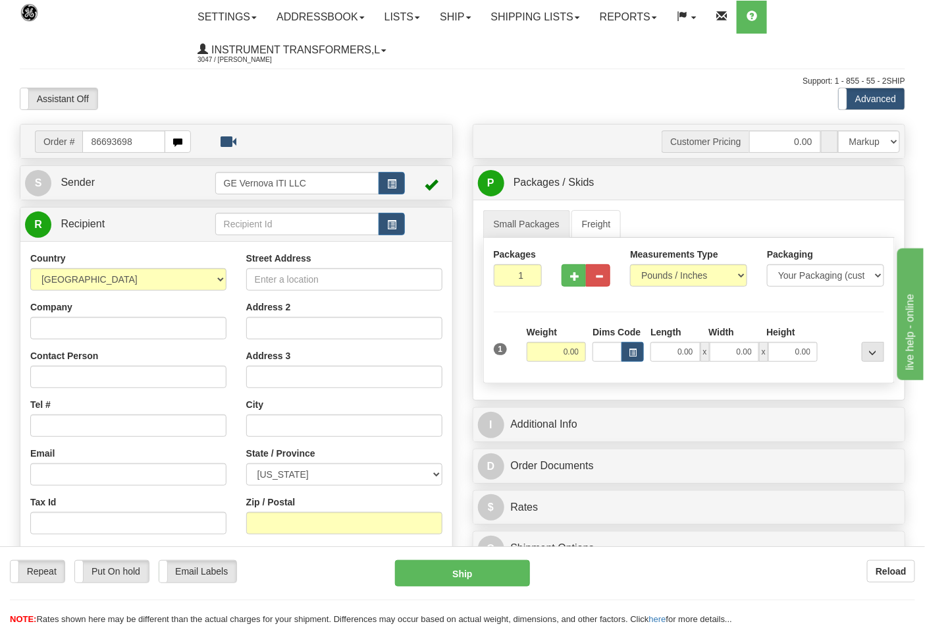
type input "86693698"
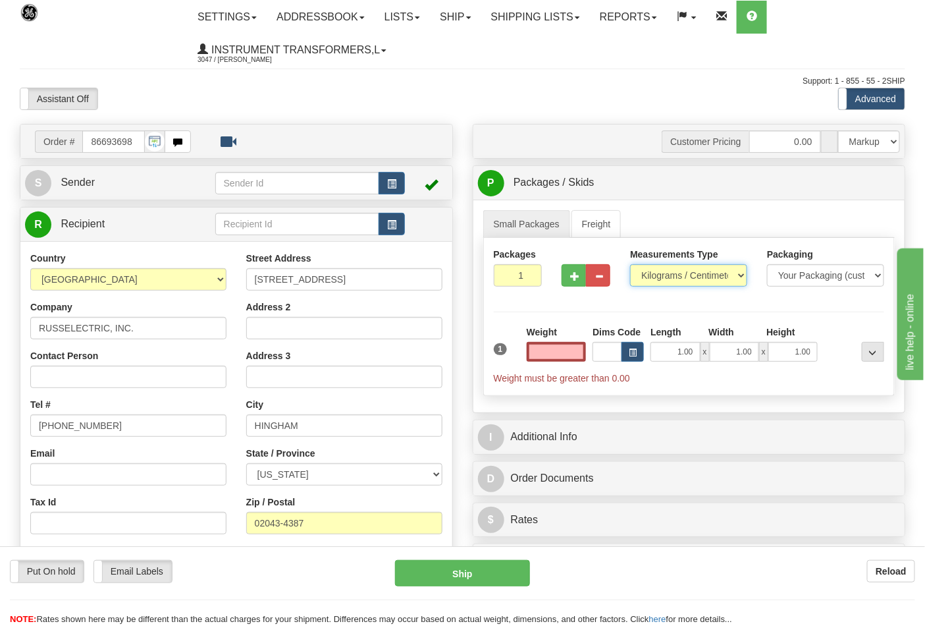
type input "0.00"
click at [676, 280] on select "Pounds / Inches Kilograms / Centimeters" at bounding box center [688, 275] width 117 height 22
select select "0"
click at [630, 265] on select "Pounds / Inches Kilograms / Centimeters" at bounding box center [688, 275] width 117 height 22
click at [581, 346] on input "0.00" at bounding box center [557, 352] width 60 height 20
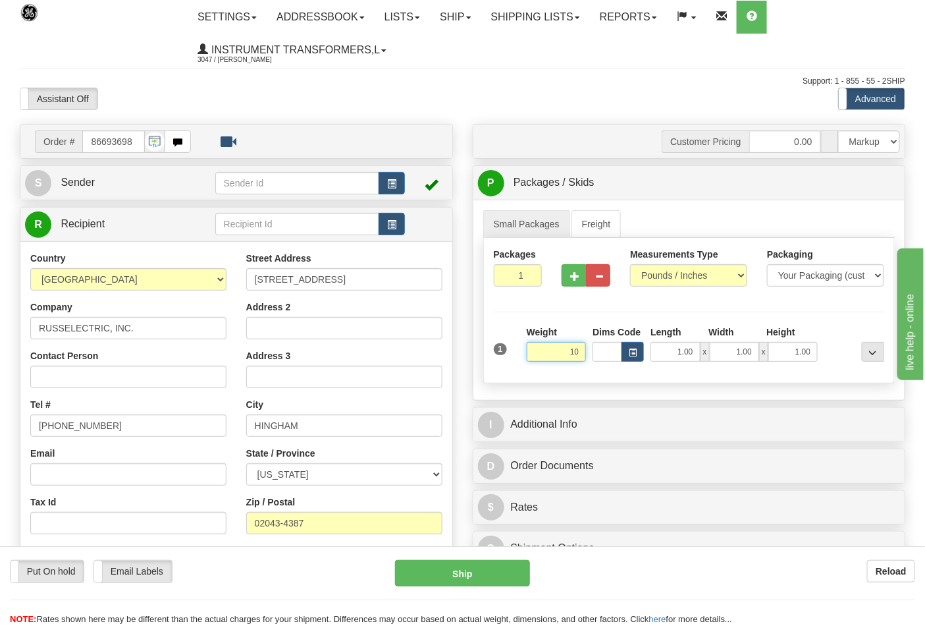
click button "Delete" at bounding box center [0, 0] width 0 height 0
type input "10.00"
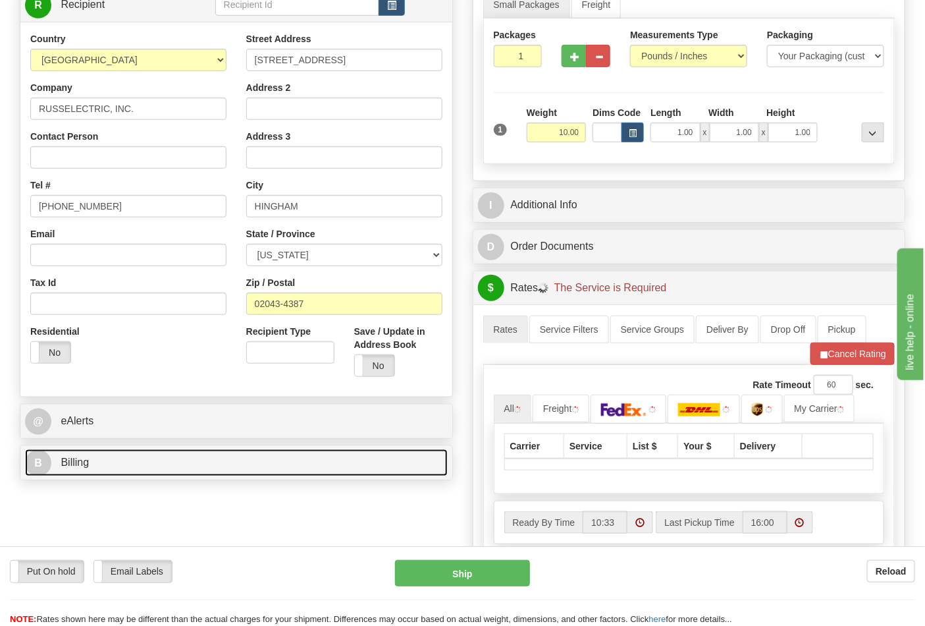
click at [95, 466] on link "B Billing" at bounding box center [236, 462] width 423 height 27
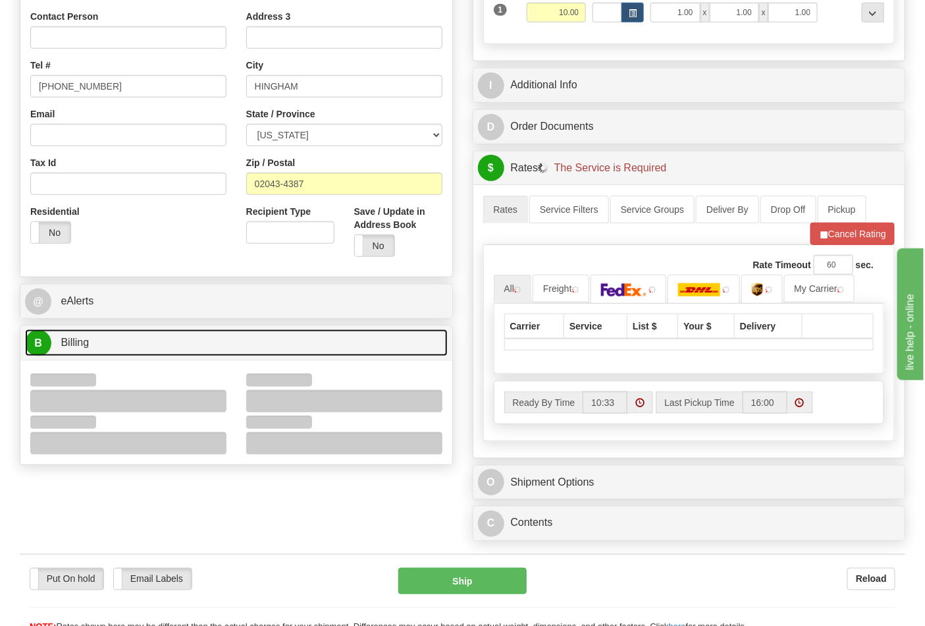
scroll to position [439, 0]
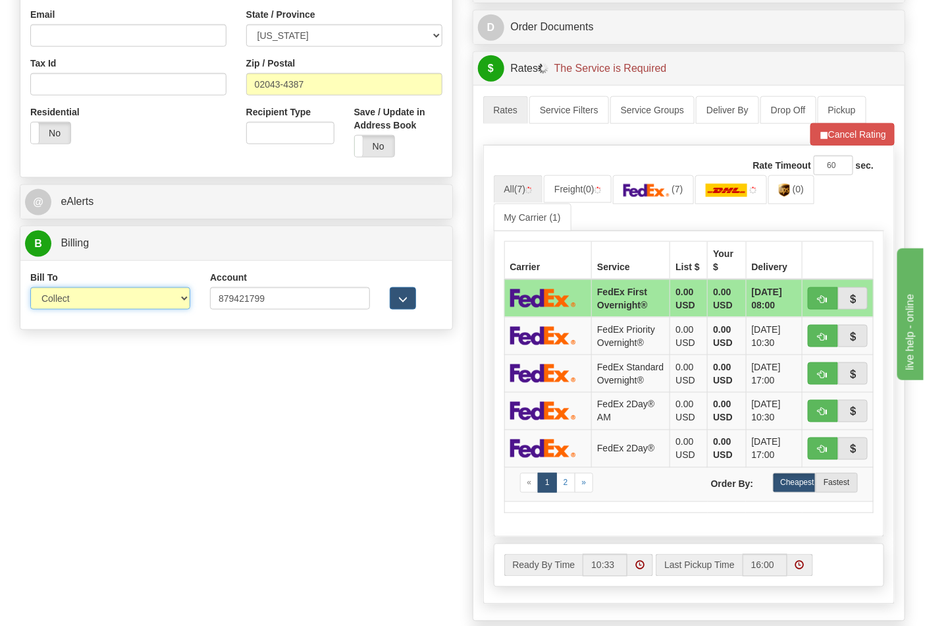
click at [72, 306] on select "Sender Recipient Third Party Collect" at bounding box center [110, 298] width 160 height 22
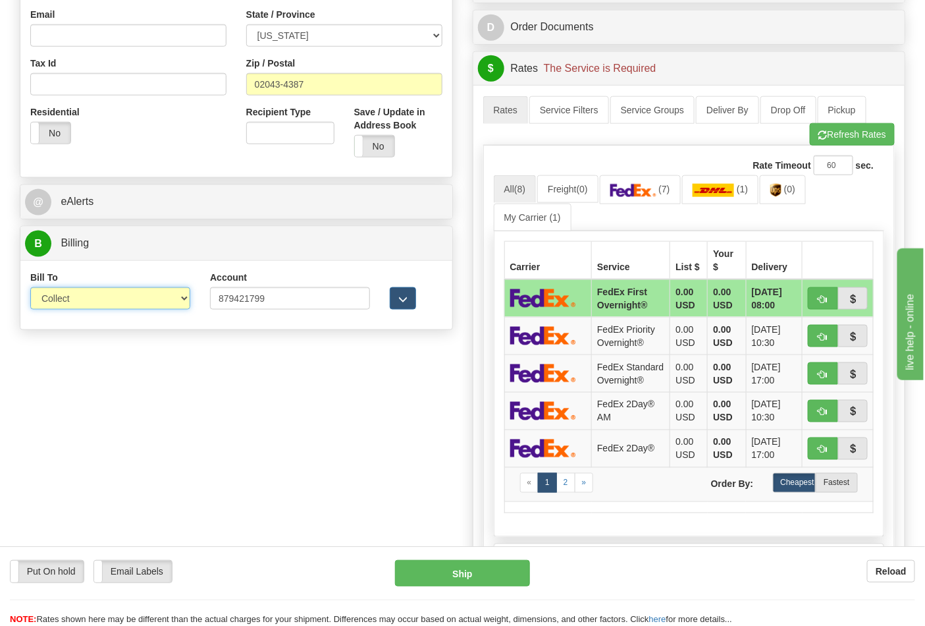
select select "2"
click at [30, 288] on select "Sender Recipient Third Party Collect" at bounding box center [110, 298] width 160 height 22
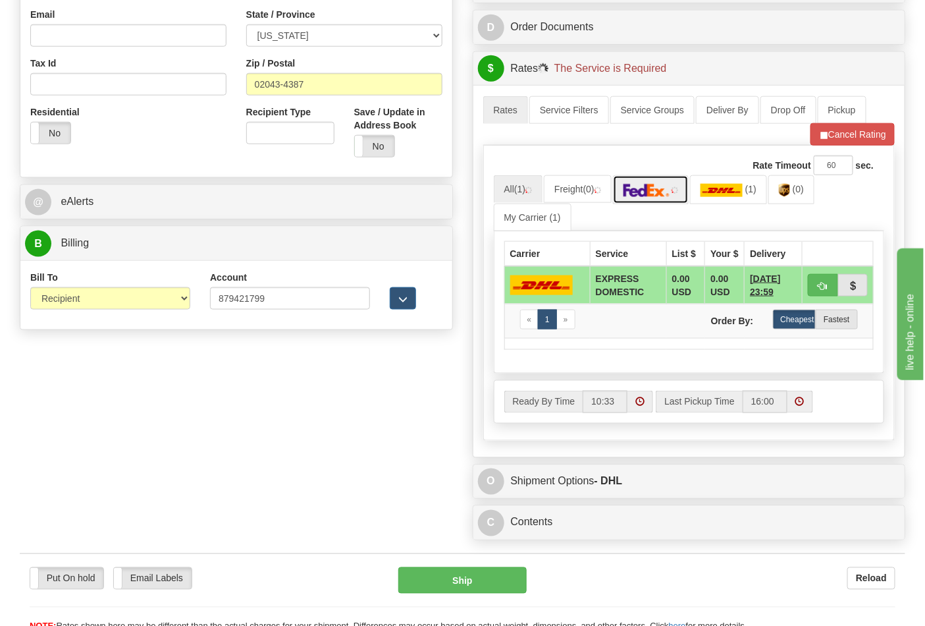
click at [646, 196] on img at bounding box center [647, 190] width 46 height 13
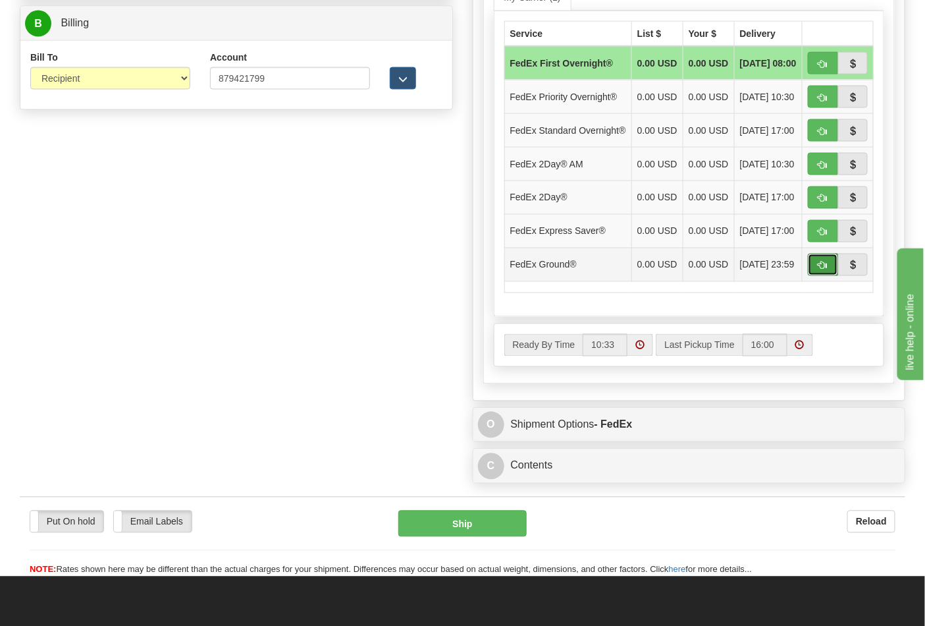
click at [815, 276] on button "button" at bounding box center [823, 265] width 30 height 22
type input "92"
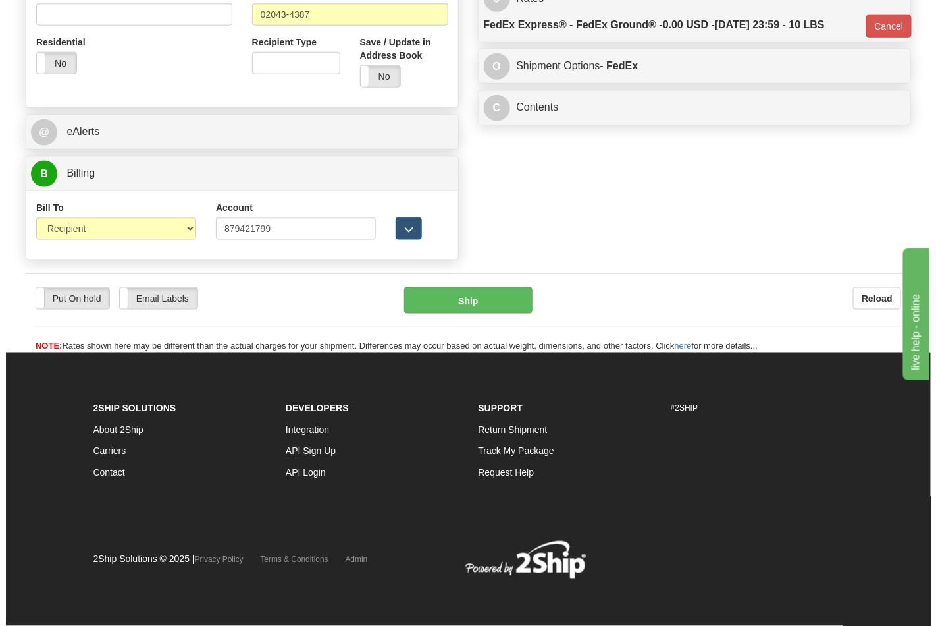
scroll to position [510, 0]
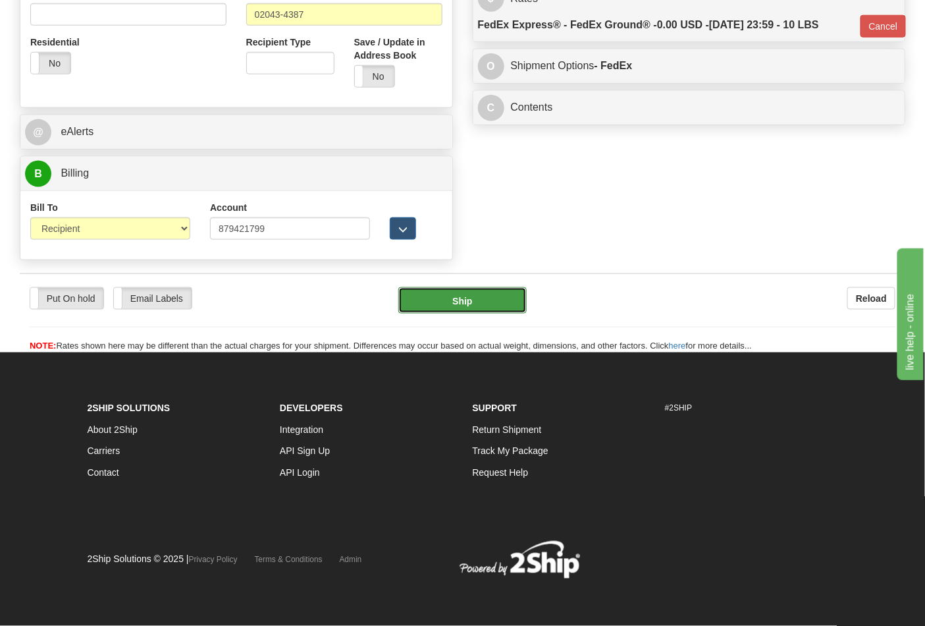
click at [474, 306] on button "Ship" at bounding box center [462, 300] width 128 height 26
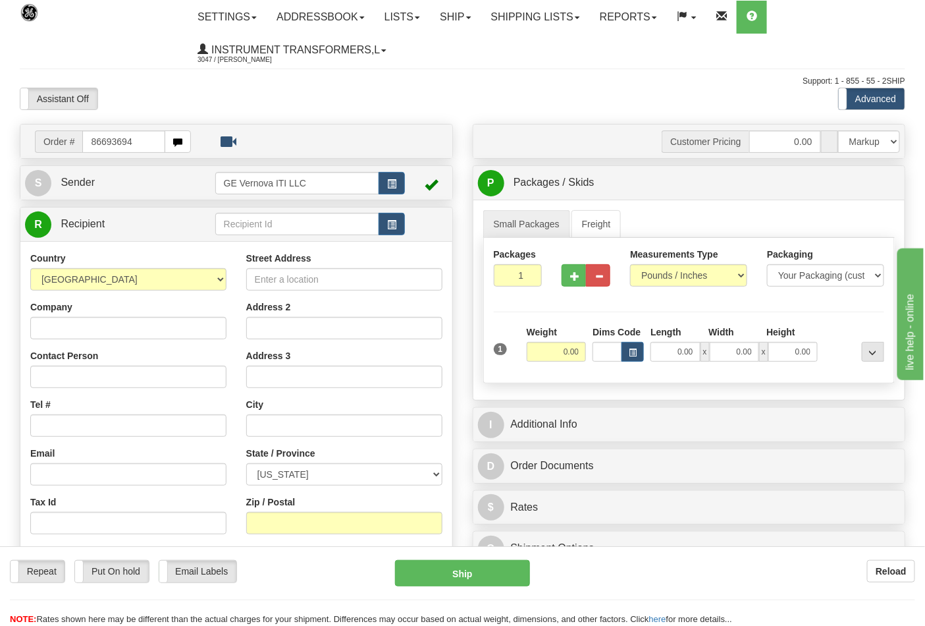
type input "86693694"
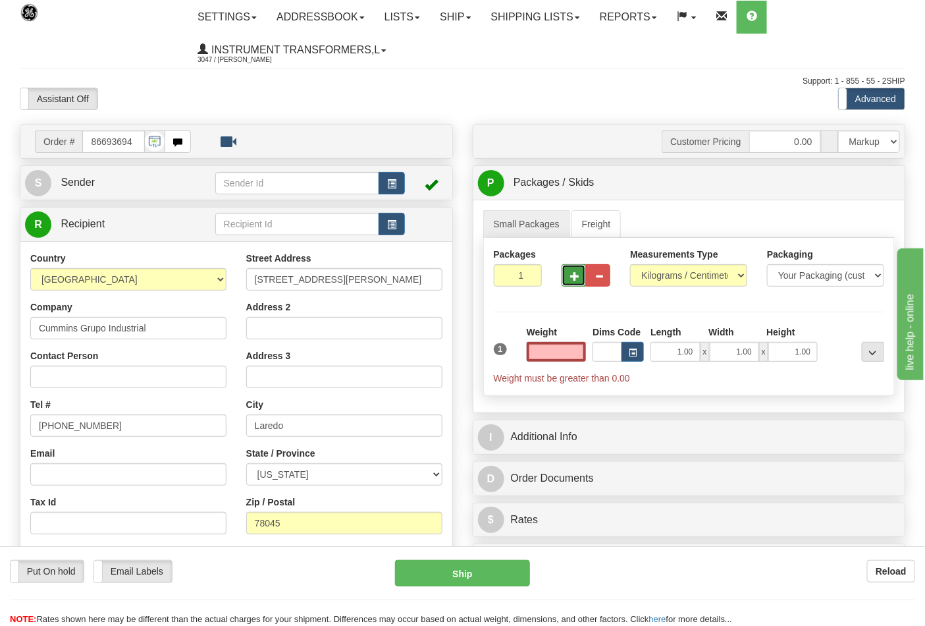
type input "0.00"
click at [564, 278] on button "button" at bounding box center [574, 275] width 24 height 22
click at [566, 278] on button "button" at bounding box center [574, 275] width 24 height 22
type input "3"
click at [847, 186] on span "Pack / Skid Level" at bounding box center [862, 182] width 61 height 9
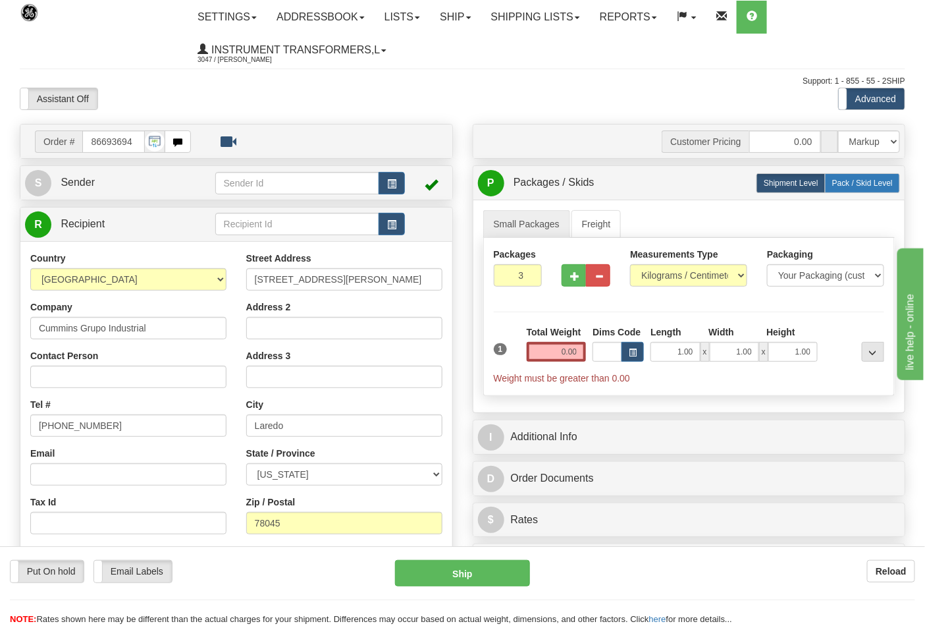
radio input "true"
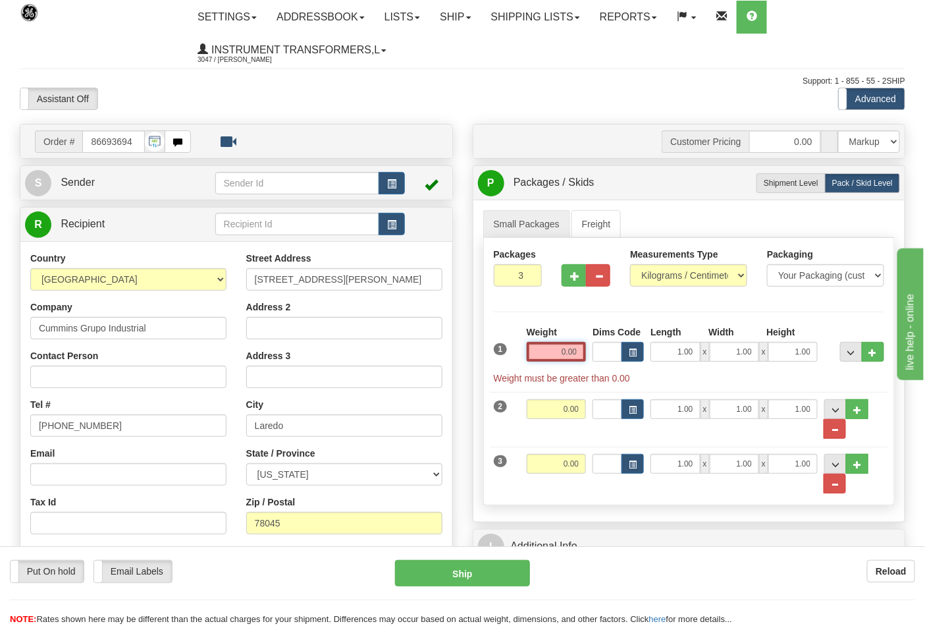
click at [580, 357] on input "0.00" at bounding box center [557, 352] width 60 height 20
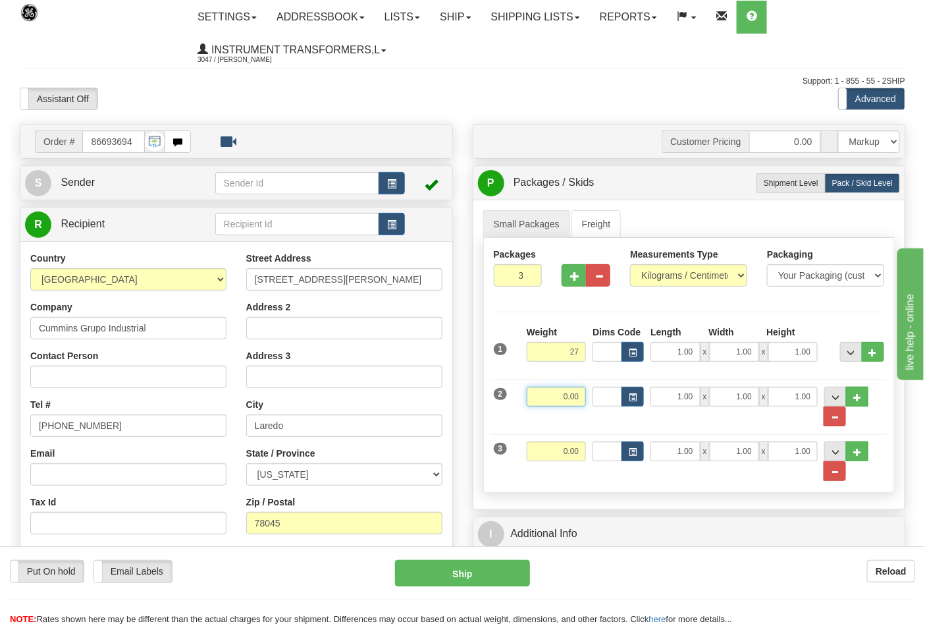
type input "27.00"
click at [582, 399] on input "0.00" at bounding box center [557, 397] width 60 height 20
type input "27.00"
click at [583, 450] on input "0.00" at bounding box center [557, 451] width 60 height 20
click button "Delete" at bounding box center [0, 0] width 0 height 0
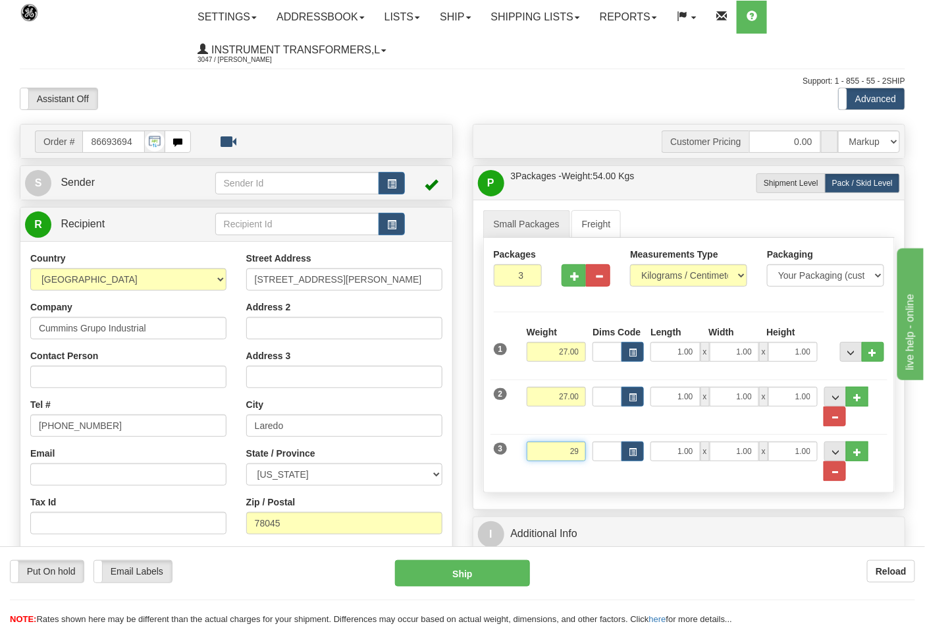
type input "29.00"
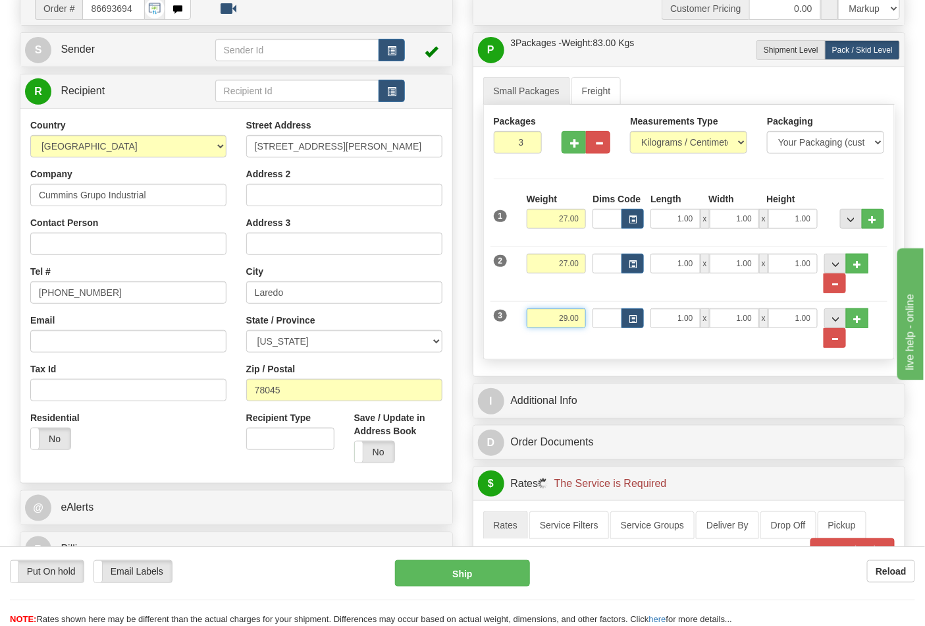
scroll to position [292, 0]
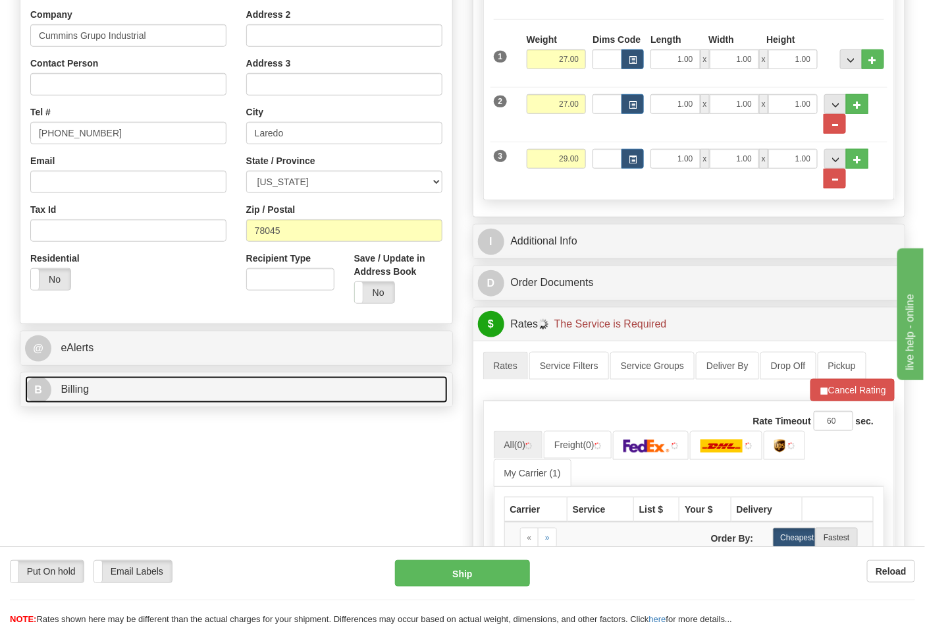
click at [149, 389] on link "B Billing" at bounding box center [236, 389] width 423 height 27
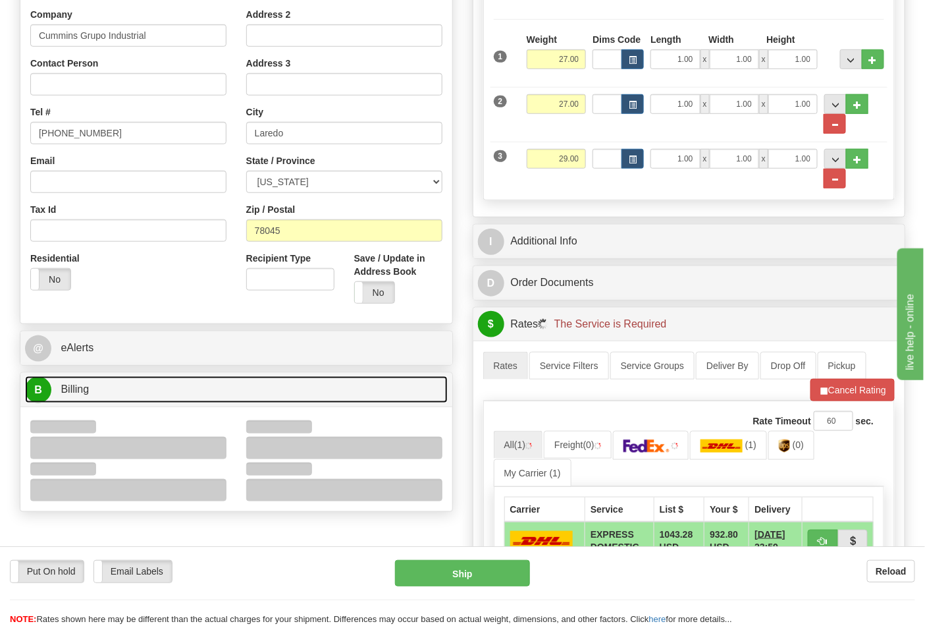
scroll to position [439, 0]
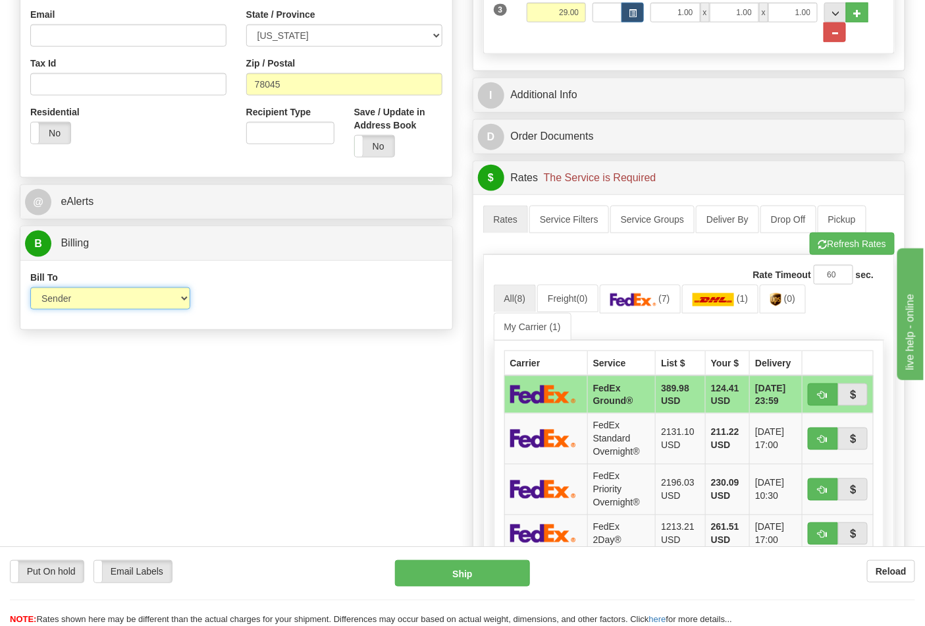
click at [78, 307] on select "Sender Recipient Third Party Collect" at bounding box center [110, 298] width 160 height 22
click at [30, 288] on select "Sender Recipient Third Party Collect" at bounding box center [110, 298] width 160 height 22
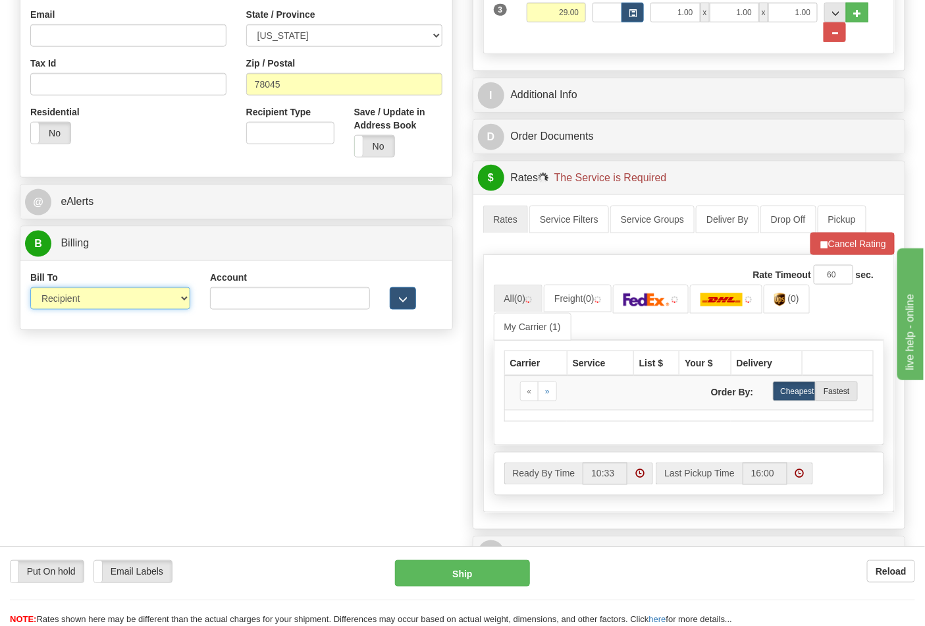
click at [90, 301] on select "Sender Recipient Third Party Collect" at bounding box center [110, 298] width 160 height 22
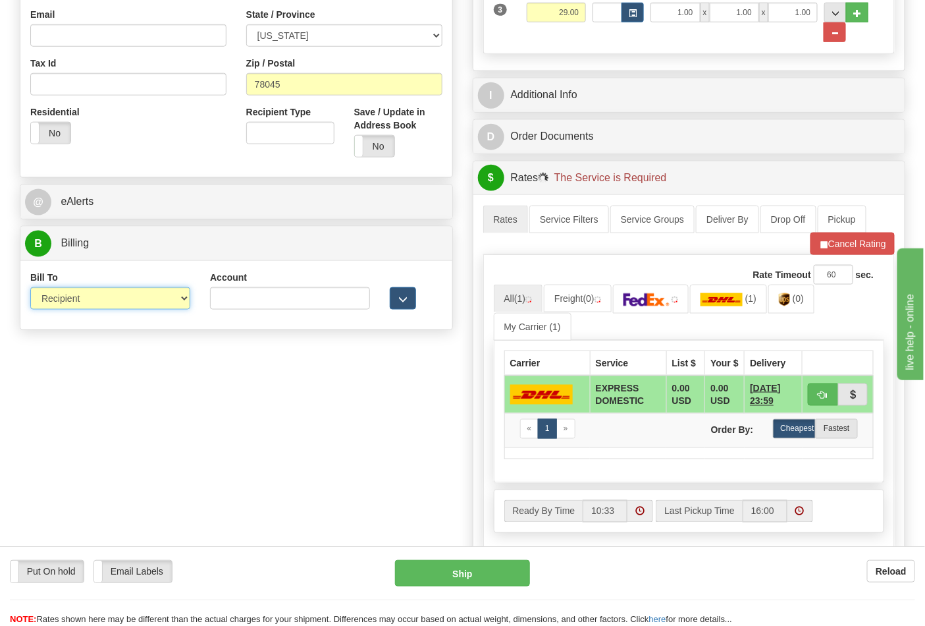
select select "1"
click at [30, 288] on select "Sender Recipient Third Party Collect" at bounding box center [110, 298] width 160 height 22
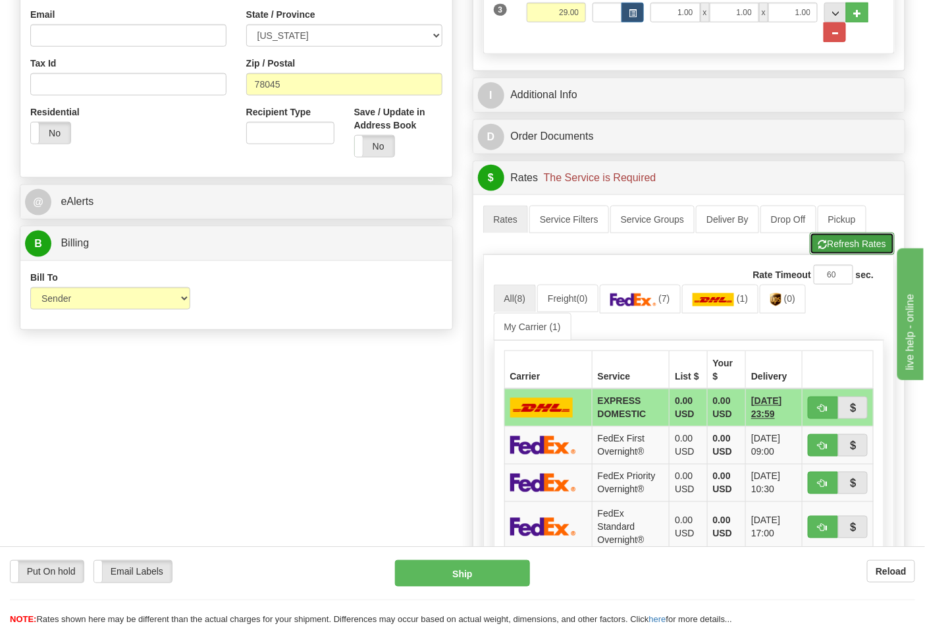
click at [821, 247] on span "button" at bounding box center [823, 244] width 9 height 9
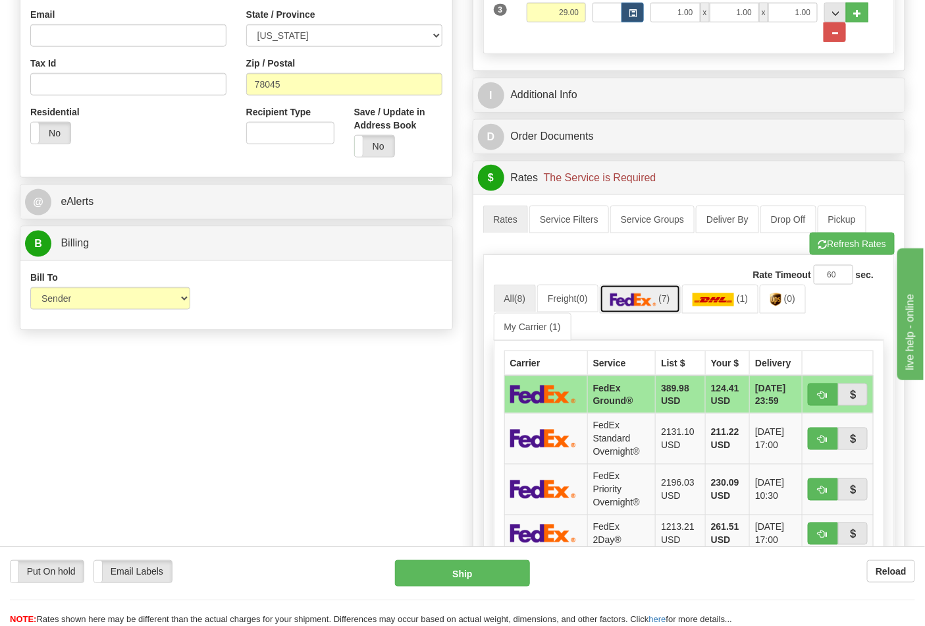
click at [670, 300] on span "(7)" at bounding box center [664, 298] width 11 height 11
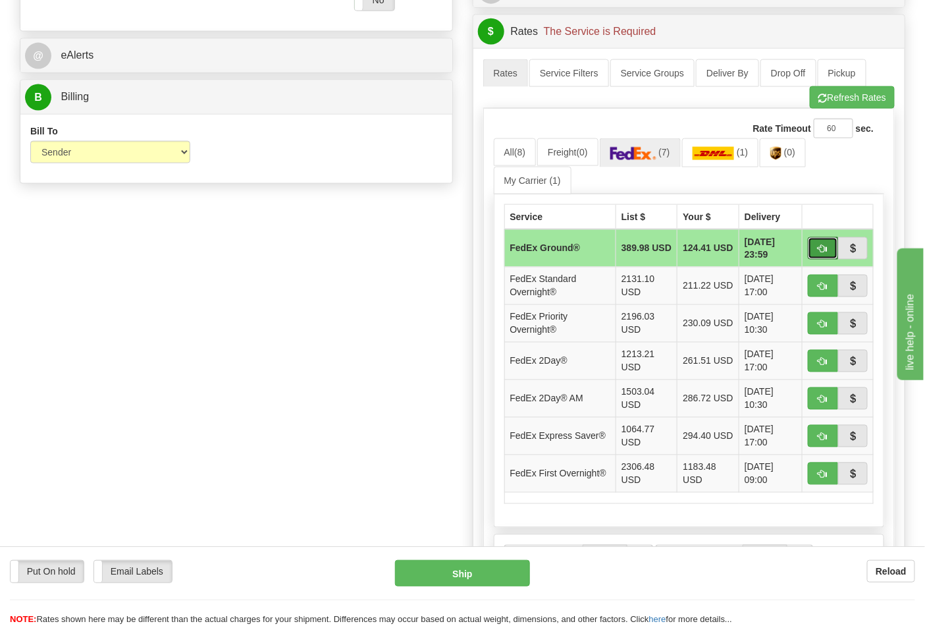
click at [821, 250] on span "button" at bounding box center [823, 249] width 9 height 9
type input "92"
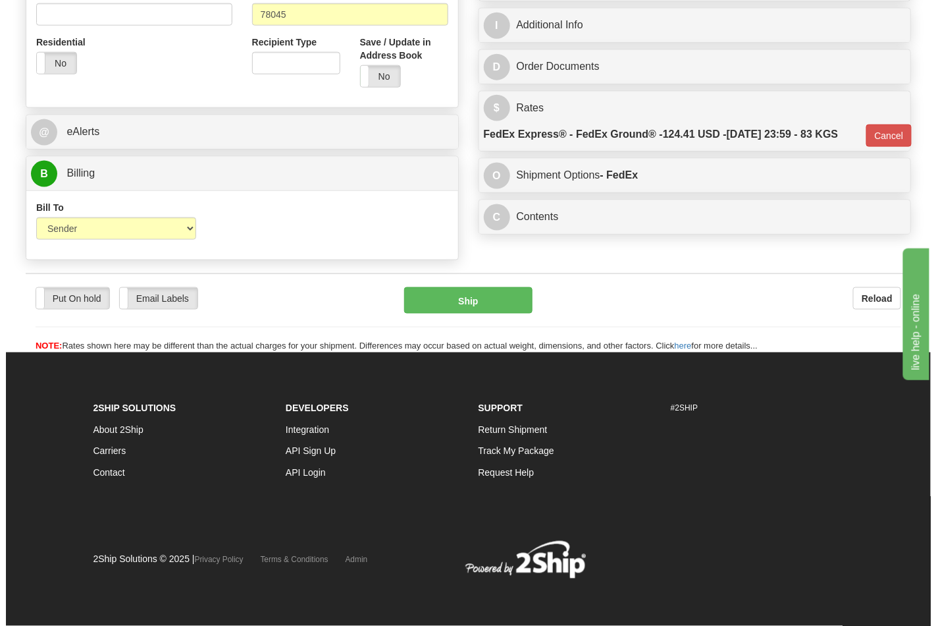
scroll to position [510, 0]
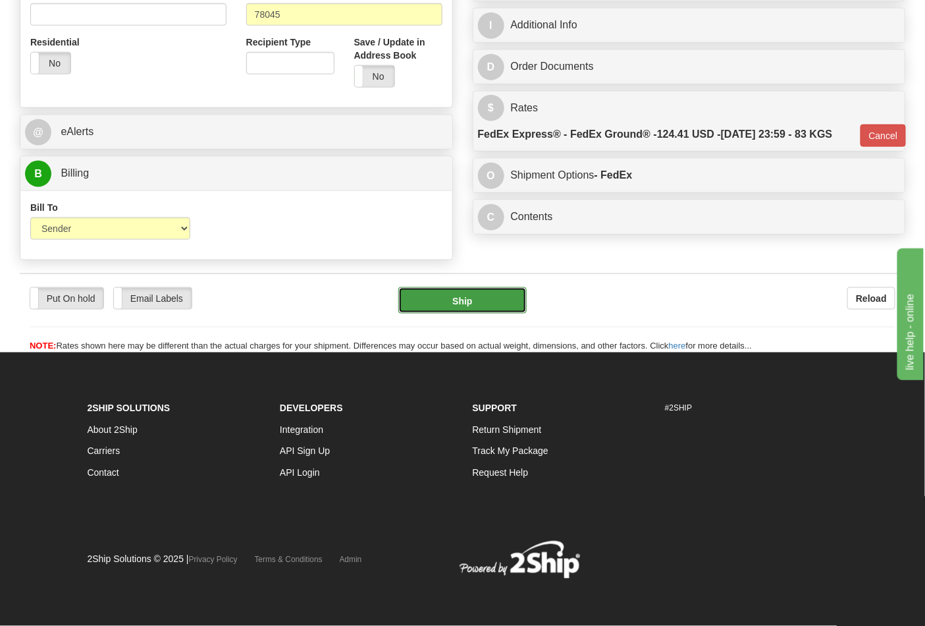
click at [474, 300] on button "Ship" at bounding box center [462, 300] width 128 height 26
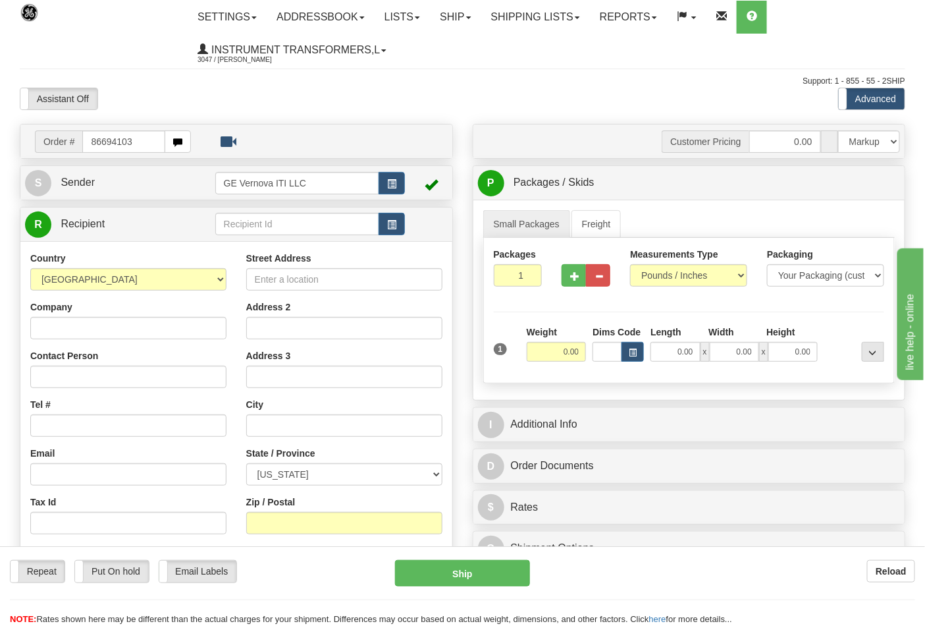
type input "86694103"
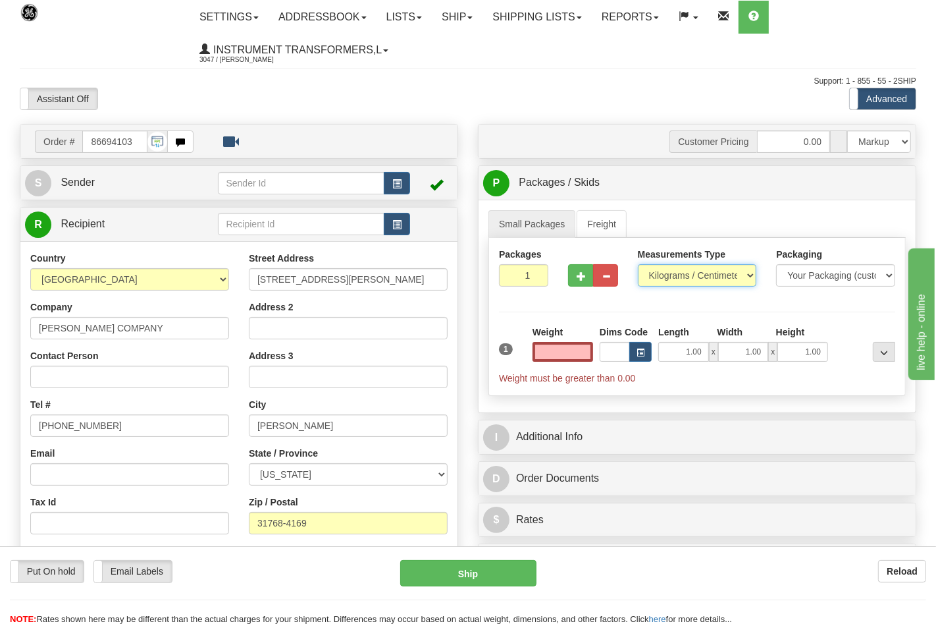
type input "0.00"
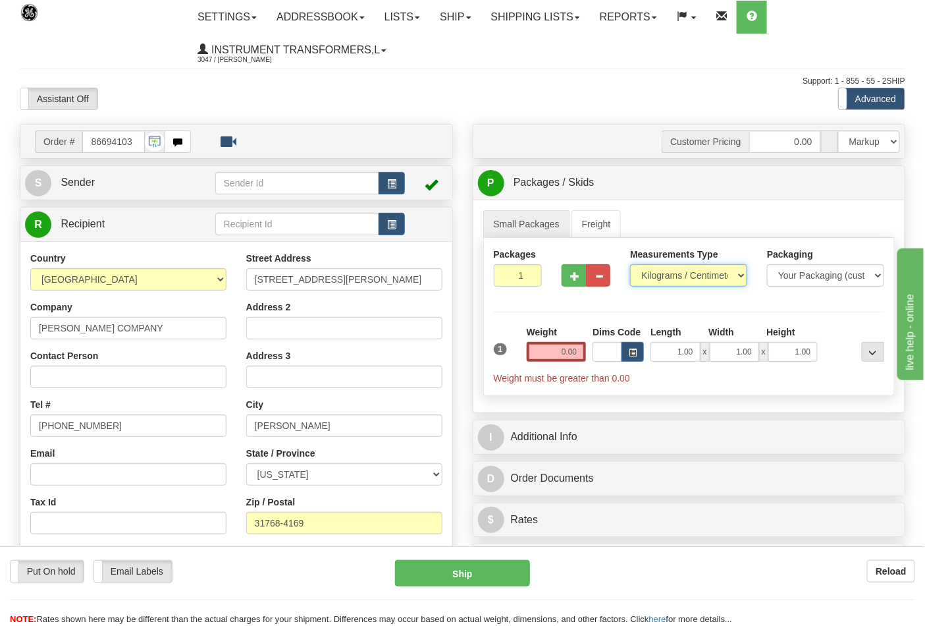
click at [649, 281] on select "Pounds / Inches Kilograms / Centimeters" at bounding box center [688, 275] width 117 height 22
select select "0"
click at [630, 265] on select "Pounds / Inches Kilograms / Centimeters" at bounding box center [688, 275] width 117 height 22
click at [523, 275] on input "1" at bounding box center [518, 275] width 49 height 22
type input "8"
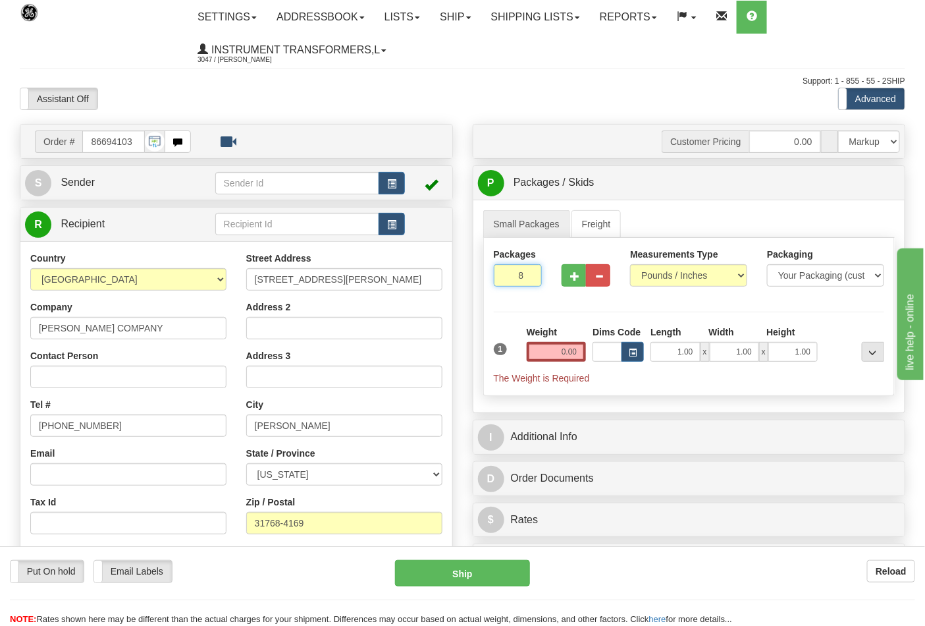
click button "Delete" at bounding box center [0, 0] width 0 height 0
click at [587, 356] on div "Total Weight 0.00" at bounding box center [557, 348] width 67 height 46
click at [570, 354] on input "0.00" at bounding box center [557, 352] width 60 height 20
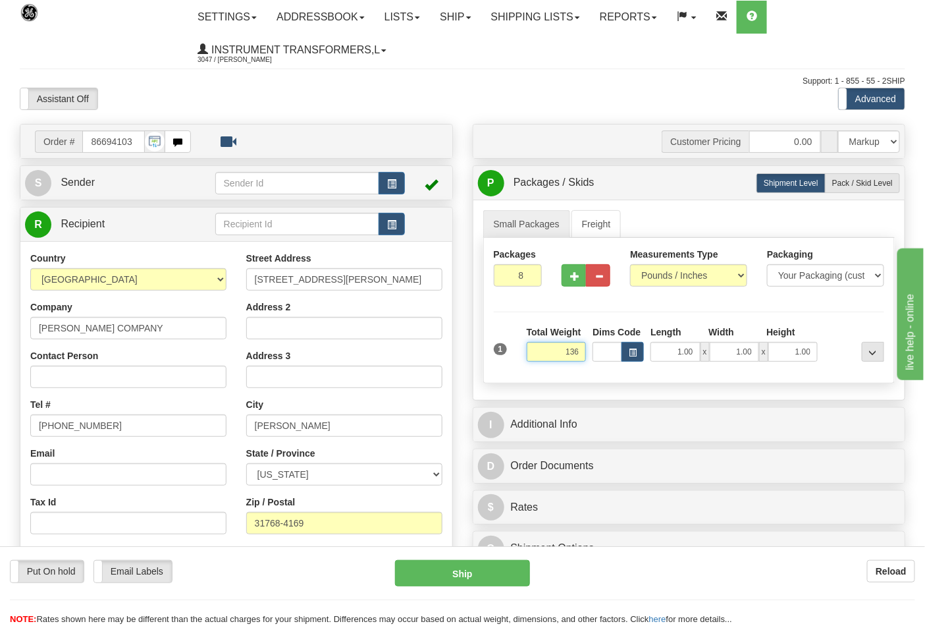
click button "Delete" at bounding box center [0, 0] width 0 height 0
type input "136.00"
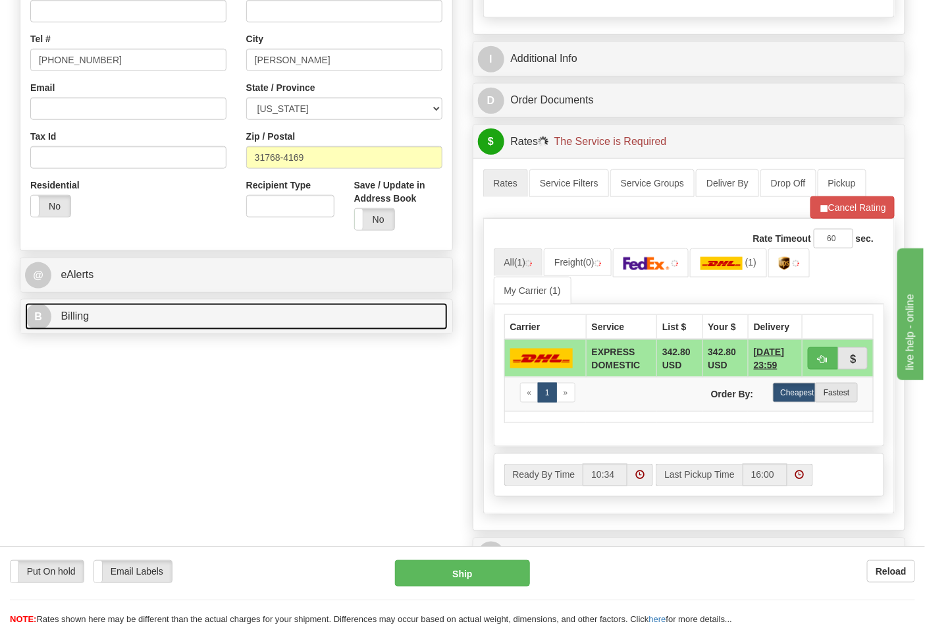
click at [125, 319] on link "B Billing" at bounding box center [236, 316] width 423 height 27
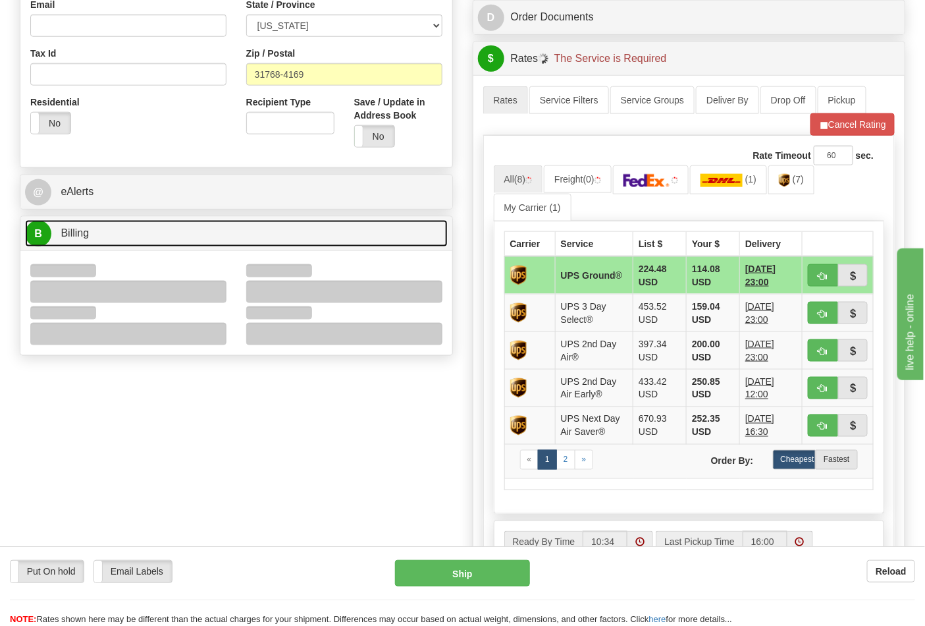
scroll to position [512, 0]
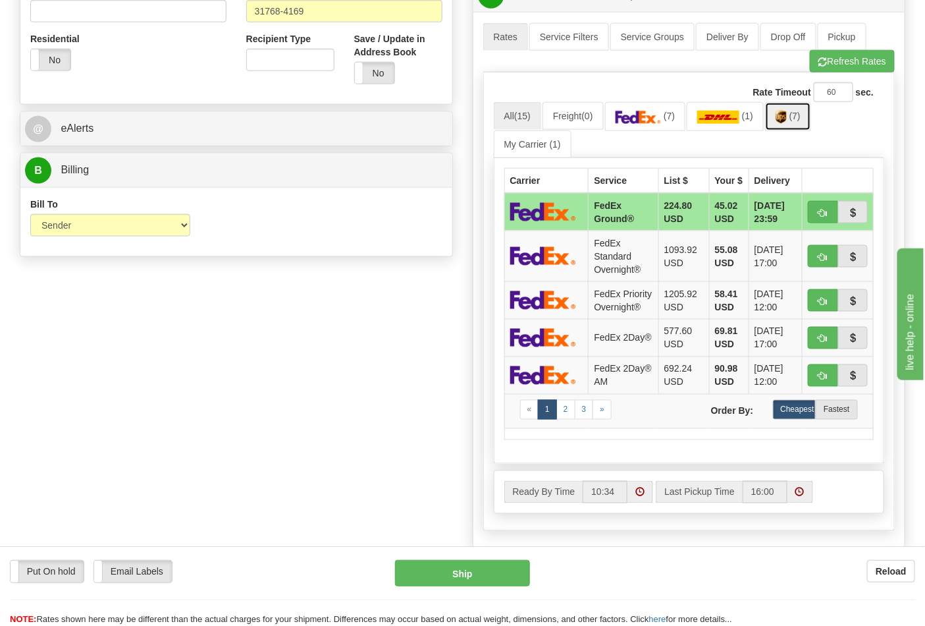
click at [781, 128] on link "(7)" at bounding box center [788, 116] width 46 height 28
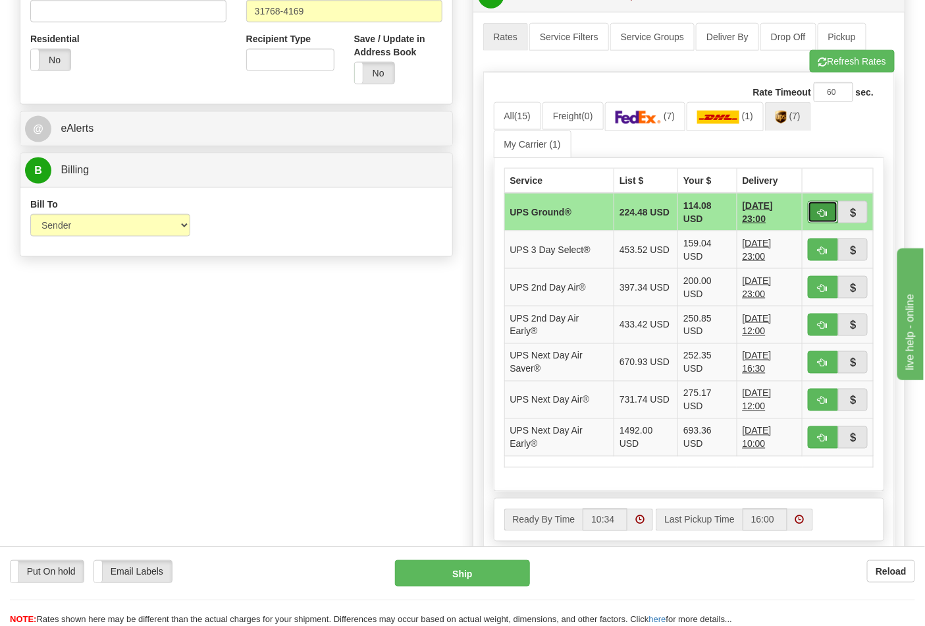
click at [826, 213] on span "button" at bounding box center [823, 213] width 9 height 9
type input "03"
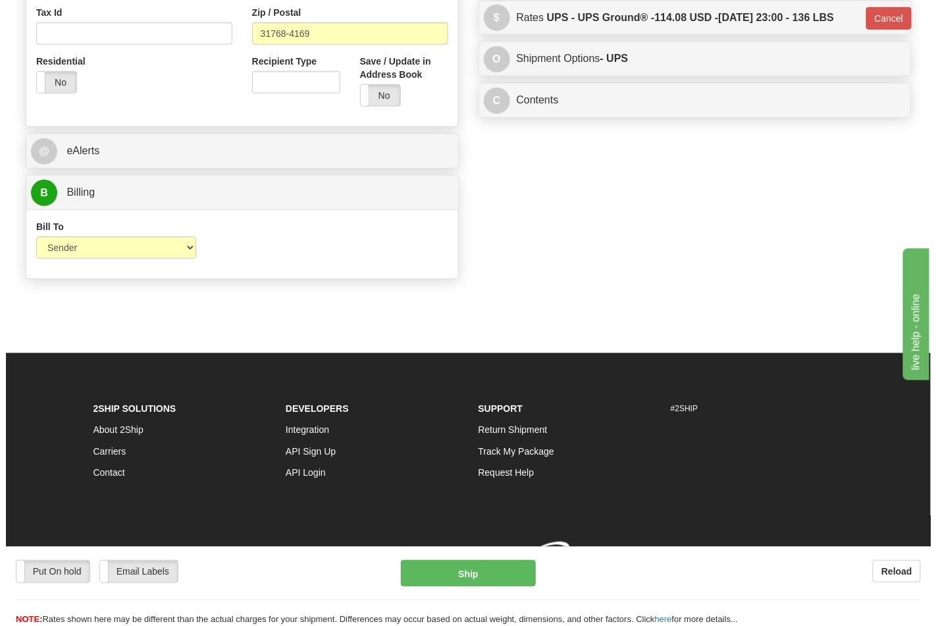
scroll to position [491, 0]
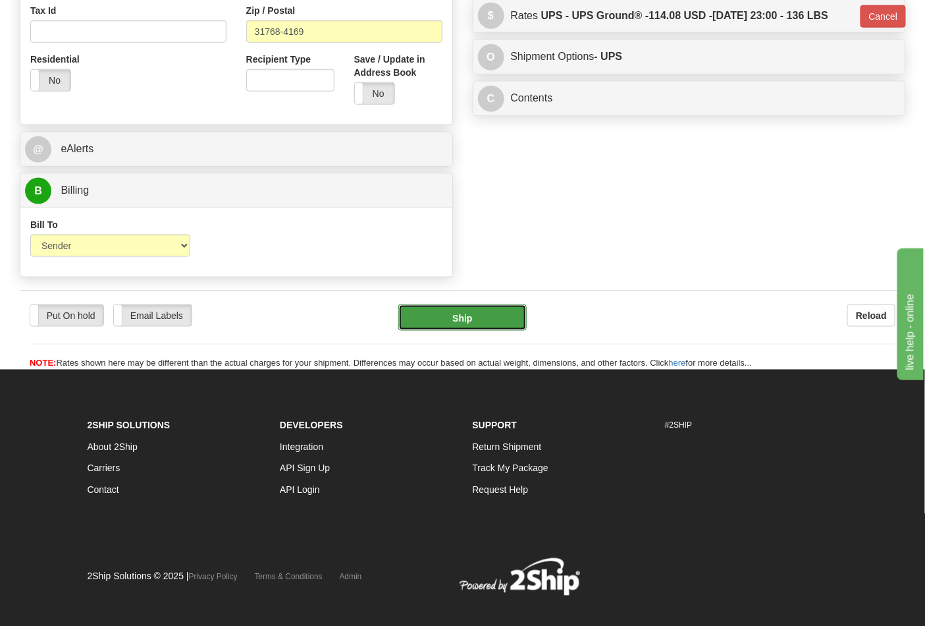
click at [472, 318] on button "Ship" at bounding box center [462, 317] width 128 height 26
